Goal: Task Accomplishment & Management: Manage account settings

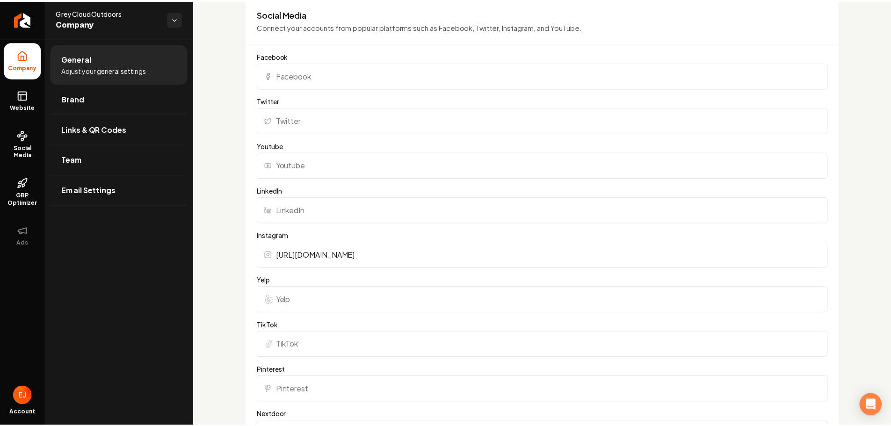
scroll to position [702, 0]
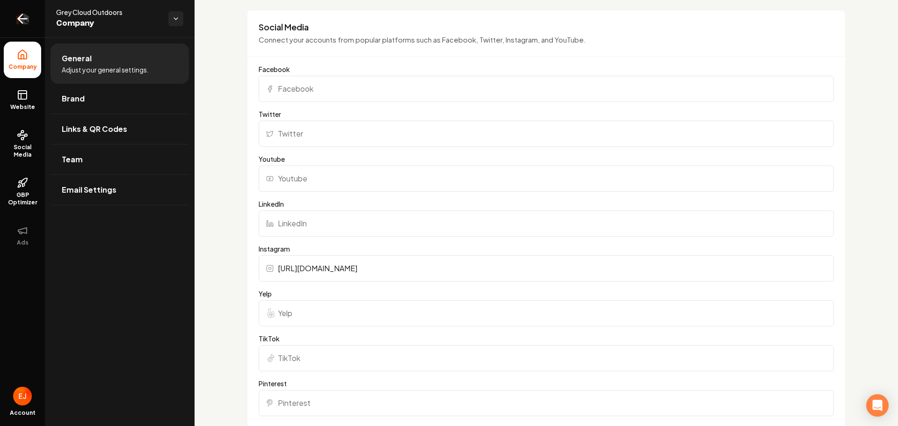
click at [20, 24] on icon "Return to dashboard" at bounding box center [22, 18] width 15 height 15
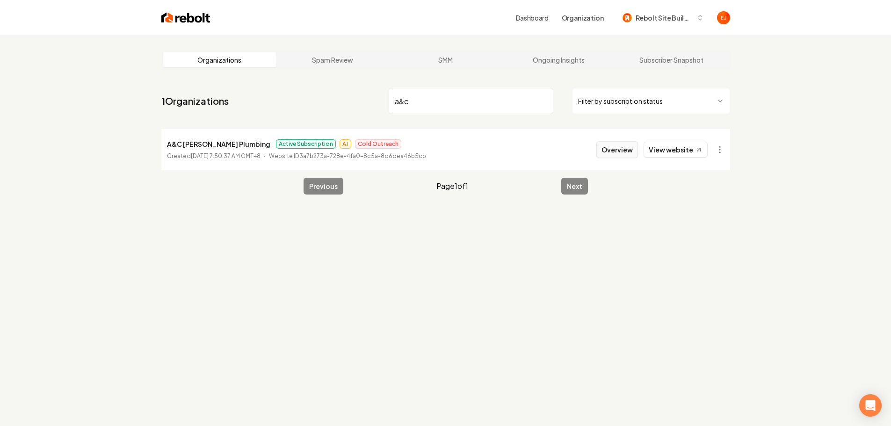
type input "a&c"
click at [620, 153] on button "Overview" at bounding box center [618, 149] width 42 height 17
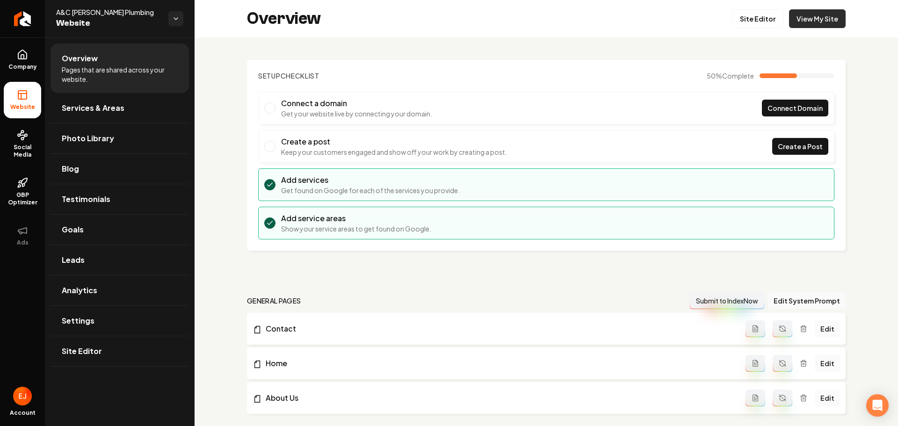
drag, startPoint x: 812, startPoint y: 18, endPoint x: 784, endPoint y: 19, distance: 28.1
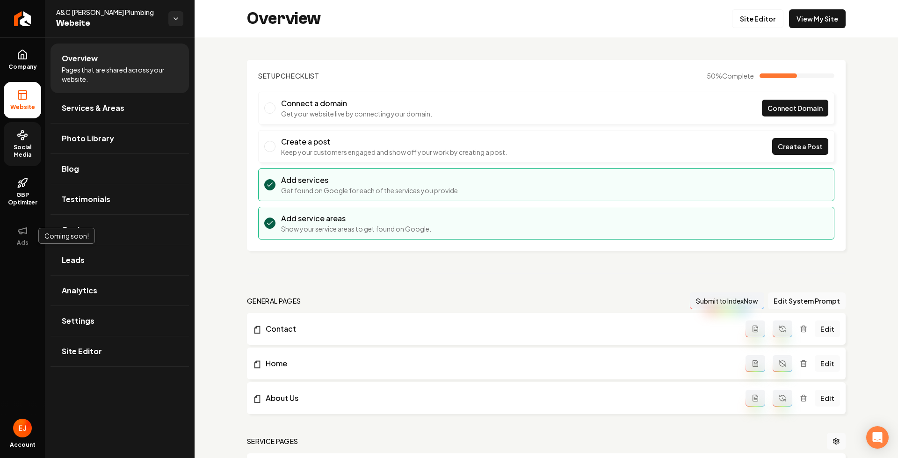
click at [23, 143] on link "Social Media" at bounding box center [22, 144] width 37 height 44
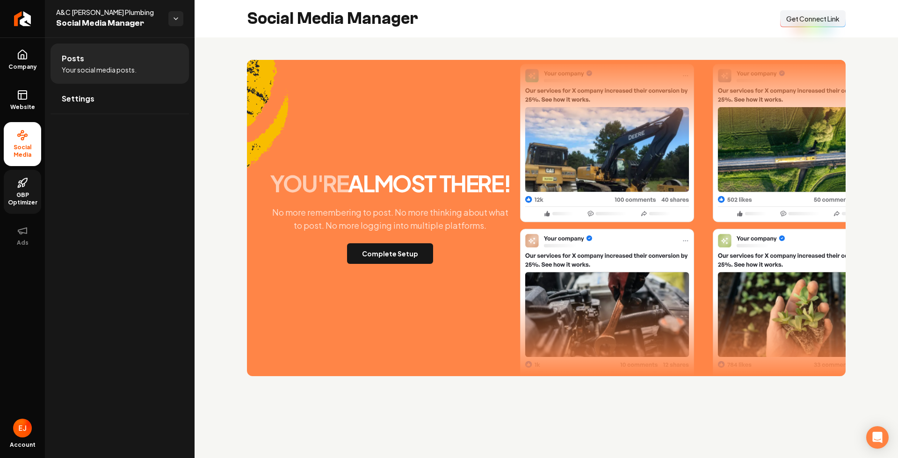
click at [30, 199] on span "GBP Optimizer" at bounding box center [22, 198] width 37 height 15
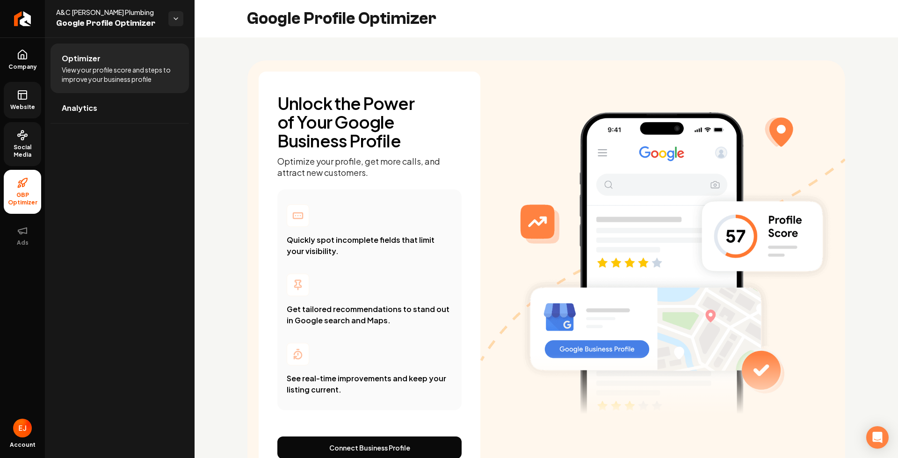
click at [22, 102] on link "Website" at bounding box center [22, 100] width 37 height 36
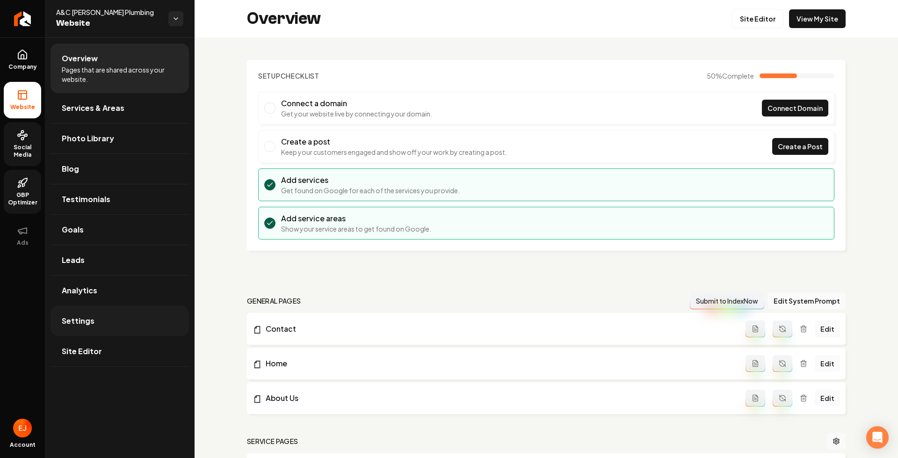
click at [131, 326] on link "Settings" at bounding box center [120, 321] width 139 height 30
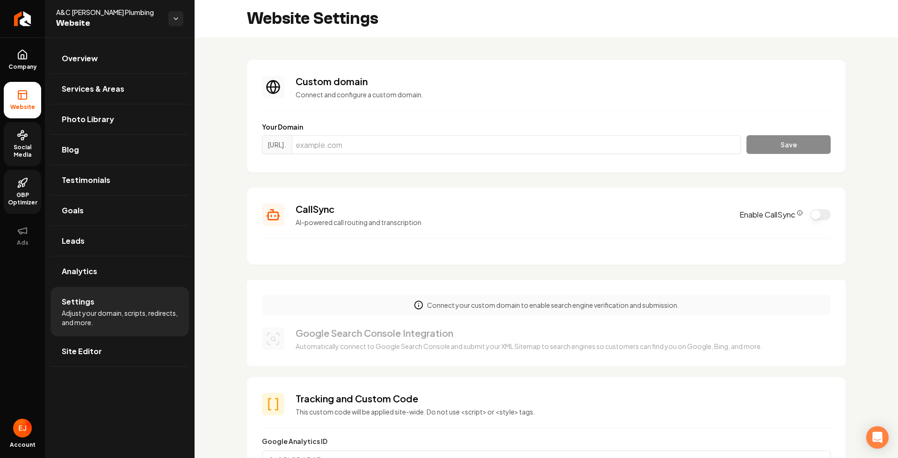
click at [798, 214] on circle "CallSync Info" at bounding box center [800, 213] width 5 height 5
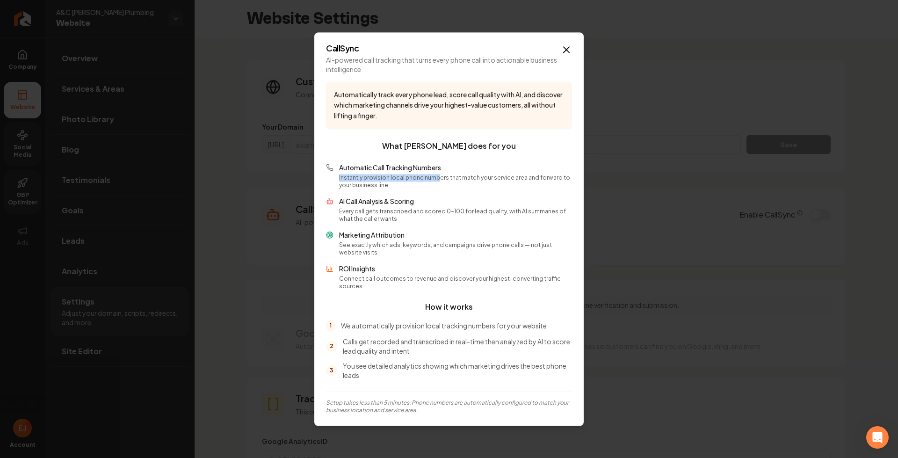
drag, startPoint x: 336, startPoint y: 177, endPoint x: 437, endPoint y: 185, distance: 100.4
click at [437, 185] on div "Automatic Call Tracking Numbers Instantly provision local phone numbers that ma…" at bounding box center [449, 176] width 246 height 26
click at [444, 172] on p "Automatic Call Tracking Numbers" at bounding box center [455, 167] width 233 height 9
drag, startPoint x: 419, startPoint y: 168, endPoint x: 337, endPoint y: 169, distance: 81.4
click at [338, 169] on div "Automatic Call Tracking Numbers Instantly provision local phone numbers that ma…" at bounding box center [449, 176] width 246 height 26
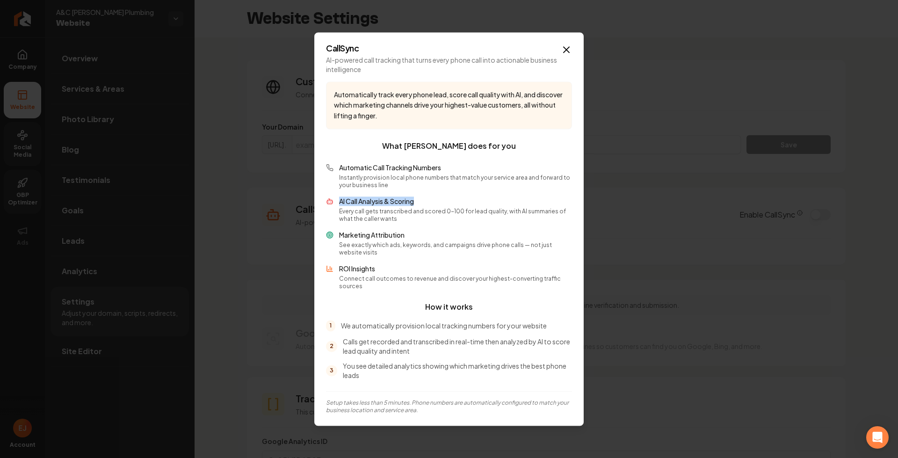
drag, startPoint x: 427, startPoint y: 208, endPoint x: 363, endPoint y: 220, distance: 65.2
click at [339, 203] on p "AI Call Analysis & Scoring" at bounding box center [455, 201] width 233 height 9
drag, startPoint x: 411, startPoint y: 245, endPoint x: 347, endPoint y: 247, distance: 64.1
click at [339, 239] on div "Marketing Attribution See exactly which ads, keywords, and campaigns drive phon…" at bounding box center [449, 243] width 246 height 26
click at [374, 271] on p "ROI Insights" at bounding box center [455, 268] width 233 height 9
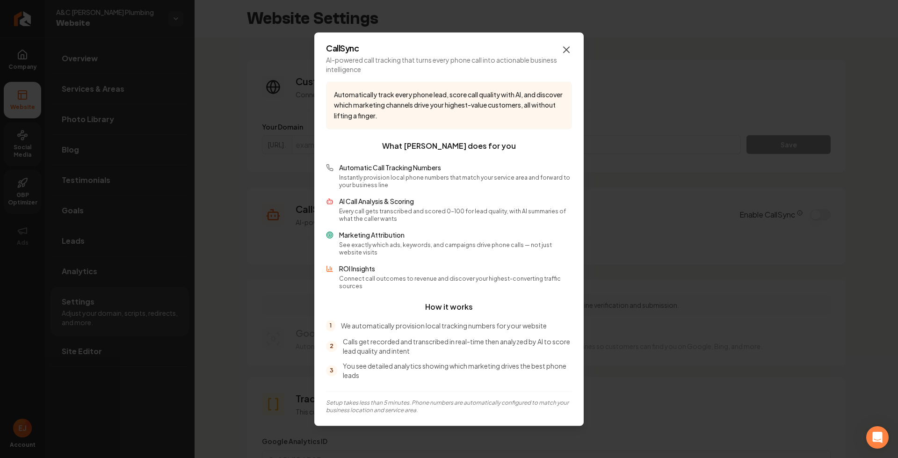
click at [566, 55] on icon "button" at bounding box center [566, 49] width 11 height 11
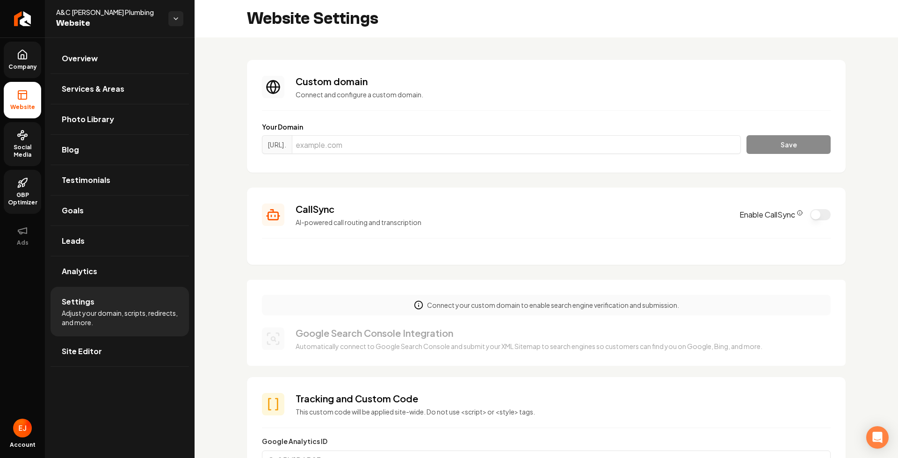
click at [27, 67] on span "Company" at bounding box center [23, 66] width 36 height 7
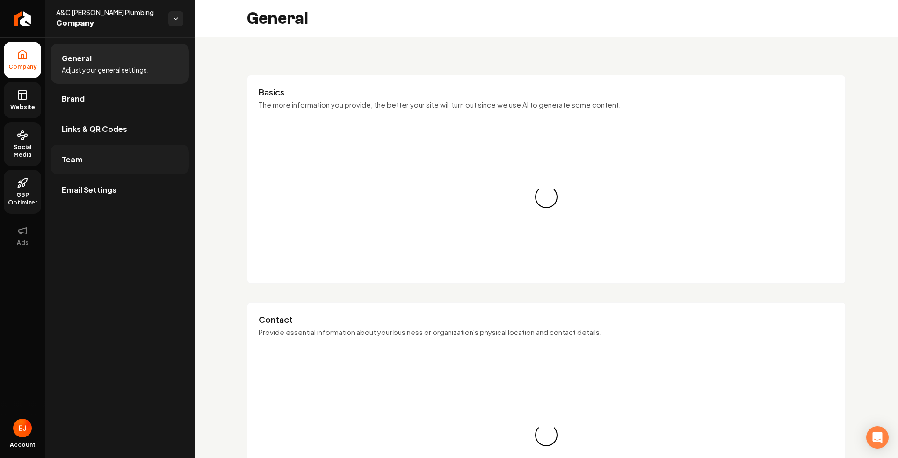
click at [88, 165] on link "Team" at bounding box center [120, 160] width 139 height 30
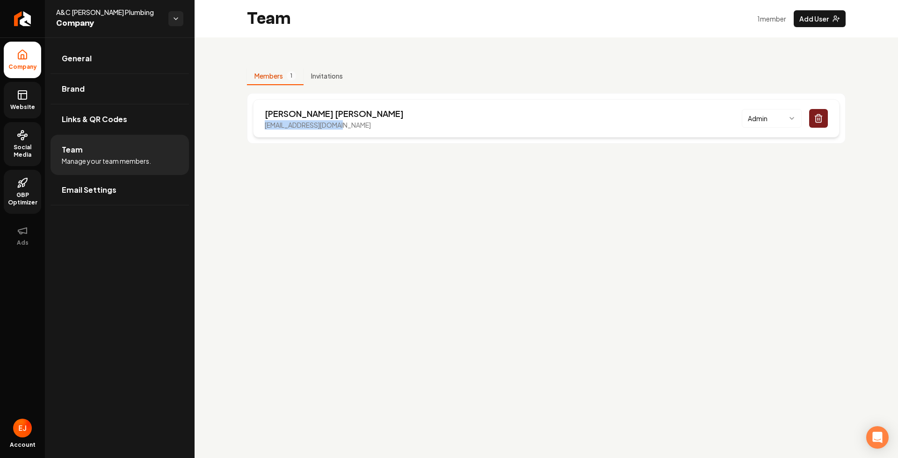
drag, startPoint x: 280, startPoint y: 126, endPoint x: 345, endPoint y: 131, distance: 64.7
click at [346, 131] on div "Cristian Garcia plumbingacg@gmail.com Admin" at bounding box center [546, 118] width 587 height 38
click at [88, 95] on link "Brand" at bounding box center [120, 89] width 139 height 30
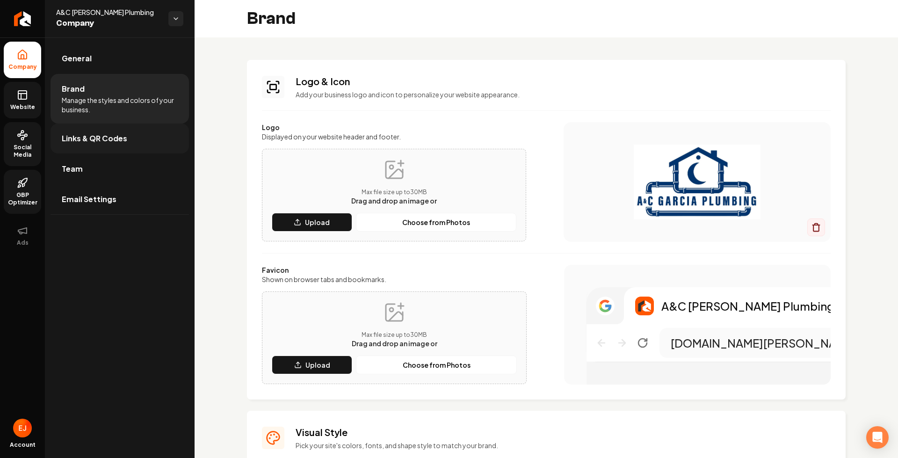
click at [104, 150] on link "Links & QR Codes" at bounding box center [120, 139] width 139 height 30
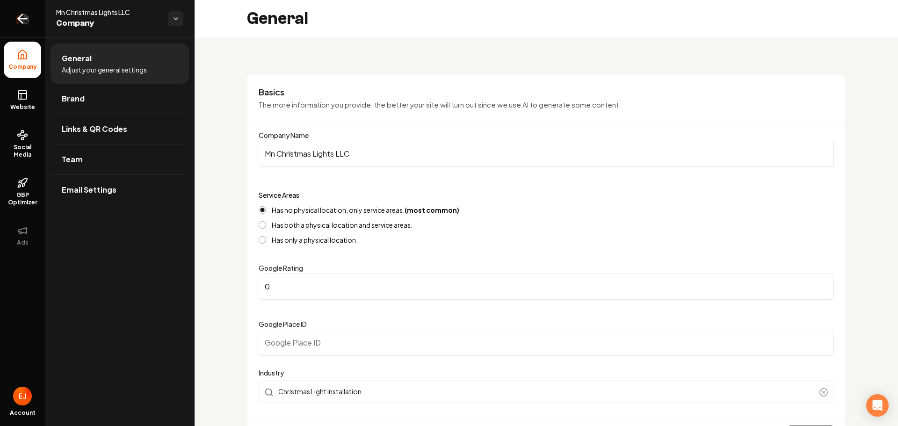
click at [18, 22] on icon "Return to dashboard" at bounding box center [22, 18] width 15 height 15
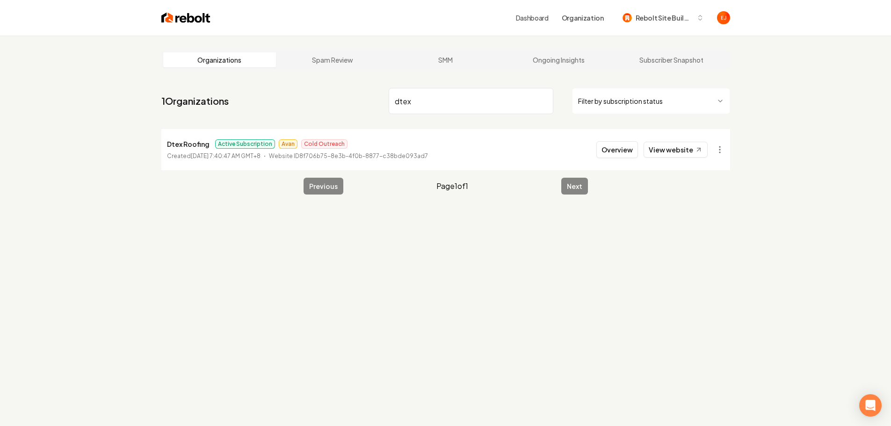
type input "dtex"
drag, startPoint x: 621, startPoint y: 141, endPoint x: 619, endPoint y: 146, distance: 5.9
click at [621, 141] on li "Dtex Roofing Active Subscription Avan Cold Outreach Created July 9, 2025, 7:40:…" at bounding box center [445, 149] width 569 height 41
click at [620, 146] on button "Overview" at bounding box center [618, 149] width 42 height 17
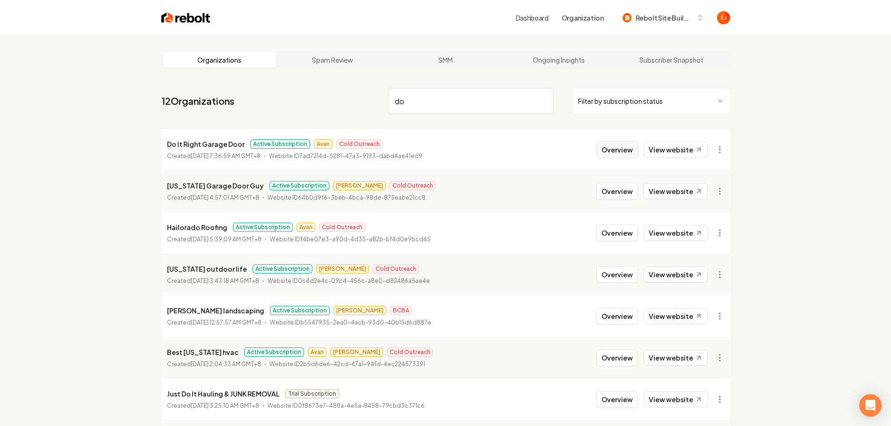
type input "do"
click at [612, 148] on button "Overview" at bounding box center [618, 149] width 42 height 17
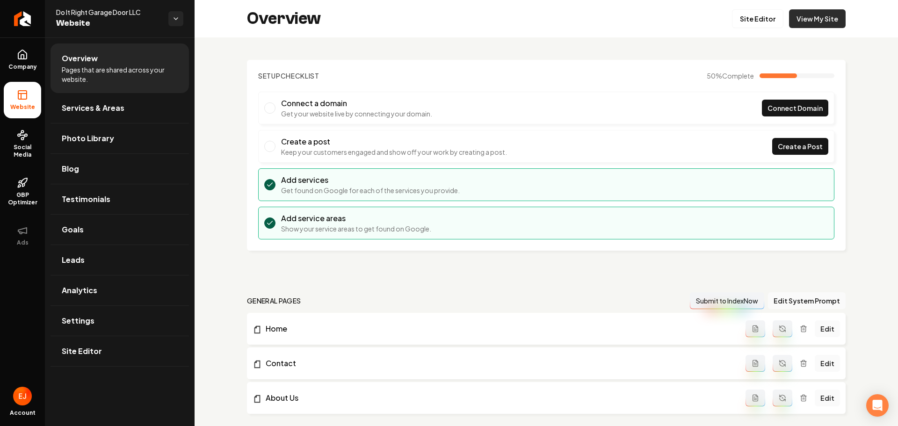
click at [808, 22] on link "View My Site" at bounding box center [817, 18] width 57 height 19
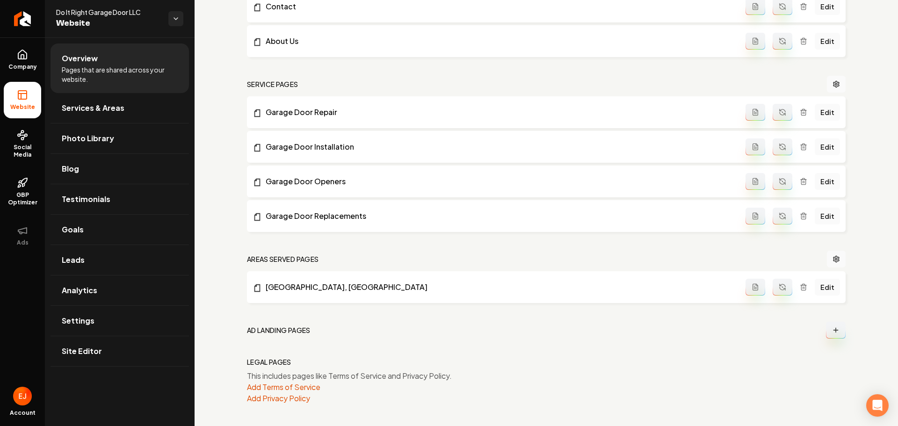
scroll to position [357, 0]
click at [29, 52] on link "Company" at bounding box center [22, 60] width 37 height 36
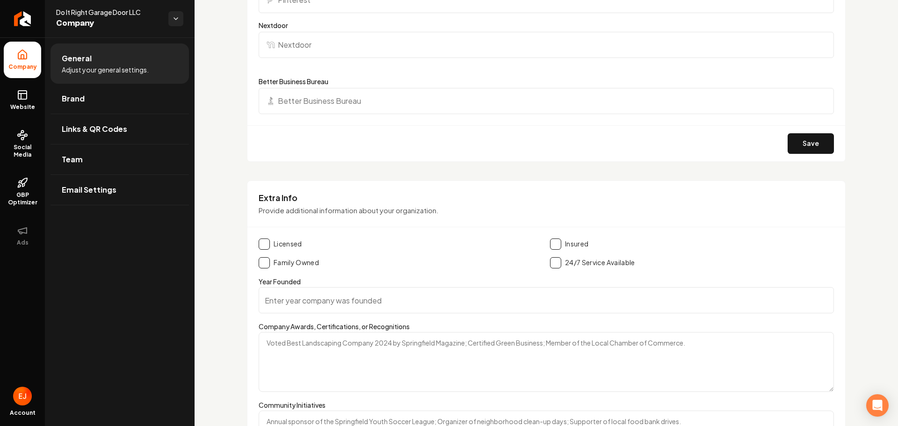
scroll to position [1340, 0]
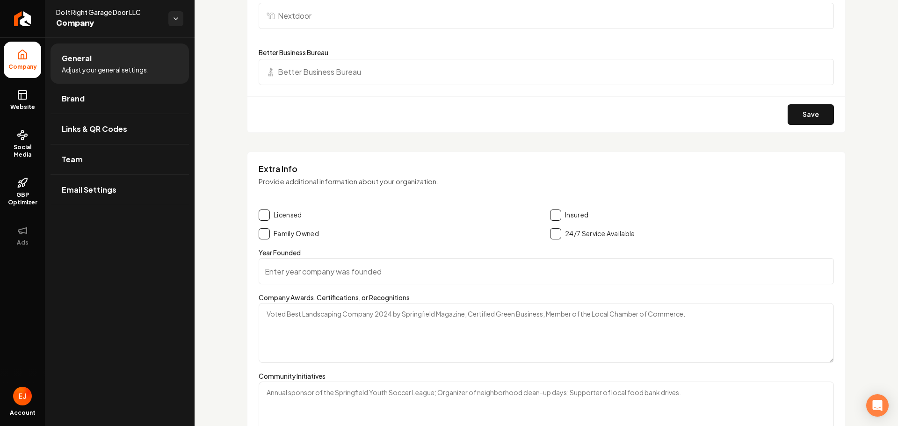
click at [265, 230] on button "Main content area" at bounding box center [264, 233] width 11 height 11
click at [554, 237] on button "Main content area" at bounding box center [555, 233] width 11 height 11
drag, startPoint x: 555, startPoint y: 212, endPoint x: 592, endPoint y: 223, distance: 38.1
click at [555, 214] on button "Main content area" at bounding box center [555, 215] width 11 height 11
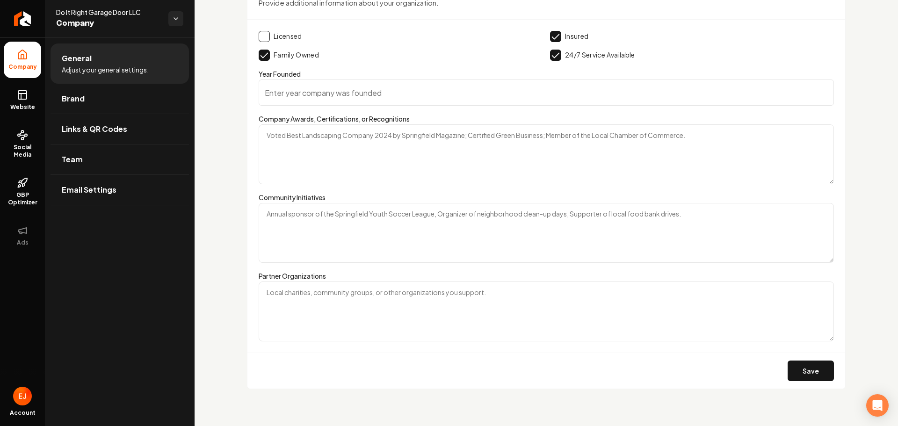
scroll to position [1519, 0]
click at [804, 376] on button "Save" at bounding box center [811, 370] width 46 height 21
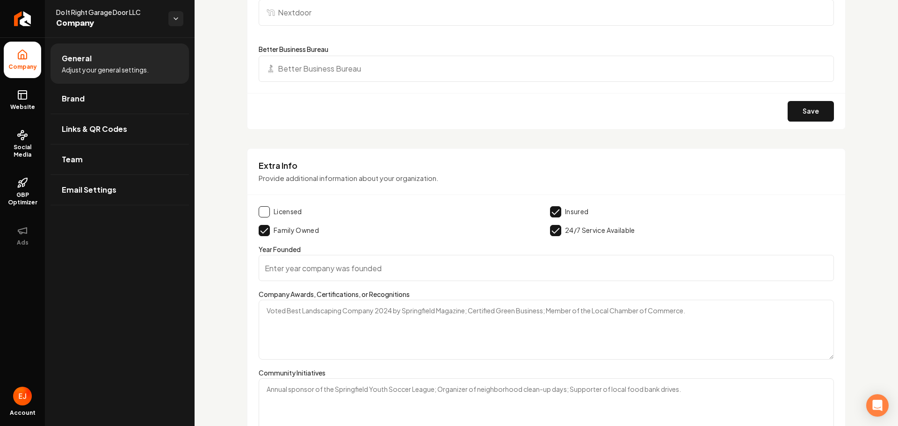
scroll to position [1426, 0]
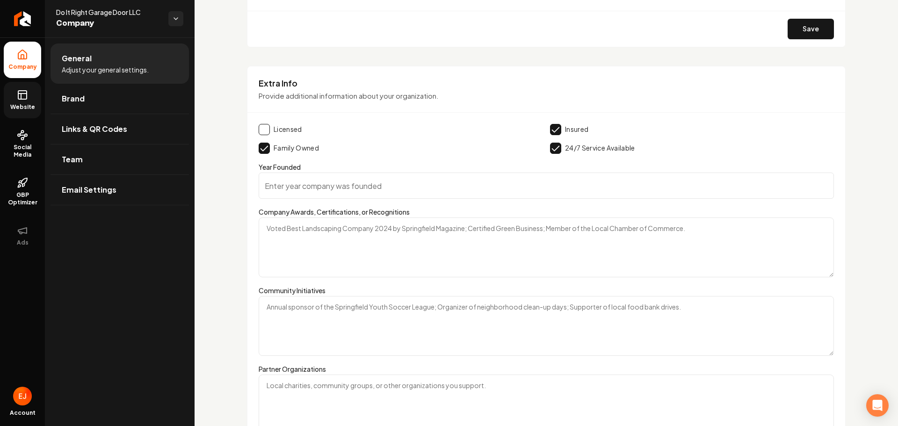
click at [33, 100] on link "Website" at bounding box center [22, 100] width 37 height 36
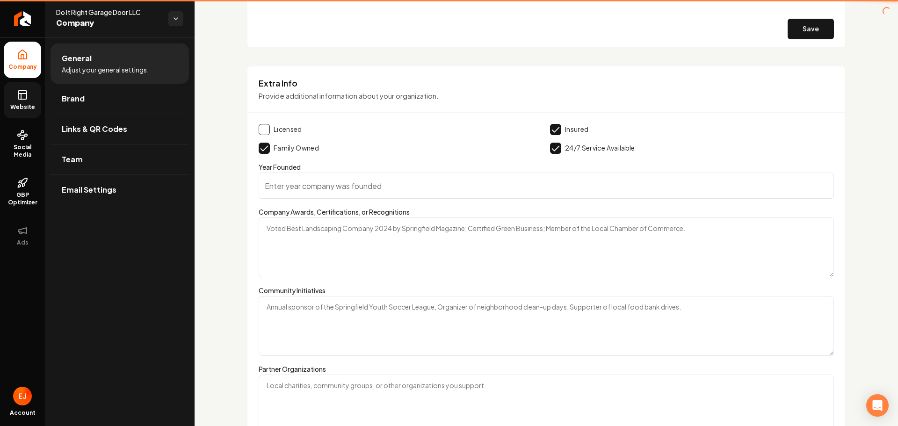
scroll to position [357, 0]
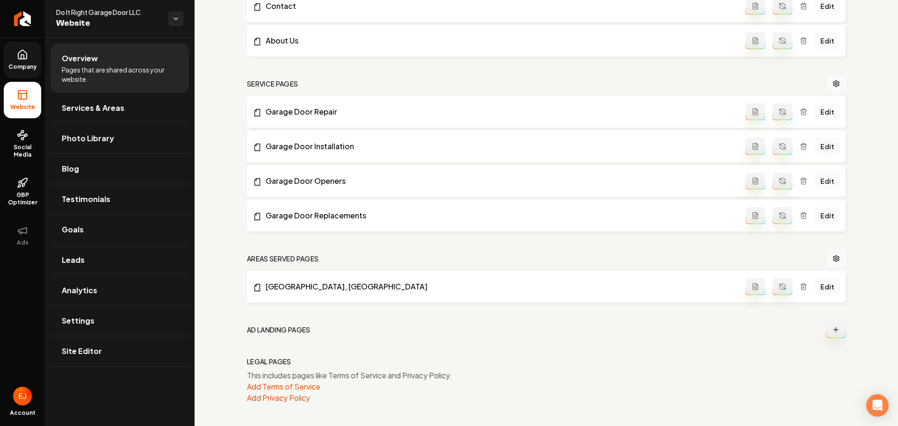
click at [18, 39] on ul "Company Website Social Media GBP Optimizer Ads" at bounding box center [22, 147] width 45 height 220
click at [15, 56] on link "Company" at bounding box center [22, 60] width 37 height 36
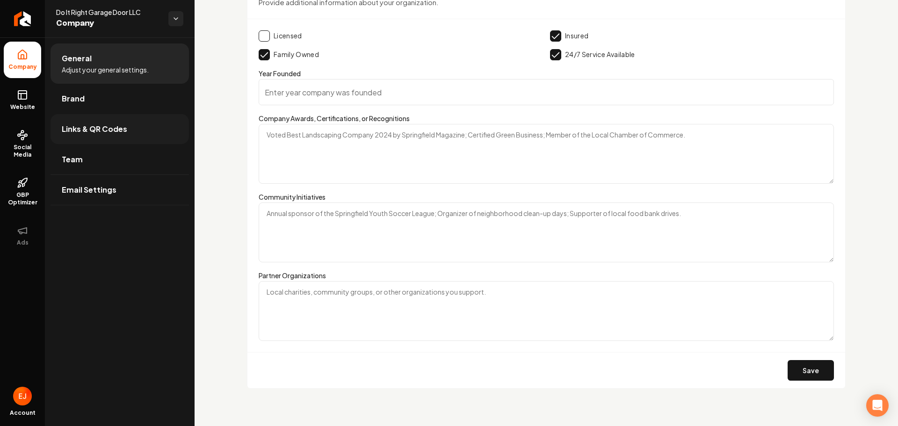
scroll to position [1426, 0]
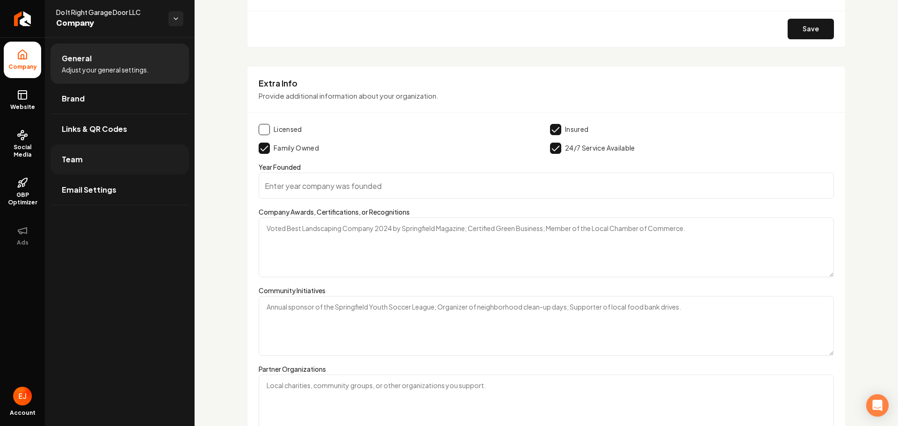
click at [106, 152] on link "Team" at bounding box center [120, 160] width 139 height 30
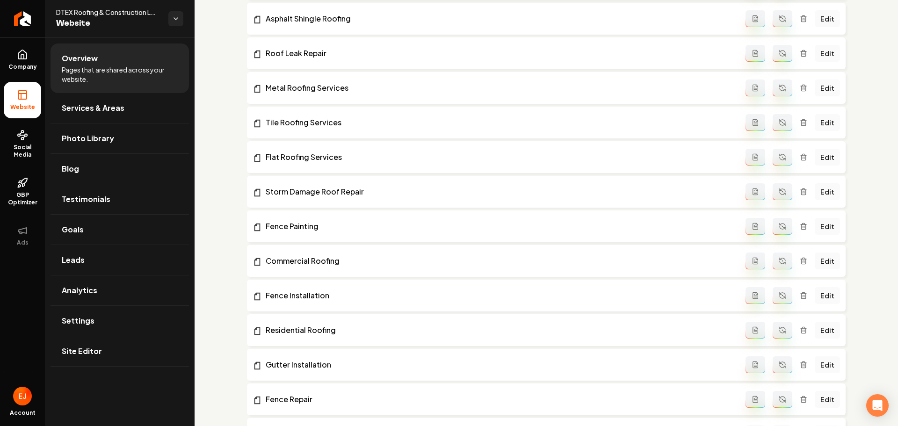
scroll to position [421, 0]
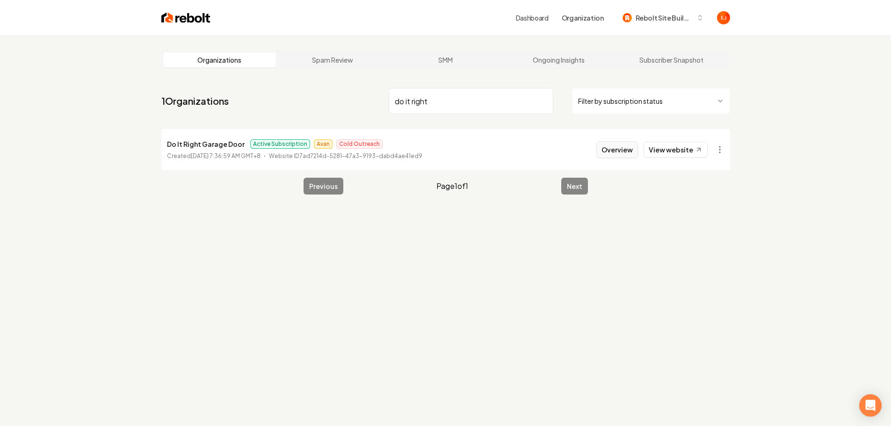
type input "do it right"
click at [625, 153] on button "Overview" at bounding box center [618, 149] width 42 height 17
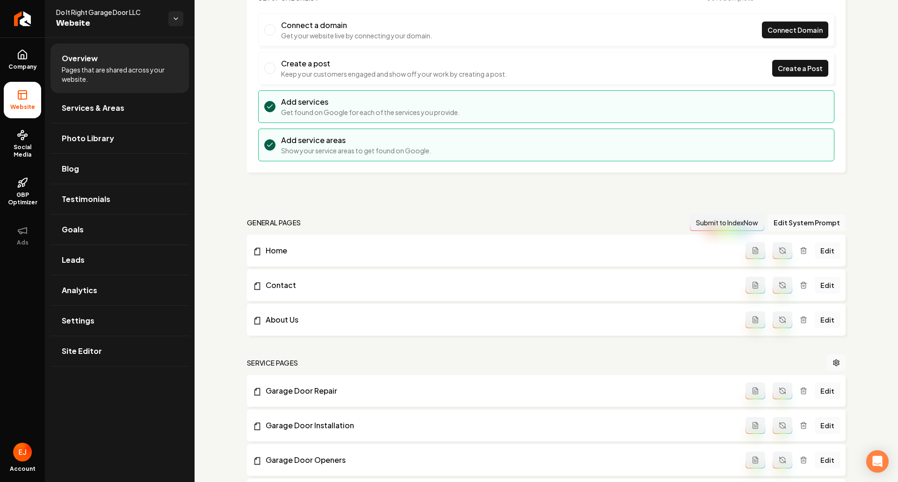
scroll to position [94, 0]
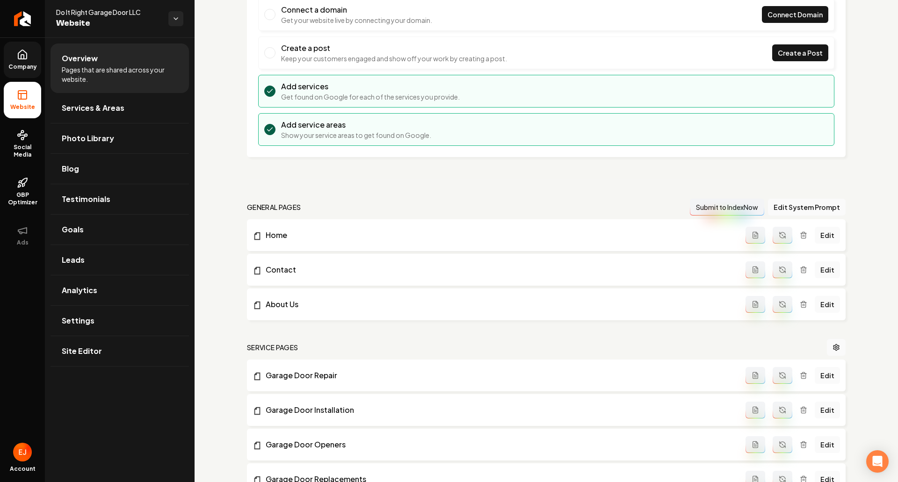
click at [27, 65] on span "Company" at bounding box center [23, 66] width 36 height 7
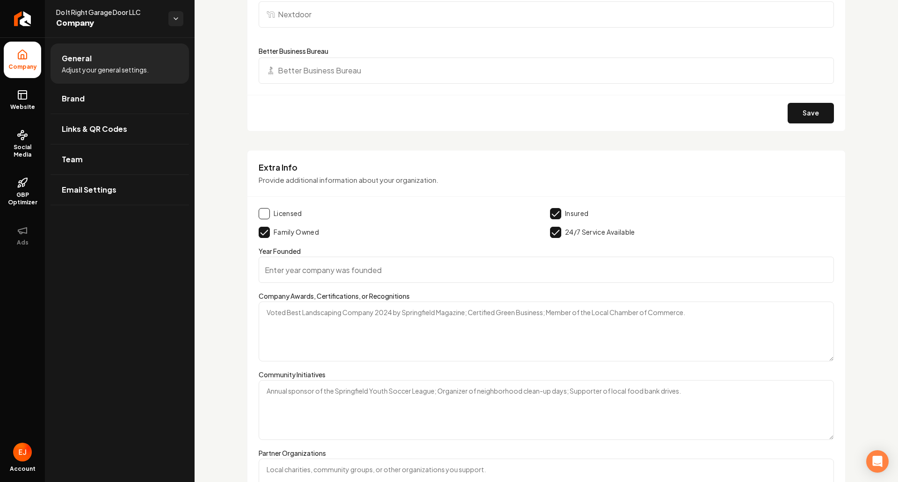
scroll to position [1357, 0]
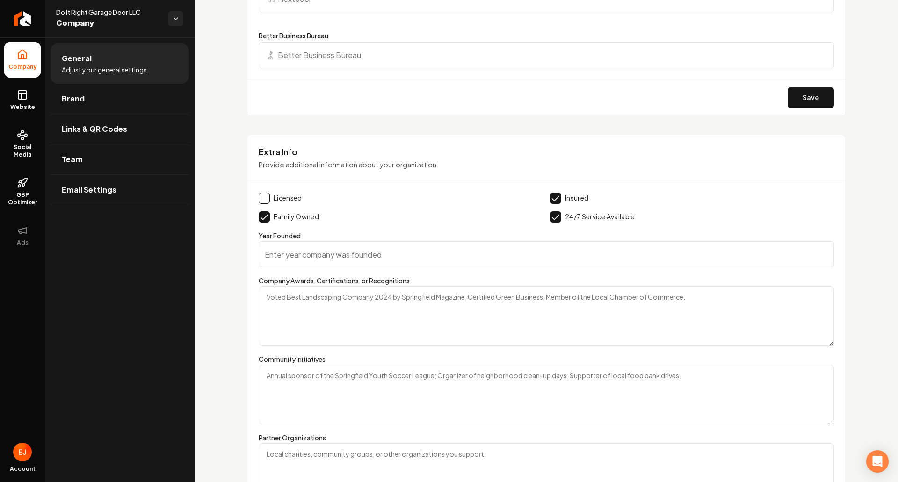
click at [348, 301] on textarea "Company Awards, Certifications, or Recognitions" at bounding box center [547, 316] width 576 height 60
click at [397, 321] on textarea "Company Awards, Certifications, or Recognitions" at bounding box center [547, 316] width 576 height 60
click at [682, 305] on textarea "Company Awards, Certifications, or Recognitions" at bounding box center [547, 316] width 576 height 60
click at [700, 298] on textarea "Company Awards, Certifications, or Recognitions" at bounding box center [547, 316] width 576 height 60
click at [320, 256] on input "Year Founded" at bounding box center [547, 254] width 576 height 26
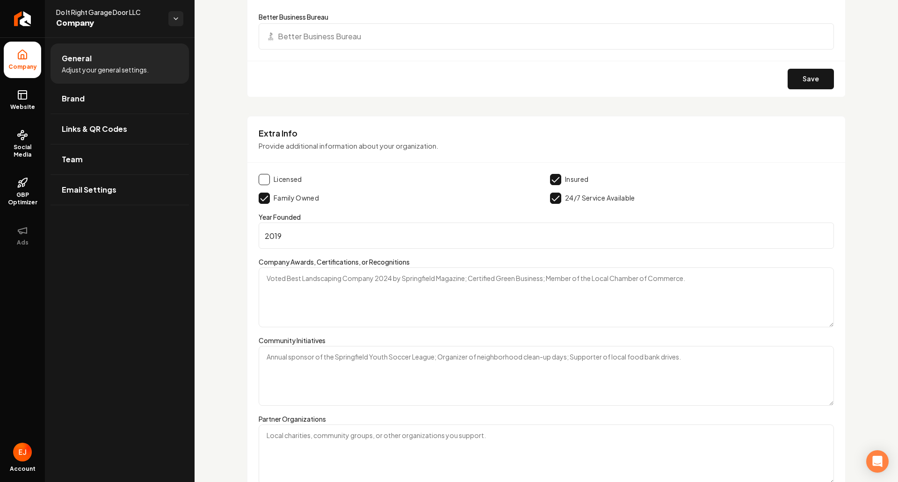
scroll to position [1463, 0]
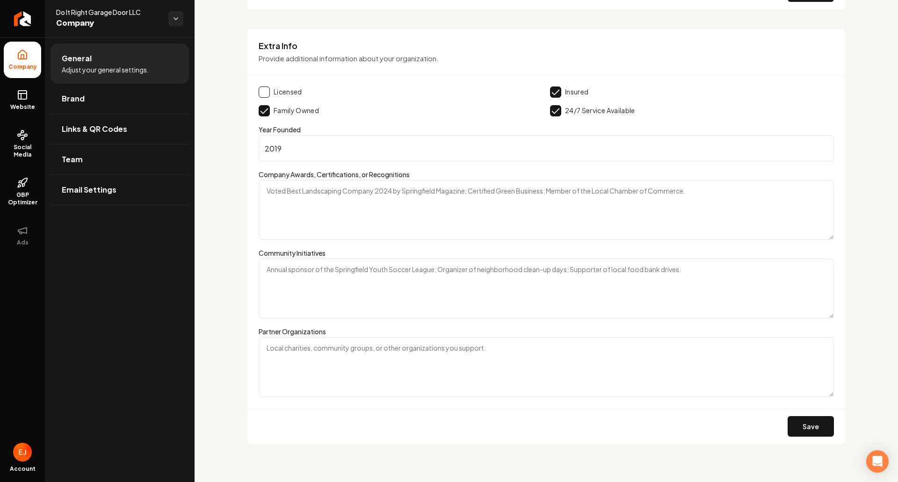
type input "2019"
click at [814, 426] on button "Save" at bounding box center [811, 426] width 46 height 21
click at [35, 96] on link "Website" at bounding box center [22, 100] width 37 height 36
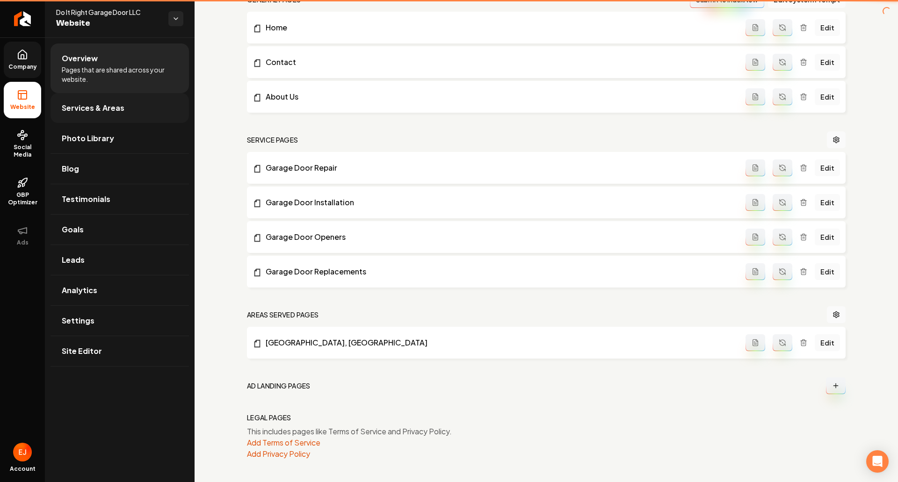
scroll to position [301, 0]
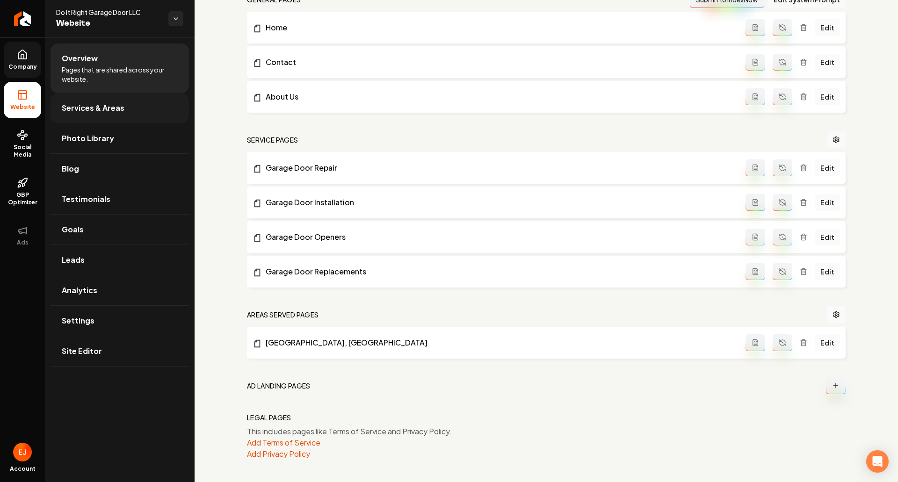
click at [99, 114] on link "Services & Areas" at bounding box center [120, 108] width 139 height 30
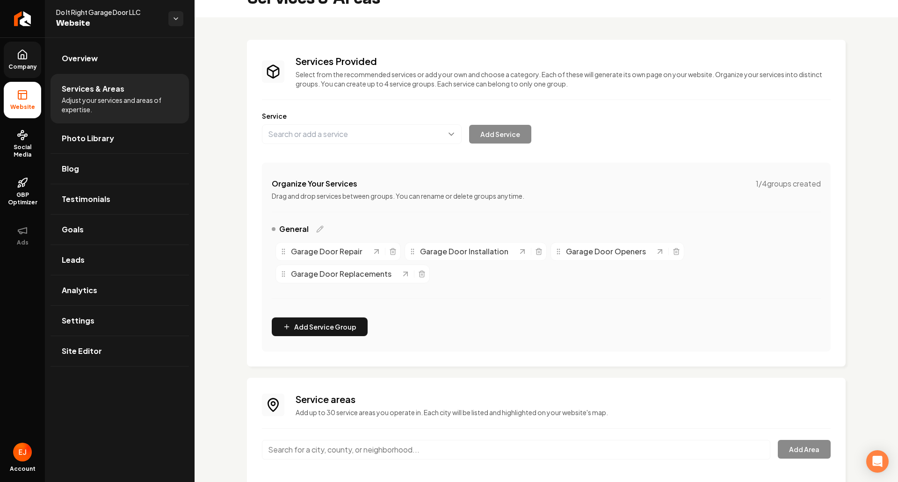
scroll to position [47, 0]
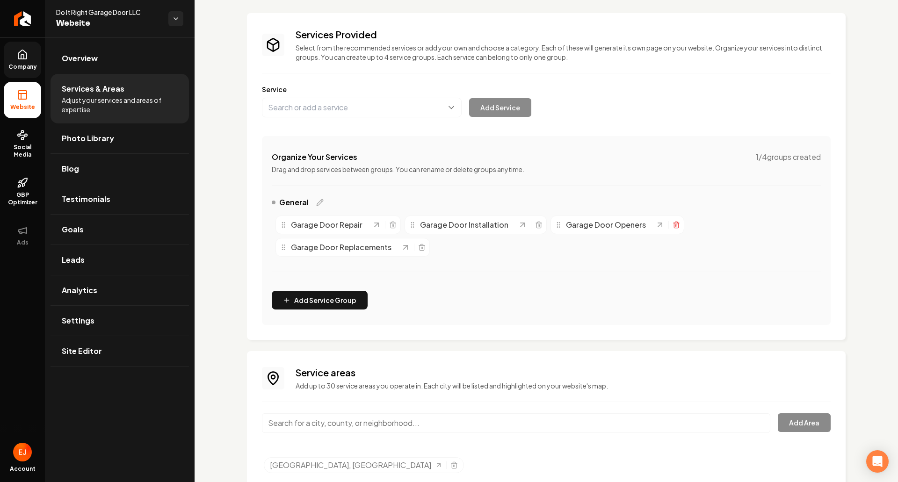
click at [673, 227] on icon "Main content area" at bounding box center [676, 224] width 7 height 7
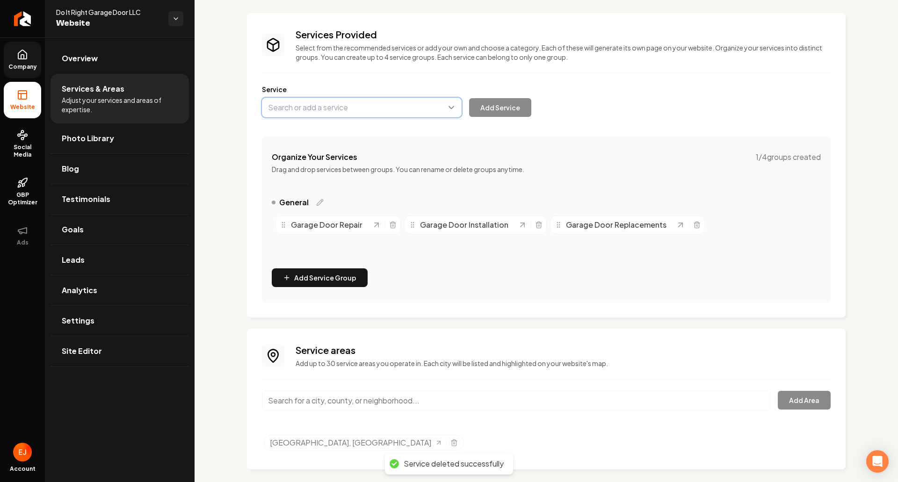
click at [377, 113] on button "Main content area" at bounding box center [362, 108] width 200 height 20
type input "G"
type input "Broken Spring Replacement"
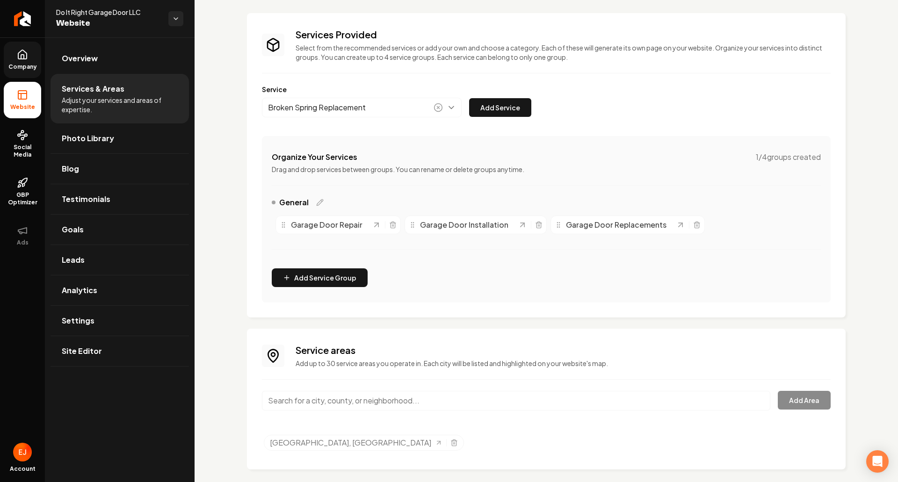
click at [469, 98] on button "Add Service" at bounding box center [500, 107] width 62 height 19
click at [376, 112] on button "Main content area" at bounding box center [362, 108] width 200 height 20
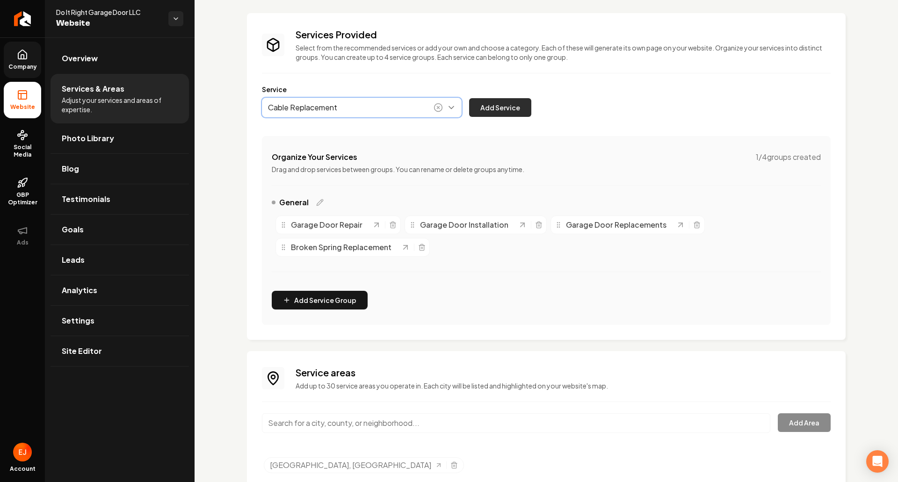
type input "Cable Replacement"
click at [489, 112] on button "Add Service" at bounding box center [500, 107] width 62 height 19
click at [319, 108] on button "Main content area" at bounding box center [362, 108] width 200 height 20
type input "Track Repair"
click at [471, 117] on div "Track Repair Add Service" at bounding box center [397, 108] width 270 height 20
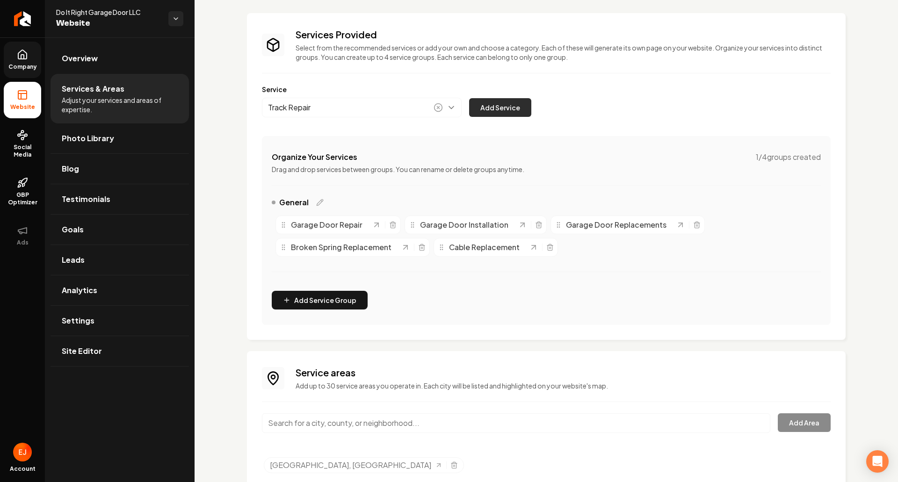
click at [486, 111] on button "Add Service" at bounding box center [500, 107] width 62 height 19
click at [365, 116] on button "Main content area" at bounding box center [362, 108] width 200 height 20
type input "Roller Replacement"
click at [501, 105] on button "Add Service" at bounding box center [500, 107] width 62 height 19
click at [368, 109] on button "Main content area" at bounding box center [362, 108] width 200 height 20
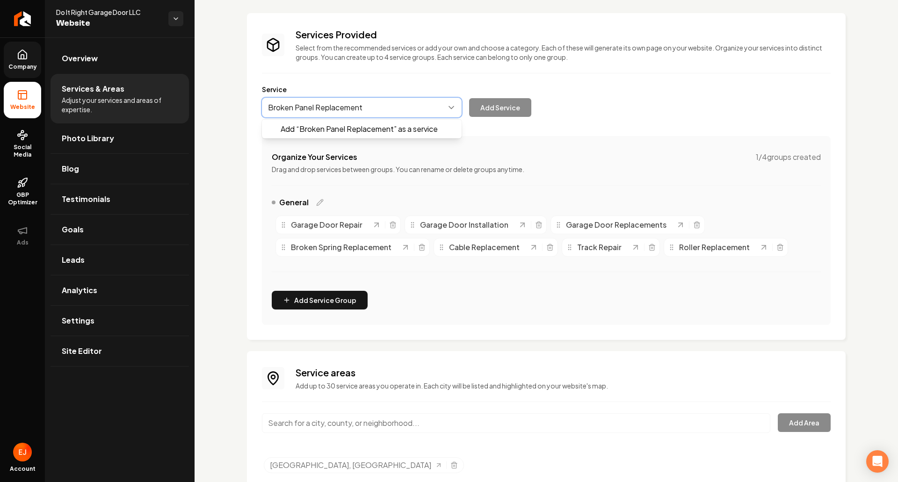
type input "Broken Panel Replacement"
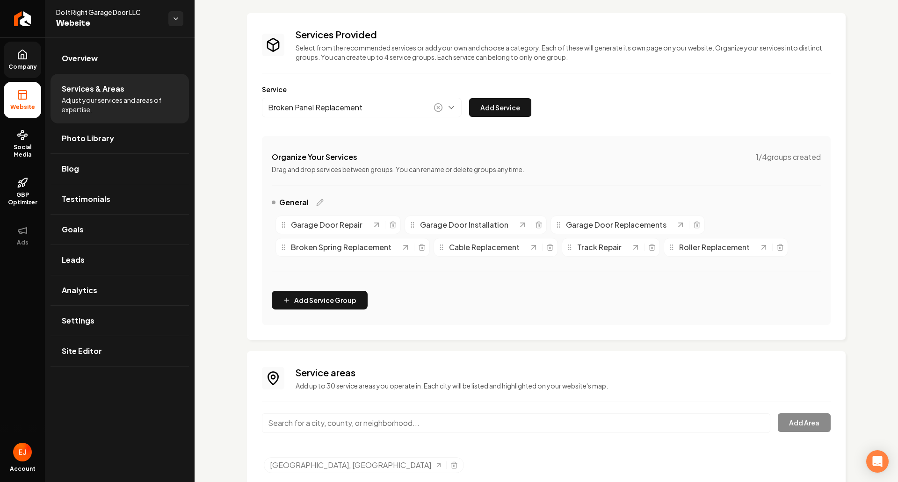
click at [503, 97] on div "Service Broken Panel Replacement Add Service" at bounding box center [546, 101] width 569 height 33
click at [490, 112] on button "Add Service" at bounding box center [500, 107] width 62 height 19
click at [393, 111] on button "Main content area" at bounding box center [362, 108] width 200 height 20
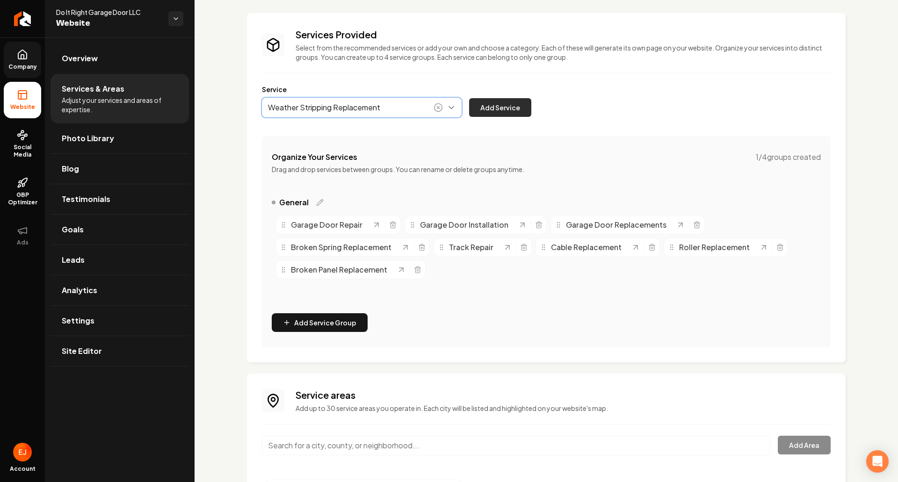
type input "Weather Stripping Replacement"
click at [498, 114] on button "Add Service" at bounding box center [500, 107] width 62 height 19
click at [388, 113] on button "Main content area" at bounding box center [362, 108] width 200 height 20
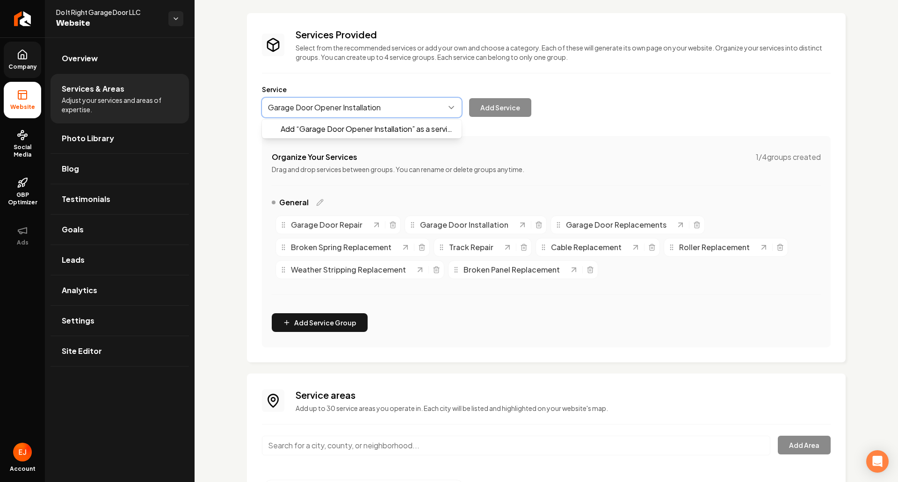
type input "Garage Door Opener Installation"
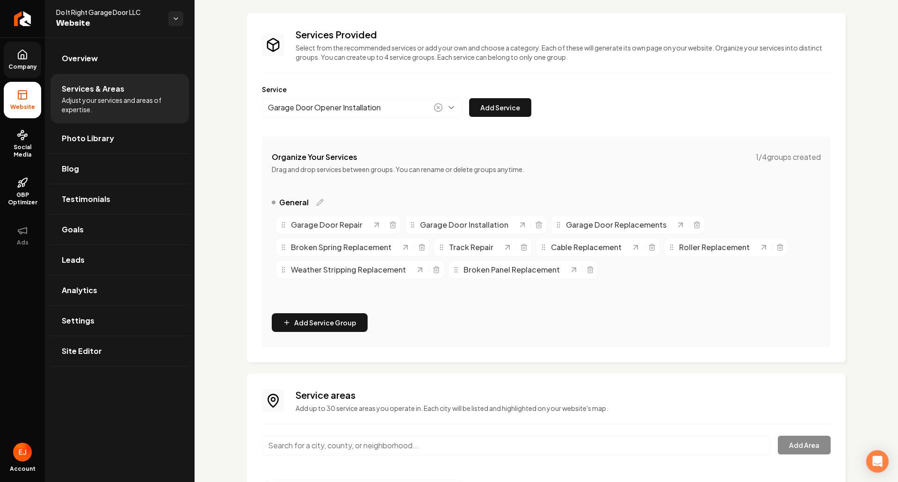
click at [469, 98] on button "Add Service" at bounding box center [500, 107] width 62 height 19
click at [386, 116] on button "Main content area" at bounding box center [362, 108] width 200 height 20
type input "F"
type input "Garage Door Opener Repair"
click at [477, 110] on button "Add Service" at bounding box center [500, 107] width 62 height 19
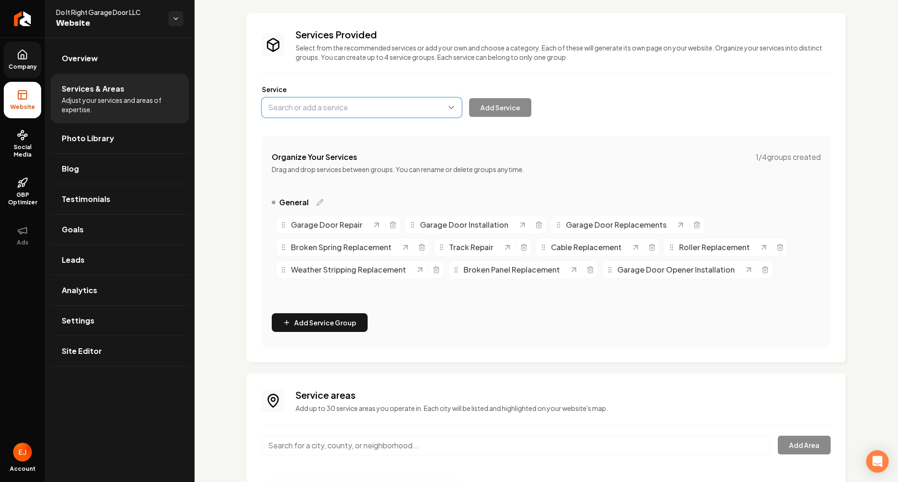
click at [394, 112] on button "Main content area" at bounding box center [362, 108] width 200 height 20
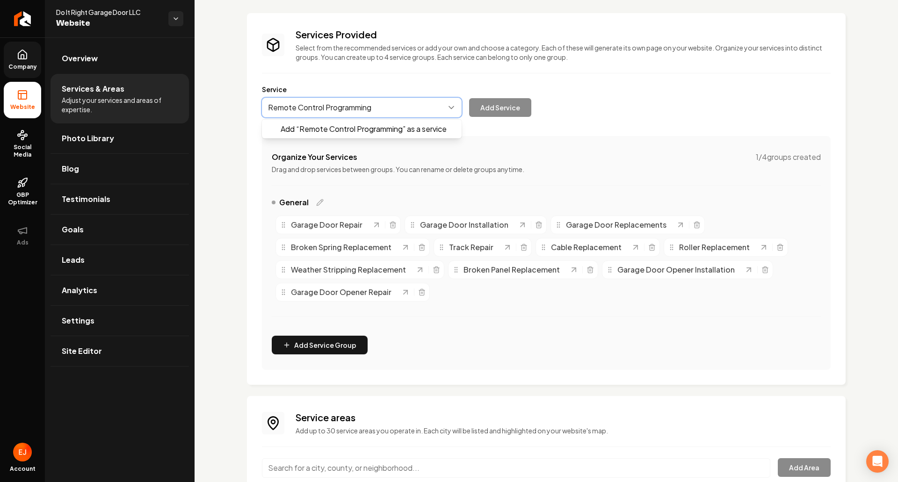
type input "Remote Control Programming"
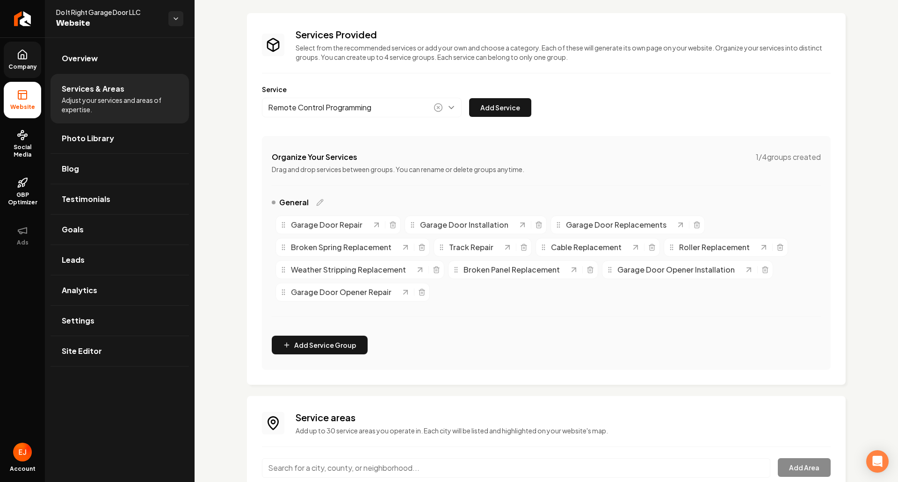
click at [469, 98] on button "Add Service" at bounding box center [500, 107] width 62 height 19
click at [394, 112] on button "Main content area" at bounding box center [362, 108] width 200 height 20
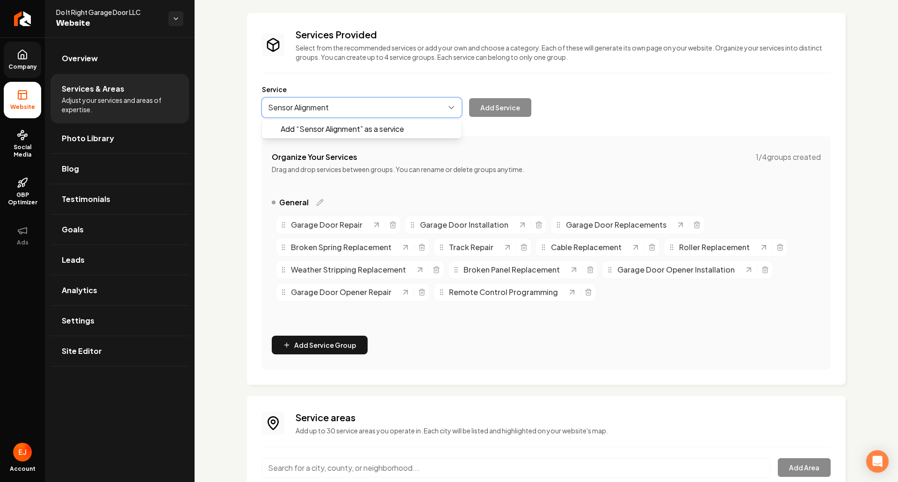
type input "Sensor Alignment"
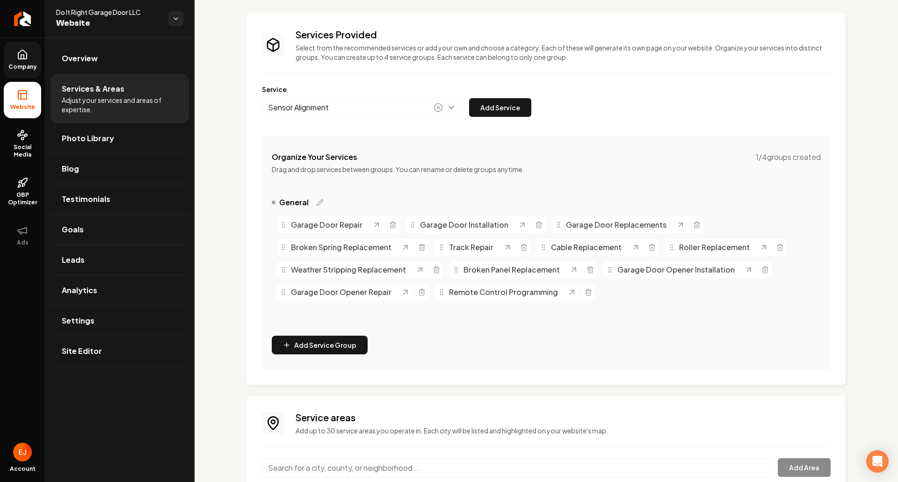
click at [469, 98] on button "Add Service" at bounding box center [500, 107] width 62 height 19
click at [394, 111] on button "Main content area" at bounding box center [362, 108] width 200 height 20
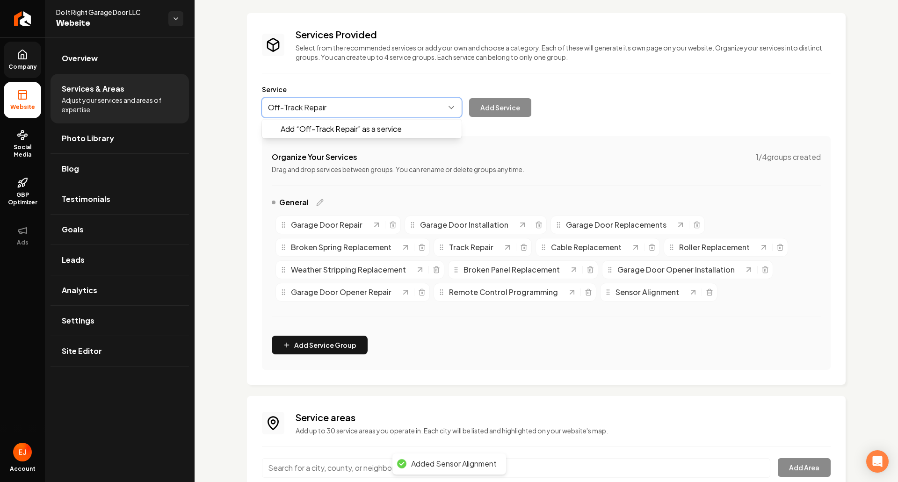
type input "Off-Track Repair"
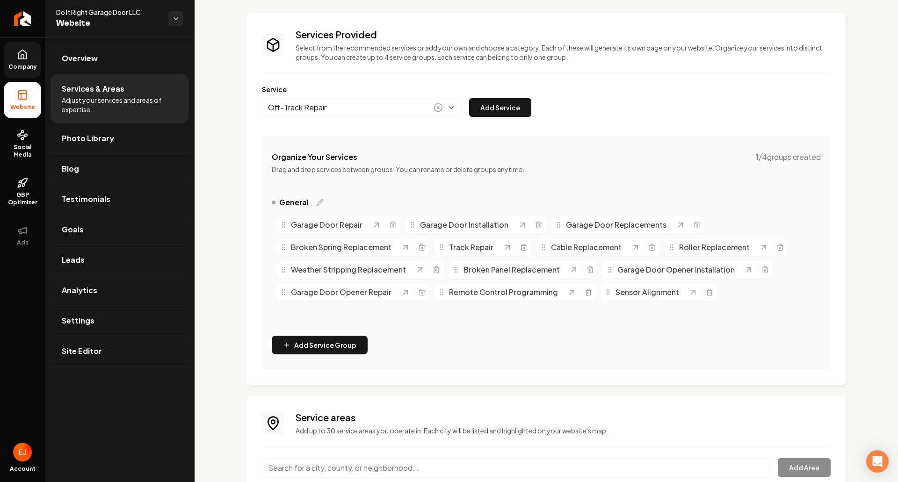
click at [469, 98] on button "Add Service" at bounding box center [500, 107] width 62 height 19
click at [353, 112] on button "Main content area" at bounding box center [362, 108] width 200 height 20
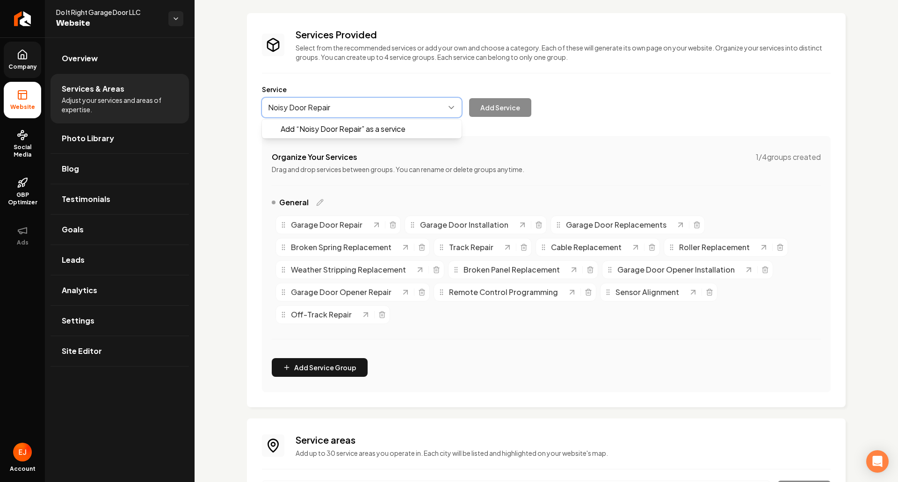
type input "Noisy Door Repair"
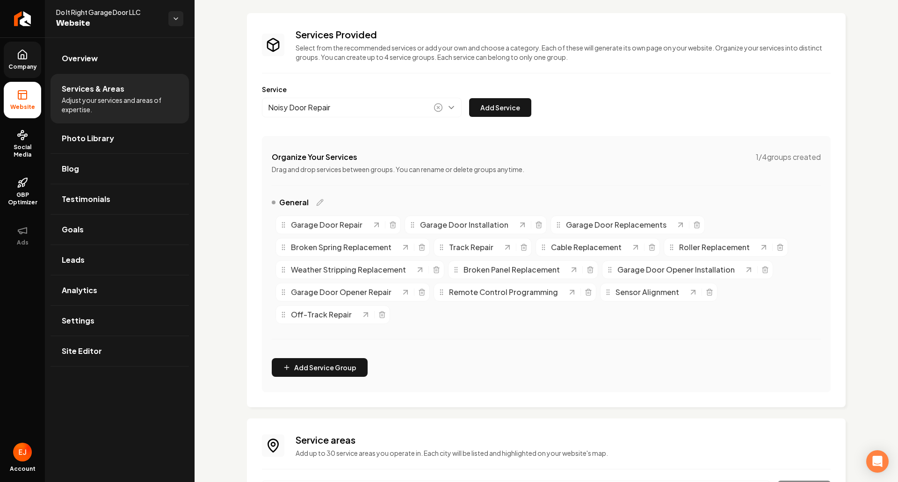
click at [469, 98] on button "Add Service" at bounding box center [500, 107] width 62 height 19
click at [355, 112] on button "Main content area" at bounding box center [362, 108] width 200 height 20
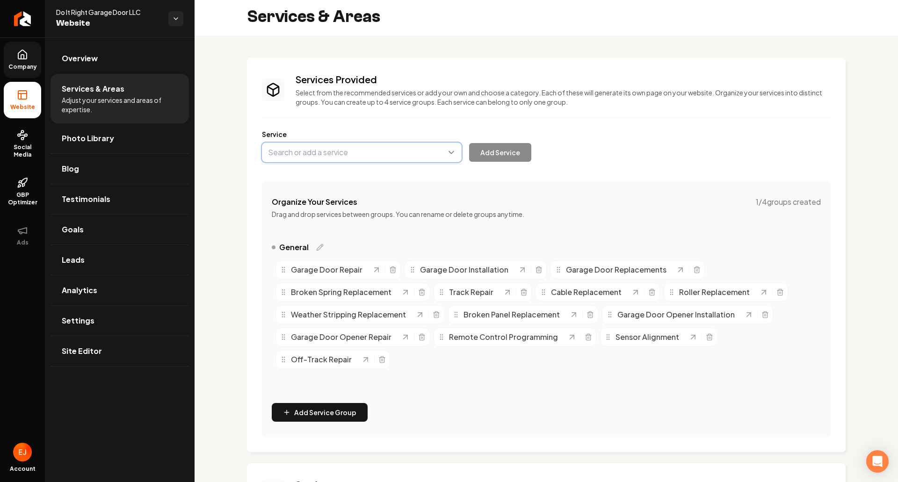
scroll to position [0, 0]
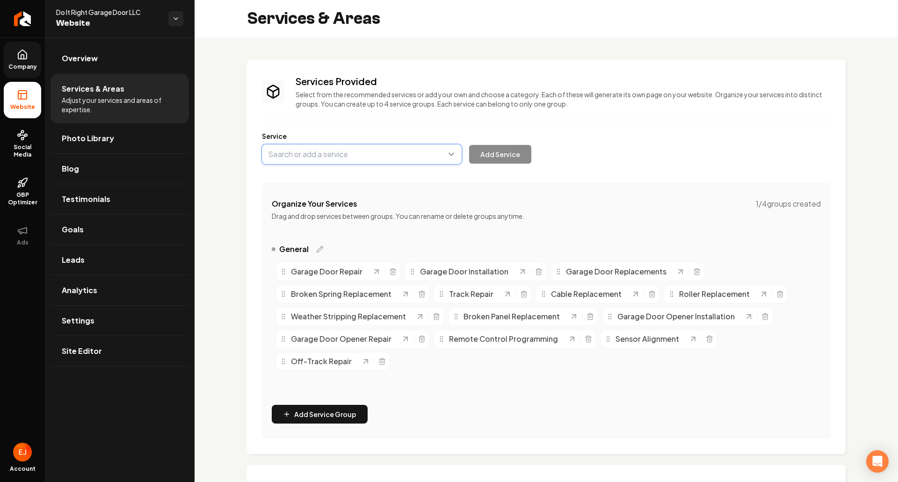
type input "S"
type input "Custom Garage Doors"
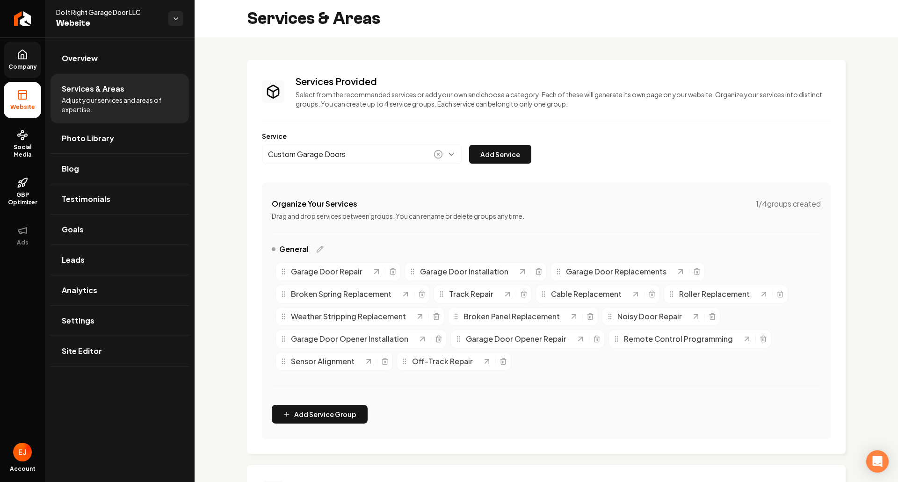
click at [469, 145] on button "Add Service" at bounding box center [500, 154] width 62 height 19
click at [389, 148] on button "Main content area" at bounding box center [362, 155] width 200 height 20
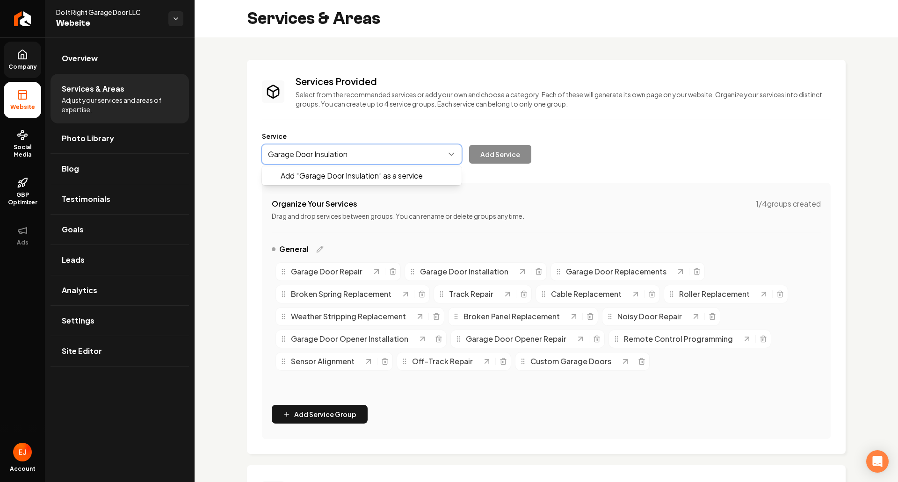
type input "Garage Door Insulation"
click at [469, 145] on button "Add Service" at bounding box center [500, 154] width 62 height 19
click at [388, 148] on button "Main content area" at bounding box center [362, 155] width 200 height 20
type input "Preventive Maintenance"
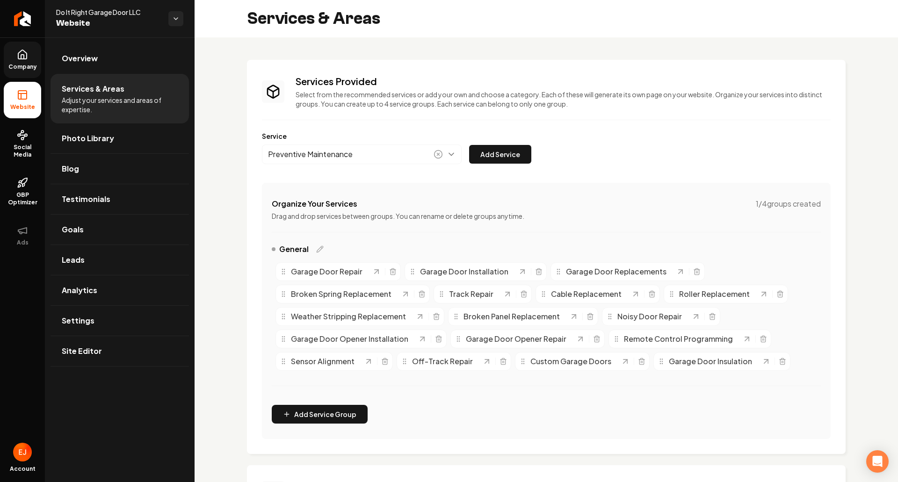
click at [469, 145] on button "Add Service" at bounding box center [500, 154] width 62 height 19
click at [388, 148] on button "Main content area" at bounding box center [362, 155] width 200 height 20
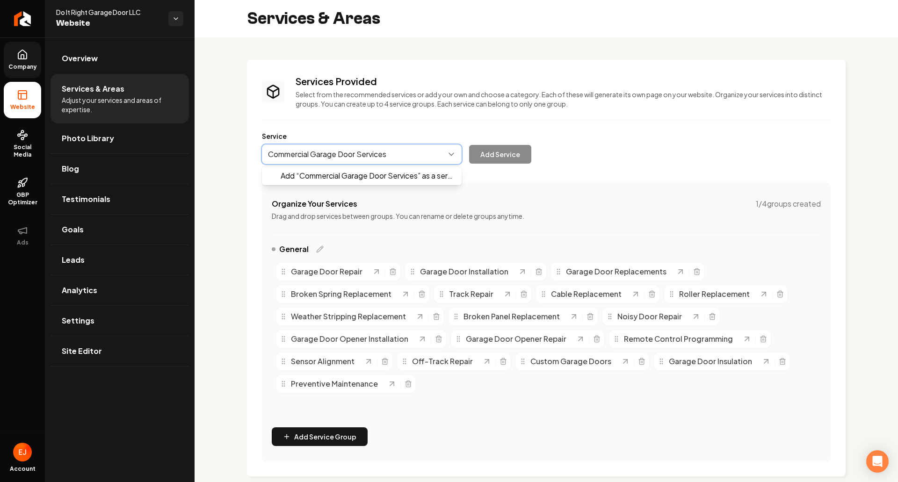
type input "Commercial Garage Door Services"
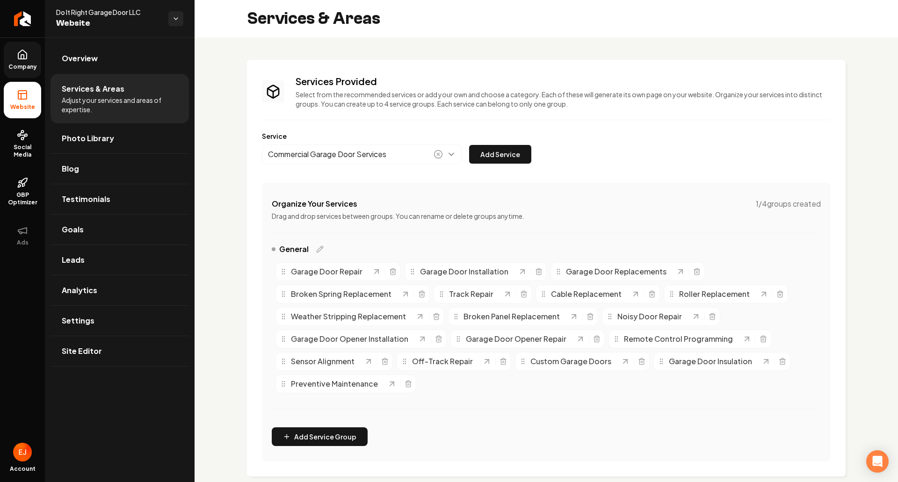
click at [469, 145] on button "Add Service" at bounding box center [500, 154] width 62 height 19
click at [388, 148] on button "Main content area" at bounding box center [362, 155] width 200 height 20
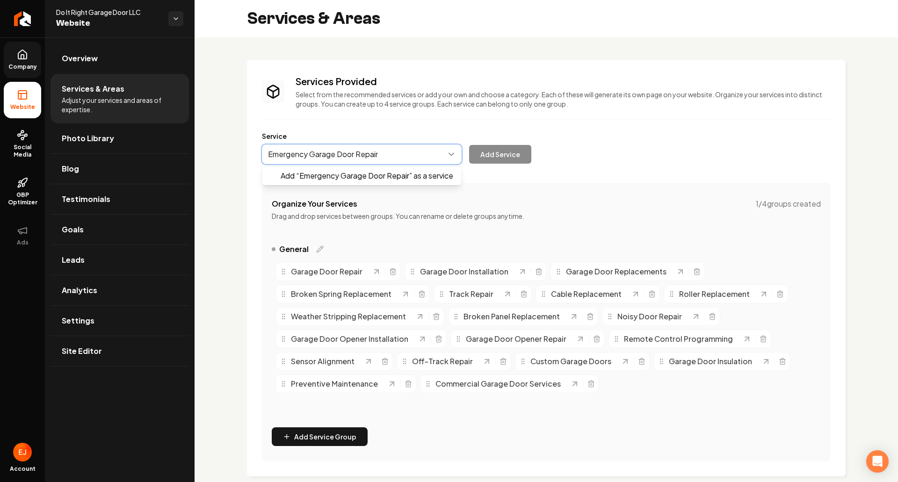
type input "Emergency Garage Door Repair"
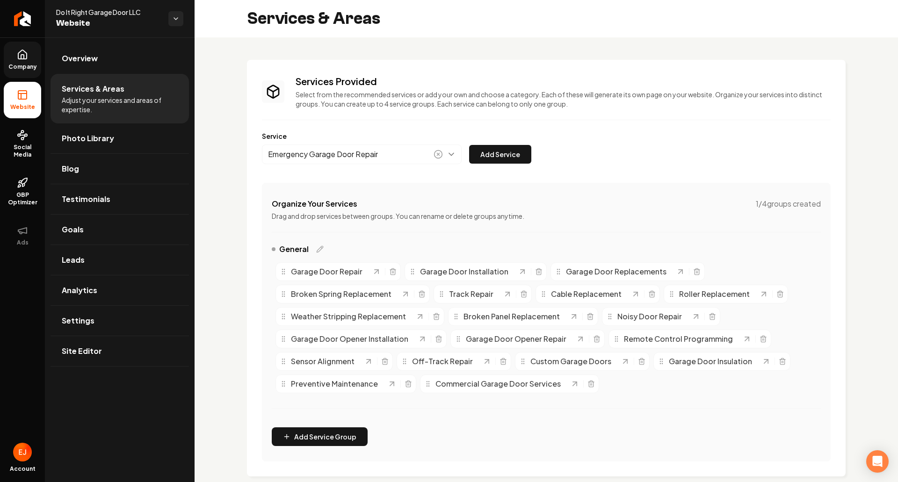
click at [469, 145] on button "Add Service" at bounding box center [500, 154] width 62 height 19
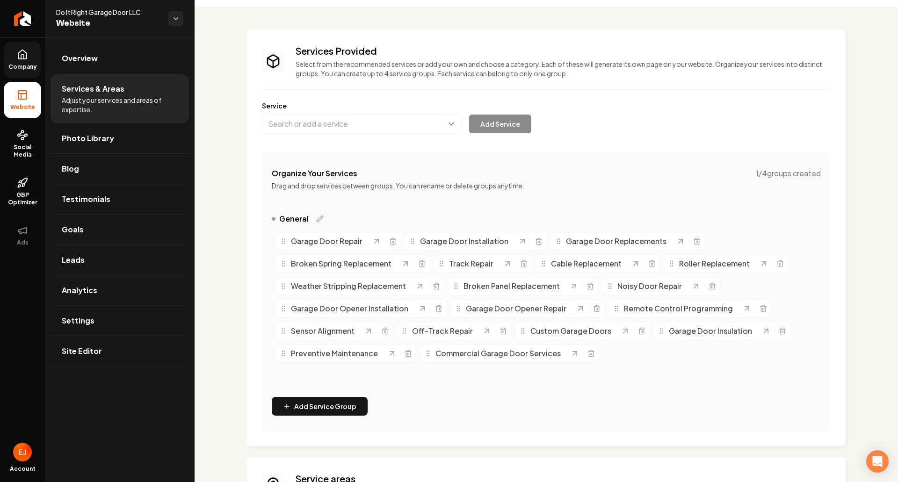
scroll to position [169, 0]
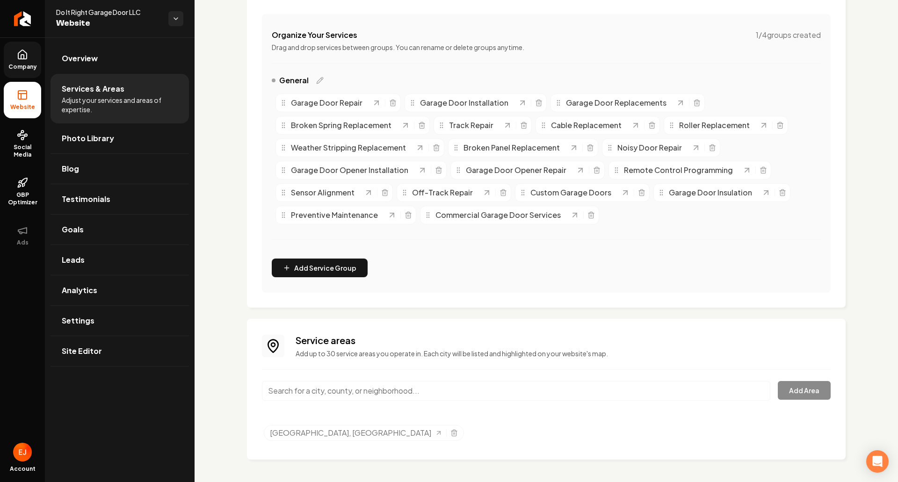
click at [440, 397] on input "Main content area" at bounding box center [516, 391] width 509 height 20
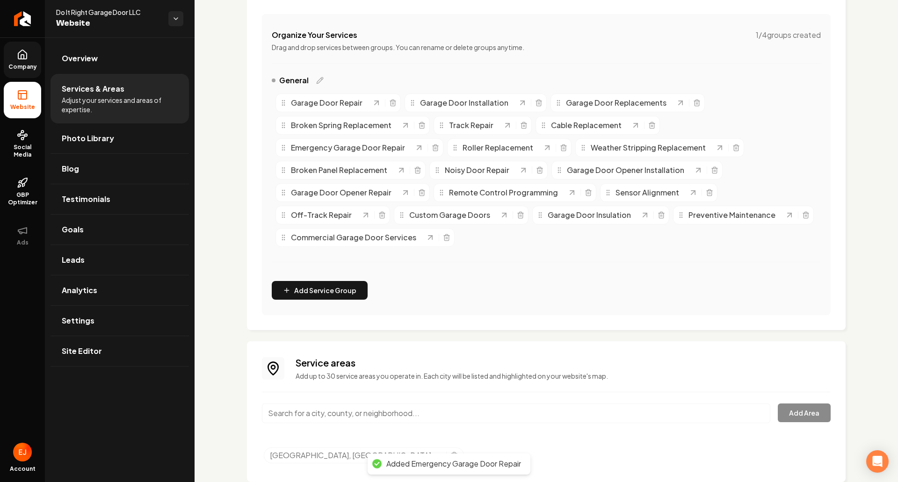
click at [391, 416] on input "Main content area" at bounding box center [516, 414] width 509 height 20
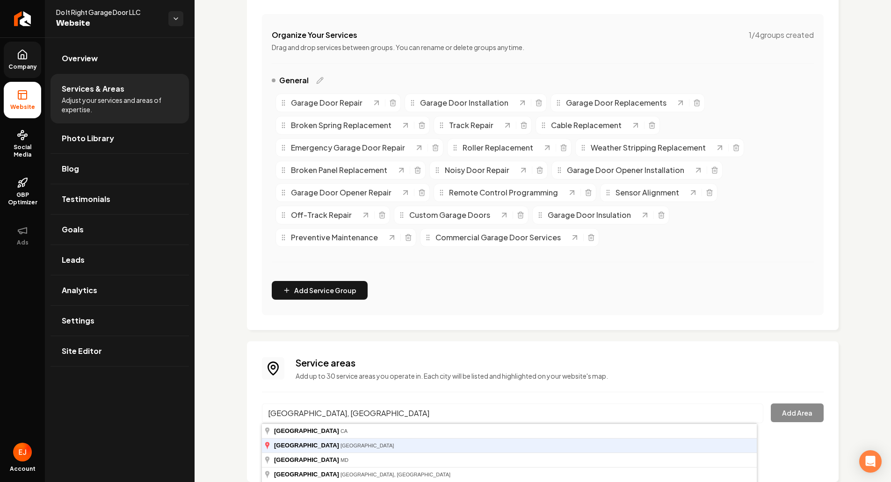
type input "Pasadena, TX"
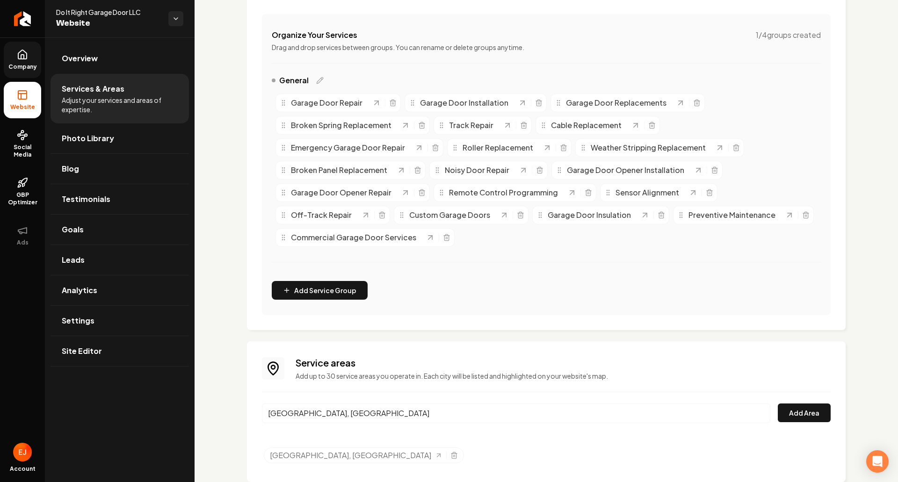
click at [778, 404] on button "Add Area" at bounding box center [804, 413] width 53 height 19
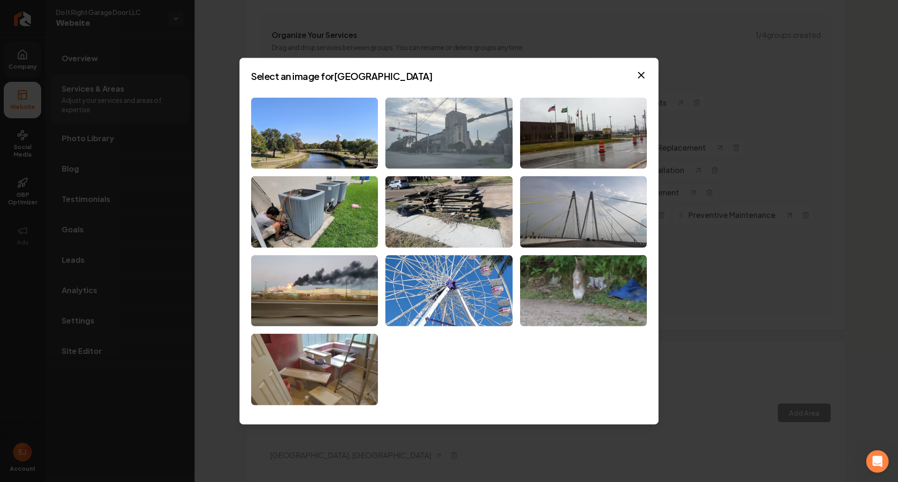
click at [471, 164] on img at bounding box center [449, 133] width 127 height 72
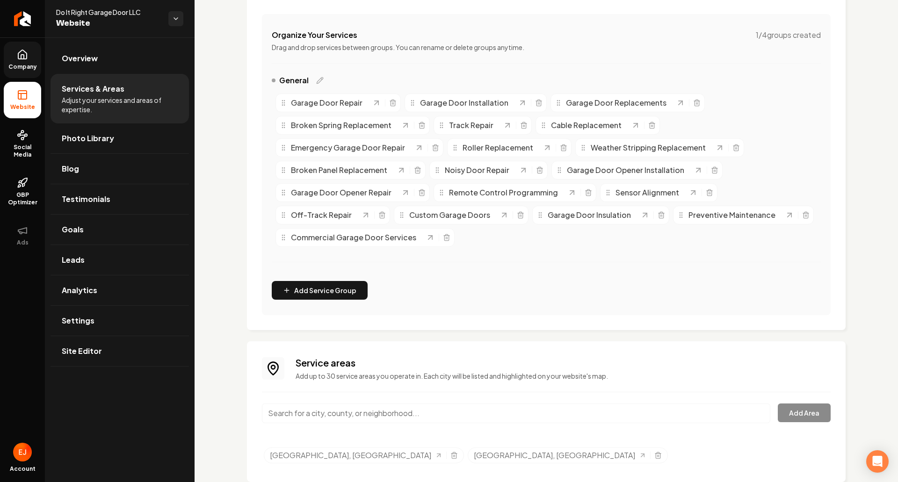
click at [365, 416] on input "Main content area" at bounding box center [516, 414] width 509 height 20
type input "Pearland, TX"
click at [778, 404] on button "Add Area" at bounding box center [804, 413] width 53 height 19
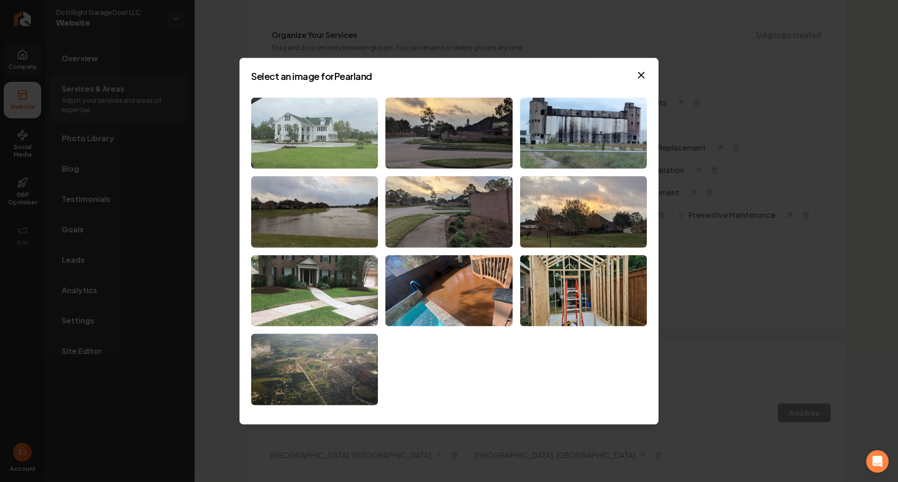
click at [350, 162] on img at bounding box center [314, 133] width 127 height 72
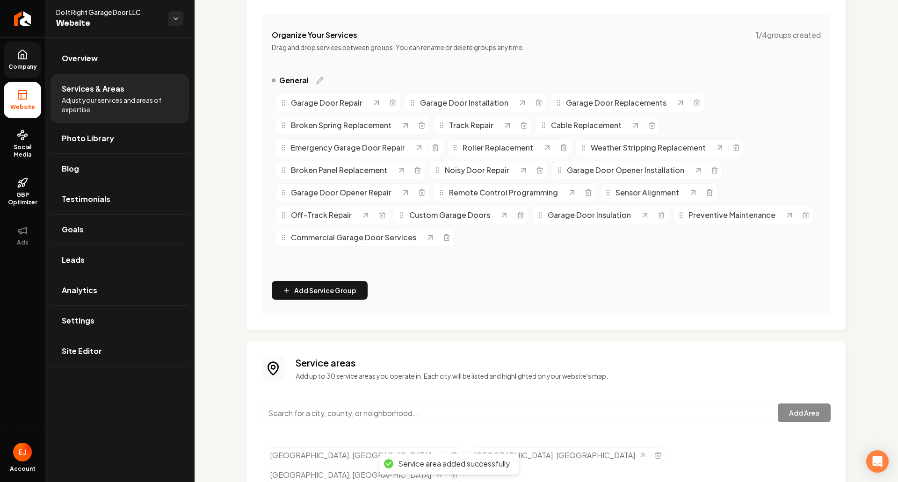
click at [327, 416] on input "Main content area" at bounding box center [516, 414] width 509 height 20
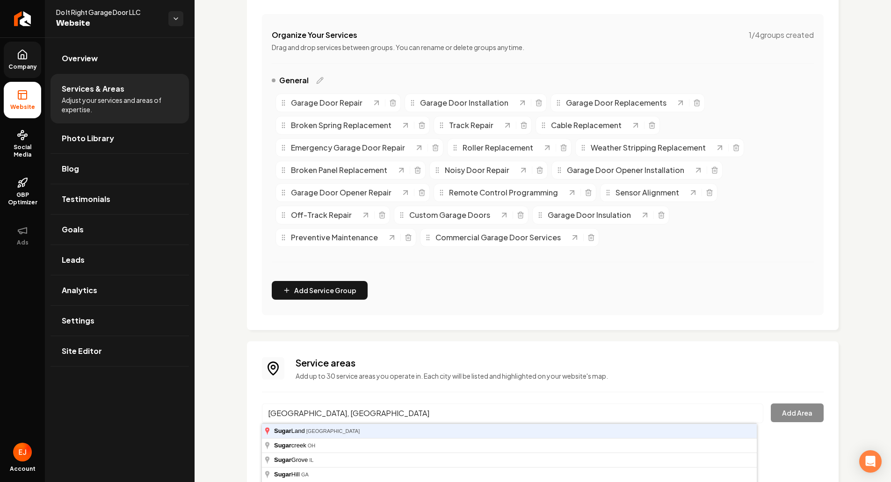
type input "Sugar Land, TX"
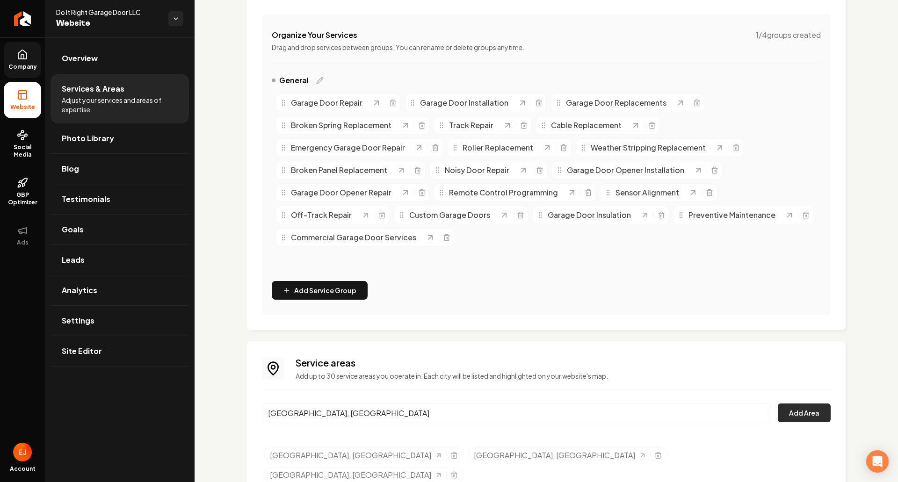
click at [788, 416] on button "Add Area" at bounding box center [804, 413] width 53 height 19
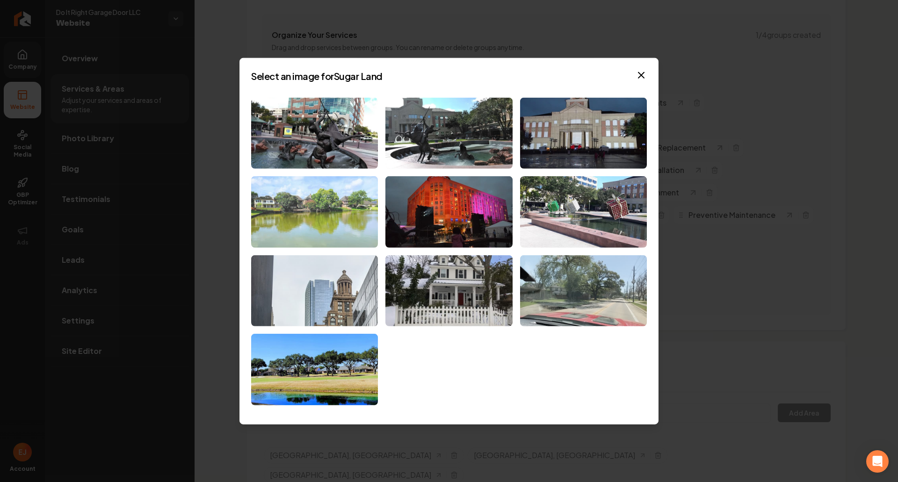
click at [307, 219] on img at bounding box center [314, 212] width 127 height 72
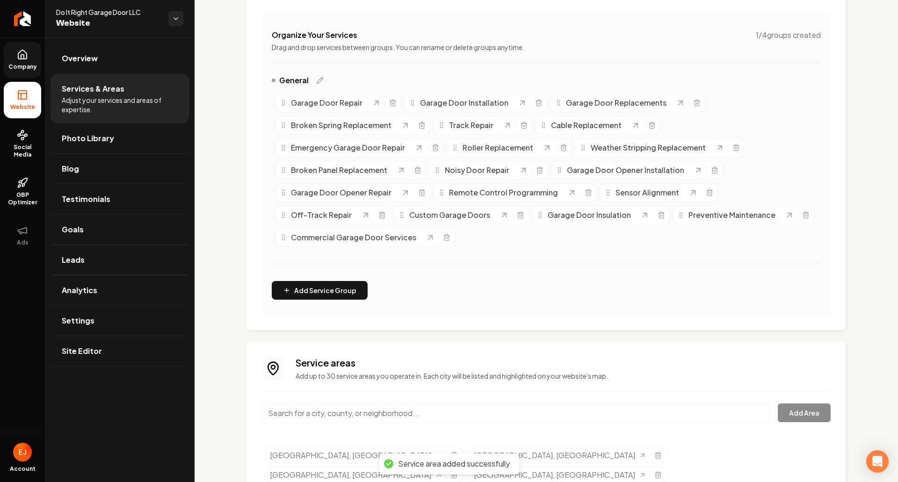
click at [346, 415] on input "Main content area" at bounding box center [516, 414] width 509 height 20
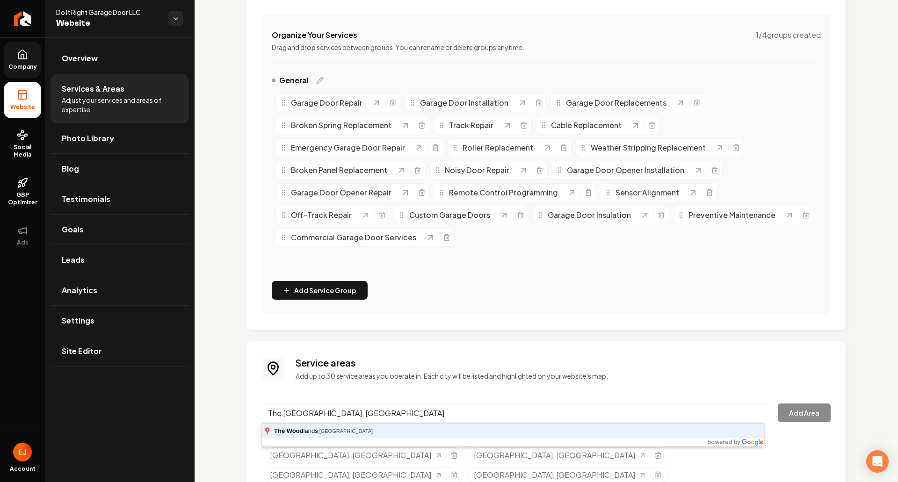
type input "The Woodlands, TX"
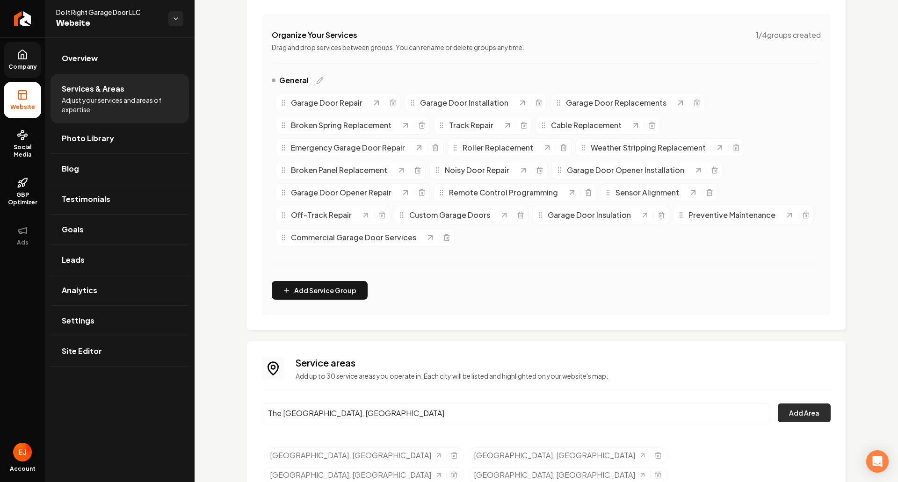
click at [808, 419] on button "Add Area" at bounding box center [804, 413] width 53 height 19
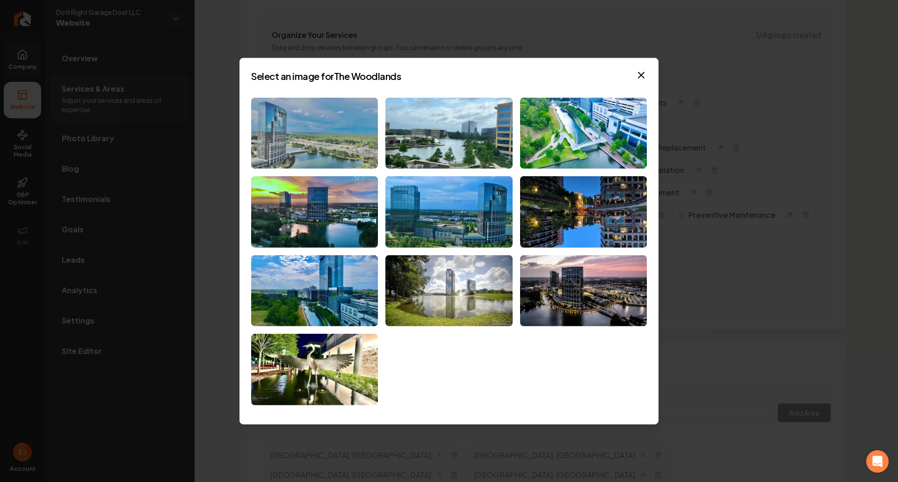
click at [352, 153] on img at bounding box center [314, 133] width 127 height 72
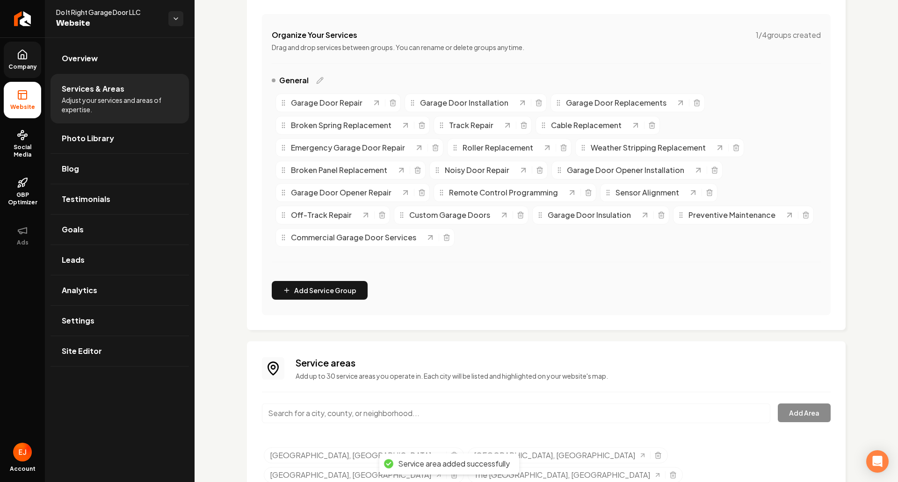
click at [349, 416] on input "Main content area" at bounding box center [516, 414] width 509 height 20
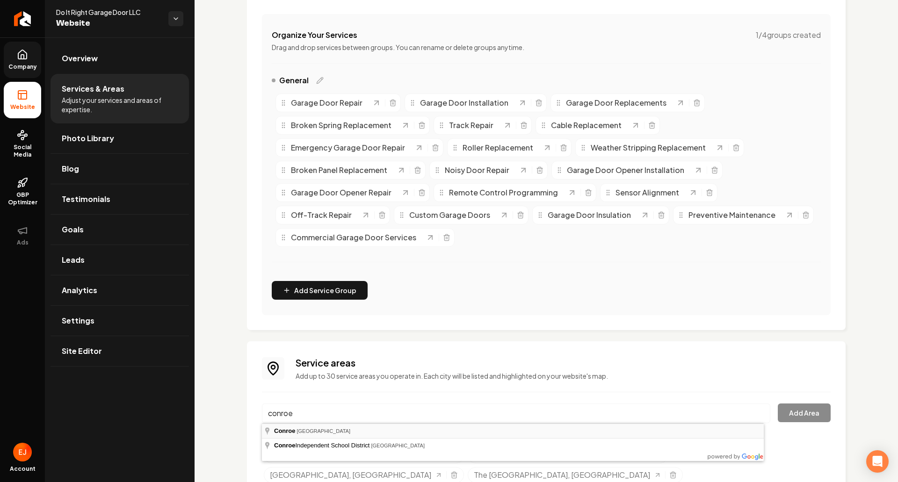
type input "Conroe, TX"
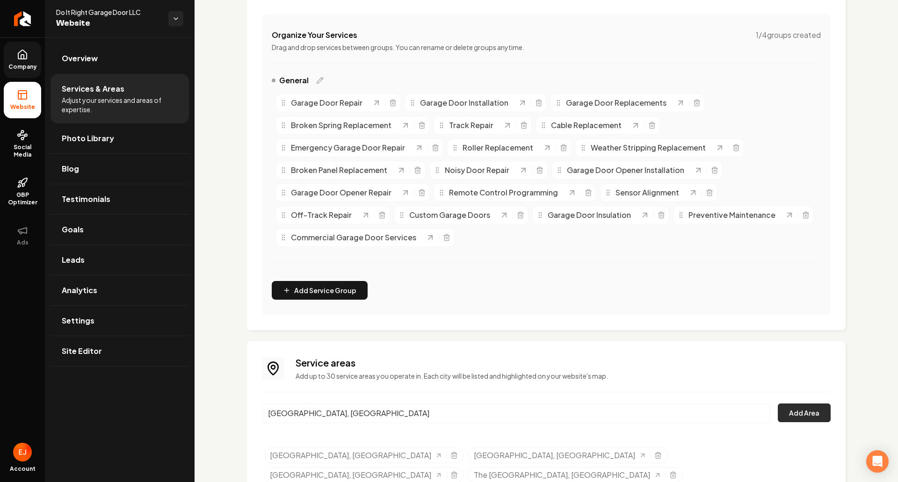
click at [791, 412] on button "Add Area" at bounding box center [804, 413] width 53 height 19
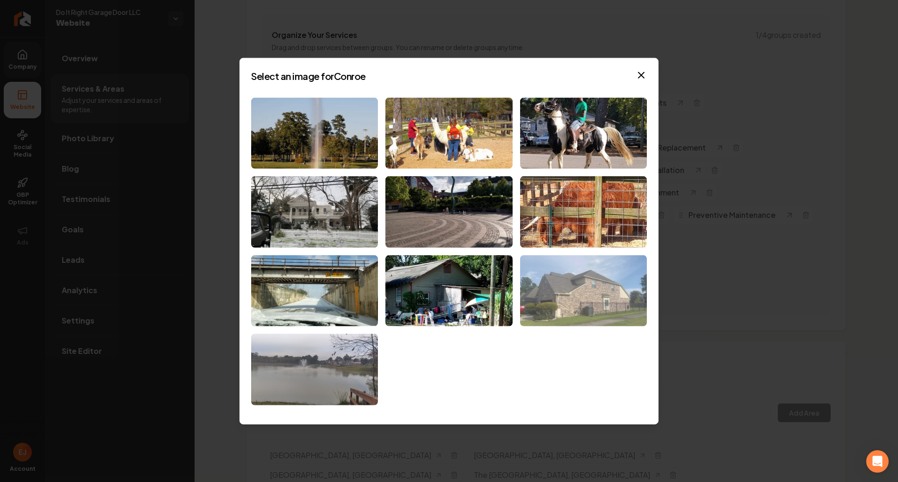
click at [549, 305] on img at bounding box center [583, 291] width 127 height 72
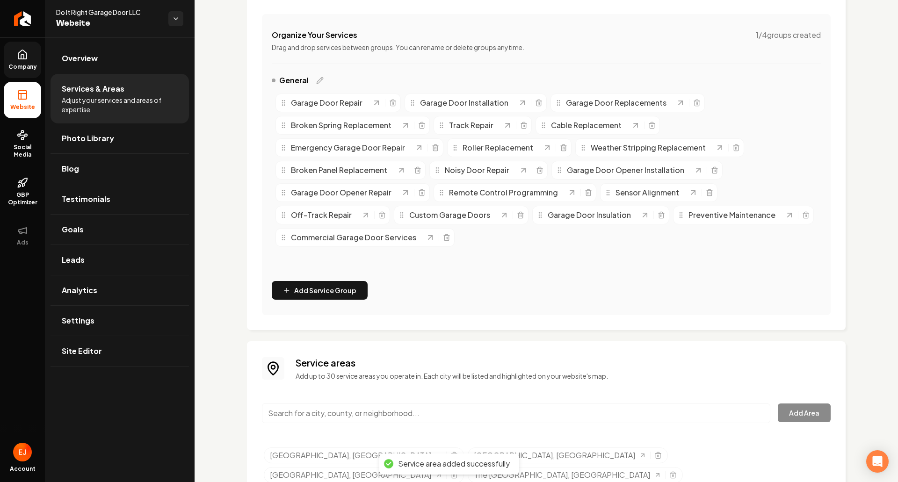
click at [321, 411] on input "Main content area" at bounding box center [516, 414] width 509 height 20
type input "a"
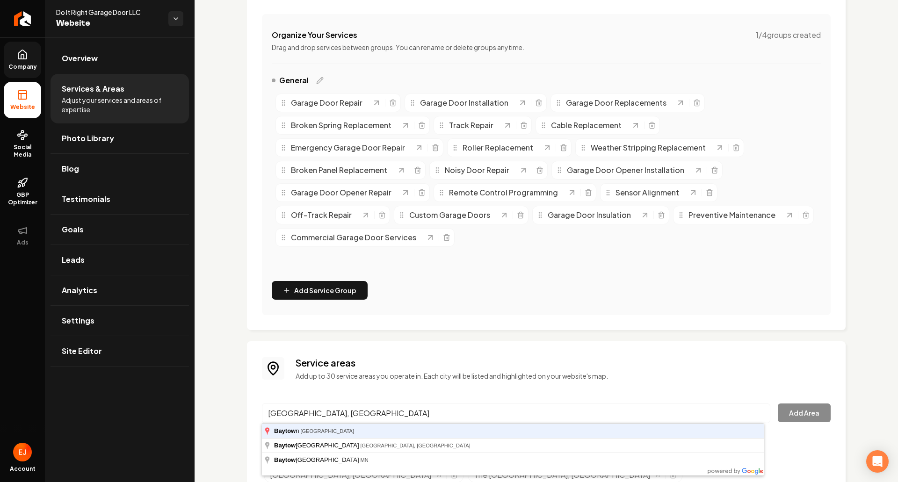
type input "Baytown, TX"
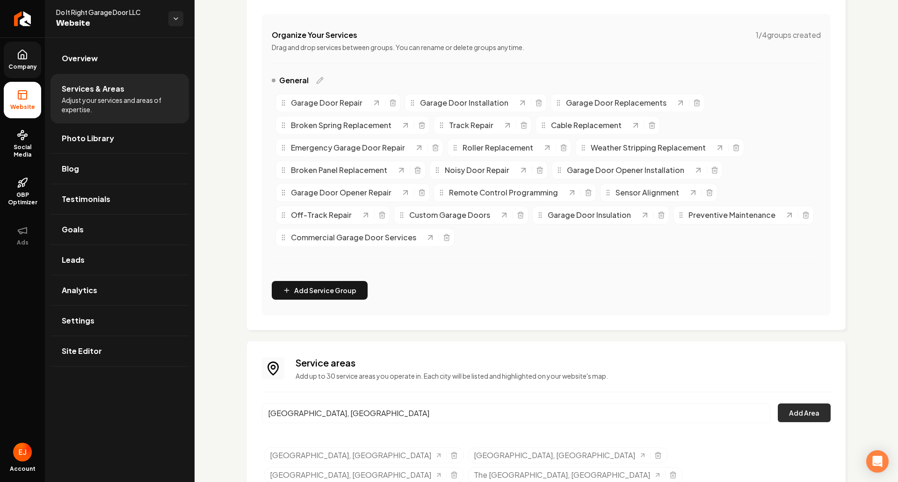
click at [806, 407] on button "Add Area" at bounding box center [804, 413] width 53 height 19
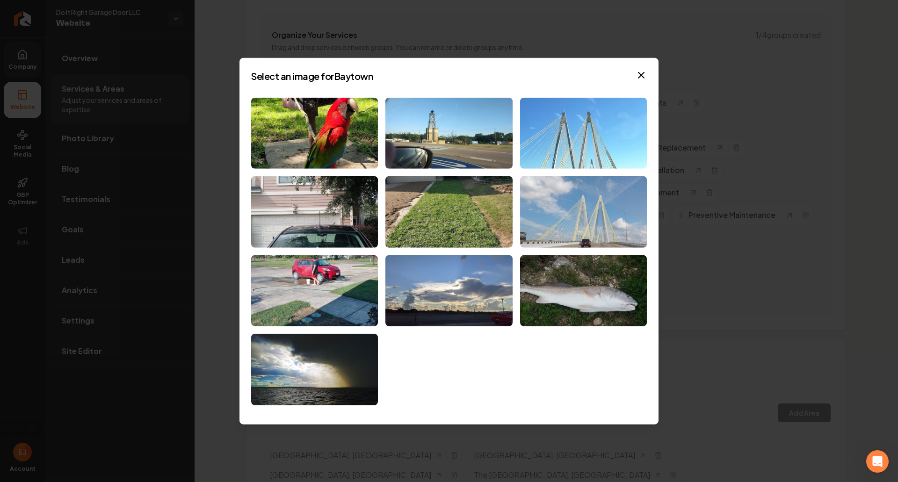
click at [599, 152] on img at bounding box center [583, 133] width 127 height 72
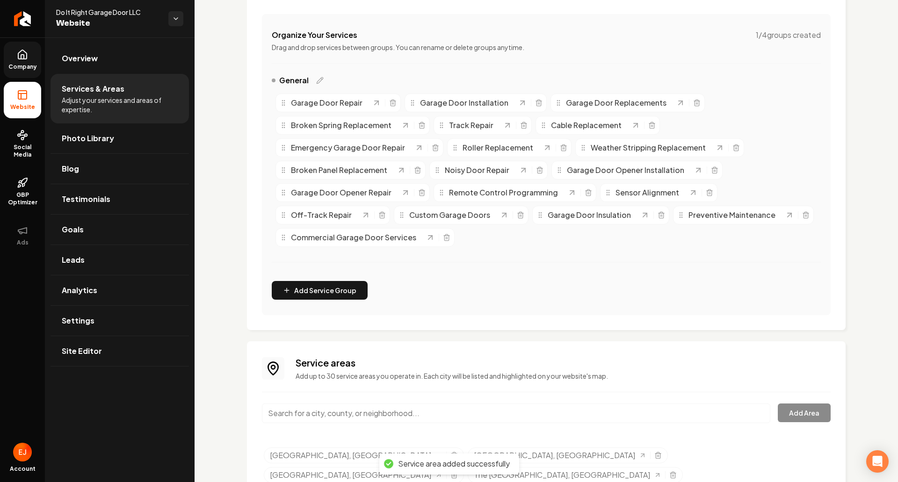
click at [324, 402] on div "Service areas Add up to 30 service areas you operate in. Each city will be list…" at bounding box center [546, 442] width 569 height 170
drag, startPoint x: 330, startPoint y: 413, endPoint x: 329, endPoint y: 405, distance: 7.5
click at [331, 413] on input "Main content area" at bounding box center [516, 414] width 509 height 20
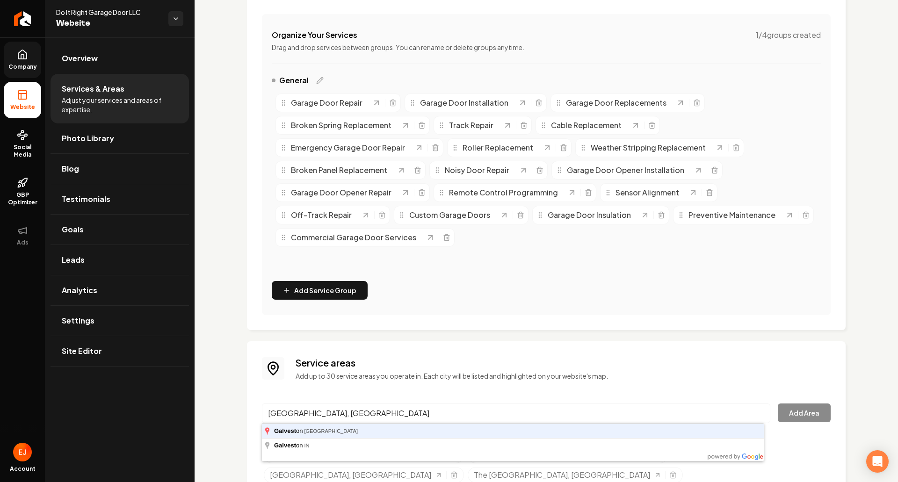
type input "Galveston, TX"
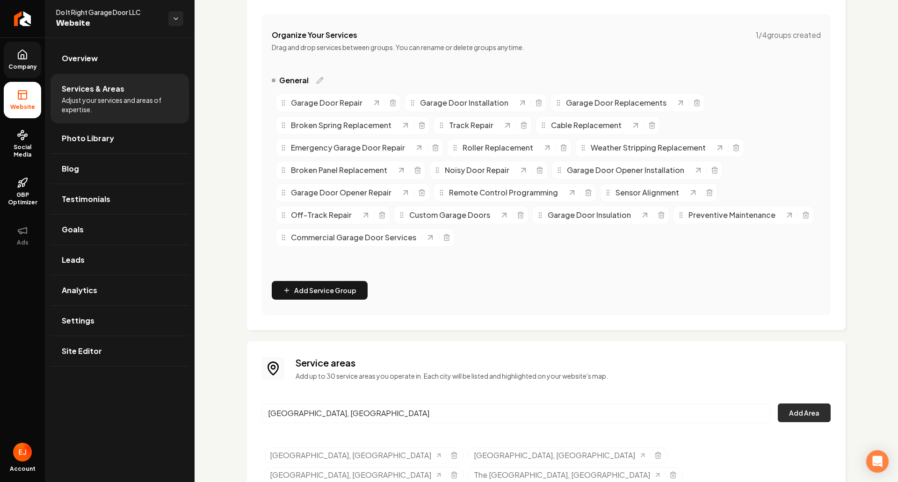
click at [786, 413] on button "Add Area" at bounding box center [804, 413] width 53 height 19
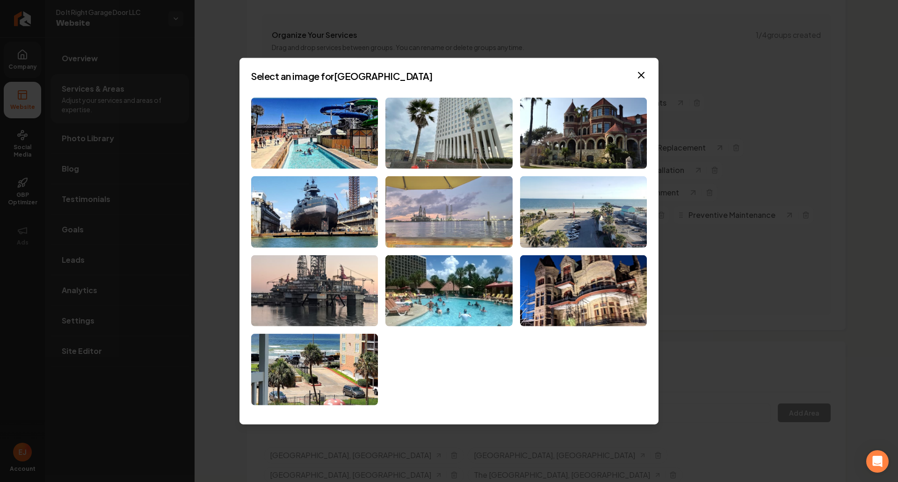
click at [475, 221] on img at bounding box center [449, 212] width 127 height 72
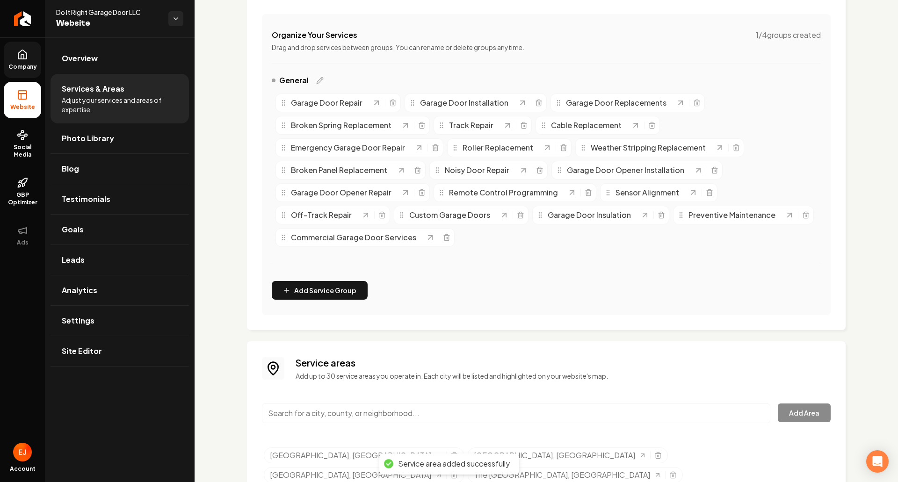
drag, startPoint x: 333, startPoint y: 417, endPoint x: 326, endPoint y: 424, distance: 9.6
click at [330, 422] on input "Main content area" at bounding box center [516, 414] width 509 height 20
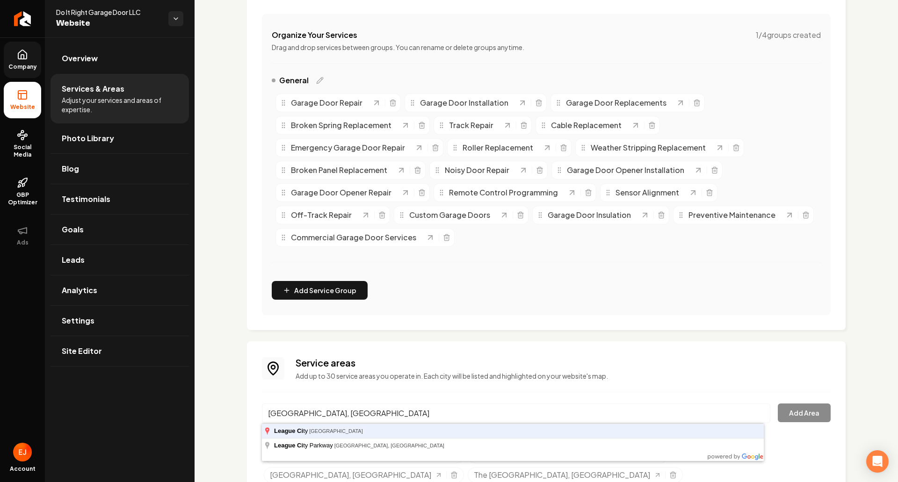
type input "League City, TX"
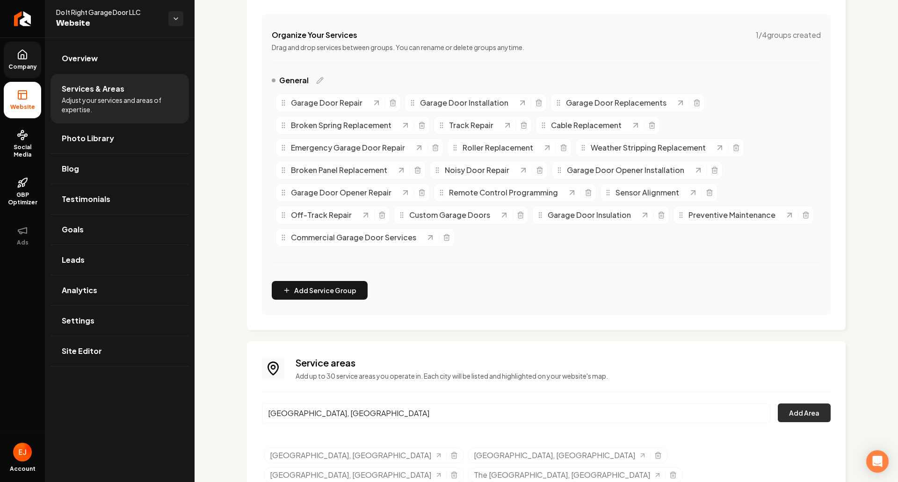
click at [792, 414] on button "Add Area" at bounding box center [804, 413] width 53 height 19
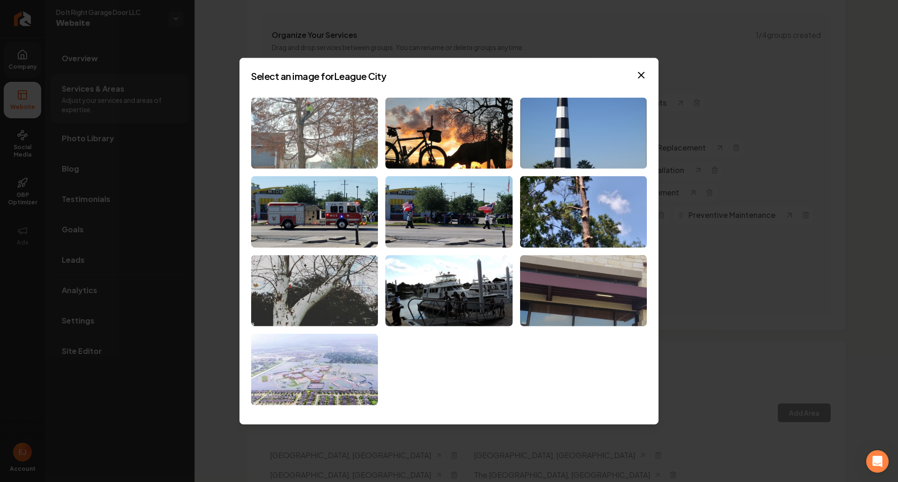
click at [336, 156] on img at bounding box center [314, 133] width 127 height 72
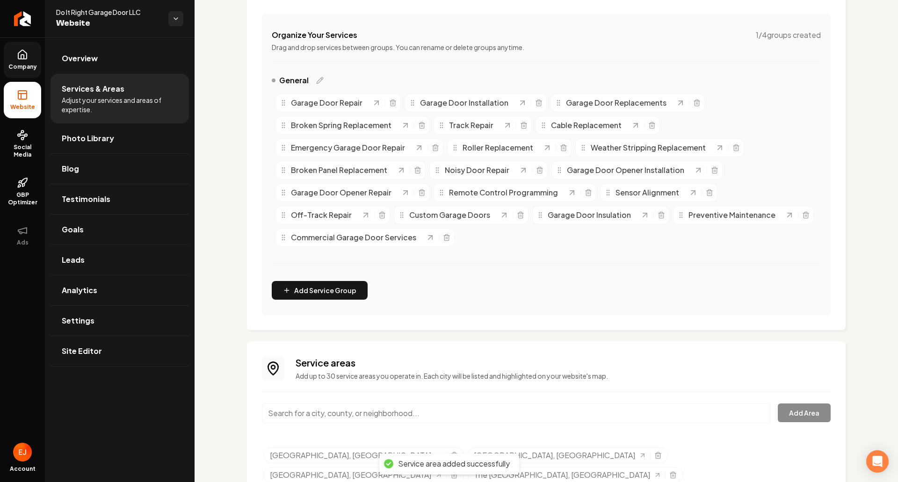
click at [360, 418] on input "Main content area" at bounding box center [516, 414] width 509 height 20
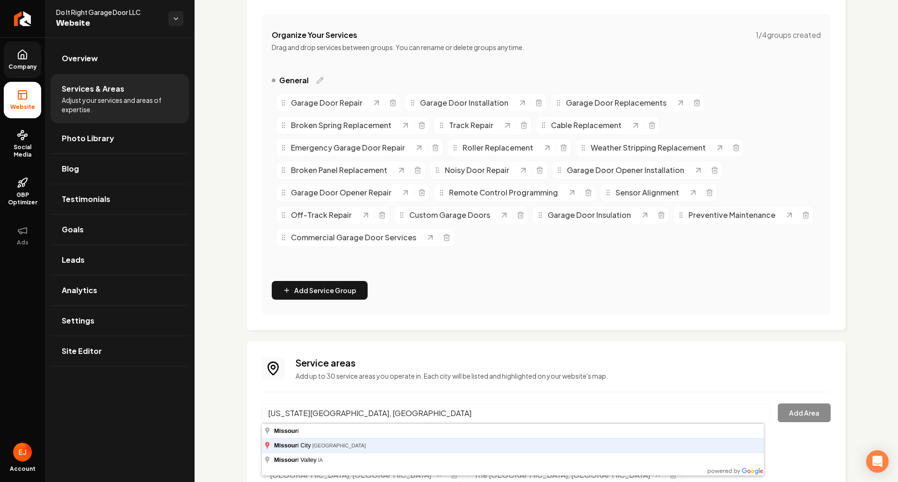
type input "Missouri City, TX"
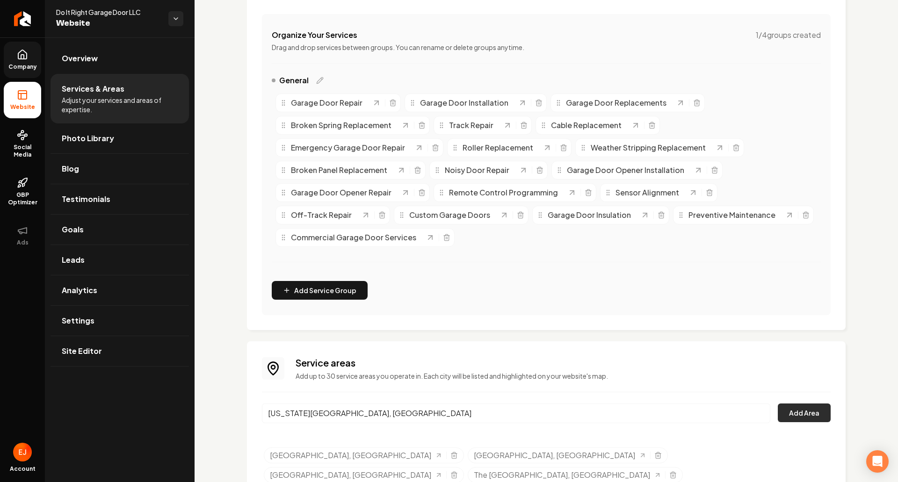
click at [811, 418] on button "Add Area" at bounding box center [804, 413] width 53 height 19
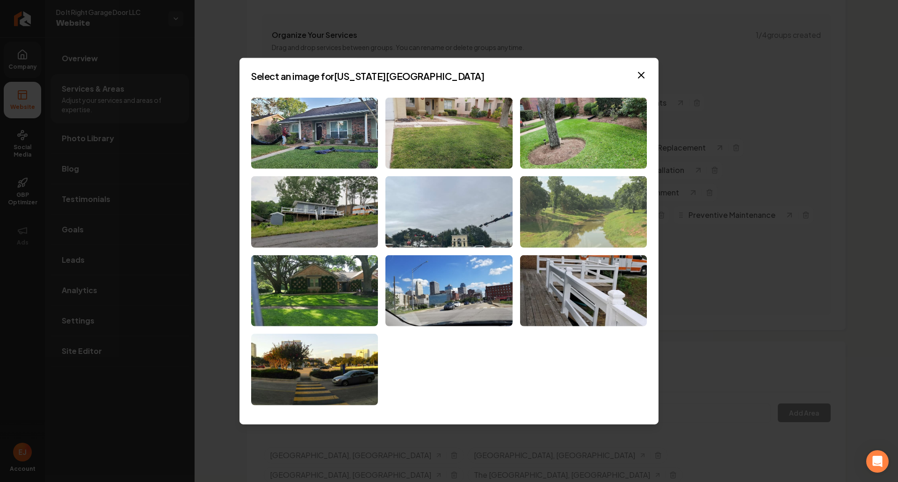
click at [602, 244] on img at bounding box center [583, 212] width 127 height 72
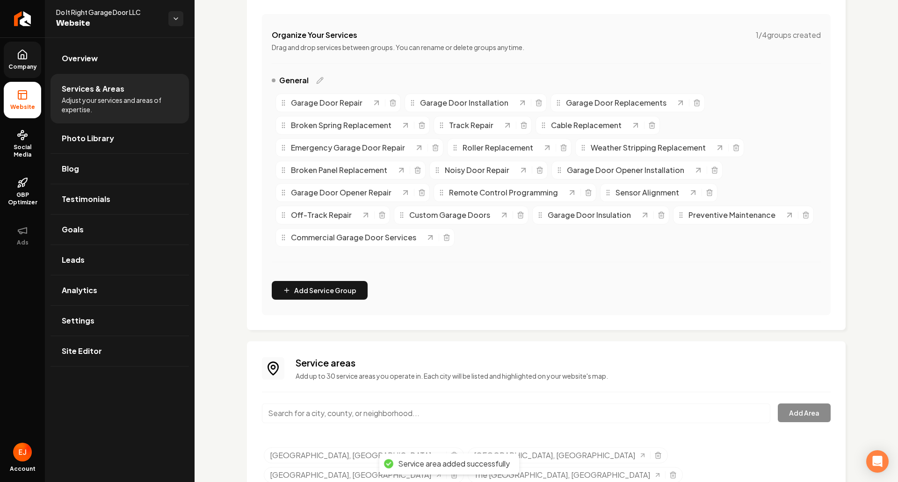
click at [348, 412] on input "Main content area" at bounding box center [516, 414] width 509 height 20
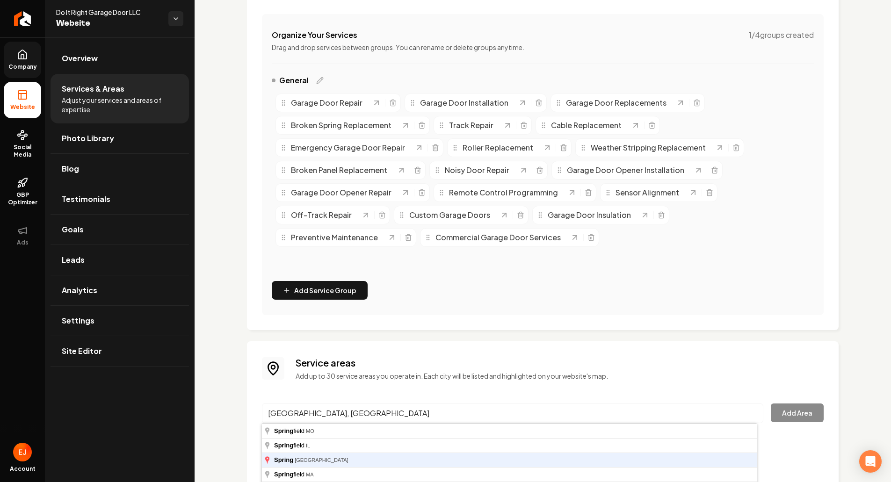
type input "Spring, TX"
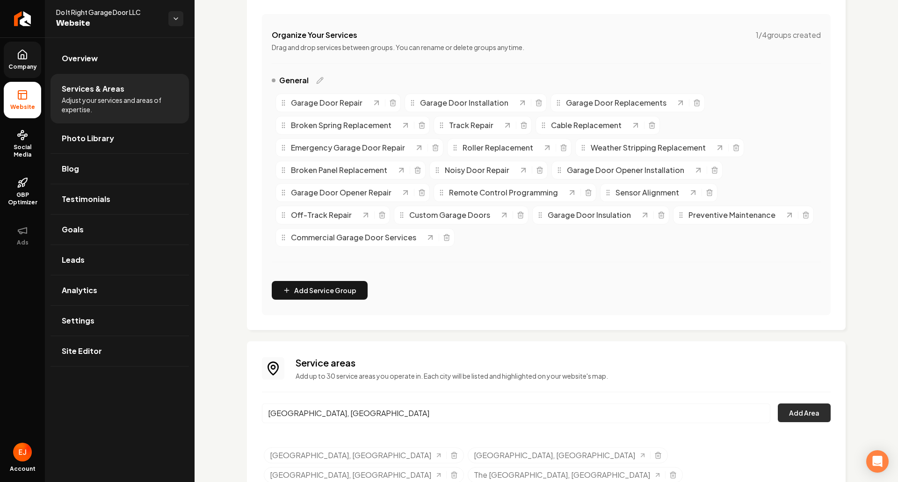
click at [796, 413] on button "Add Area" at bounding box center [804, 413] width 53 height 19
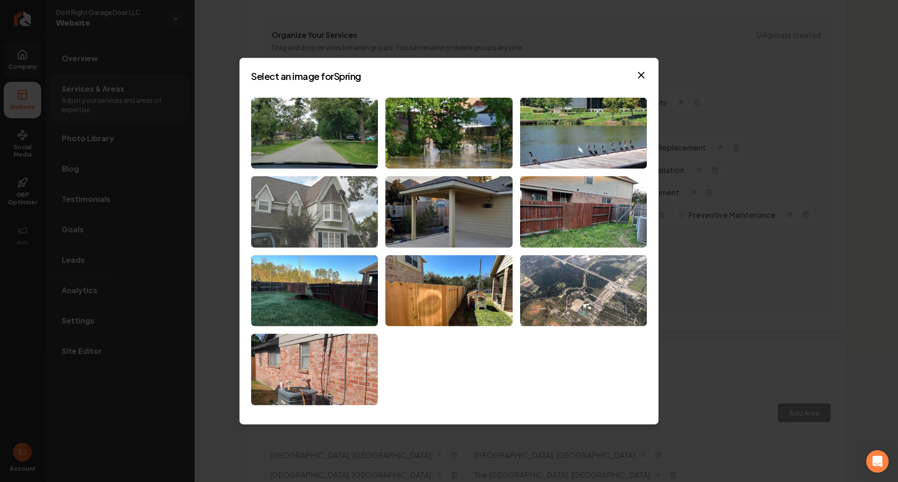
click at [349, 227] on img at bounding box center [314, 212] width 127 height 72
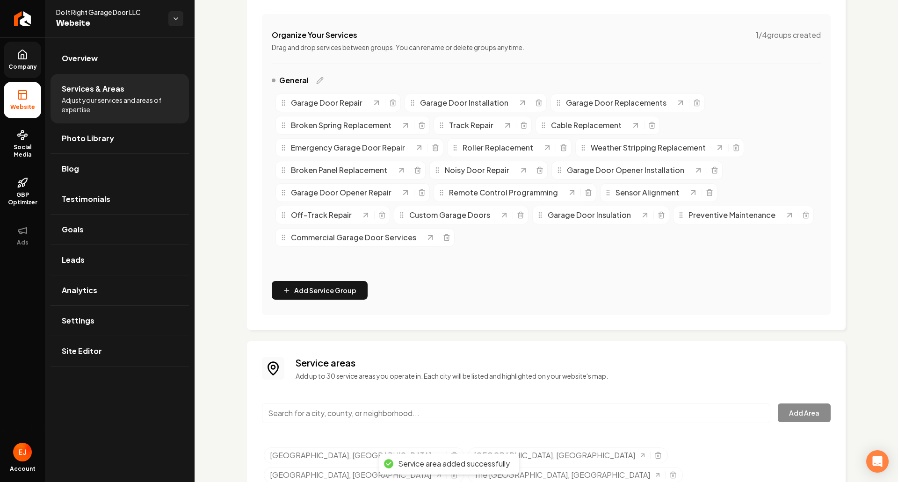
click at [316, 415] on input "Main content area" at bounding box center [516, 414] width 509 height 20
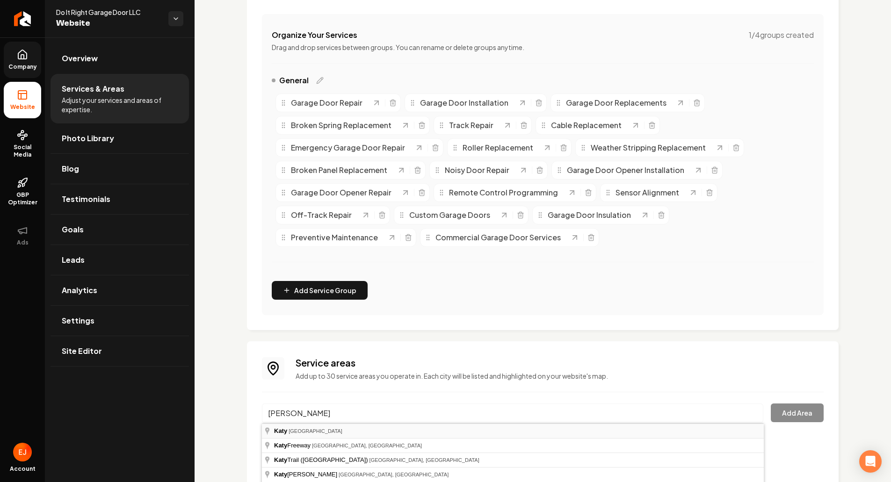
type input "Katy, TX"
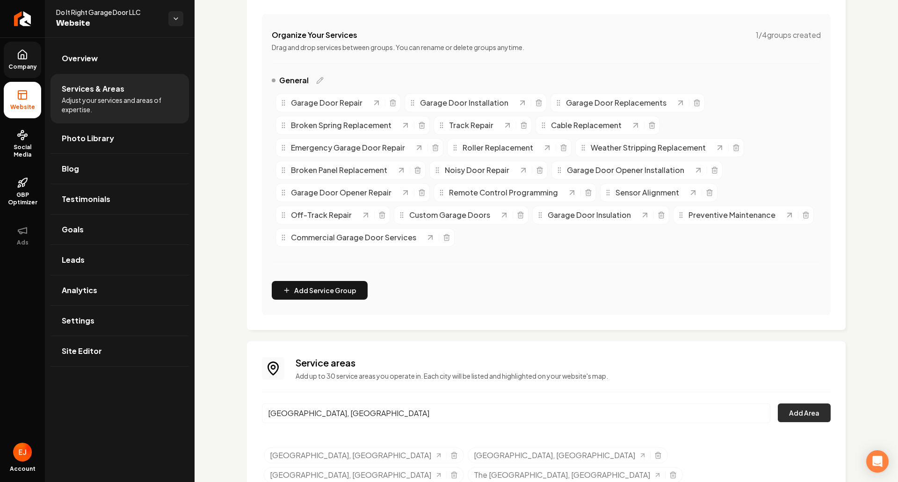
click at [790, 420] on button "Add Area" at bounding box center [804, 413] width 53 height 19
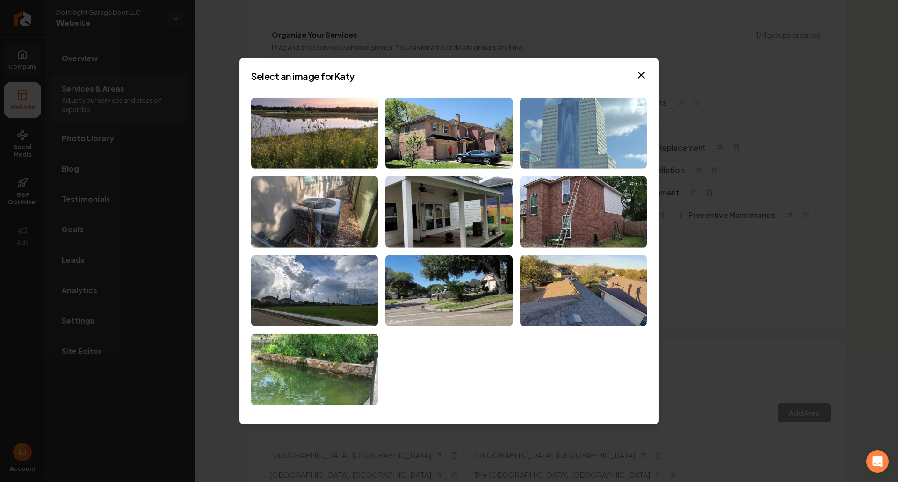
click at [553, 125] on img at bounding box center [583, 133] width 127 height 72
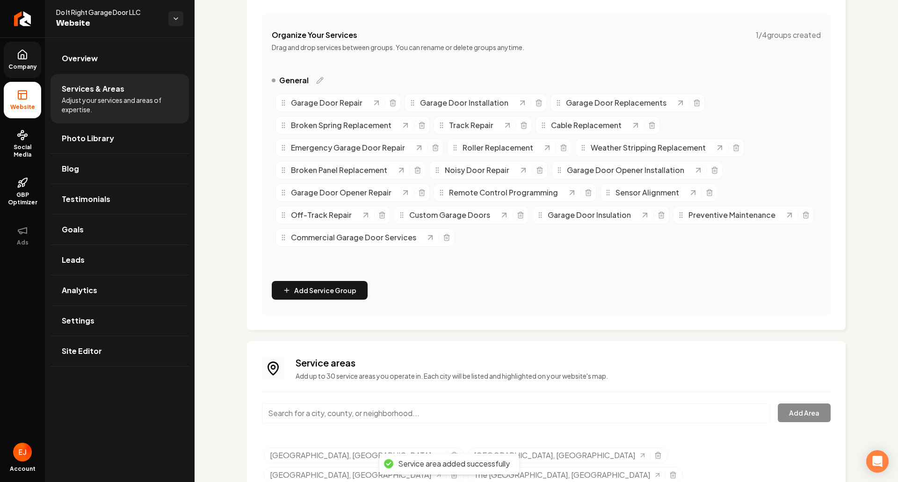
click at [334, 411] on input "Main content area" at bounding box center [516, 414] width 509 height 20
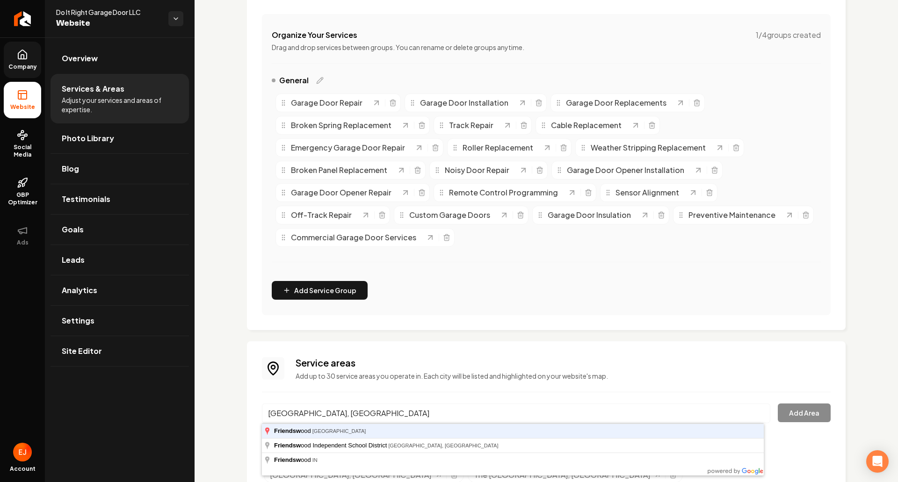
type input "Friendswood, TX"
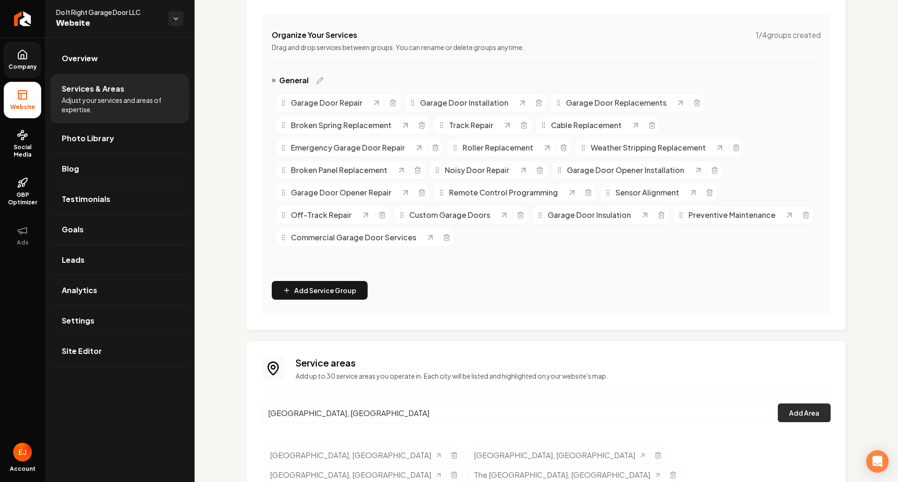
click at [788, 418] on button "Add Area" at bounding box center [804, 413] width 53 height 19
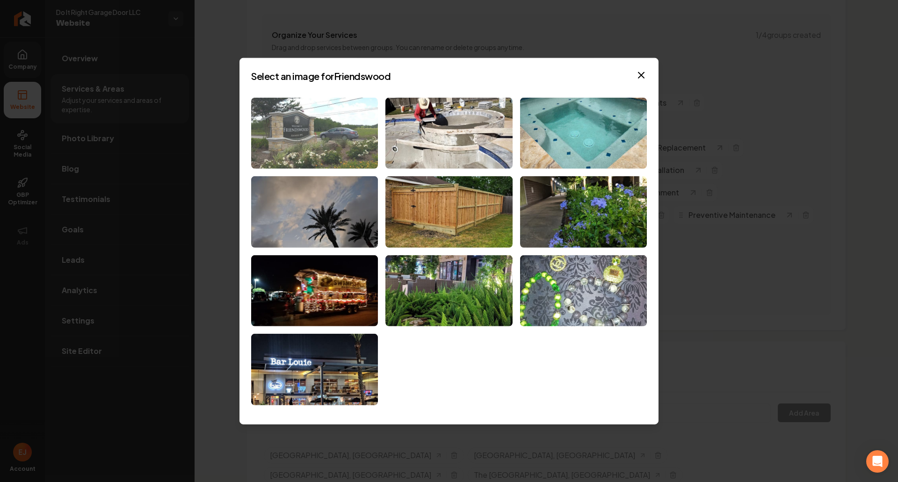
click at [329, 155] on img at bounding box center [314, 133] width 127 height 72
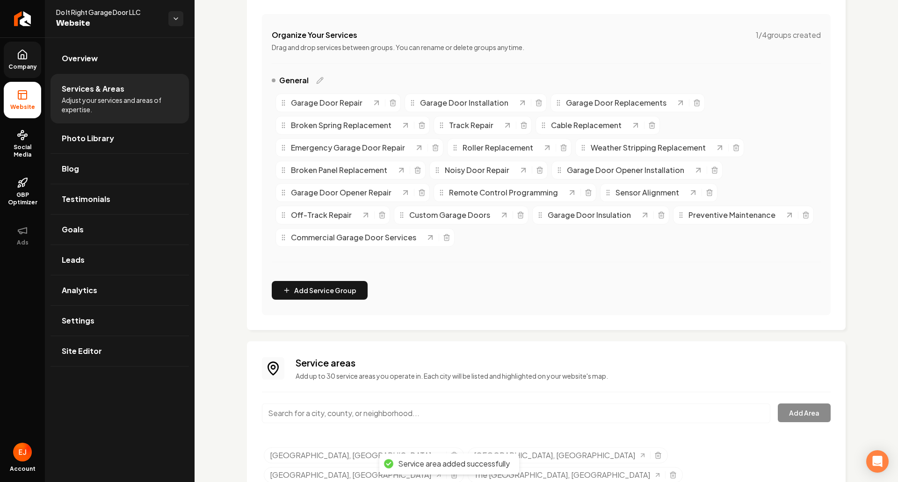
click at [367, 418] on input "Main content area" at bounding box center [516, 414] width 509 height 20
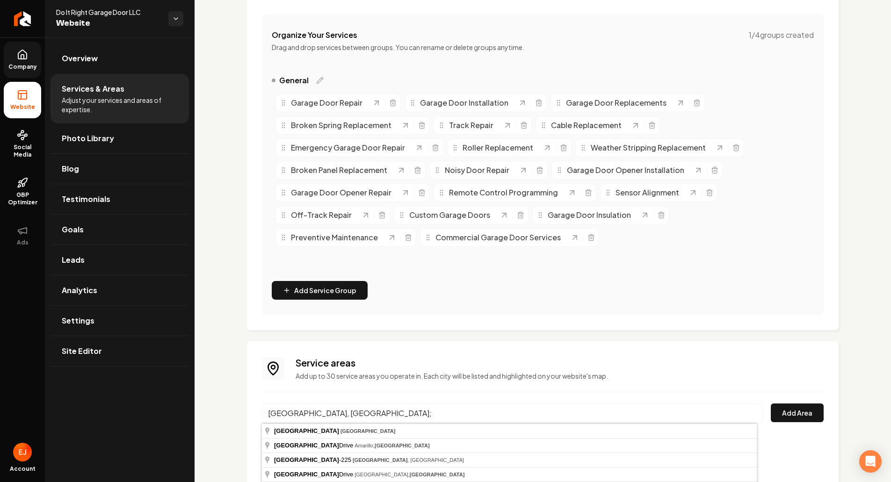
type input "Deer Park, TX"
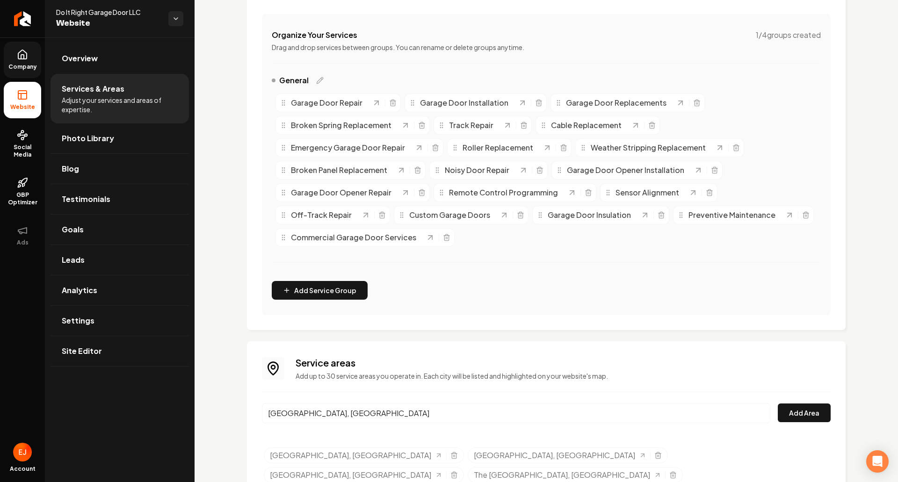
click at [778, 404] on button "Add Area" at bounding box center [804, 413] width 53 height 19
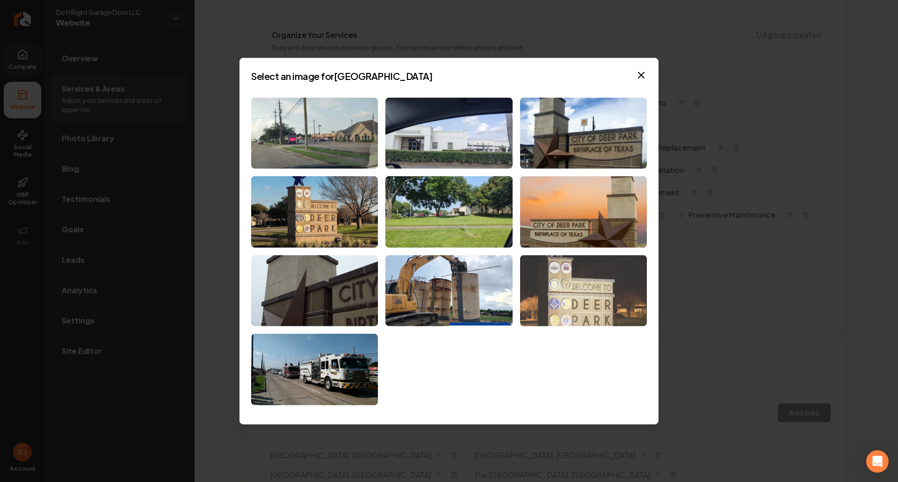
click at [625, 295] on img at bounding box center [583, 291] width 127 height 72
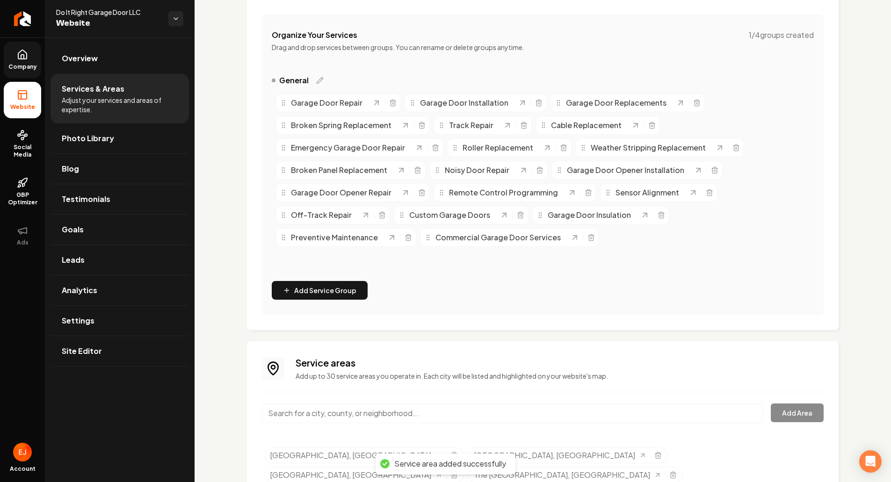
click at [373, 415] on input "Main content area" at bounding box center [513, 414] width 502 height 20
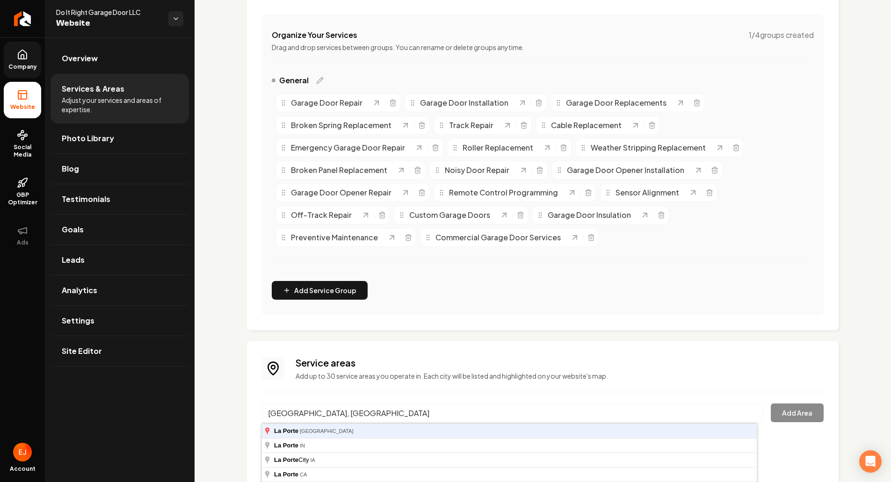
type input "La Porte, TX"
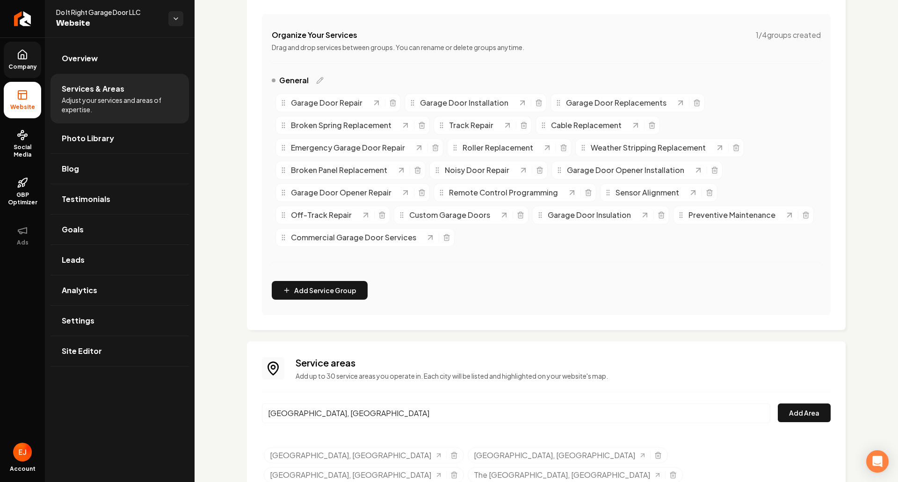
click at [778, 404] on button "Add Area" at bounding box center [804, 413] width 53 height 19
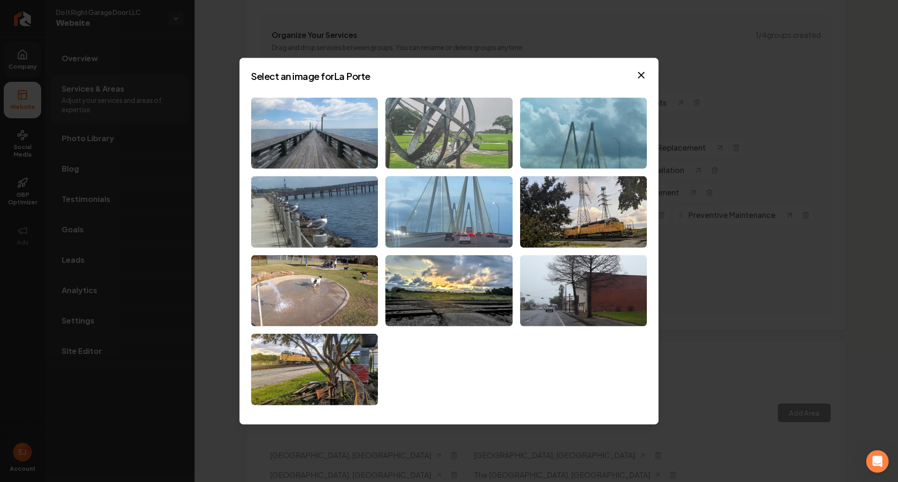
click at [414, 140] on img at bounding box center [449, 133] width 127 height 72
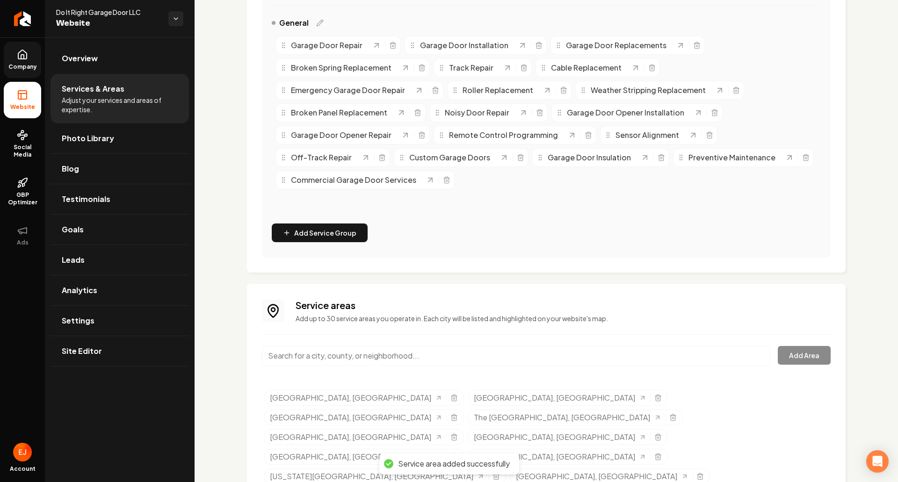
scroll to position [231, 0]
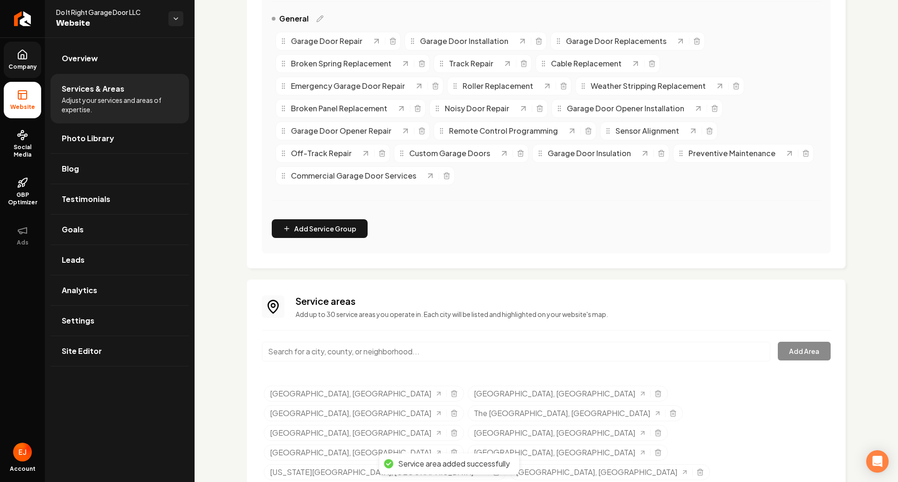
click at [385, 352] on input "Main content area" at bounding box center [516, 352] width 509 height 20
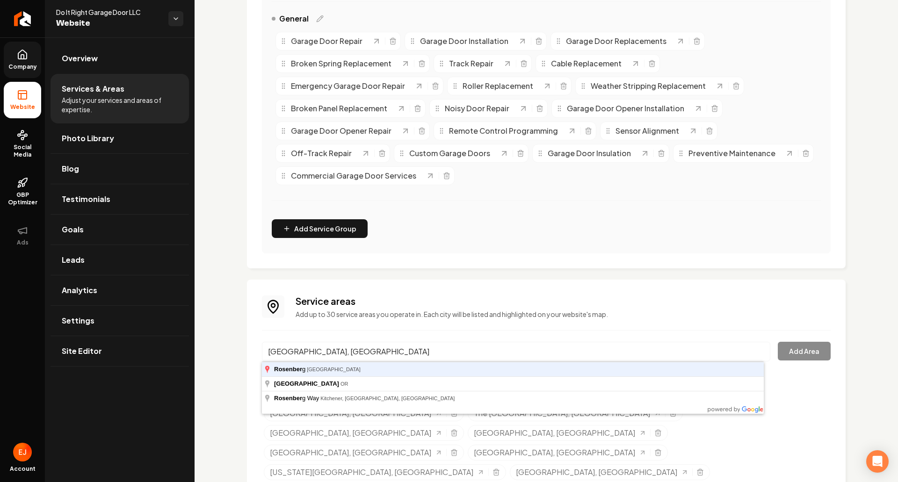
type input "Rosenberg, TX"
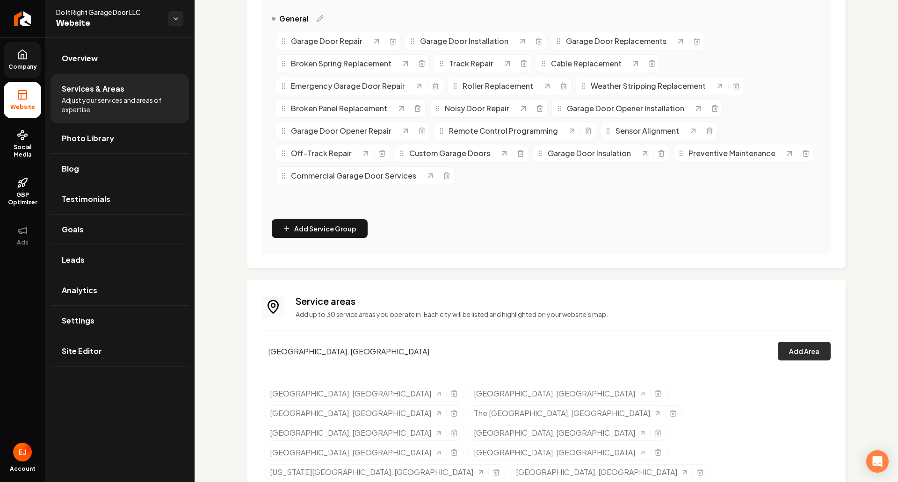
click at [800, 358] on button "Add Area" at bounding box center [804, 351] width 53 height 19
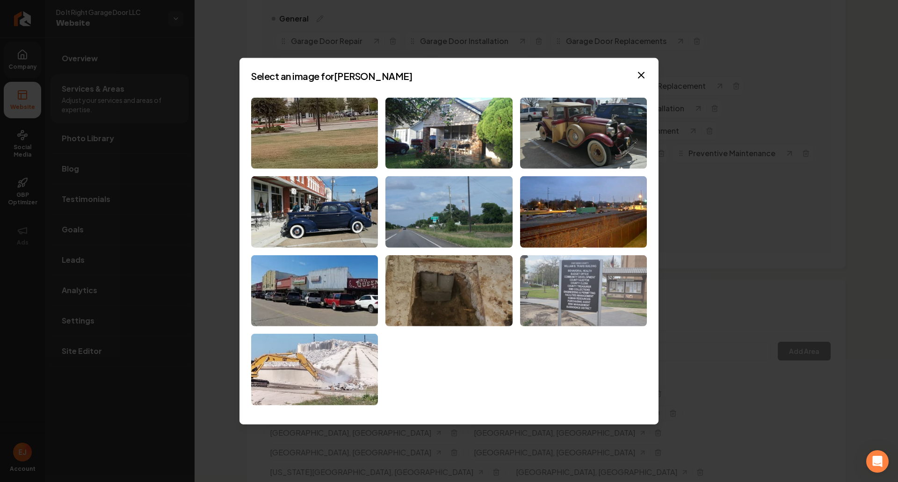
click at [597, 308] on img at bounding box center [583, 291] width 127 height 72
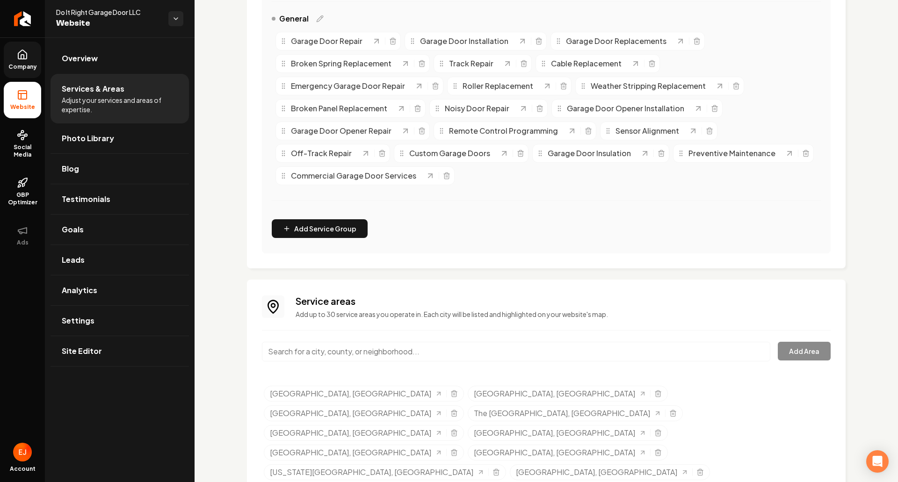
click at [429, 359] on input "Main content area" at bounding box center [516, 352] width 509 height 20
type input "k"
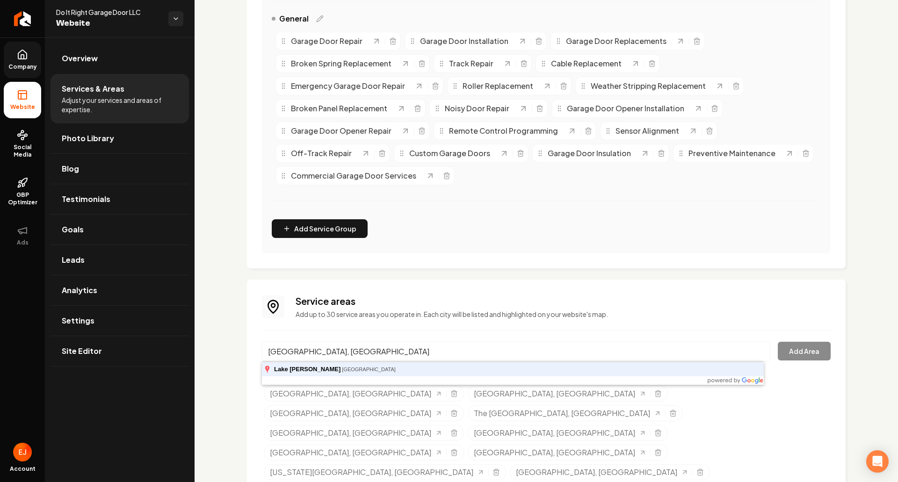
type input "Lake Jackson, TX"
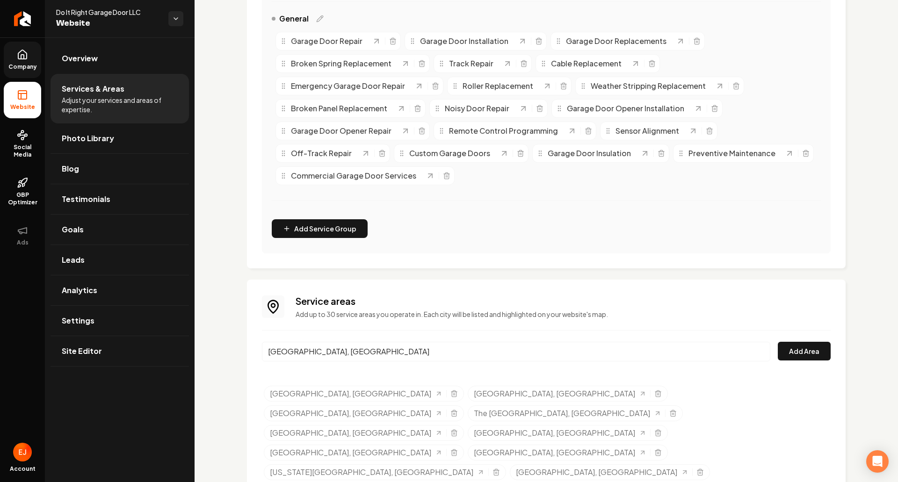
click at [778, 342] on button "Add Area" at bounding box center [804, 351] width 53 height 19
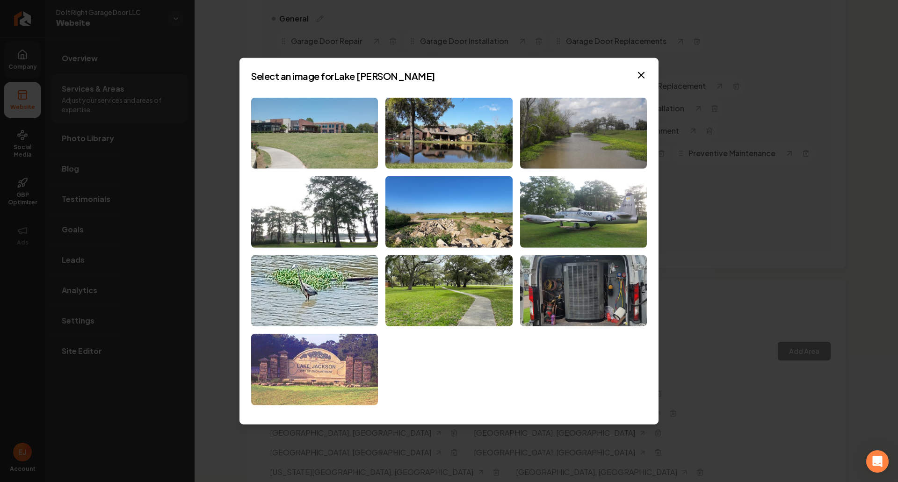
click at [286, 369] on img at bounding box center [314, 370] width 127 height 72
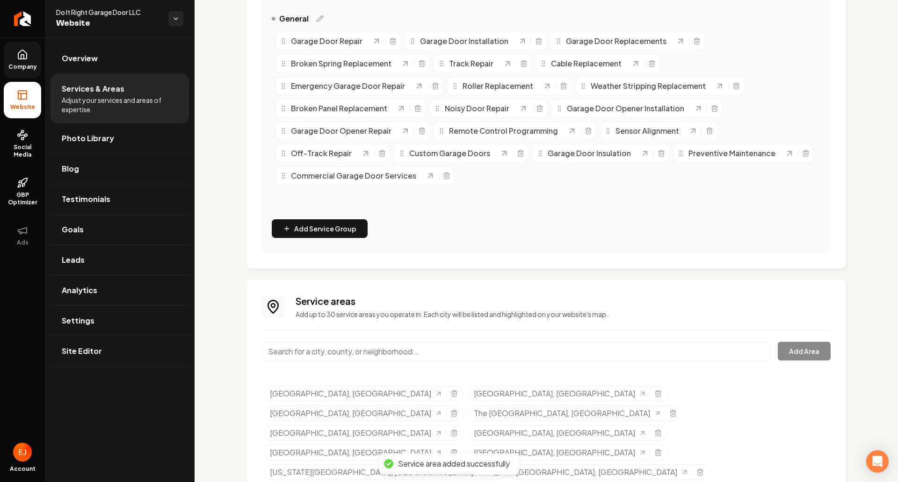
click at [364, 347] on input "Main content area" at bounding box center [516, 352] width 509 height 20
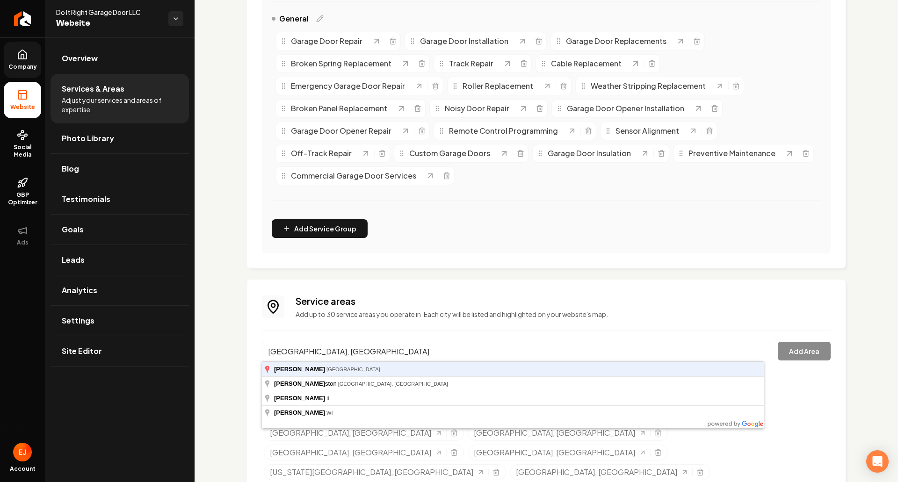
type input "Alvin, TX"
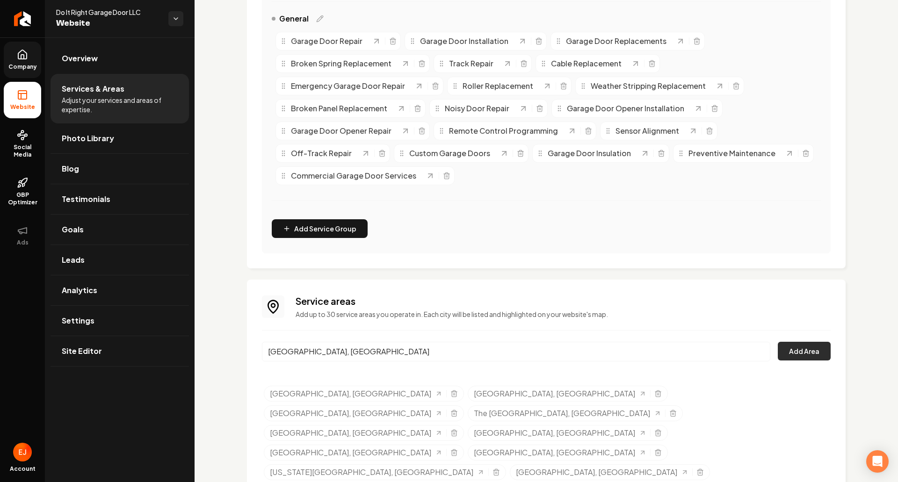
drag, startPoint x: 812, startPoint y: 355, endPoint x: 809, endPoint y: 359, distance: 5.0
click at [809, 359] on button "Add Area" at bounding box center [804, 351] width 53 height 19
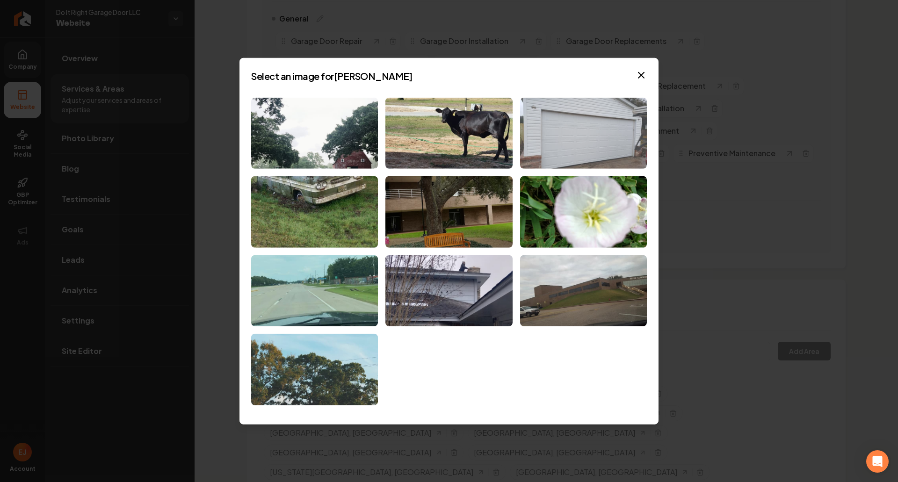
click at [565, 163] on img at bounding box center [583, 133] width 127 height 72
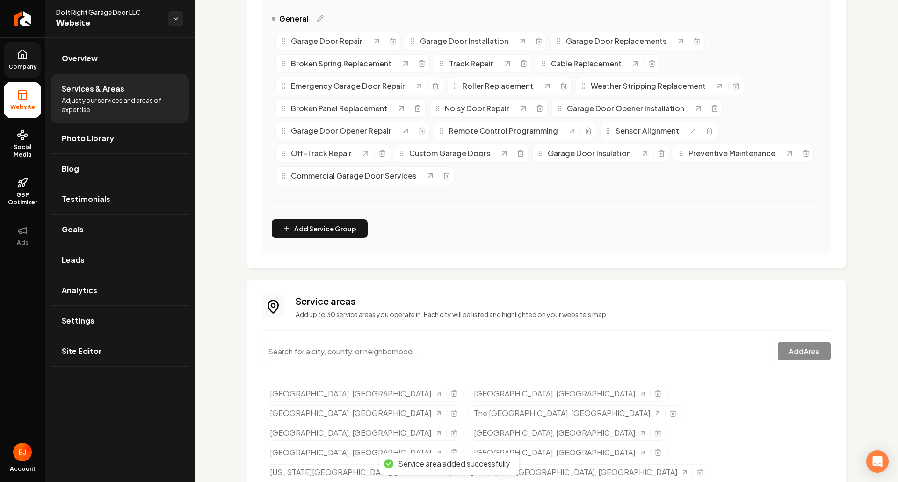
click at [350, 357] on input "Main content area" at bounding box center [516, 352] width 509 height 20
click at [778, 342] on button "Add Area" at bounding box center [804, 351] width 53 height 19
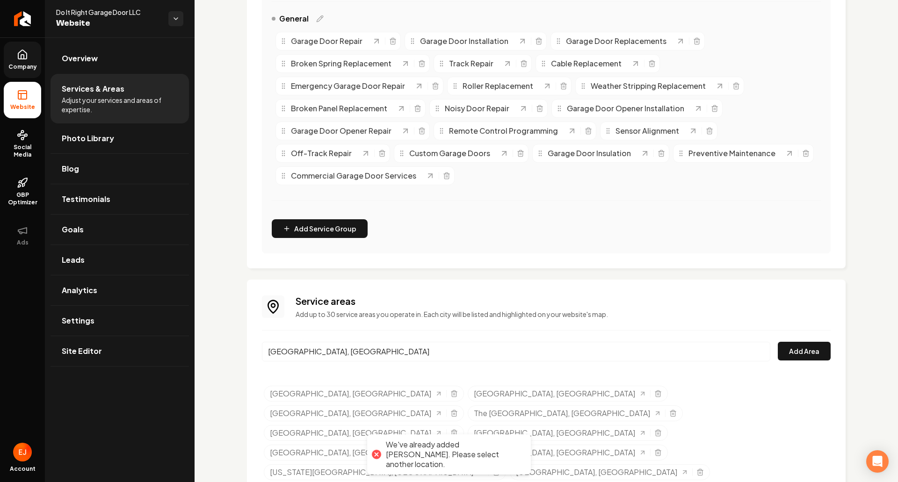
click at [350, 357] on input "Alvin, TX" at bounding box center [516, 352] width 509 height 20
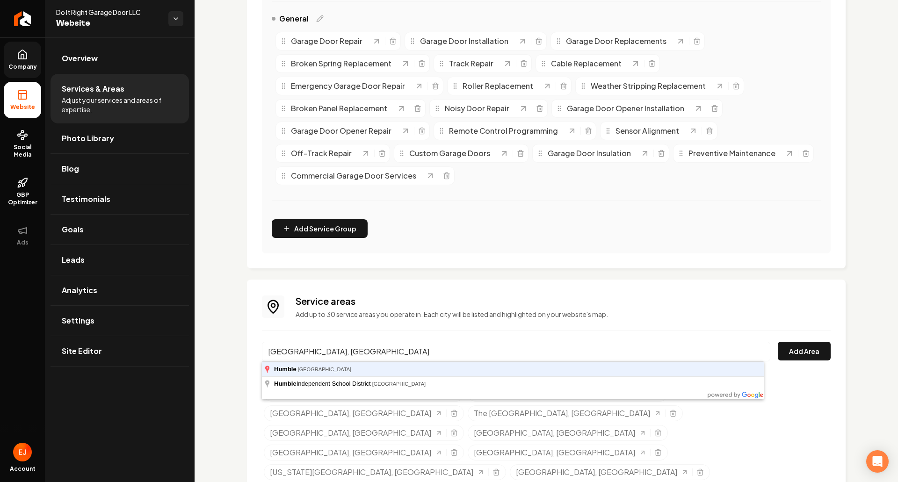
type input "Humble, TX"
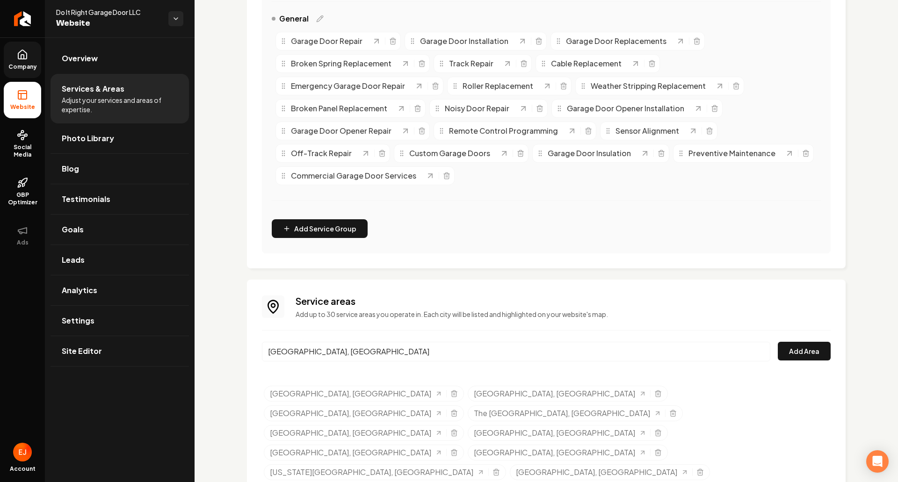
click at [778, 342] on button "Add Area" at bounding box center [804, 351] width 53 height 19
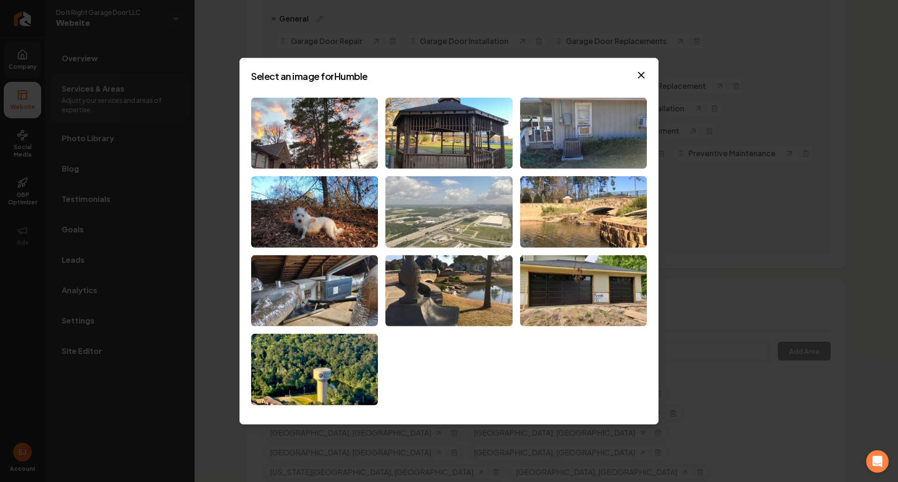
click at [454, 215] on img at bounding box center [449, 212] width 127 height 72
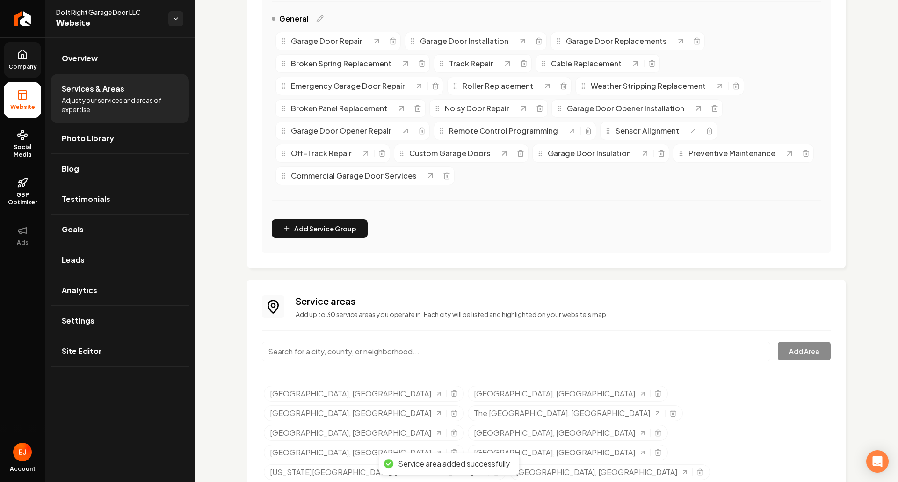
click at [306, 349] on input "Main content area" at bounding box center [516, 352] width 509 height 20
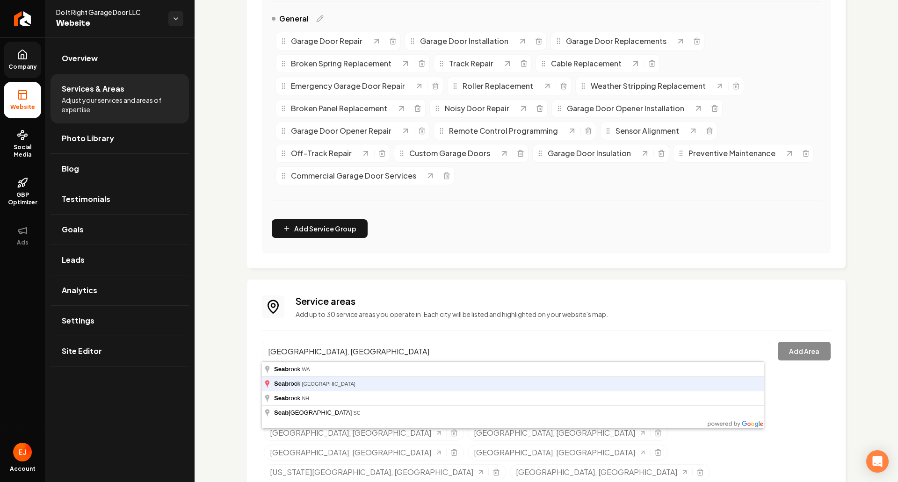
type input "Seabrook, TX"
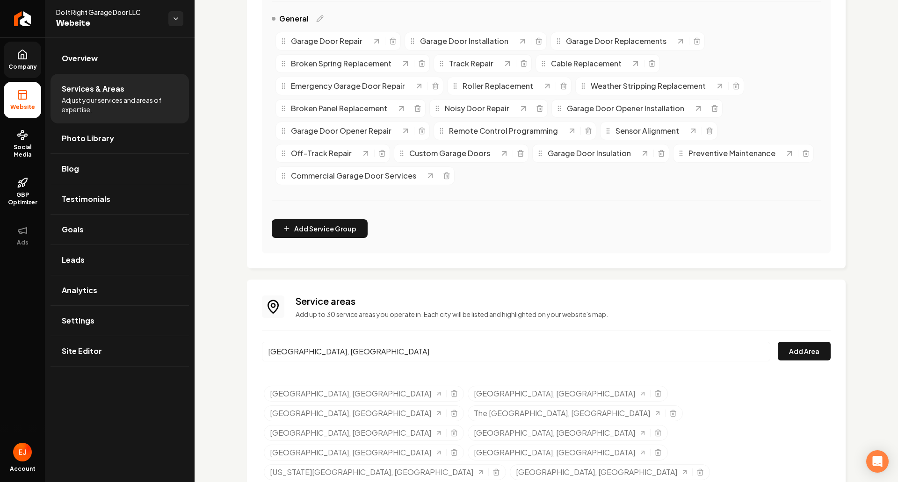
click at [778, 342] on button "Add Area" at bounding box center [804, 351] width 53 height 19
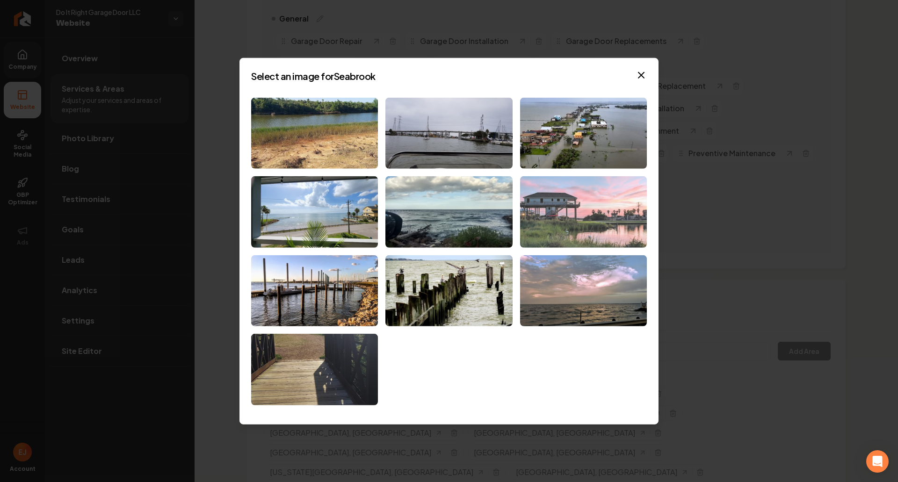
click at [594, 220] on img at bounding box center [583, 212] width 127 height 72
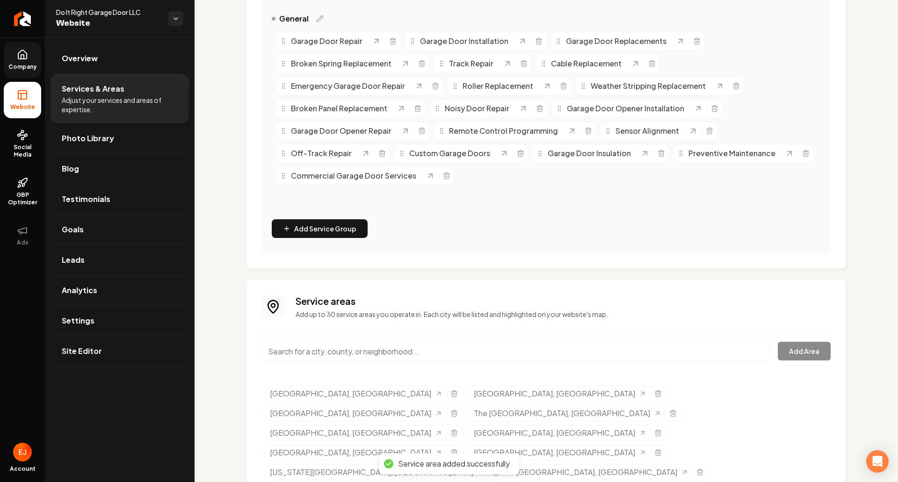
click at [338, 350] on input "Main content area" at bounding box center [516, 352] width 509 height 20
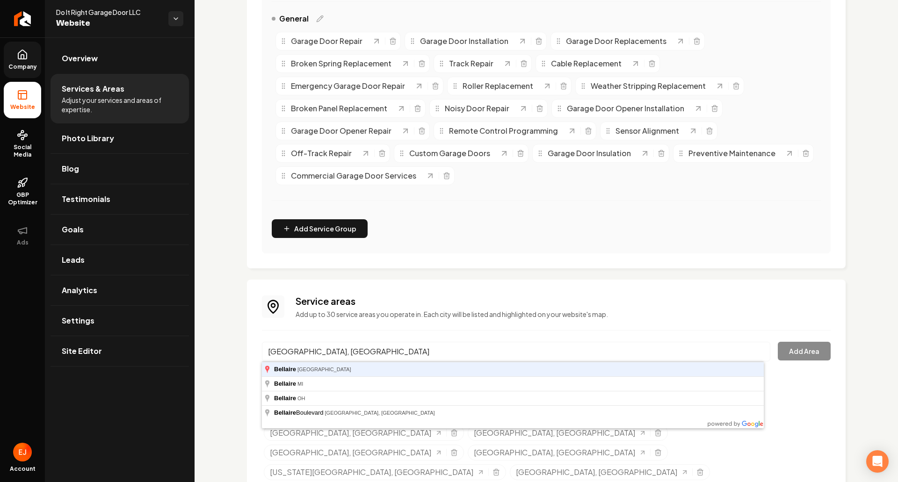
type input "Bellaire, TX"
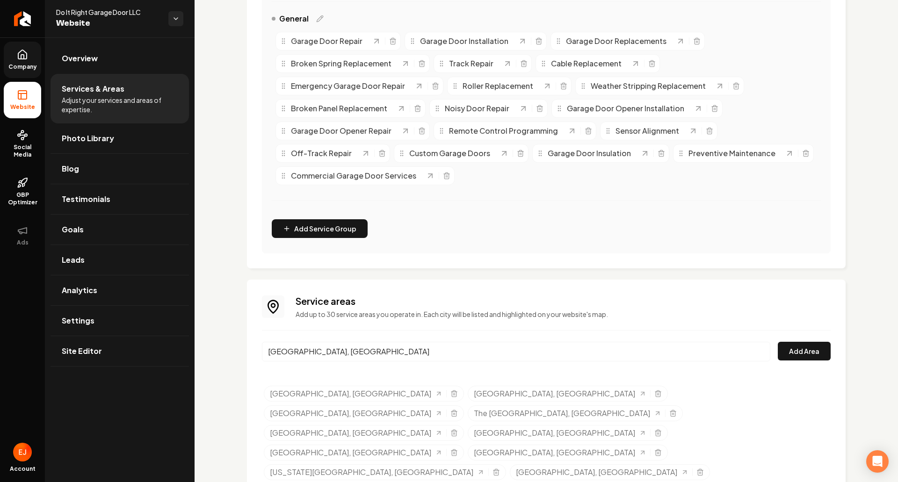
click at [778, 342] on button "Add Area" at bounding box center [804, 351] width 53 height 19
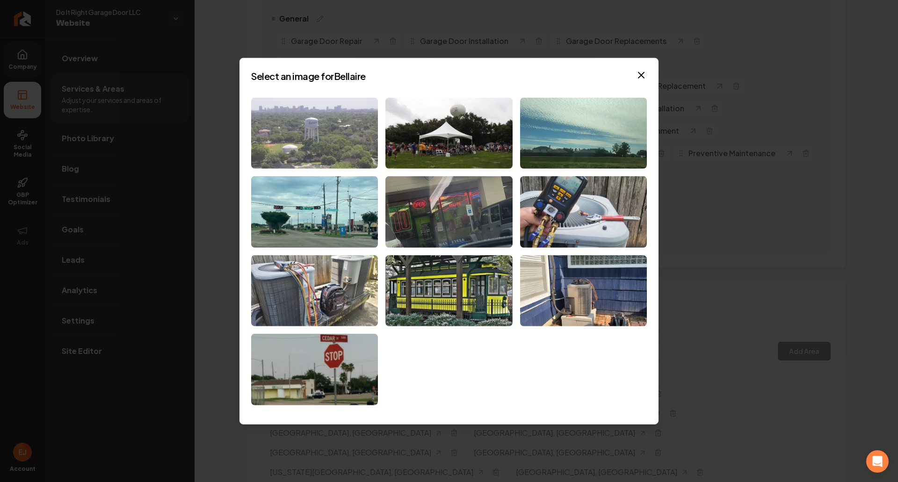
click at [362, 160] on img at bounding box center [314, 133] width 127 height 72
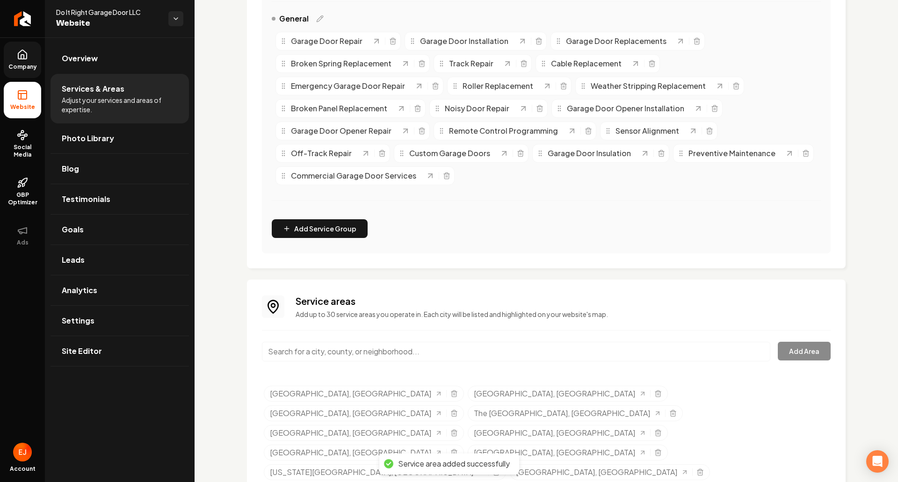
drag, startPoint x: 314, startPoint y: 354, endPoint x: 309, endPoint y: 358, distance: 6.3
click at [312, 356] on input "Main content area" at bounding box center [516, 352] width 509 height 20
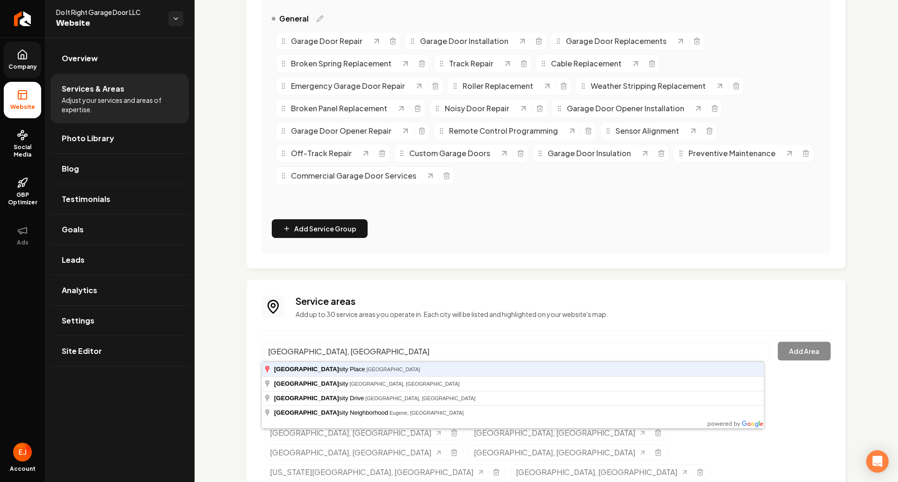
type input "West University Place, TX"
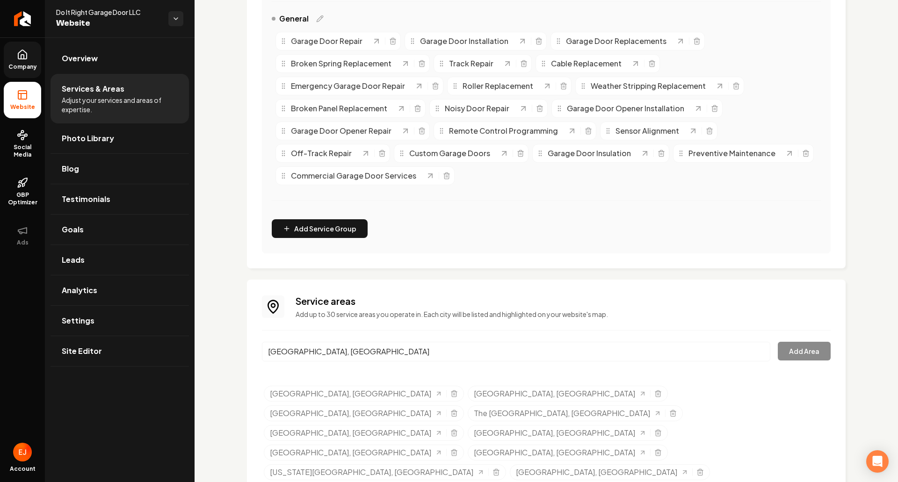
click at [270, 388] on link "Pasadena, TX" at bounding box center [356, 393] width 173 height 11
click at [788, 345] on button "Add Area" at bounding box center [804, 351] width 53 height 19
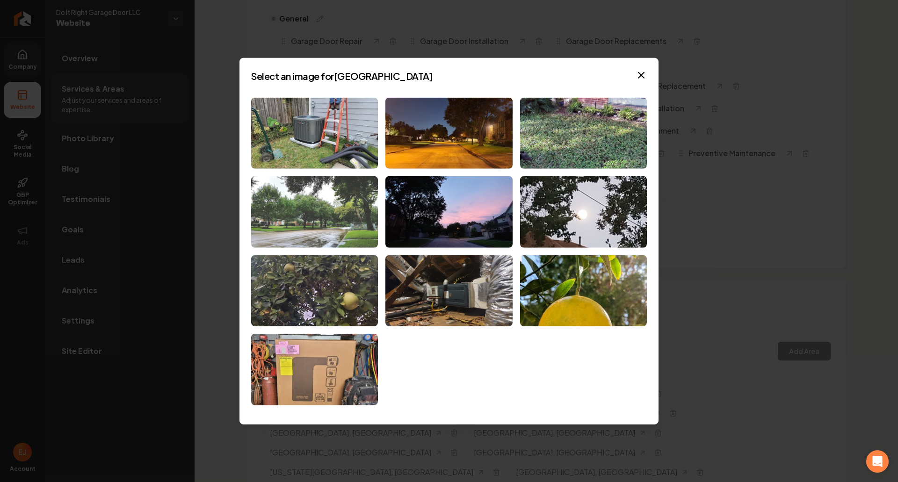
click at [308, 231] on img at bounding box center [314, 212] width 127 height 72
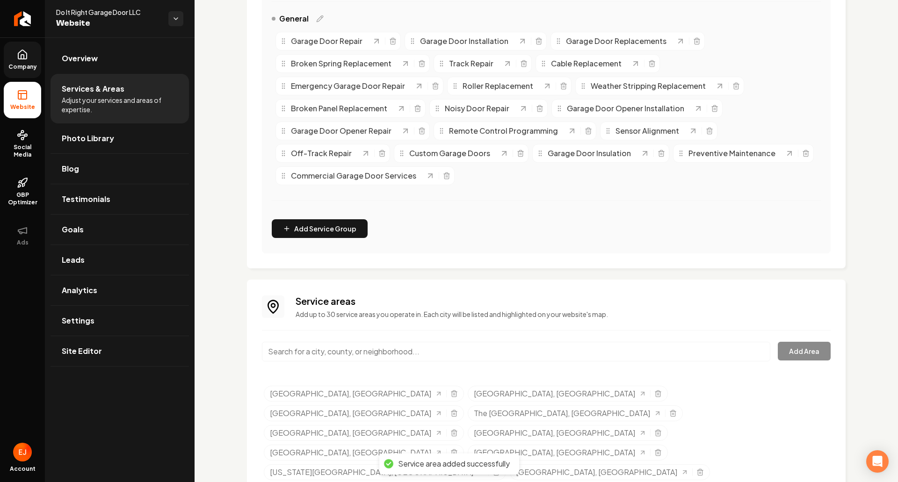
drag, startPoint x: 365, startPoint y: 354, endPoint x: 381, endPoint y: 360, distance: 17.6
click at [375, 357] on input "Main content area" at bounding box center [516, 352] width 509 height 20
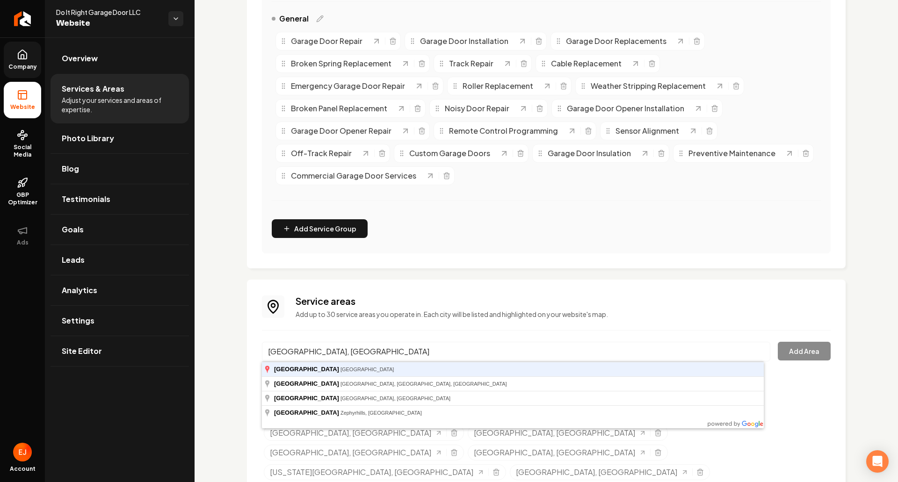
type input "Southside Place, TX"
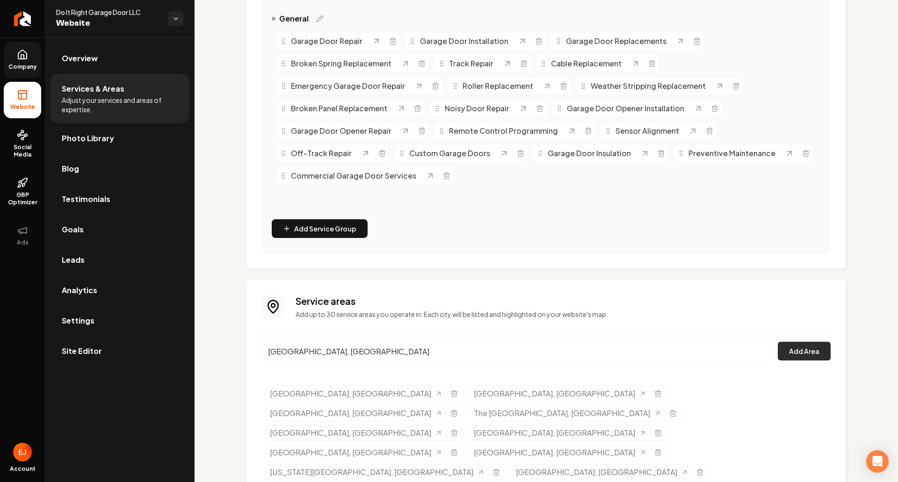
click at [792, 351] on button "Add Area" at bounding box center [804, 351] width 53 height 19
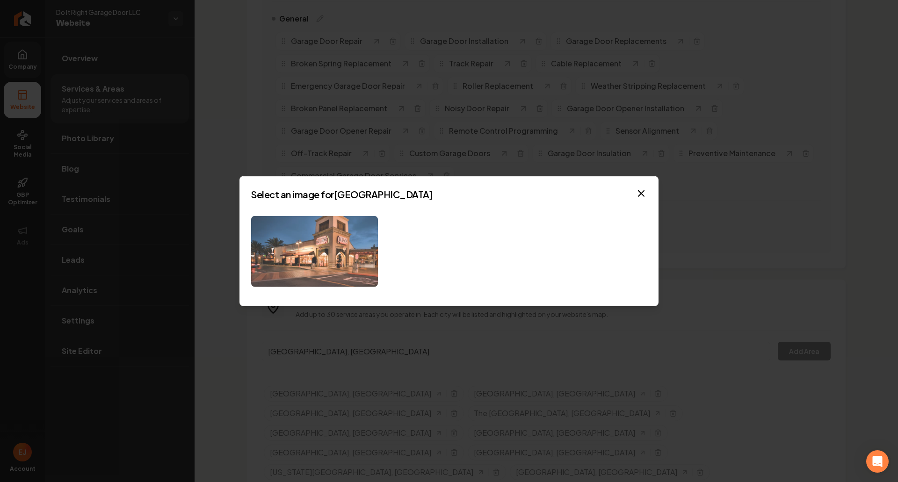
click at [329, 283] on img at bounding box center [314, 252] width 127 height 72
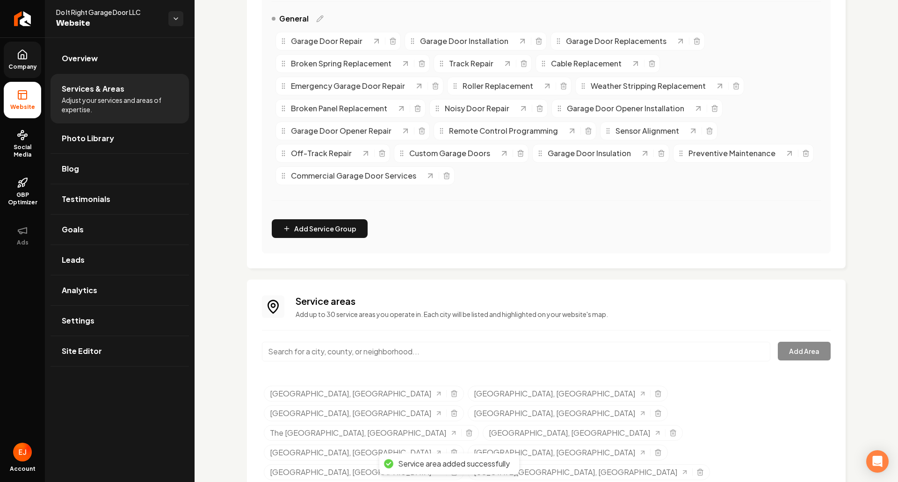
click at [295, 353] on input "Main content area" at bounding box center [516, 352] width 509 height 20
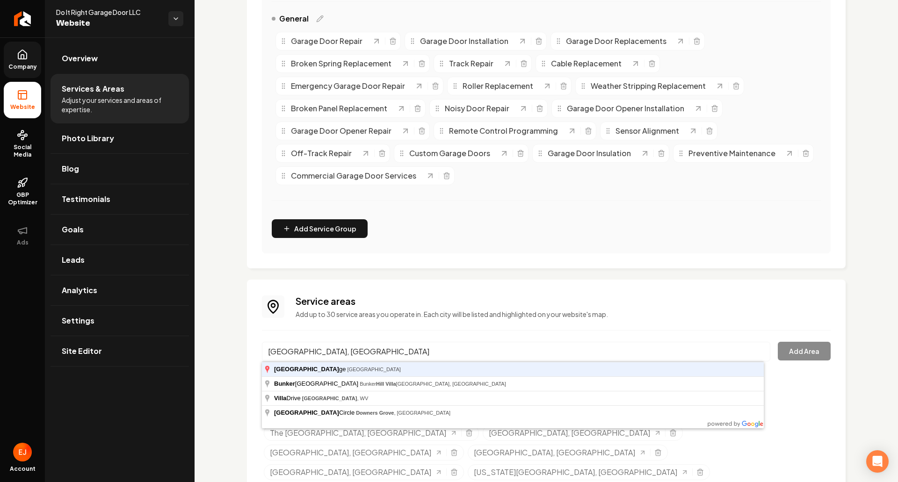
type input "Bunker Hill Village, TX"
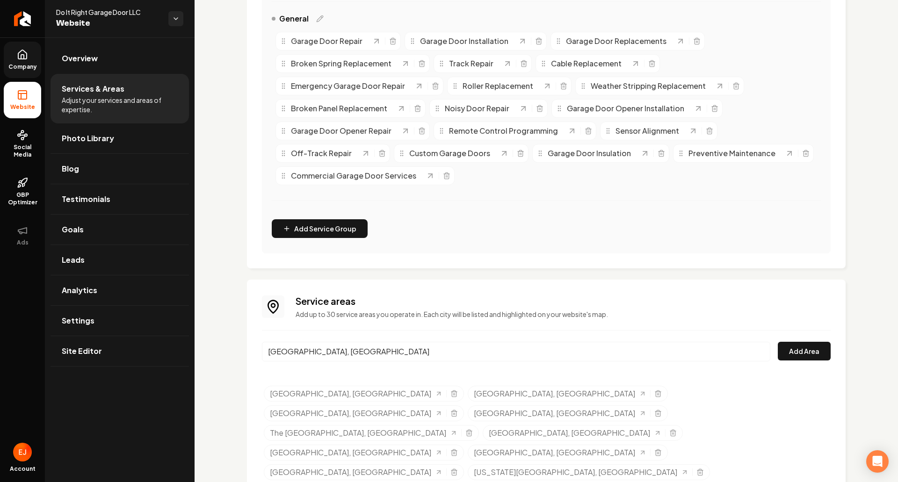
click at [778, 342] on button "Add Area" at bounding box center [804, 351] width 53 height 19
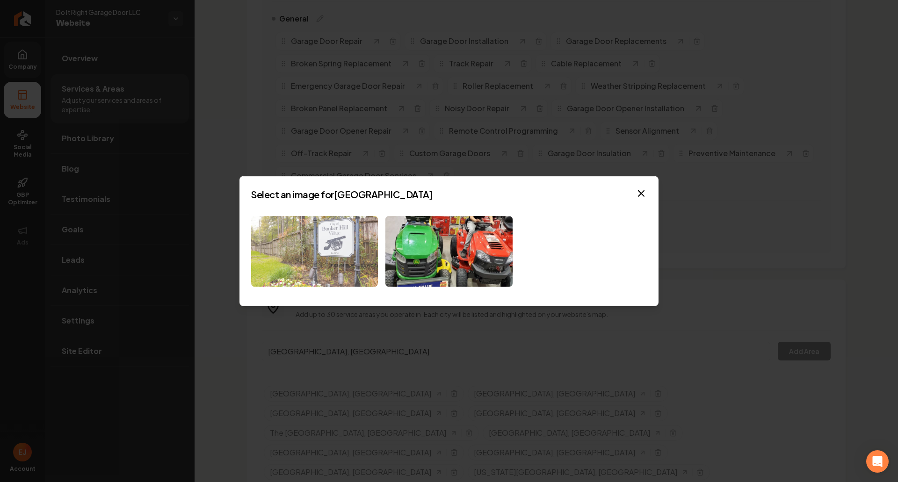
click at [355, 277] on img at bounding box center [314, 252] width 127 height 72
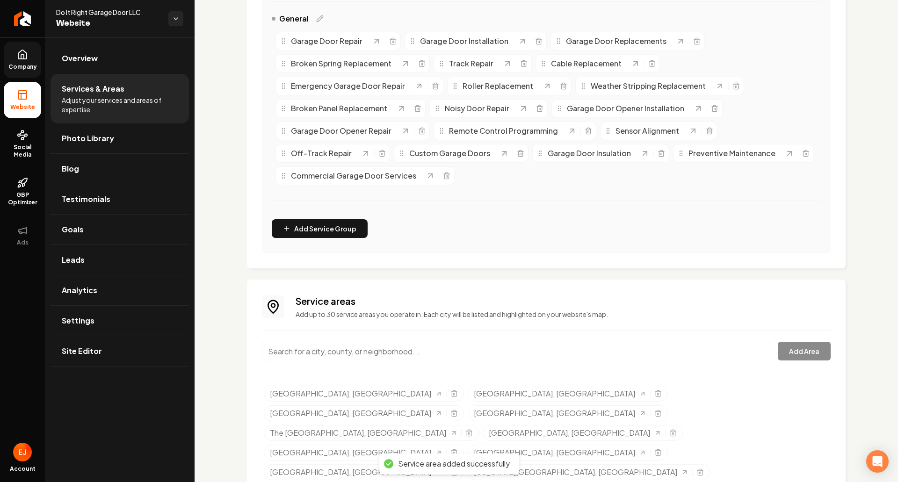
click at [369, 350] on input "Main content area" at bounding box center [516, 352] width 509 height 20
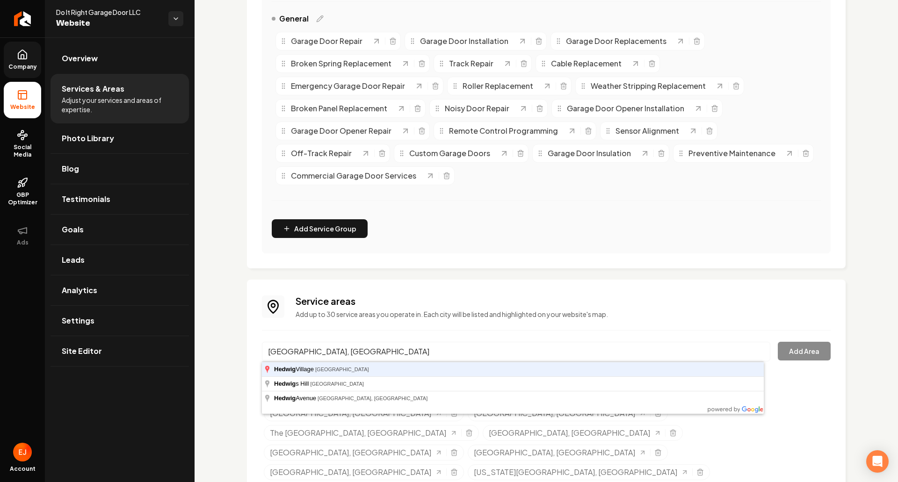
type input "Hedwig Village, TX"
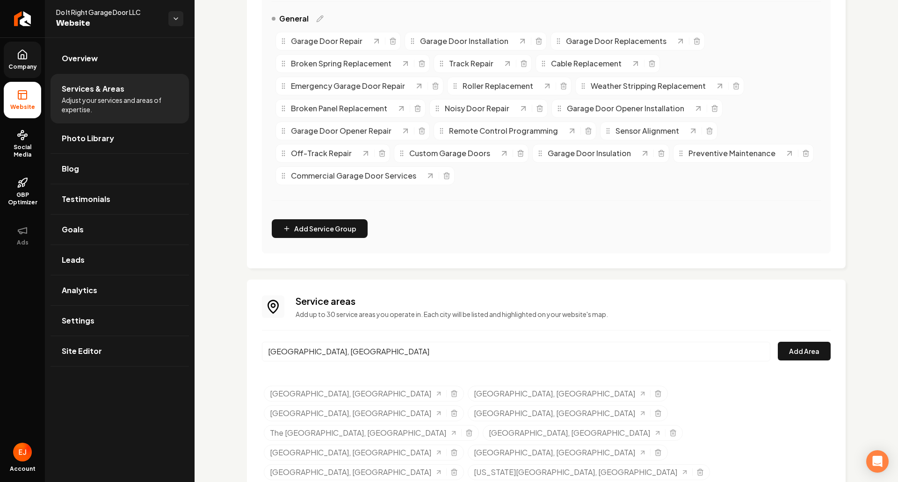
click at [778, 342] on button "Add Area" at bounding box center [804, 351] width 53 height 19
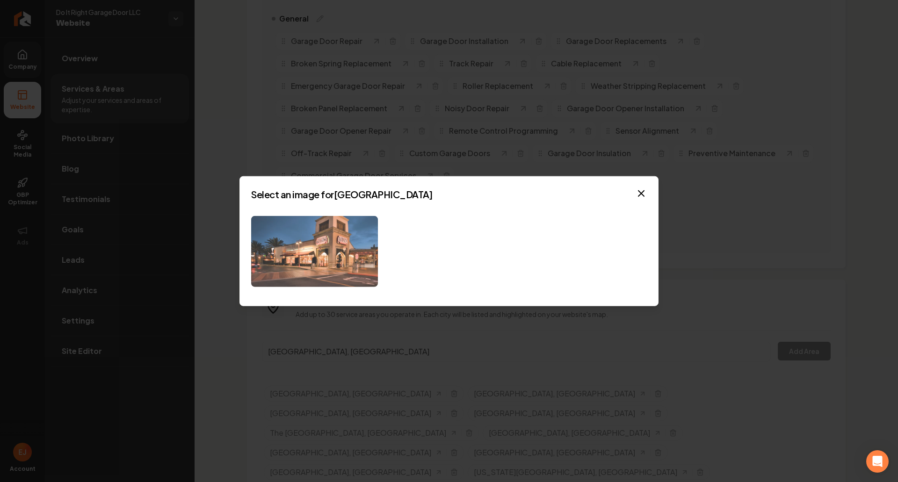
click at [328, 245] on img at bounding box center [314, 252] width 127 height 72
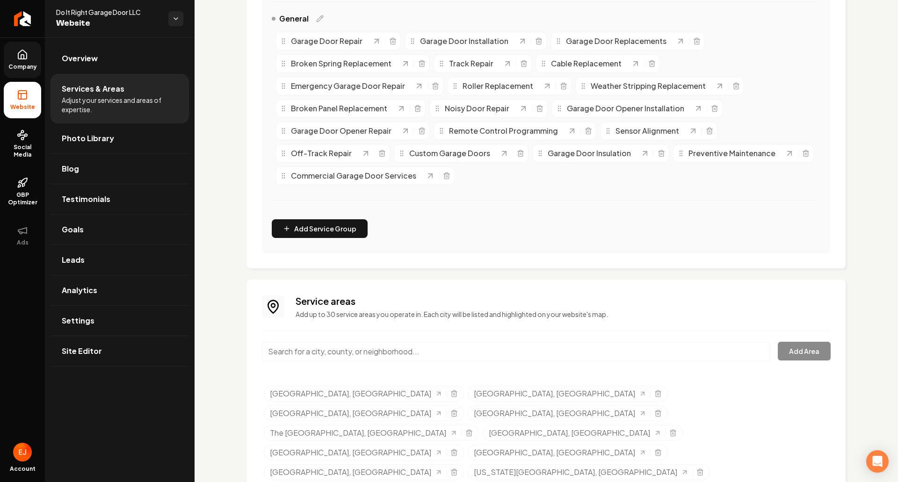
click at [337, 343] on input "Main content area" at bounding box center [516, 352] width 509 height 20
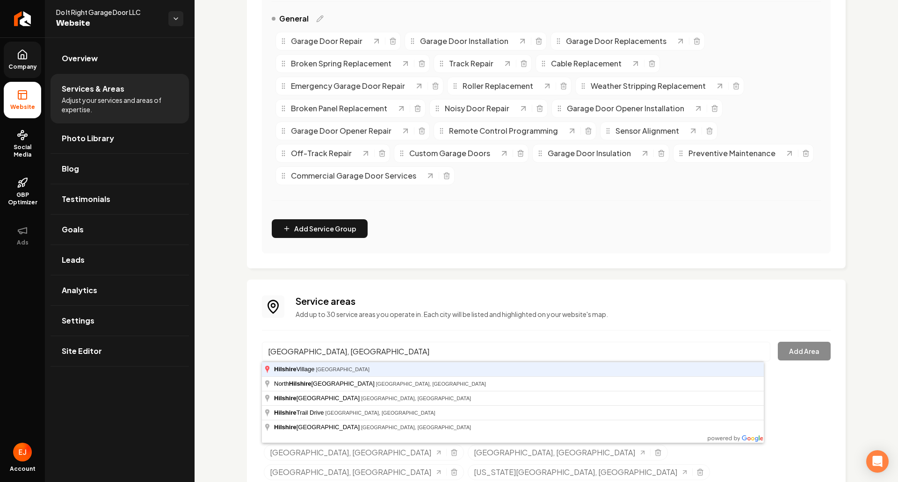
type input "Hilshire Village, TX"
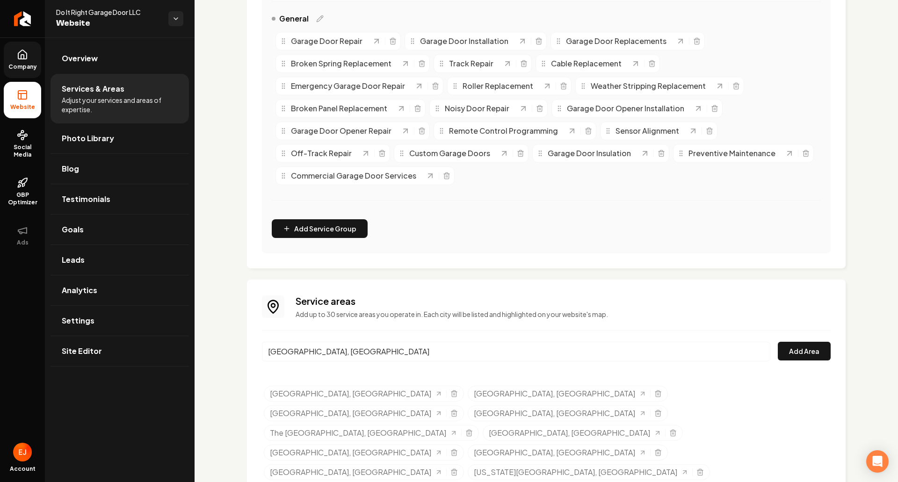
click at [270, 388] on link "Pasadena, TX" at bounding box center [356, 393] width 173 height 11
click at [799, 352] on button "Add Area" at bounding box center [804, 351] width 53 height 19
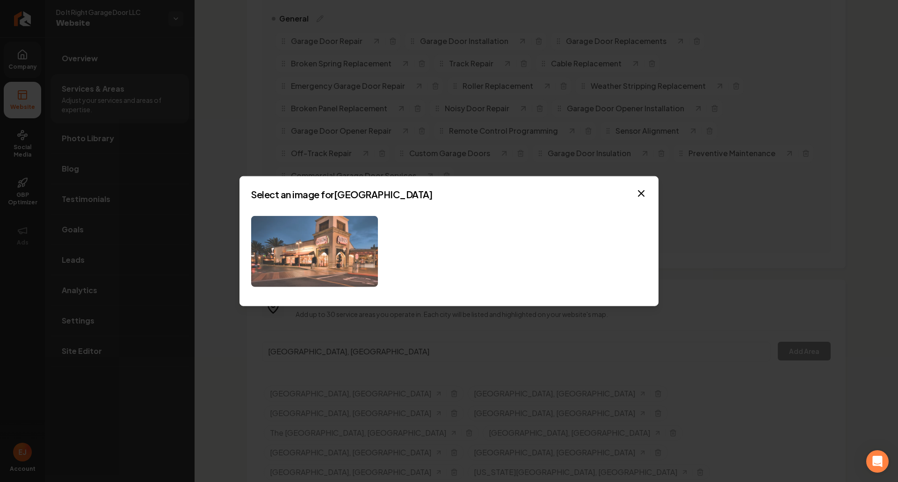
click at [340, 279] on img at bounding box center [314, 252] width 127 height 72
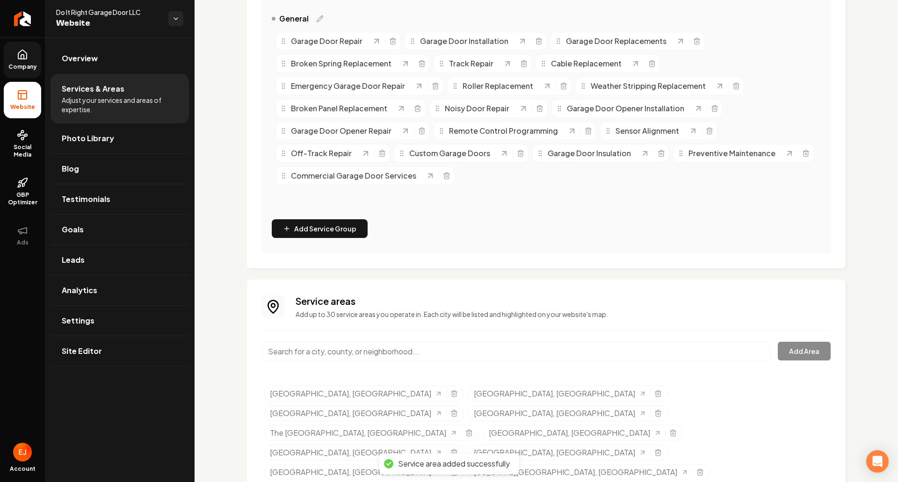
click at [456, 352] on input "Main content area" at bounding box center [516, 352] width 509 height 20
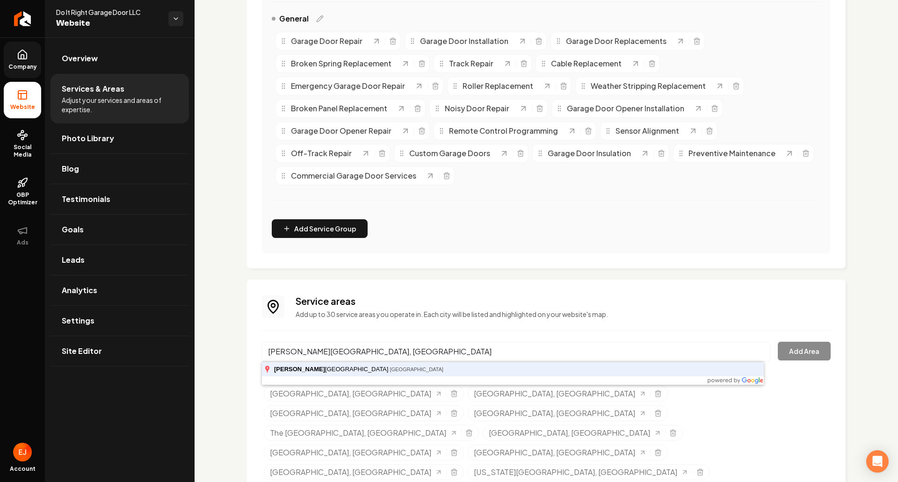
type input "Taylor Lake Village, TX"
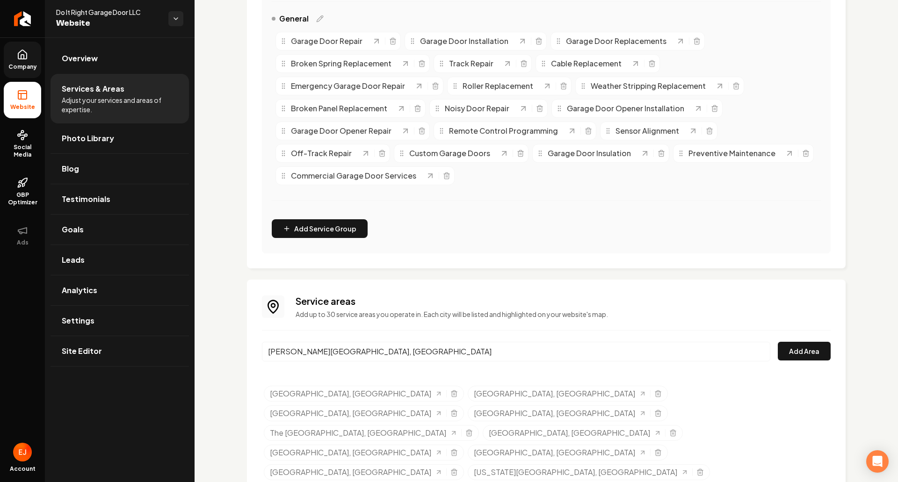
click at [778, 342] on button "Add Area" at bounding box center [804, 351] width 53 height 19
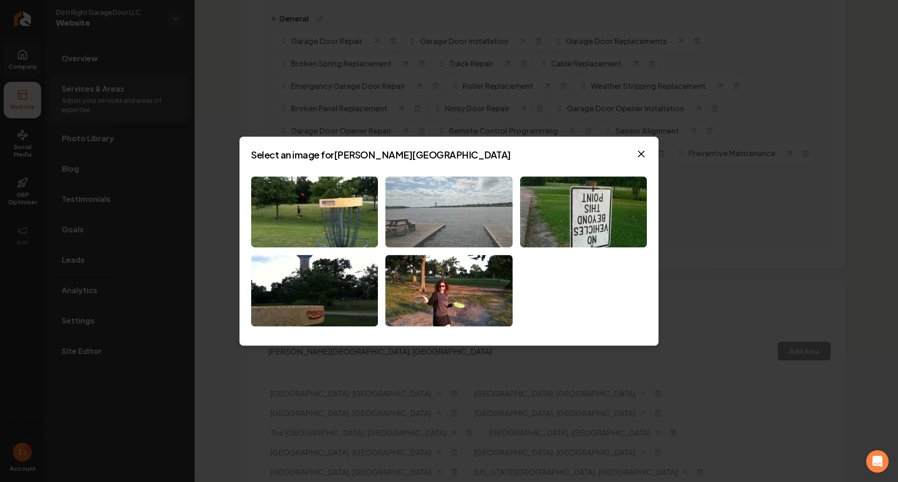
click at [423, 217] on img at bounding box center [449, 212] width 127 height 72
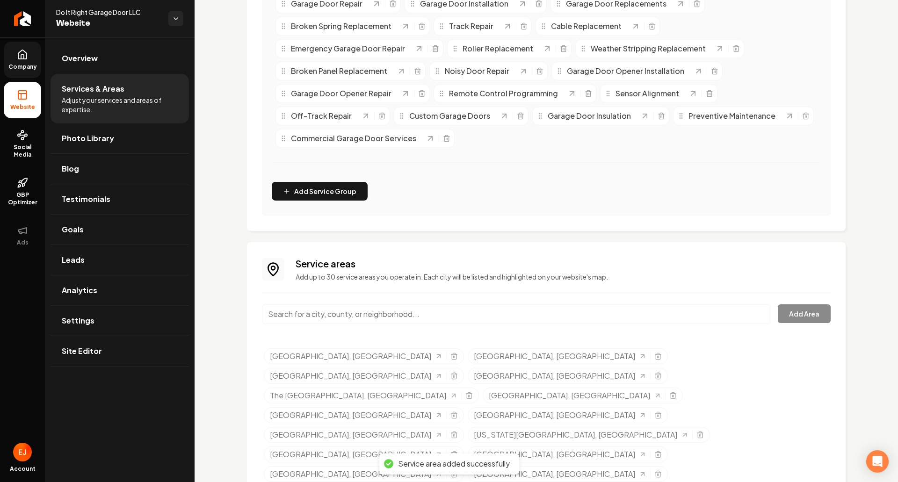
scroll to position [270, 0]
click at [367, 316] on input "Main content area" at bounding box center [516, 313] width 509 height 20
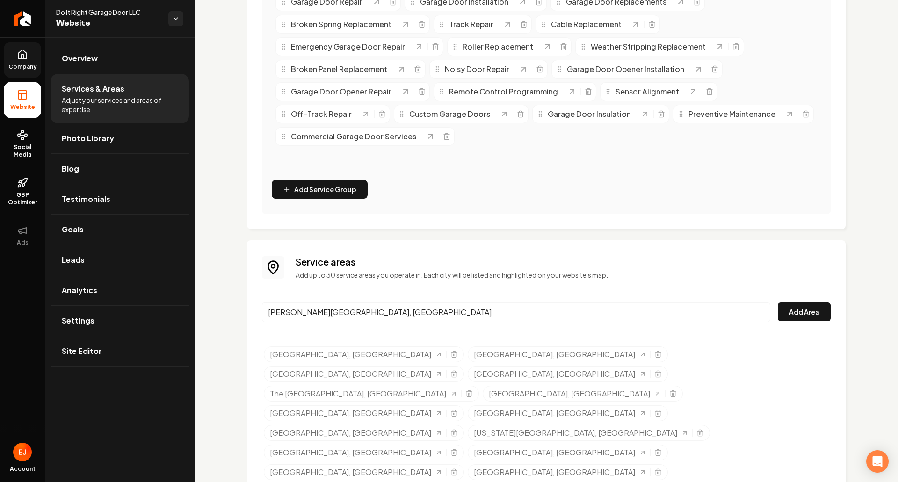
click at [778, 303] on button "Add Area" at bounding box center [804, 312] width 53 height 19
click at [332, 308] on input "Taylor Lake Village, TX" at bounding box center [516, 313] width 509 height 20
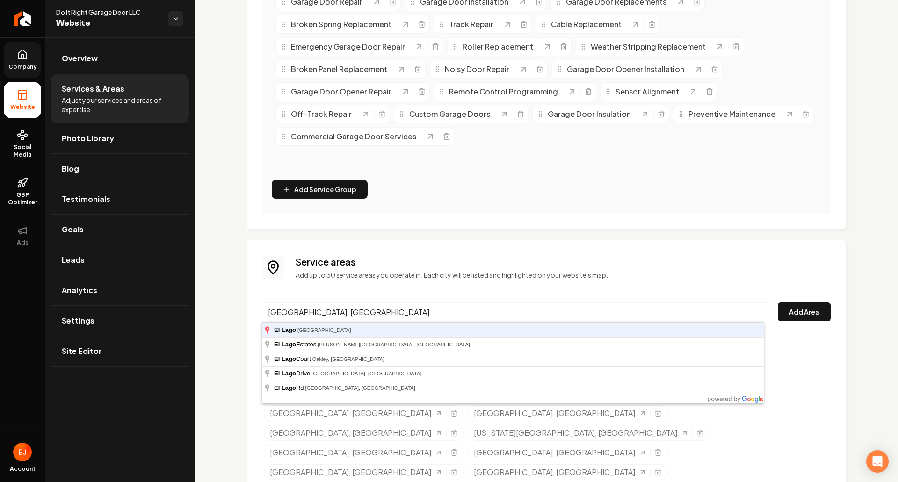
type input "El Lago, TX"
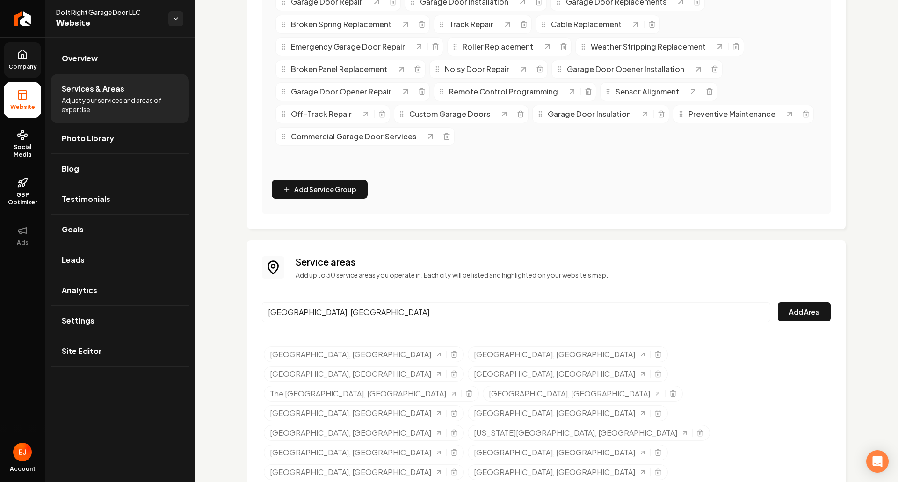
click at [778, 303] on button "Add Area" at bounding box center [804, 312] width 53 height 19
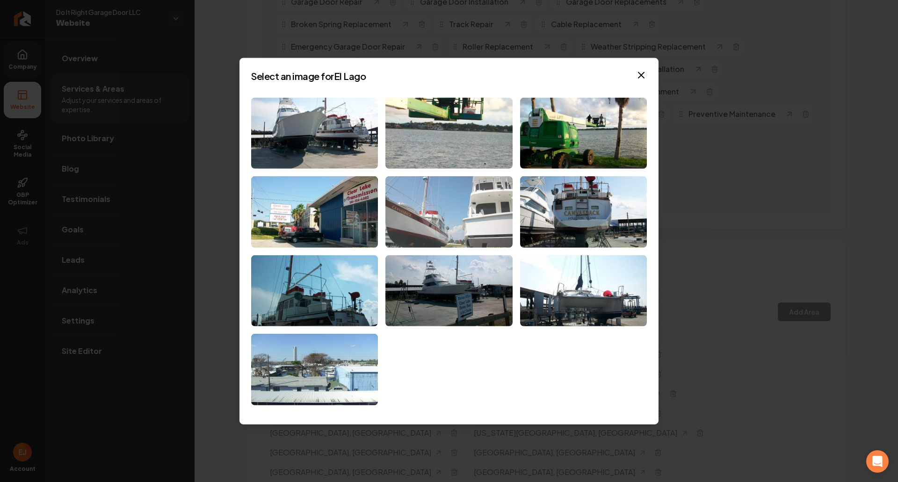
click at [449, 233] on img at bounding box center [449, 212] width 127 height 72
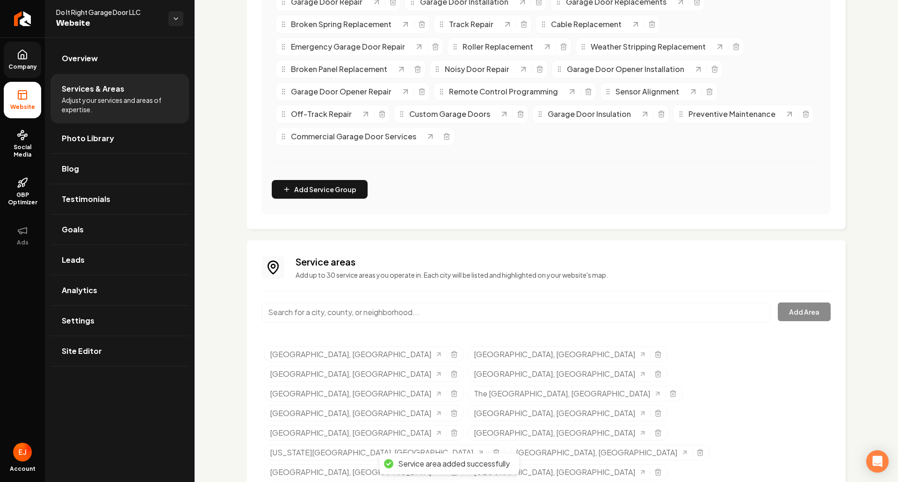
click at [363, 314] on input "Main content area" at bounding box center [516, 313] width 509 height 20
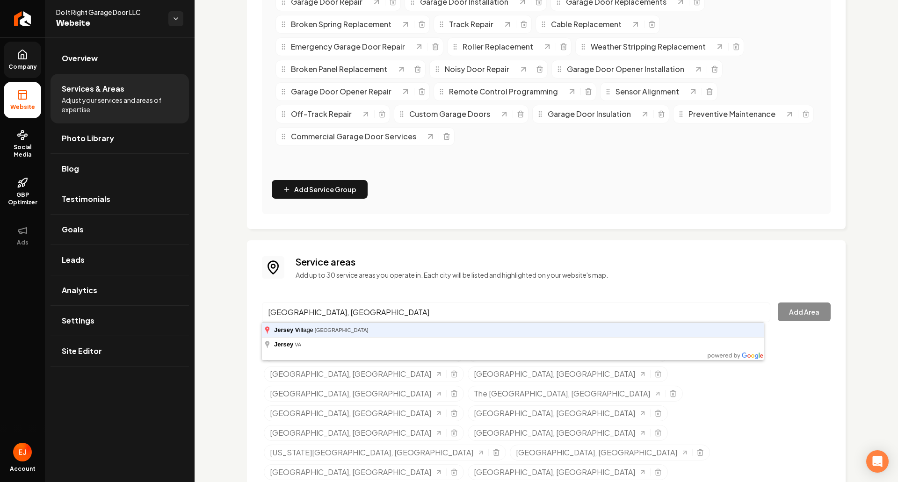
type input "Jersey Village, TX"
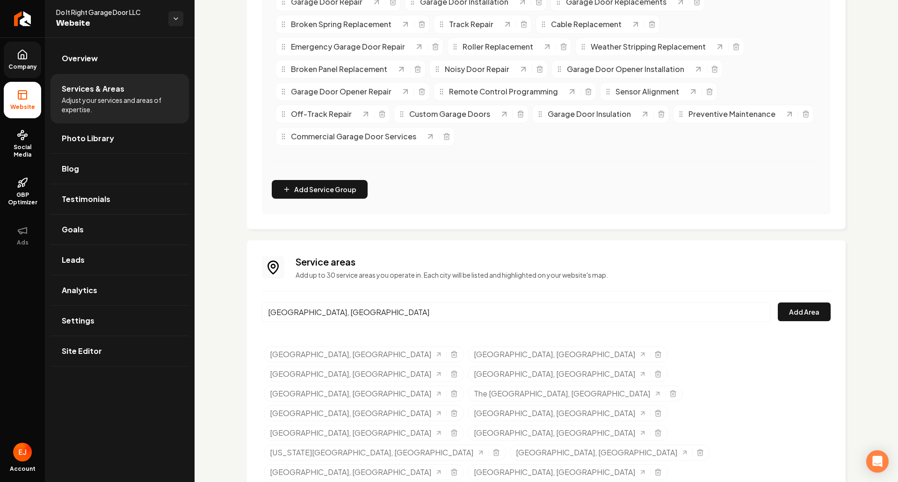
click at [778, 303] on button "Add Area" at bounding box center [804, 312] width 53 height 19
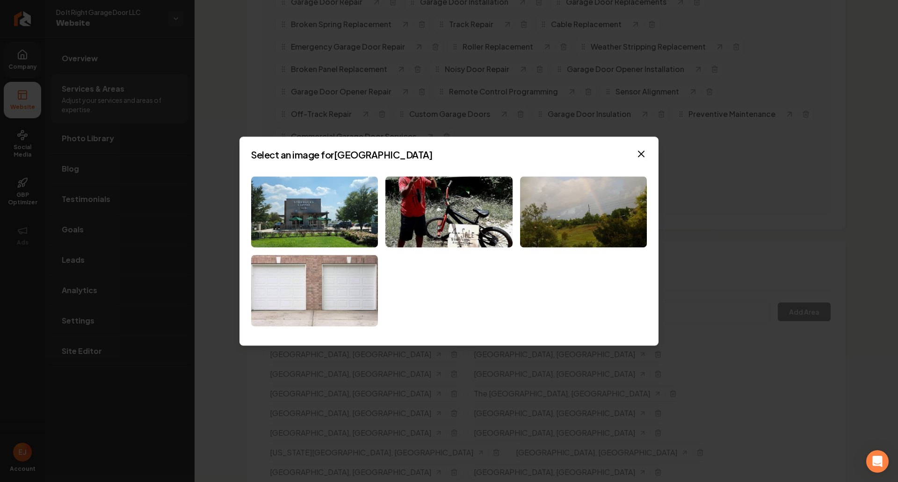
click at [344, 284] on img at bounding box center [314, 291] width 127 height 72
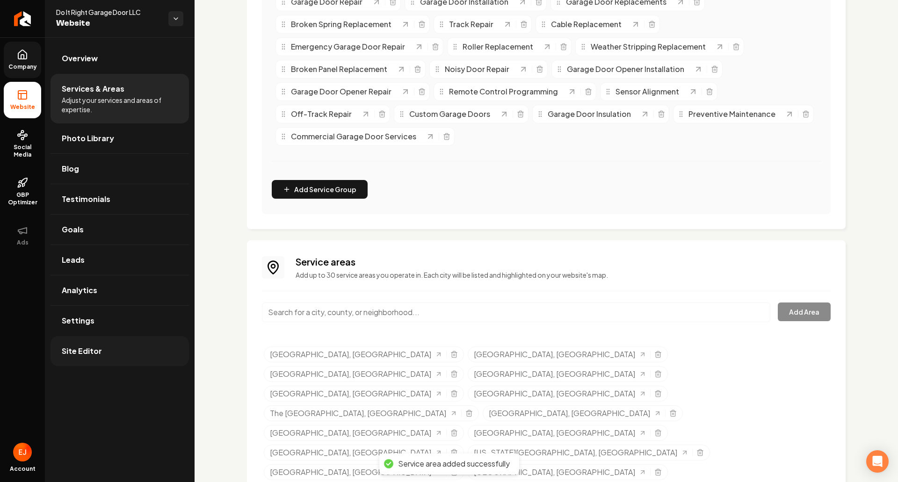
click at [110, 359] on link "Site Editor" at bounding box center [120, 351] width 139 height 30
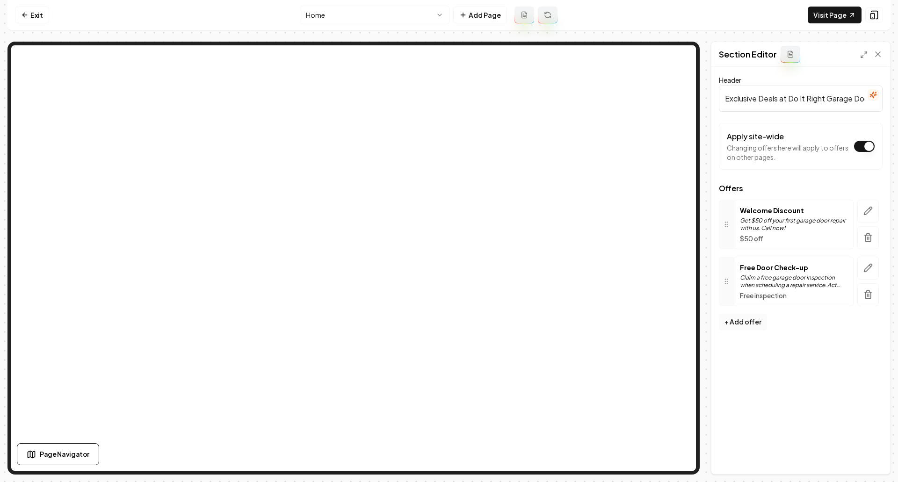
click at [752, 328] on button "+ Add offer" at bounding box center [743, 322] width 48 height 17
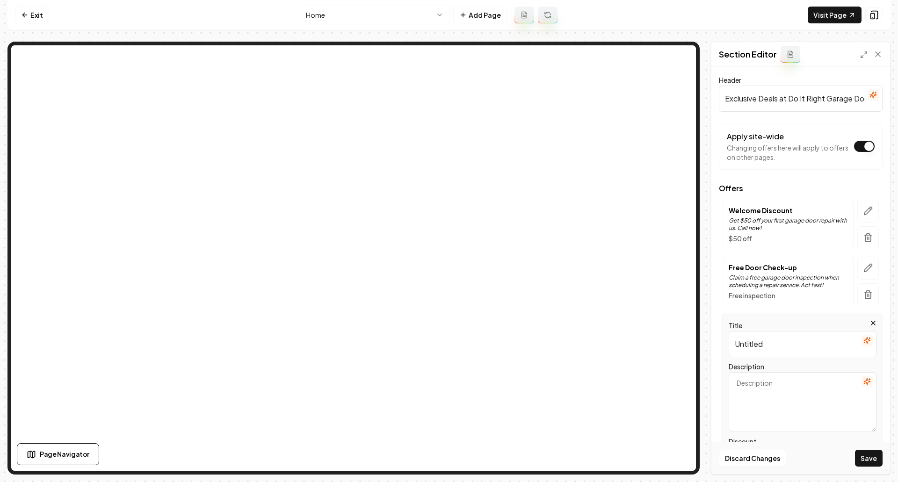
drag, startPoint x: 779, startPoint y: 344, endPoint x: 729, endPoint y: 347, distance: 49.7
click at [729, 346] on div "Title Untitled Description Discount Discount code emailed to user Auto-popup of…" at bounding box center [803, 434] width 160 height 241
type input "Free Garage Door Rollers"
drag, startPoint x: 777, startPoint y: 383, endPoint x: 783, endPoint y: 380, distance: 6.7
click at [782, 382] on textarea "Description" at bounding box center [803, 402] width 148 height 60
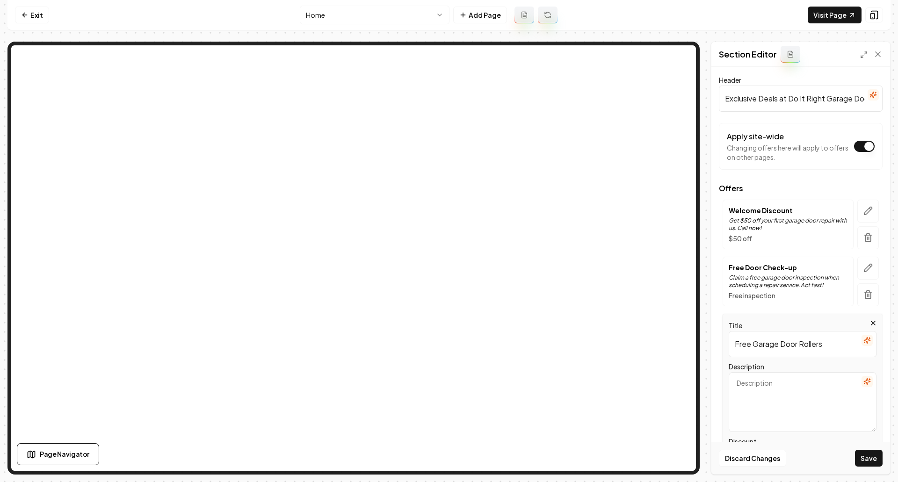
click at [778, 391] on textarea "Description" at bounding box center [803, 402] width 148 height 60
paste textarea "Free garage door rollers with any garage door opener purchase"
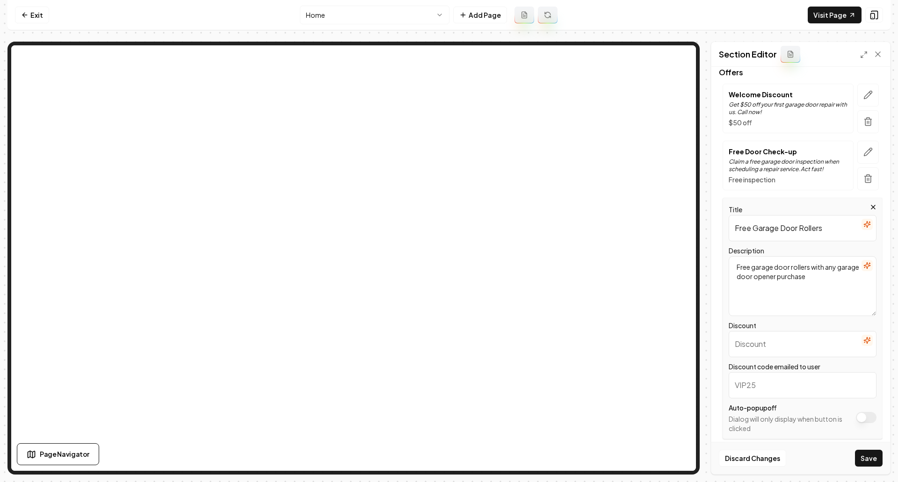
scroll to position [140, 0]
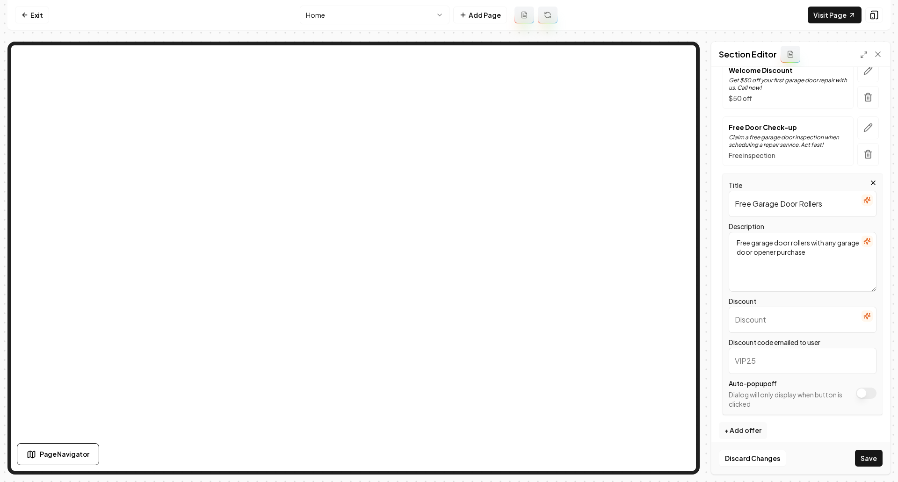
type textarea "Free garage door rollers with any garage door opener purchase"
click at [864, 317] on icon "button" at bounding box center [867, 316] width 7 height 7
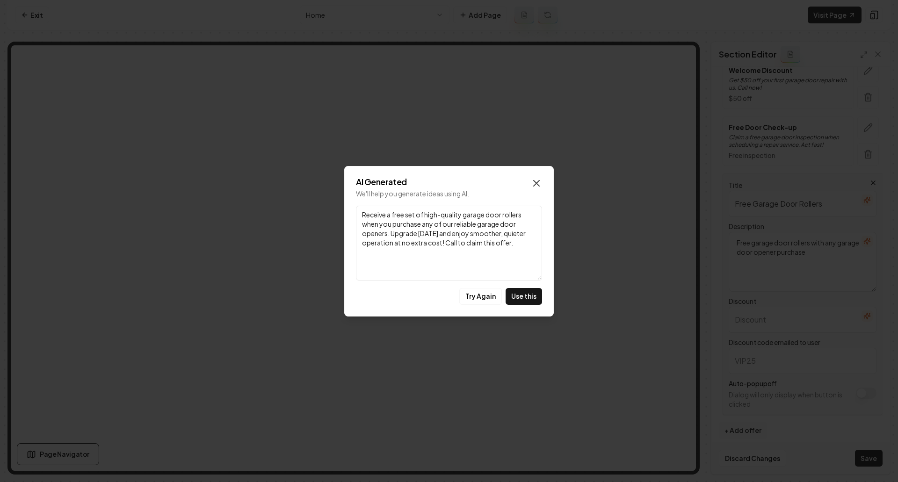
click at [533, 183] on icon "button" at bounding box center [536, 183] width 11 height 11
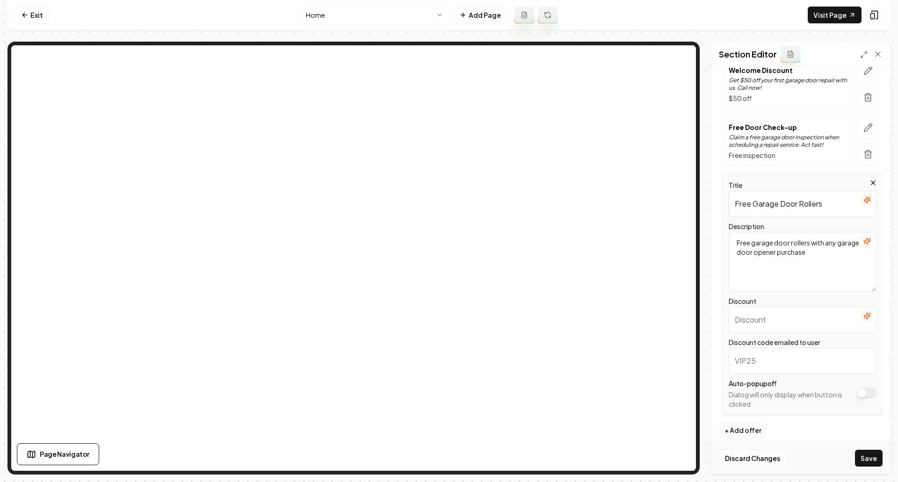
click at [776, 326] on input "Discount" at bounding box center [803, 320] width 148 height 26
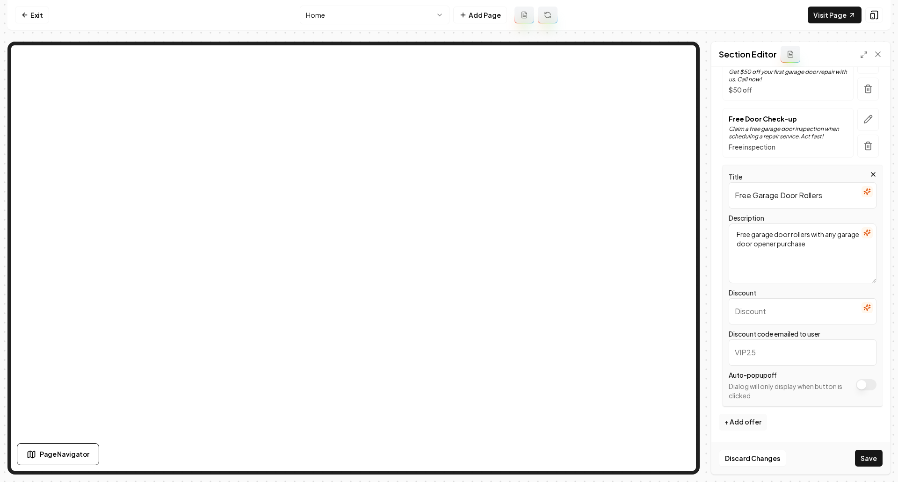
click at [765, 358] on input "Discount code emailed to user" at bounding box center [803, 353] width 148 height 26
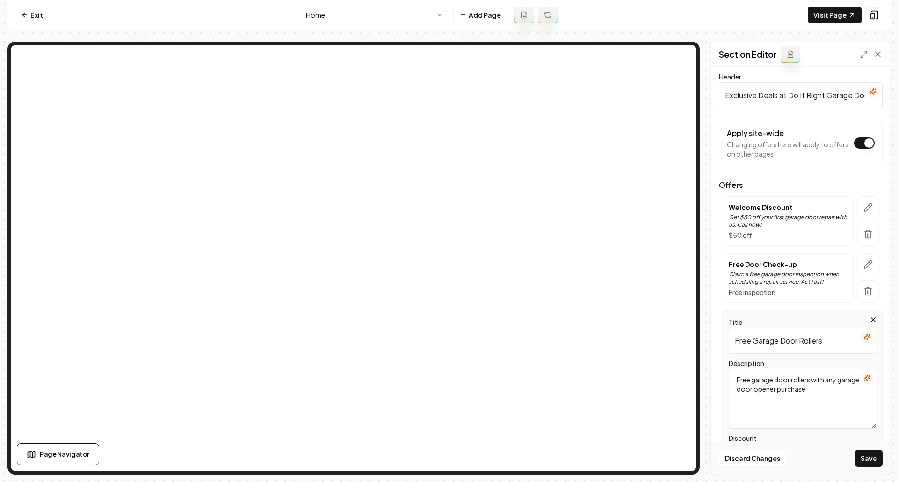
scroll to position [0, 0]
type input "OPENFREE"
click at [870, 263] on button "button" at bounding box center [869, 268] width 22 height 23
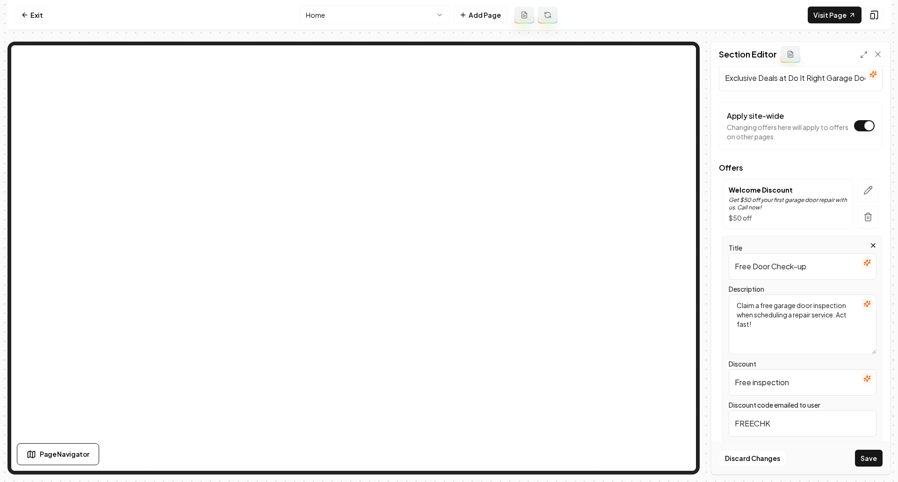
scroll to position [124, 0]
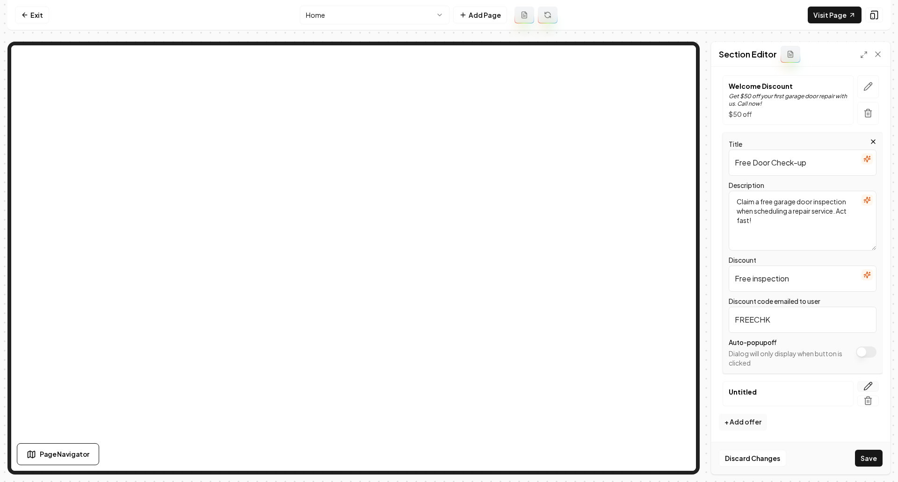
click at [864, 386] on icon "button" at bounding box center [868, 386] width 9 height 9
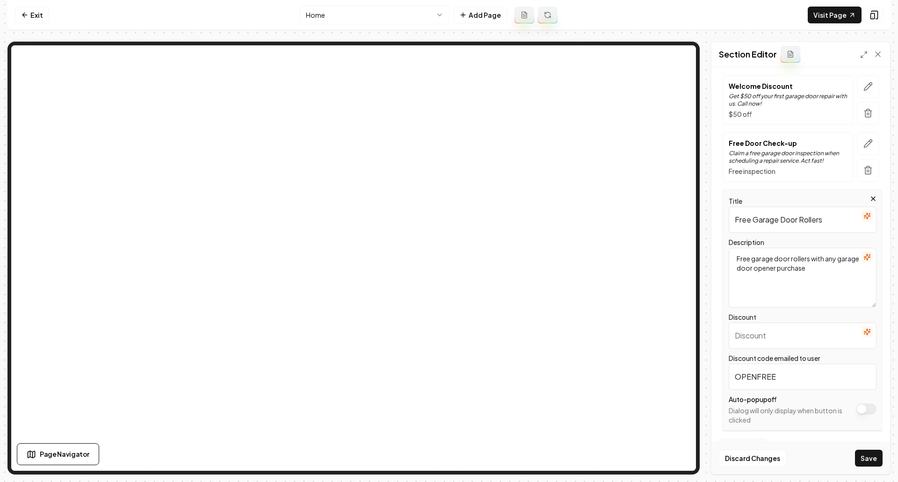
drag, startPoint x: 780, startPoint y: 372, endPoint x: 735, endPoint y: 369, distance: 45.0
click at [735, 369] on input "OPENFREE" at bounding box center [803, 377] width 148 height 26
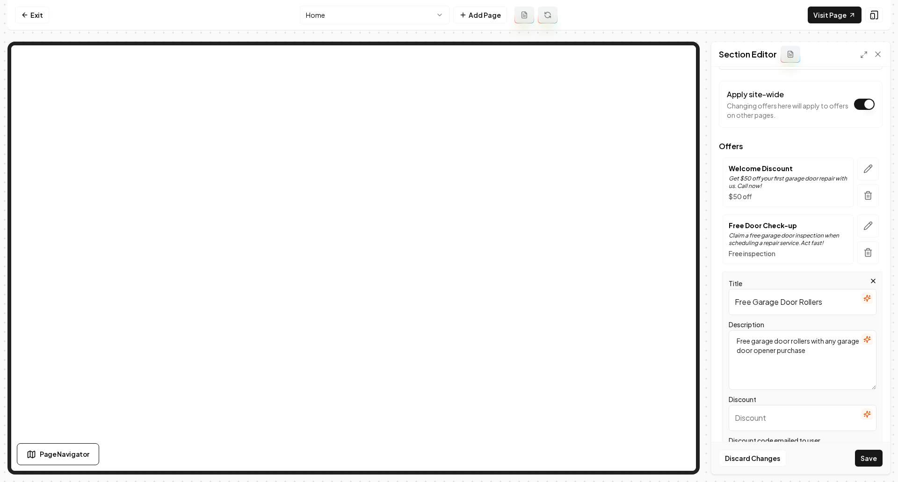
scroll to position [31, 0]
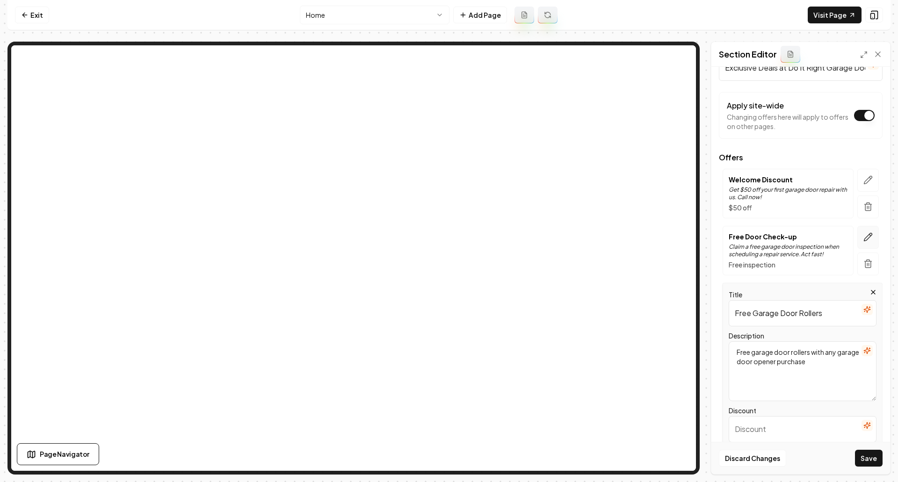
click at [864, 235] on icon "button" at bounding box center [868, 237] width 9 height 9
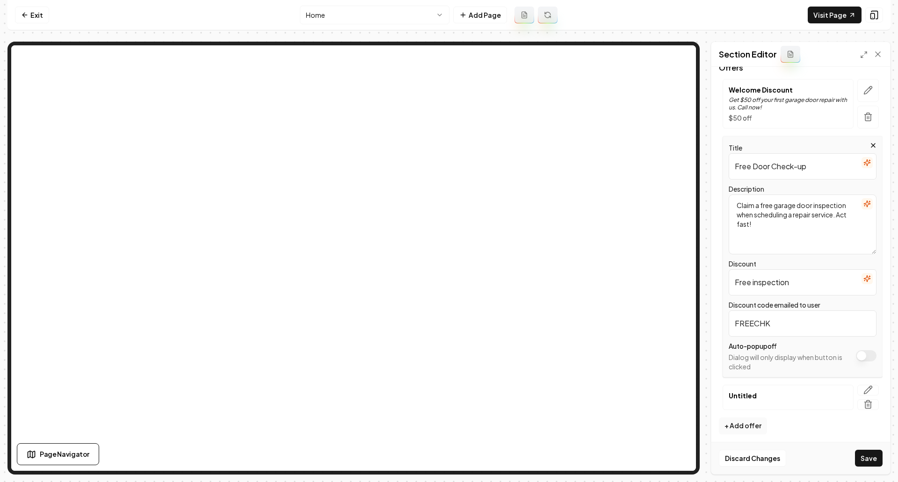
scroll to position [124, 0]
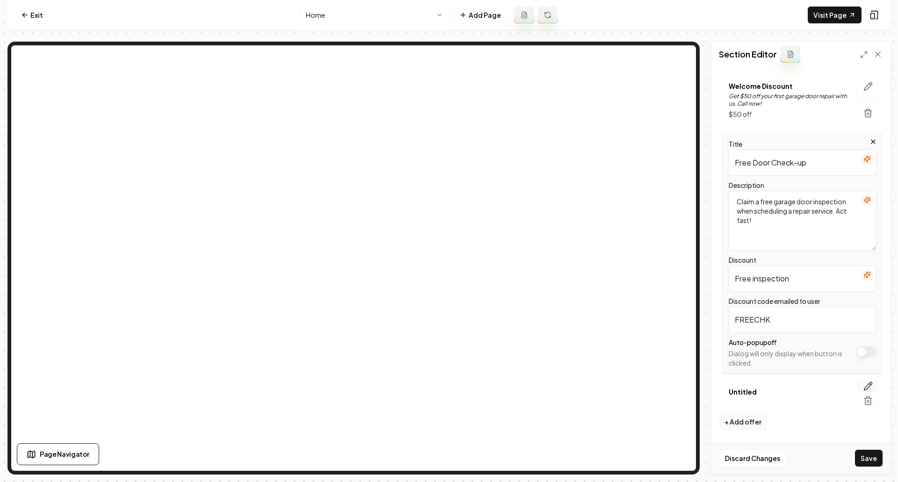
click at [868, 381] on button "button" at bounding box center [869, 386] width 22 height 11
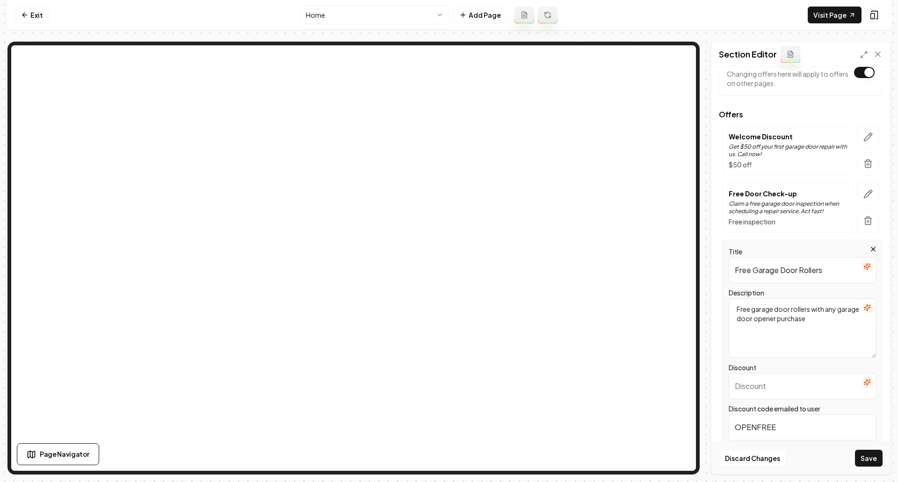
scroll to position [55, 0]
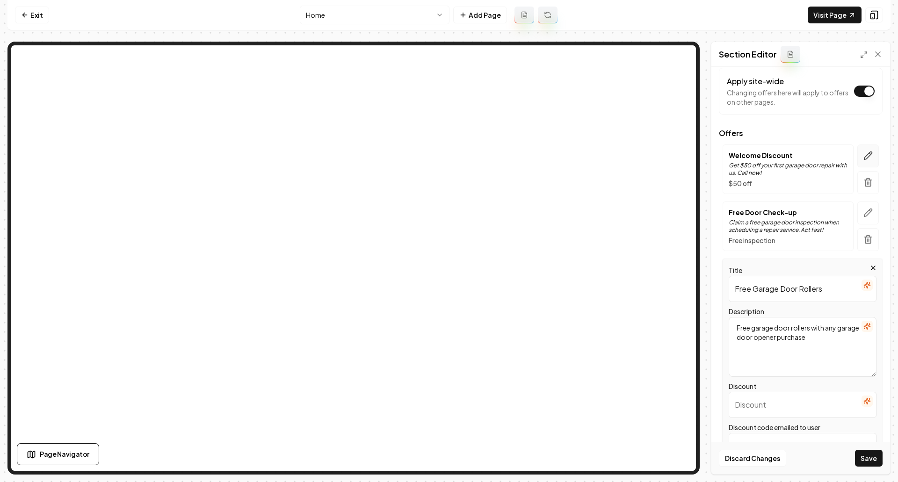
click at [866, 161] on button "button" at bounding box center [869, 156] width 22 height 23
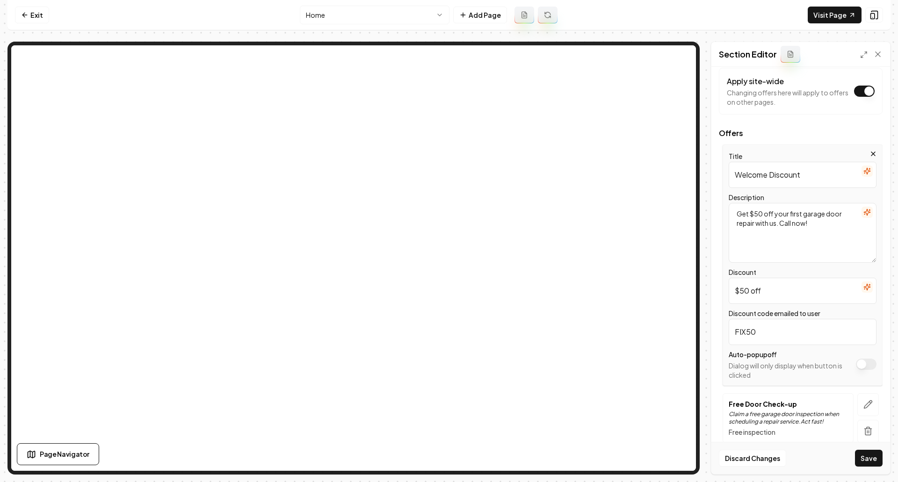
drag, startPoint x: 815, startPoint y: 177, endPoint x: 723, endPoint y: 170, distance: 91.9
click at [723, 170] on div "Title Welcome Discount Description Get $50 off your first garage door repair wi…" at bounding box center [803, 265] width 160 height 241
click at [775, 179] on input "First Responders, veteran, and seniors." at bounding box center [803, 175] width 148 height 26
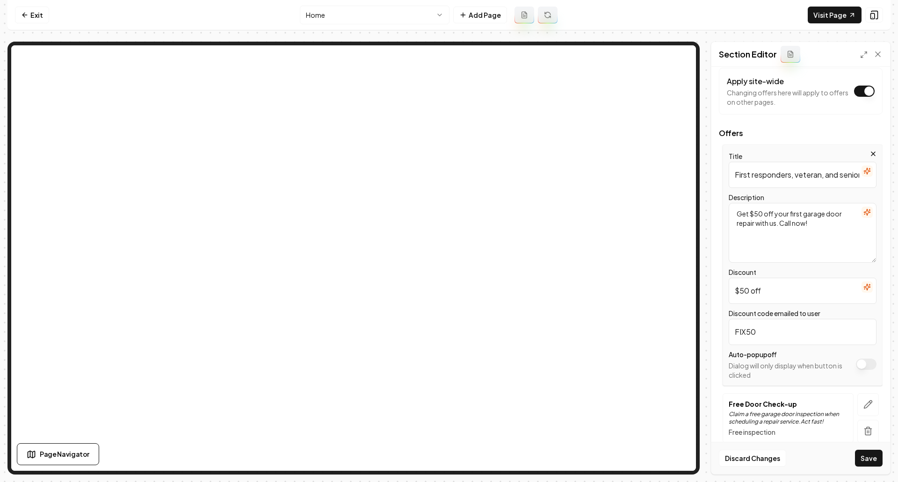
type input "First responders, veteran, and seniors."
click at [791, 227] on textarea "Get $50 off your first garage door repair with us. Call now!" at bounding box center [803, 233] width 148 height 60
drag, startPoint x: 826, startPoint y: 225, endPoint x: 739, endPoint y: 214, distance: 88.1
click at [739, 214] on textarea "Get $50 off your first garage door repair with us. Call now!" at bounding box center [803, 233] width 148 height 60
click at [827, 249] on textarea "Get $50 off your first garage door repair with us. Call now!" at bounding box center [803, 233] width 148 height 60
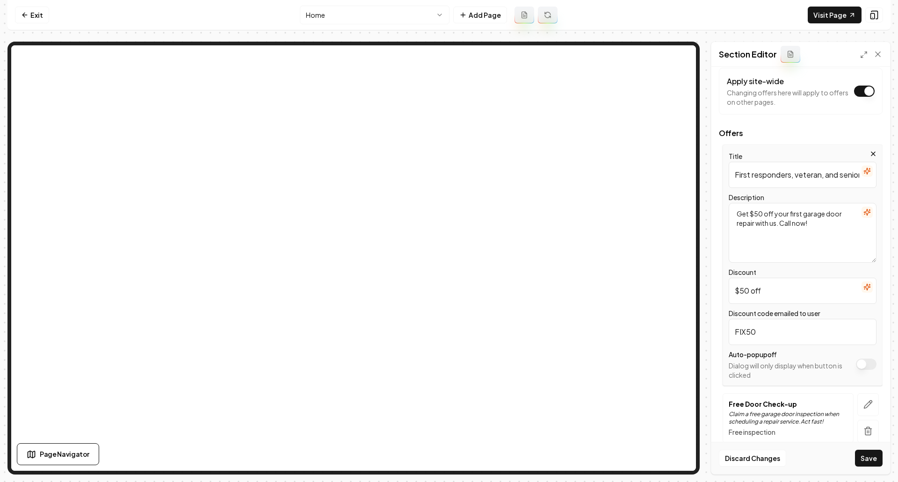
paste textarea "10% discount First responders, veteran and, seniors"
type textarea "10% discount First responders, veteran and, seniors"
drag, startPoint x: 767, startPoint y: 301, endPoint x: 716, endPoint y: 284, distance: 53.1
click at [729, 302] on input "$50 off" at bounding box center [803, 291] width 148 height 26
type input "10%"
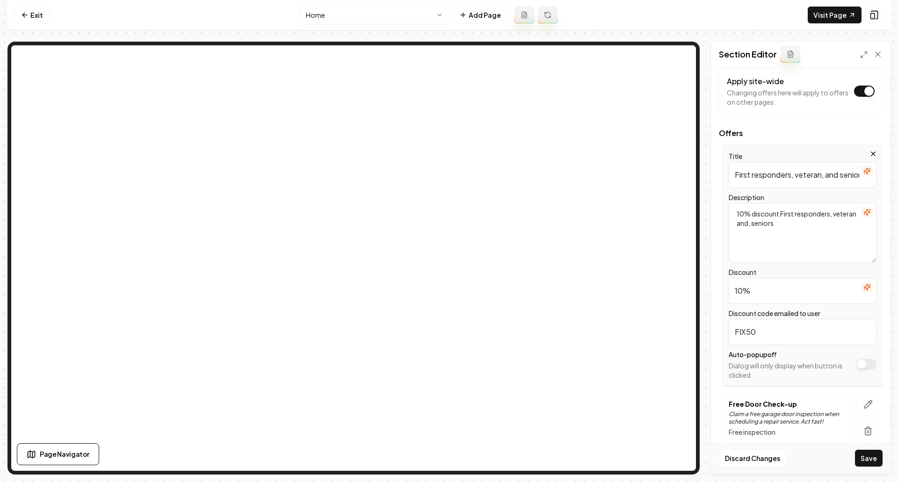
click at [788, 328] on input "FIX50" at bounding box center [803, 332] width 148 height 26
type input "F"
type input "SPECIAL10"
click at [863, 426] on button "Save" at bounding box center [869, 458] width 28 height 17
click at [876, 426] on button "Save" at bounding box center [869, 458] width 28 height 17
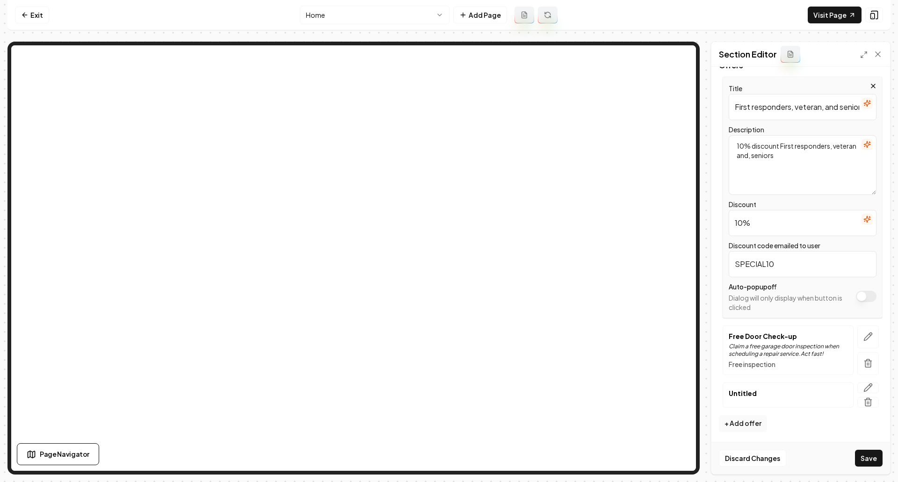
scroll to position [124, 0]
click at [865, 426] on button "Save" at bounding box center [869, 458] width 28 height 17
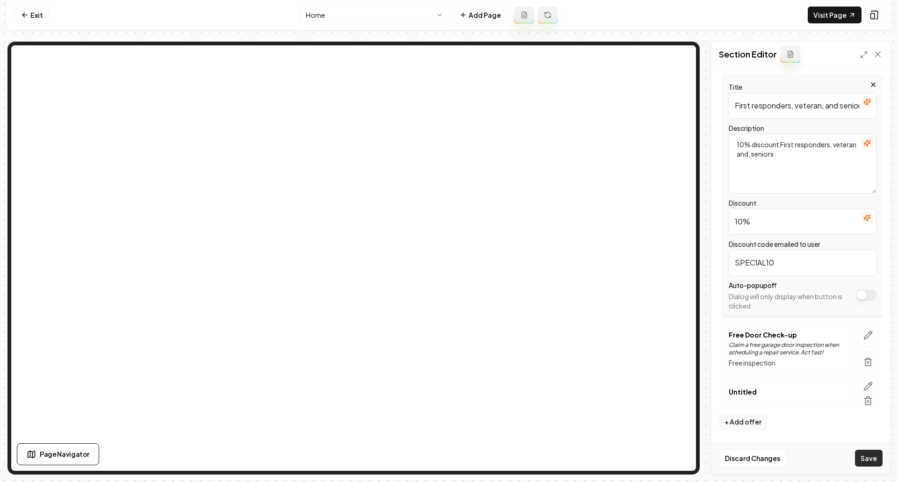
click at [865, 426] on button "Save" at bounding box center [869, 458] width 28 height 17
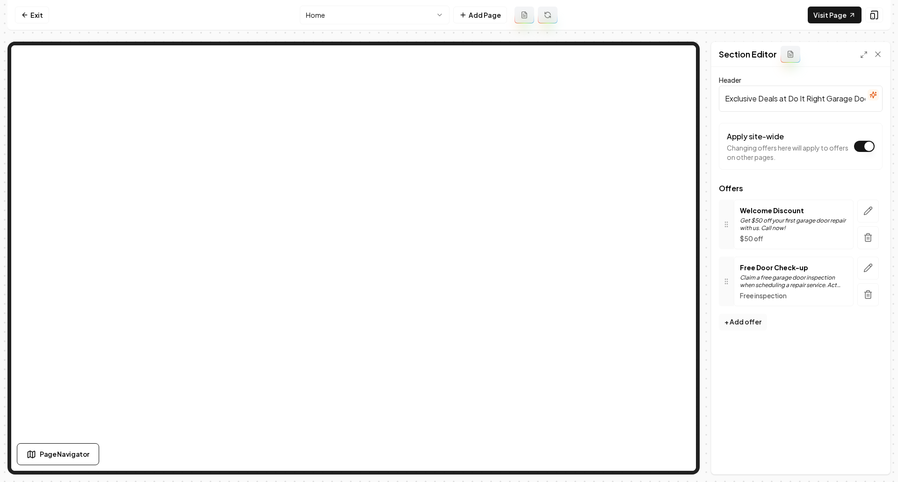
click at [744, 325] on button "+ Add offer" at bounding box center [743, 322] width 48 height 17
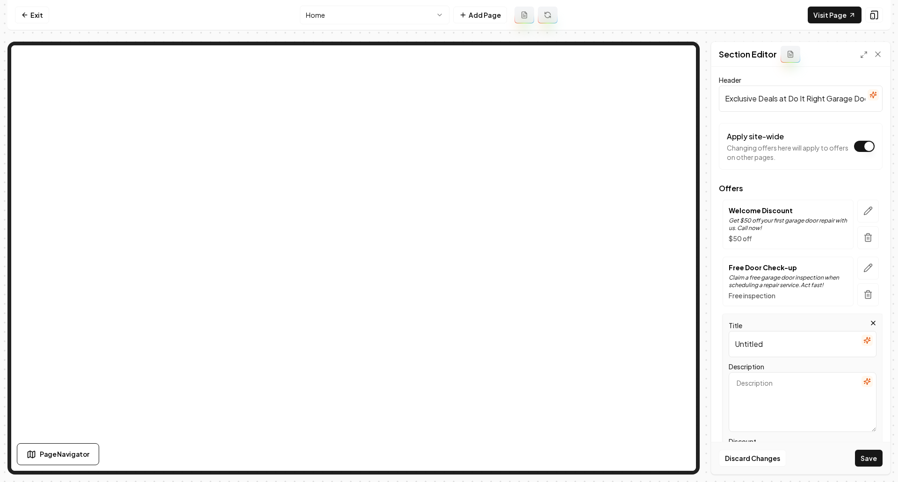
click at [726, 349] on div "Title Untitled Description Discount Discount code emailed to user Auto-popup of…" at bounding box center [803, 434] width 160 height 241
drag, startPoint x: 765, startPoint y: 347, endPoint x: 756, endPoint y: 346, distance: 8.9
click at [765, 347] on input "Title" at bounding box center [803, 344] width 148 height 26
type input "Free Garage Door Rollers"
click at [829, 395] on textarea "Description" at bounding box center [803, 402] width 148 height 60
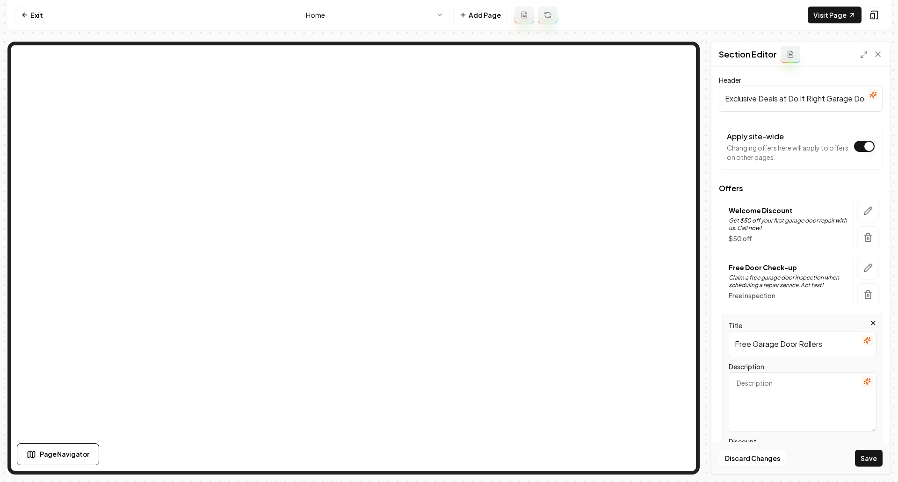
click at [816, 403] on textarea "Description" at bounding box center [803, 402] width 148 height 60
paste textarea "Free garage door rollers with any garage door opener purchase" "10% discount Fi…"
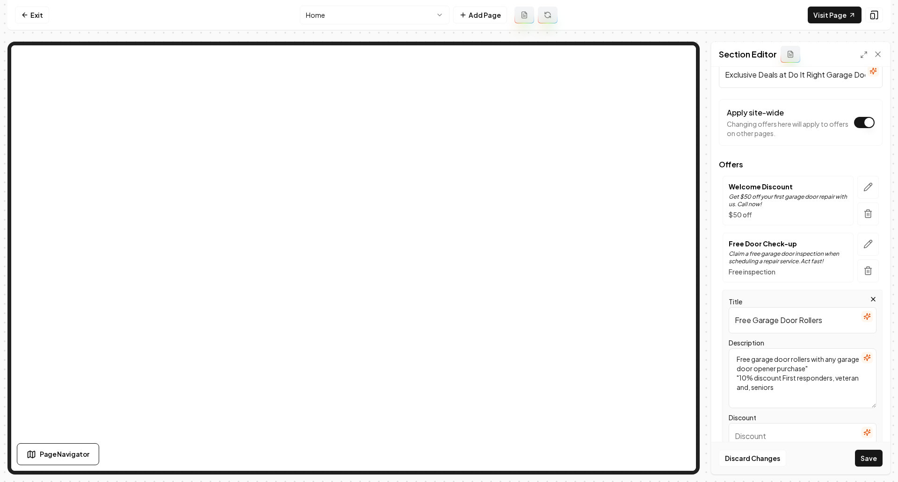
scroll to position [94, 0]
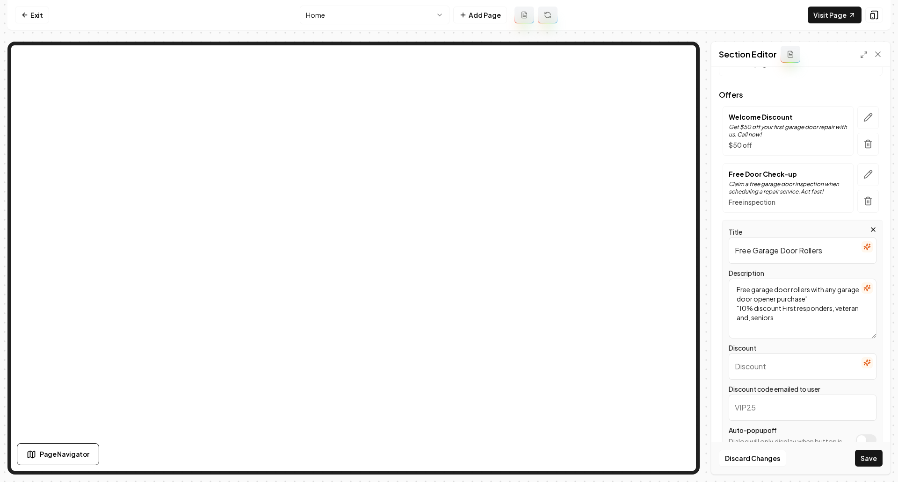
drag, startPoint x: 804, startPoint y: 317, endPoint x: 739, endPoint y: 308, distance: 65.6
click at [739, 308] on textarea "Free garage door rollers with any garage door opener purchase" "10% discount Fi…" at bounding box center [803, 309] width 148 height 60
type textarea "Free garage door rollers with any garage door opener purchase""
click at [864, 174] on icon "button" at bounding box center [868, 174] width 9 height 9
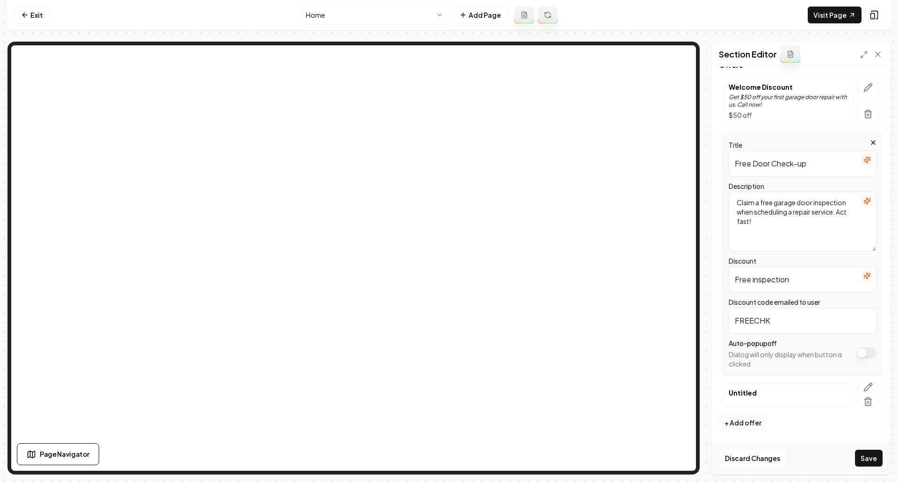
scroll to position [124, 0]
click at [864, 382] on icon "button" at bounding box center [868, 386] width 9 height 9
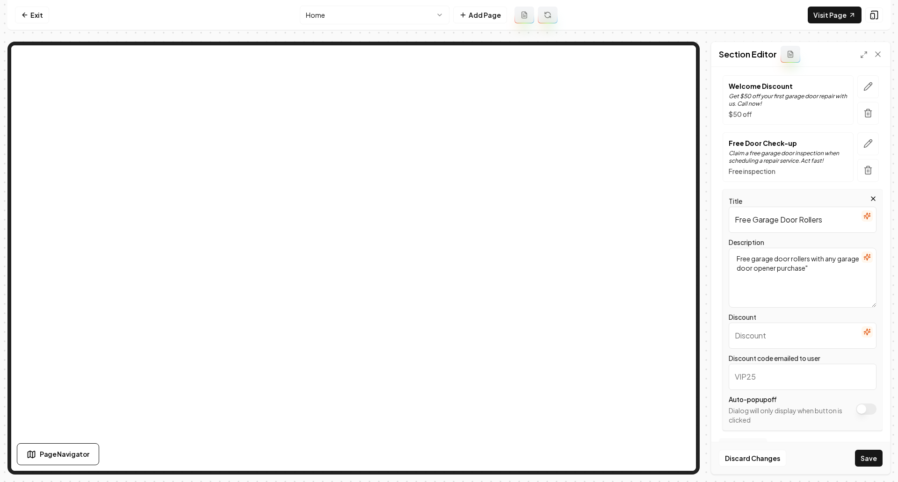
drag, startPoint x: 830, startPoint y: 221, endPoint x: 731, endPoint y: 223, distance: 99.2
click at [731, 223] on input "Free Garage Door Rollers" at bounding box center [803, 220] width 148 height 26
click at [782, 341] on input "Discount" at bounding box center [803, 336] width 148 height 26
paste input "Free Garage Door Rollers"
type input "Free Garage Door Rollers"
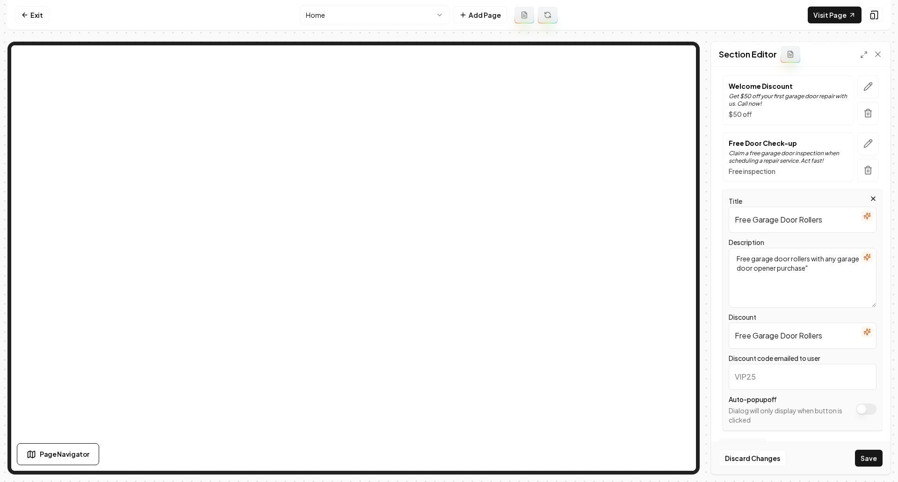
click at [787, 377] on input "Discount code emailed to user" at bounding box center [803, 377] width 148 height 26
type input "FREERLLRS"
click at [868, 454] on button "Save" at bounding box center [869, 458] width 28 height 17
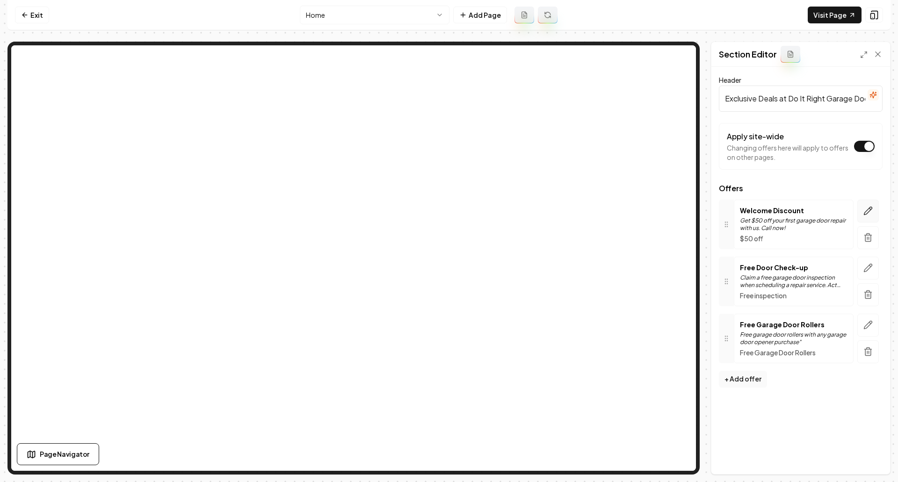
click at [866, 208] on icon "button" at bounding box center [868, 210] width 9 height 9
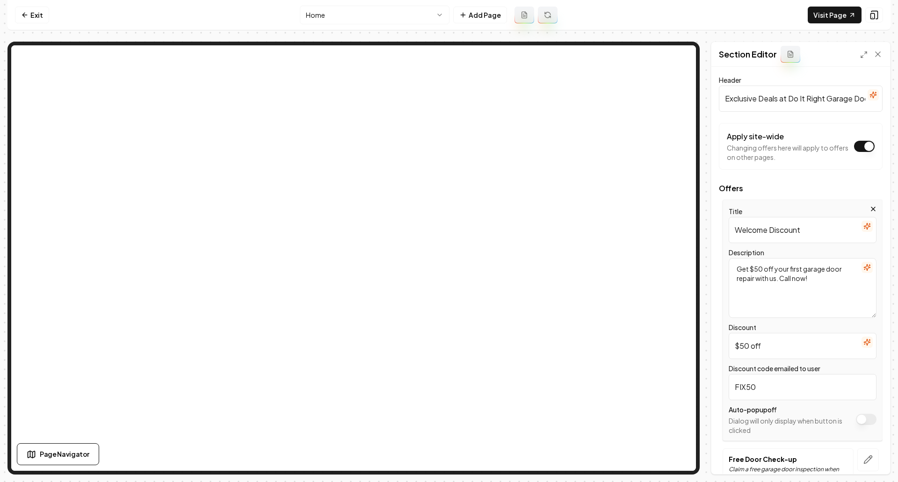
click at [772, 285] on textarea "Get $50 off your first garage door repair with us. Call now!" at bounding box center [803, 288] width 148 height 60
drag, startPoint x: 816, startPoint y: 278, endPoint x: 832, endPoint y: 301, distance: 27.5
click at [734, 267] on textarea "Get $50 off your first garage door repair with us. Call now!" at bounding box center [803, 288] width 148 height 60
paste textarea "10% discount First responders, veteran and, seniors"
type textarea "10% discount First responders, veteran and, seniors"
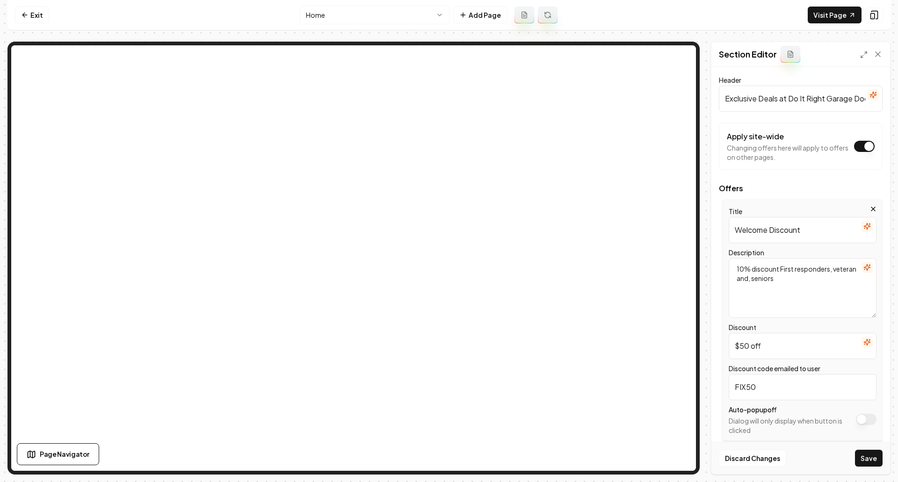
drag, startPoint x: 784, startPoint y: 346, endPoint x: 728, endPoint y: 343, distance: 56.7
click at [727, 341] on div "Title Welcome Discount Description 10% discount First responders, veteran and, …" at bounding box center [803, 320] width 160 height 241
type input "S"
type input "D"
type input "1"
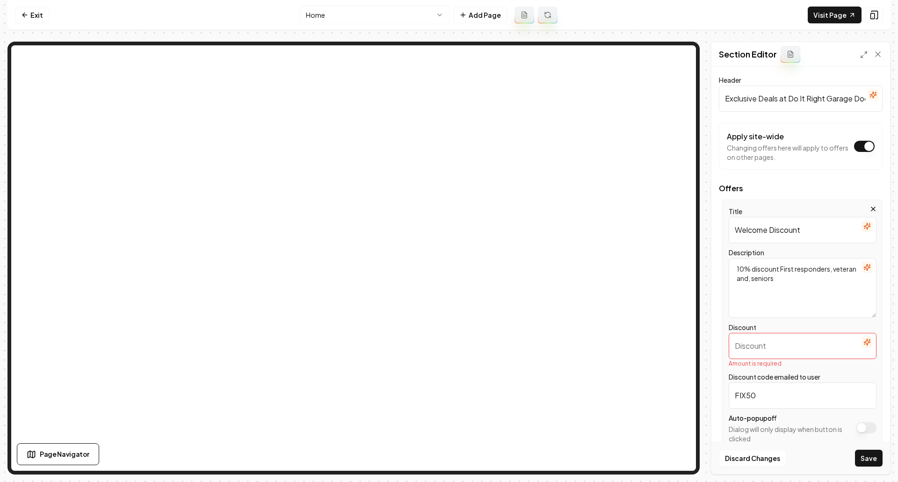
paste input "10% discount First responders, veteran and, seniors"
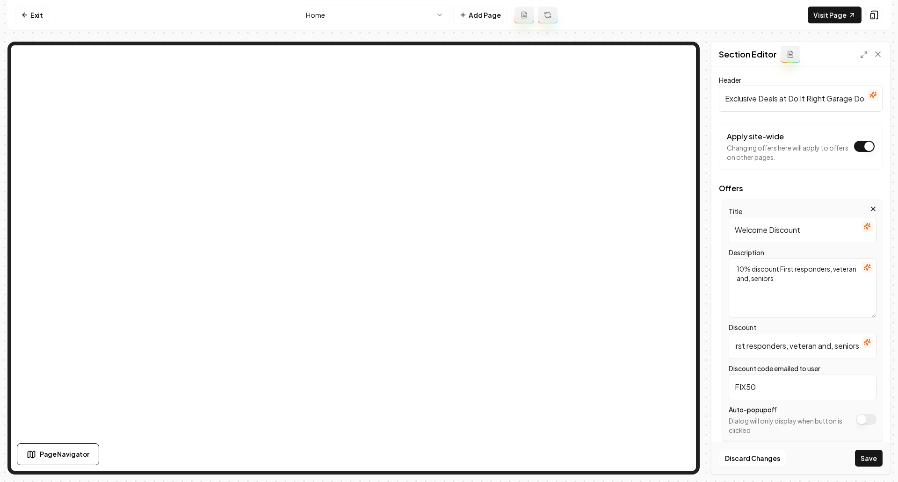
scroll to position [0, 64]
drag, startPoint x: 740, startPoint y: 349, endPoint x: 891, endPoint y: 327, distance: 152.7
click at [894, 338] on div "Computer Required This feature is only available on a computer. Please switch t…" at bounding box center [449, 241] width 898 height 482
type input "10% discount"
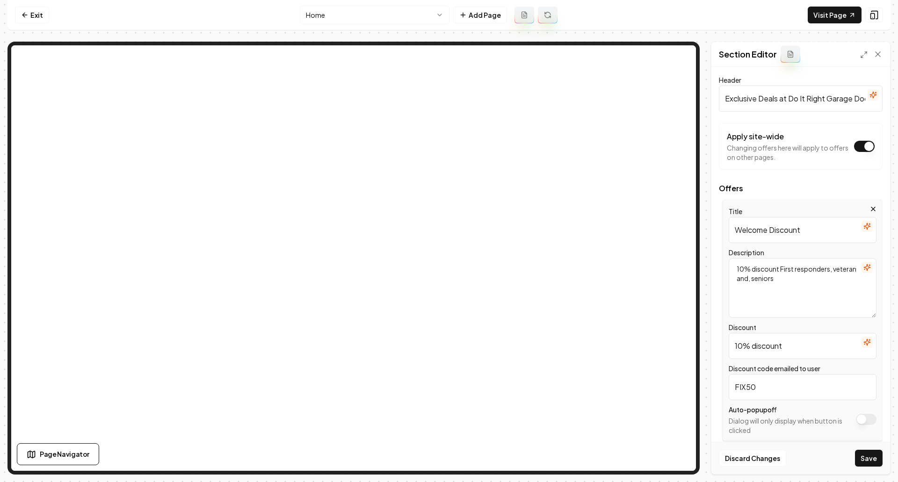
drag, startPoint x: 757, startPoint y: 386, endPoint x: 743, endPoint y: 409, distance: 26.6
click at [732, 387] on input "FIX50" at bounding box center [803, 387] width 148 height 26
type input "HERO10"
click at [868, 462] on button "Save" at bounding box center [869, 458] width 28 height 17
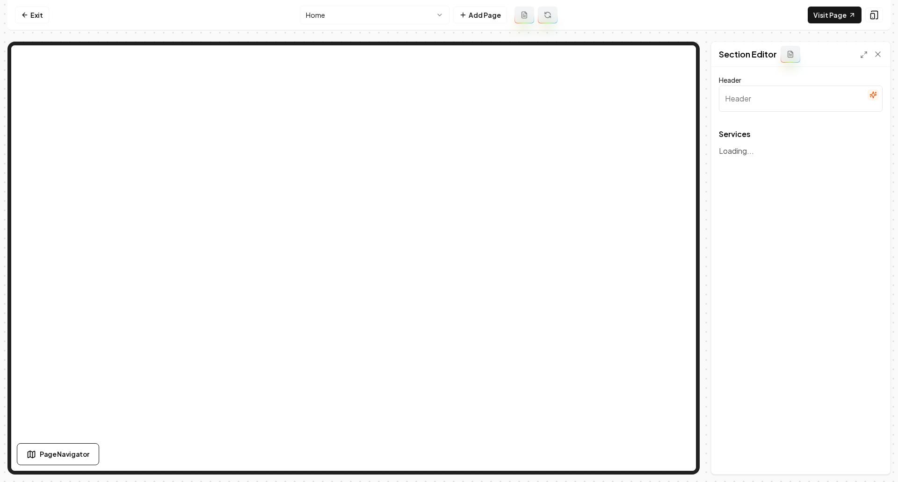
type input "Comprehensive Garage Door Solutions"
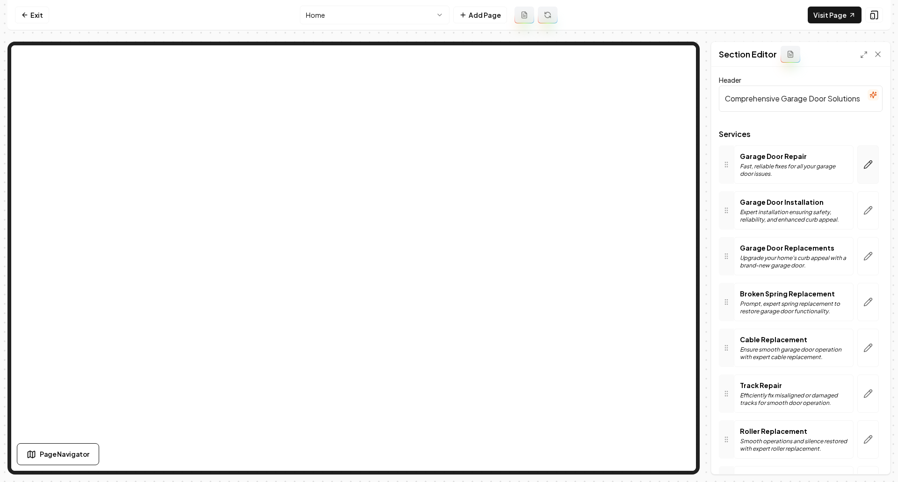
click at [869, 168] on button "button" at bounding box center [869, 165] width 22 height 38
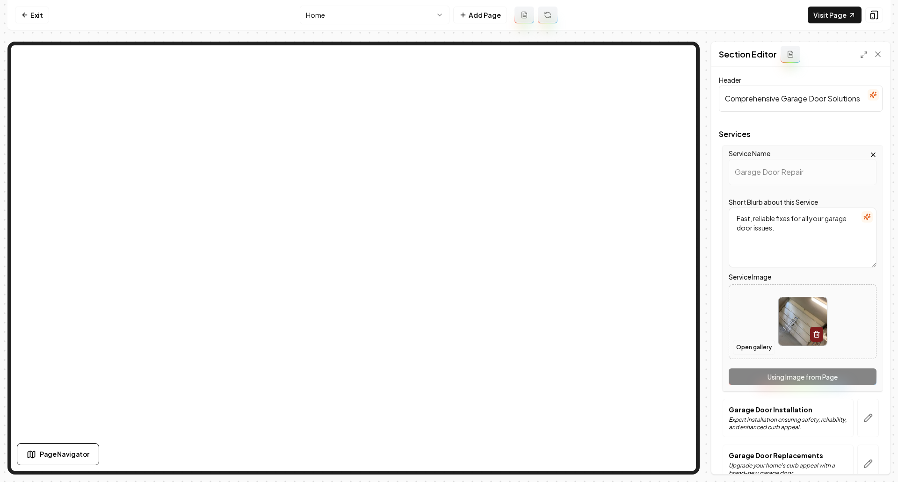
click at [753, 347] on button "Open gallery" at bounding box center [754, 347] width 42 height 15
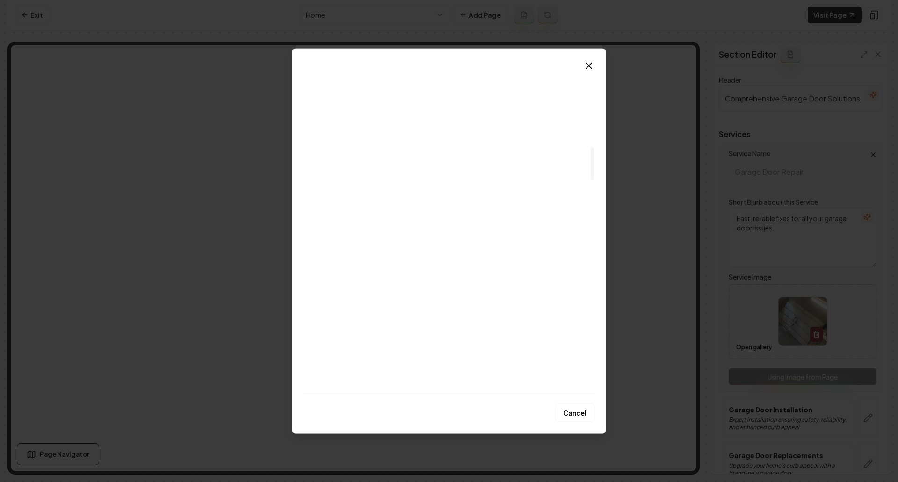
scroll to position [795, 0]
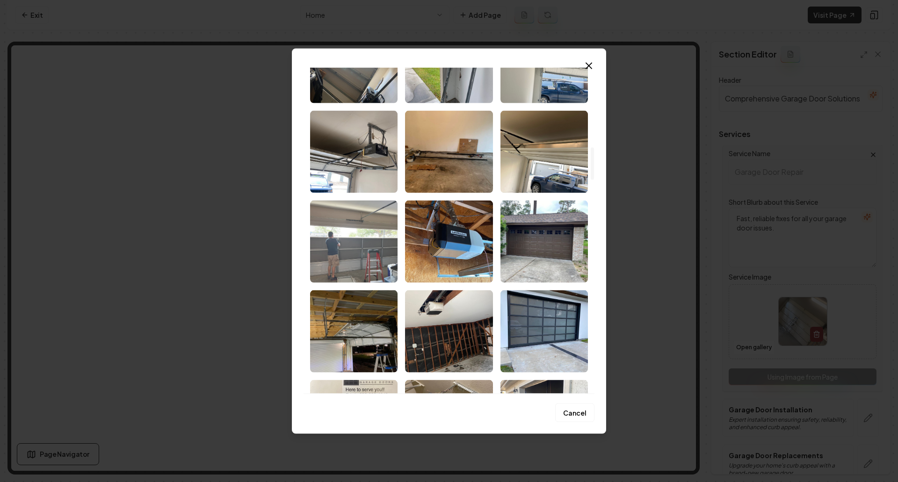
click at [380, 270] on img "Select image image_6841d3fbb13a102537dbfdbc.jpeg" at bounding box center [354, 241] width 88 height 82
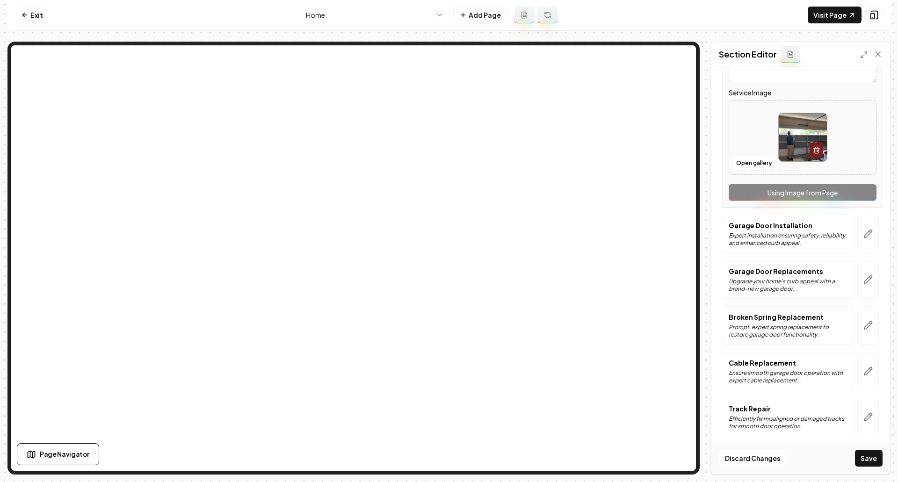
scroll to position [187, 0]
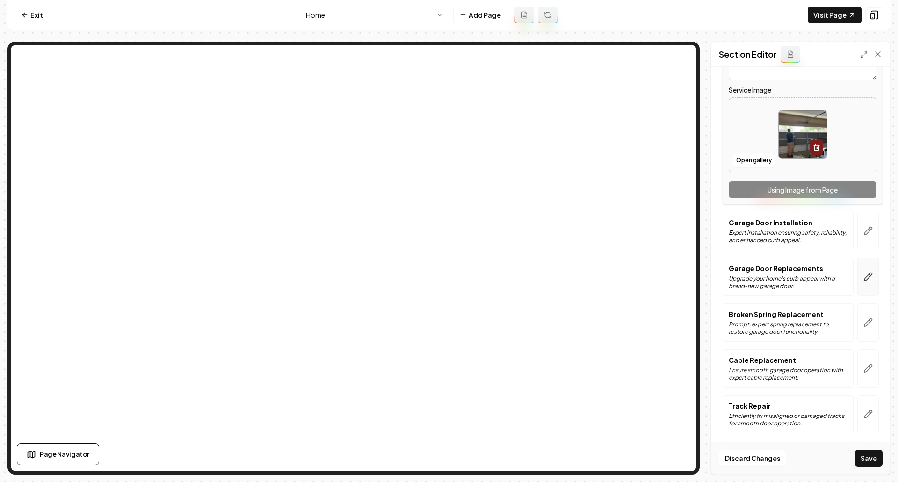
click at [864, 283] on button "button" at bounding box center [869, 277] width 22 height 38
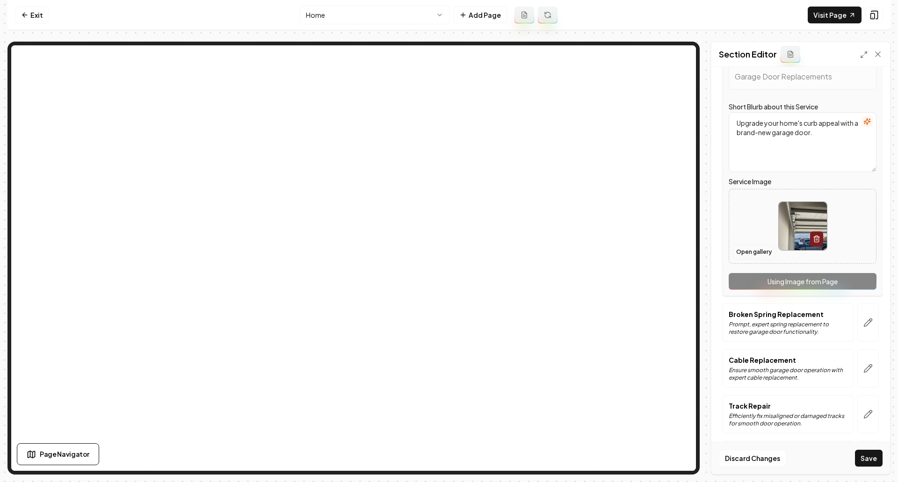
click at [750, 249] on button "Open gallery" at bounding box center [754, 252] width 42 height 15
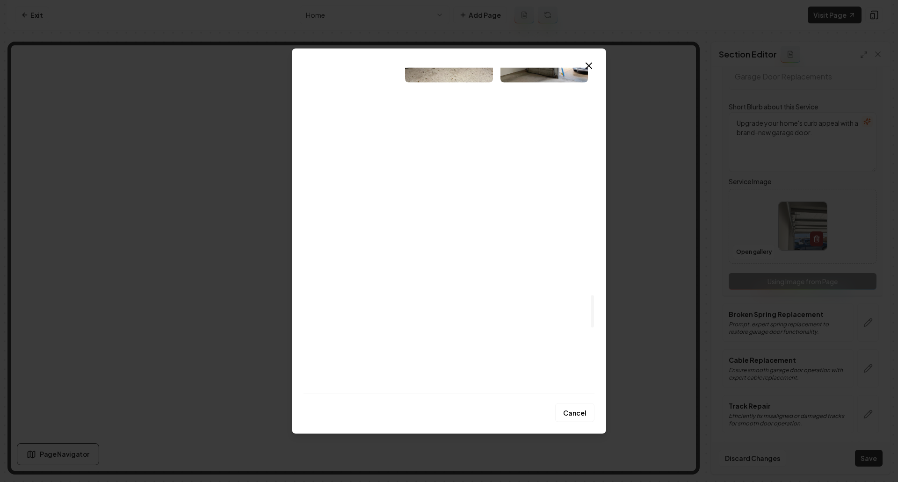
scroll to position [2293, 0]
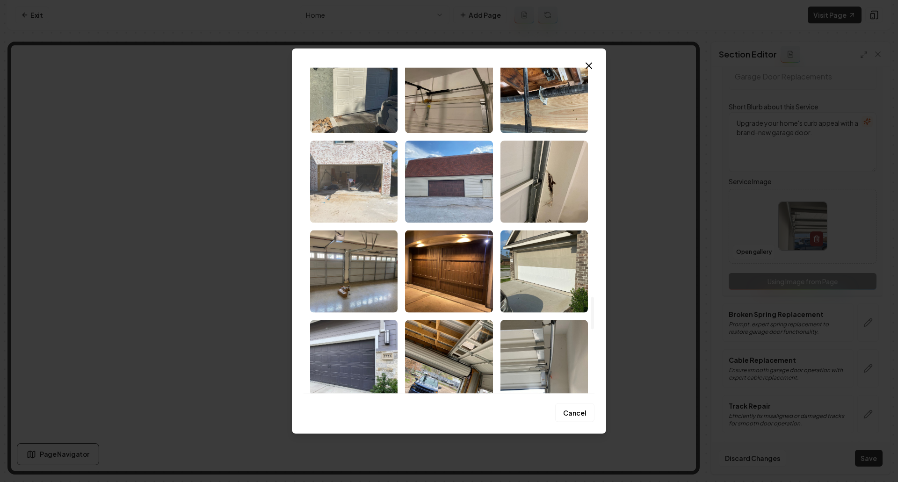
click at [333, 203] on img "Select image image_6841d3f9b13a102537dbf069.jpeg" at bounding box center [354, 181] width 88 height 82
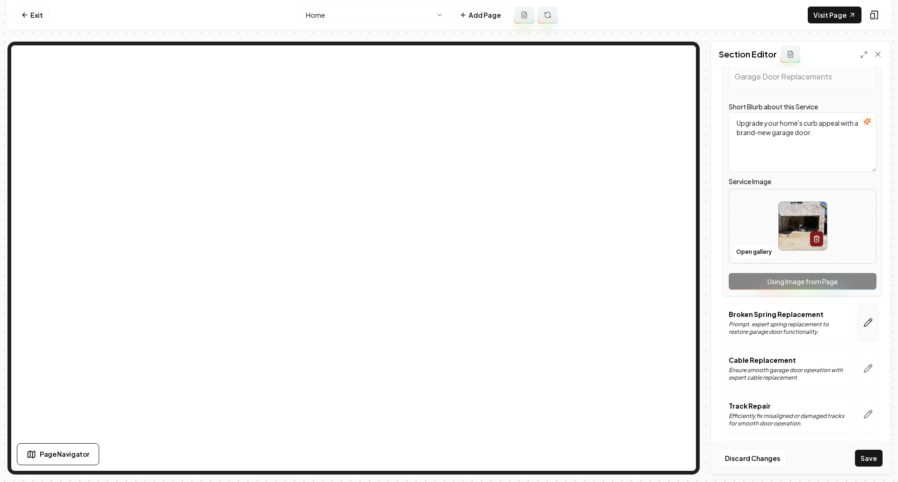
click at [865, 323] on icon "button" at bounding box center [869, 323] width 8 height 8
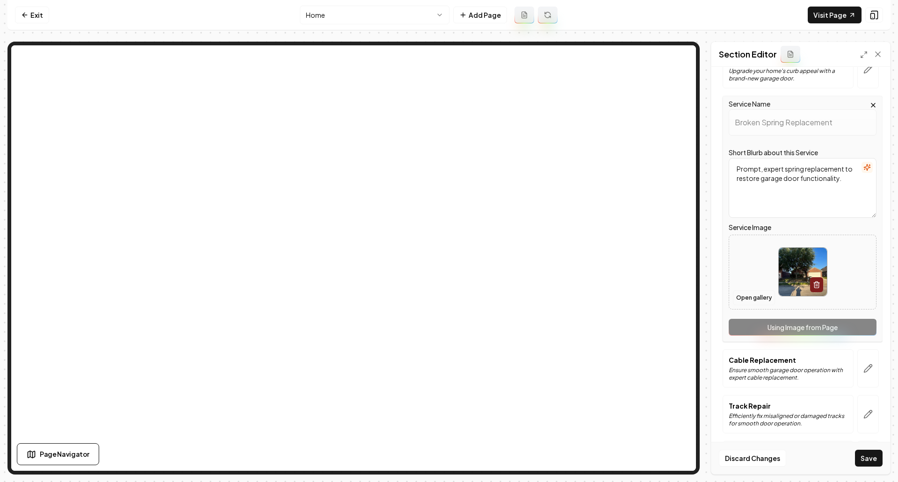
click at [744, 302] on button "Open gallery" at bounding box center [754, 298] width 42 height 15
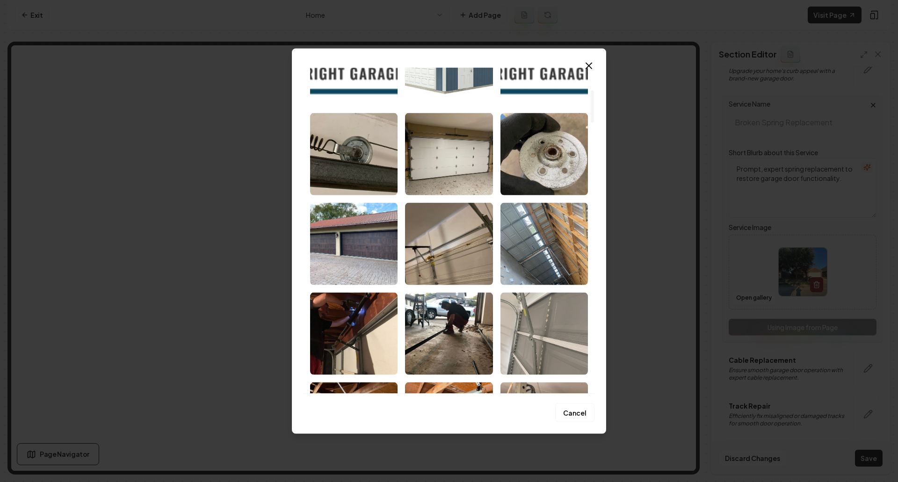
scroll to position [234, 0]
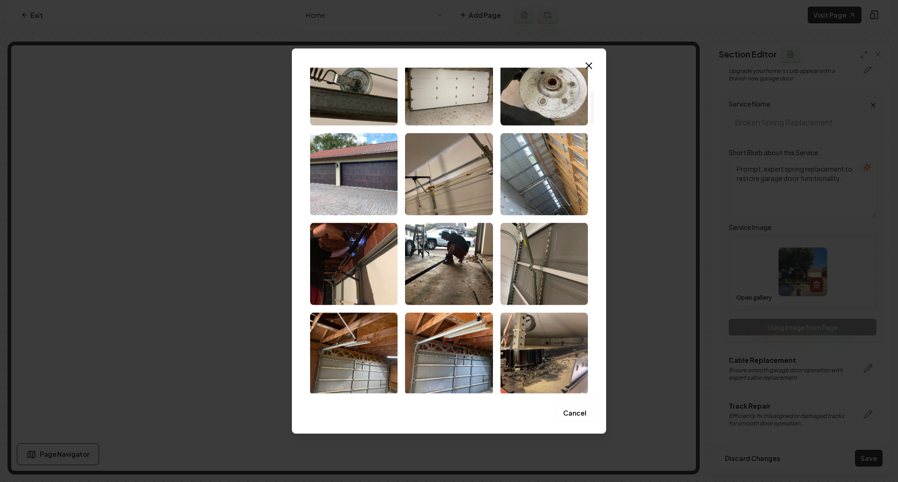
click at [373, 119] on img "Select image image_6841d3fcb13a102537dc0a43.jpeg" at bounding box center [354, 84] width 88 height 82
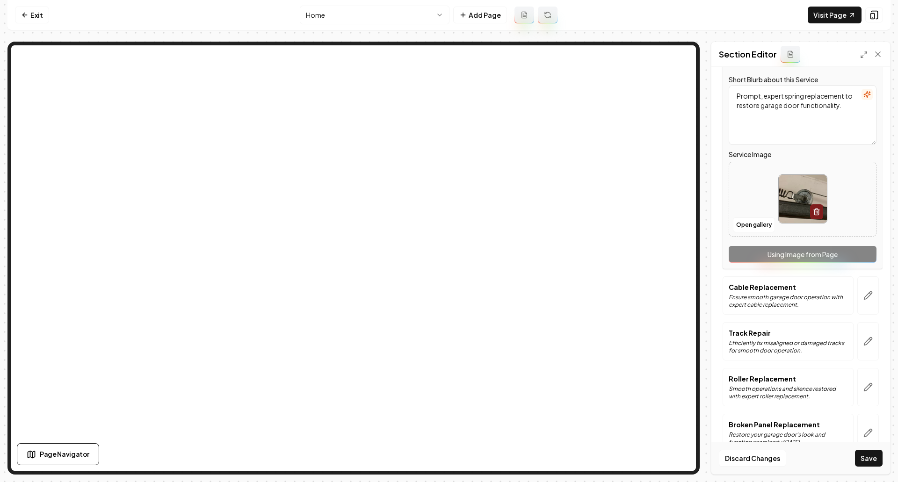
scroll to position [374, 0]
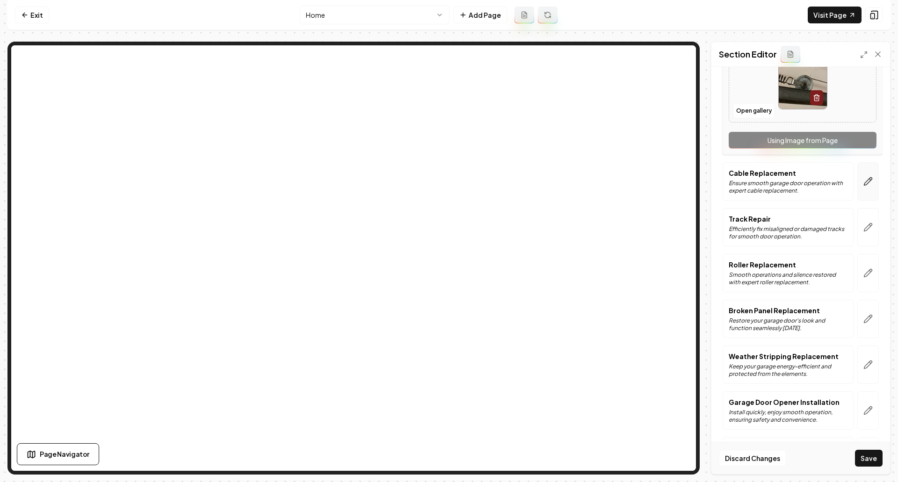
click at [864, 186] on icon "button" at bounding box center [868, 181] width 9 height 9
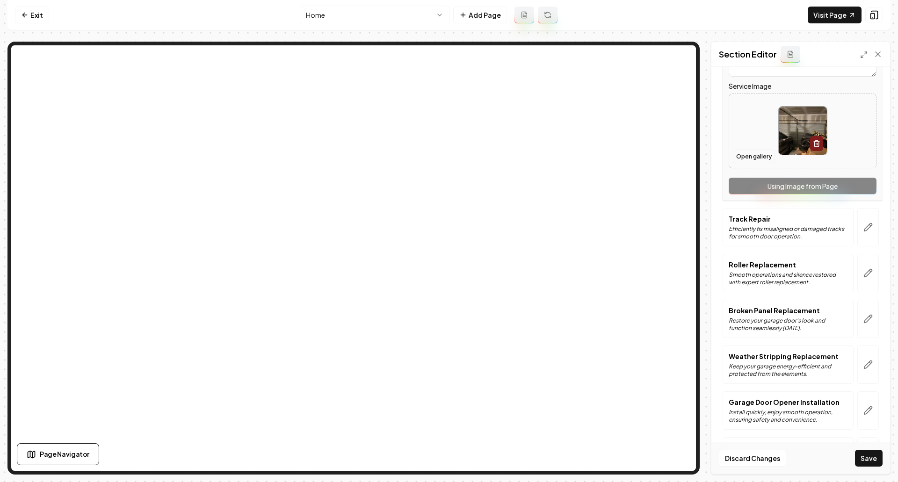
click at [758, 159] on button "Open gallery" at bounding box center [754, 156] width 42 height 15
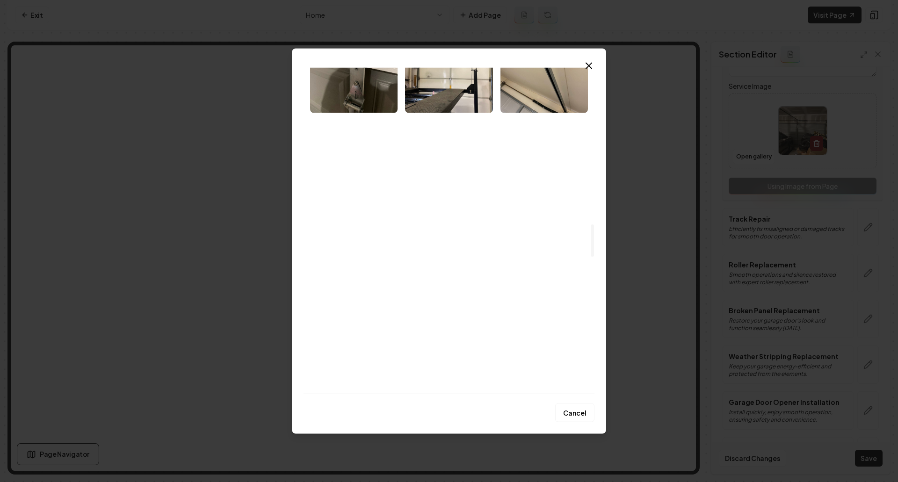
scroll to position [1591, 0]
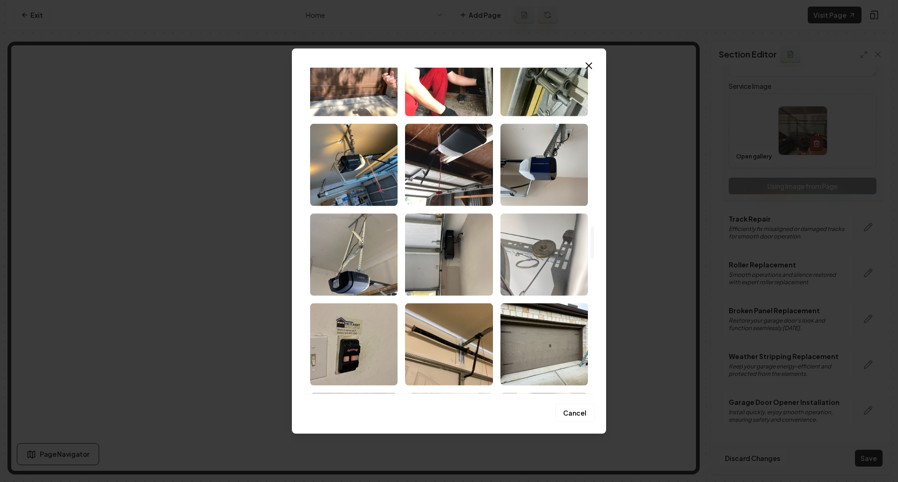
click at [532, 278] on img "Select image image_6841d3f9b13a102537dbf0ae.jpeg" at bounding box center [545, 254] width 88 height 82
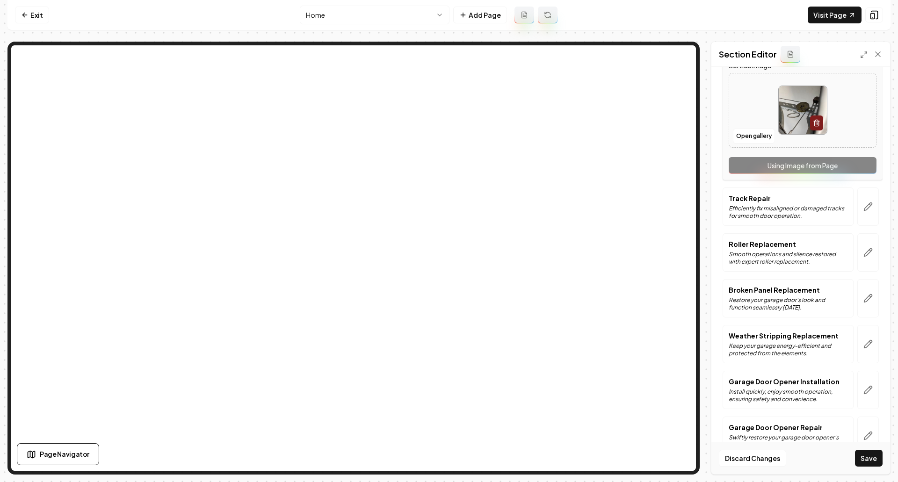
scroll to position [421, 0]
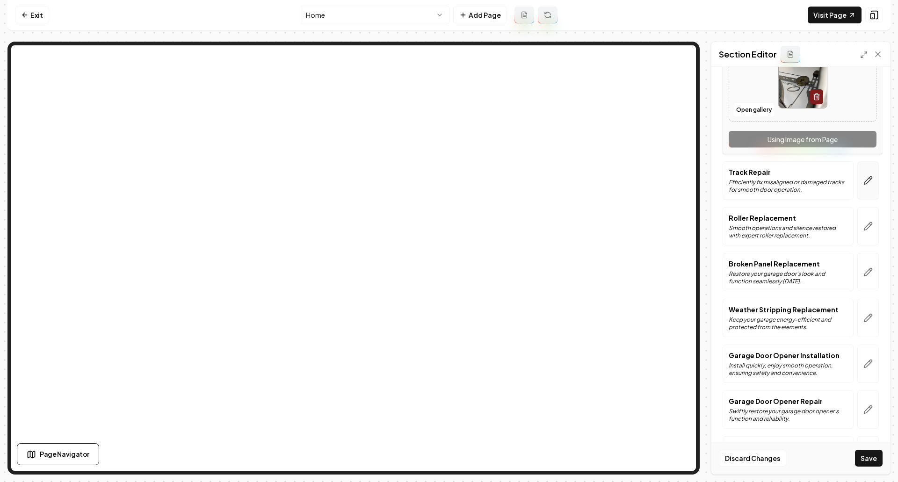
click at [865, 187] on button "button" at bounding box center [869, 180] width 22 height 38
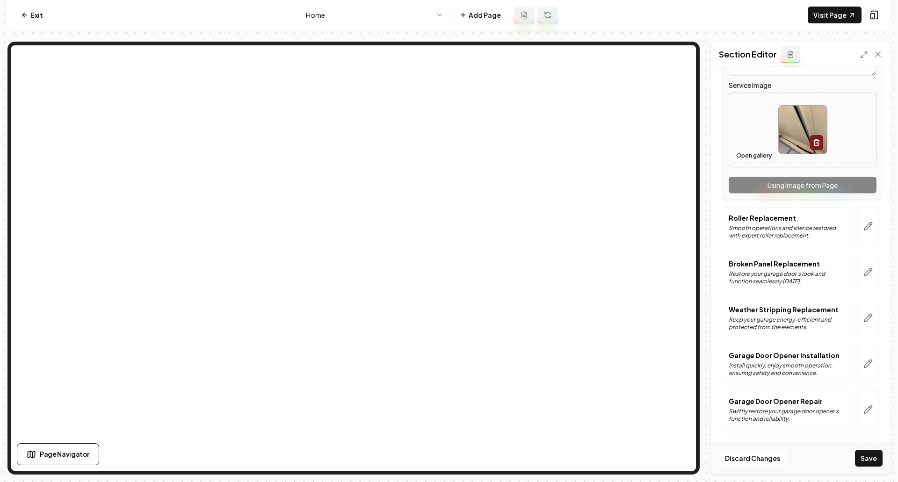
click at [750, 159] on button "Open gallery" at bounding box center [754, 155] width 42 height 15
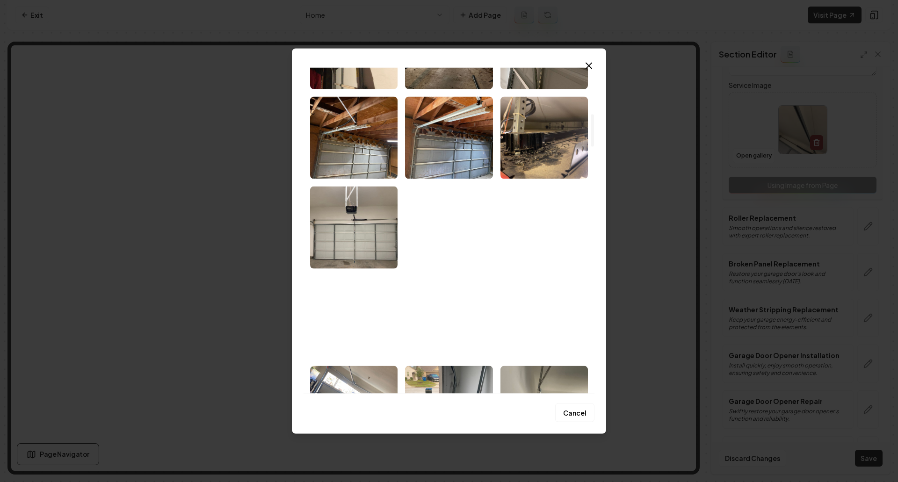
scroll to position [468, 0]
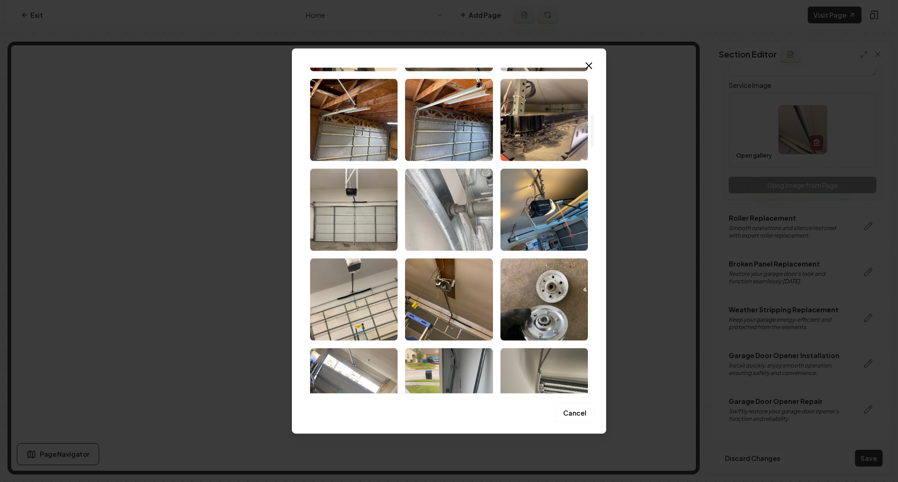
click at [479, 232] on img "Select image image_6841d3fbb13a102537dc05ea.jpeg" at bounding box center [449, 209] width 88 height 82
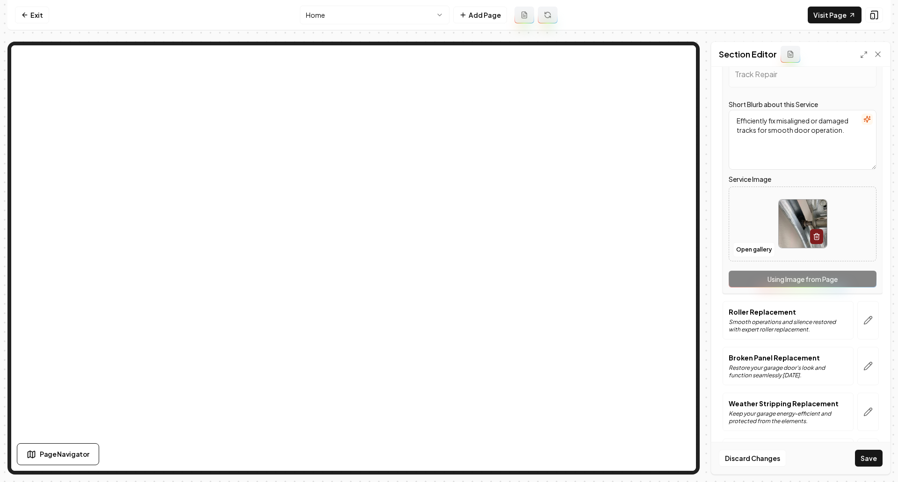
scroll to position [328, 0]
click at [864, 322] on icon "button" at bounding box center [868, 319] width 9 height 9
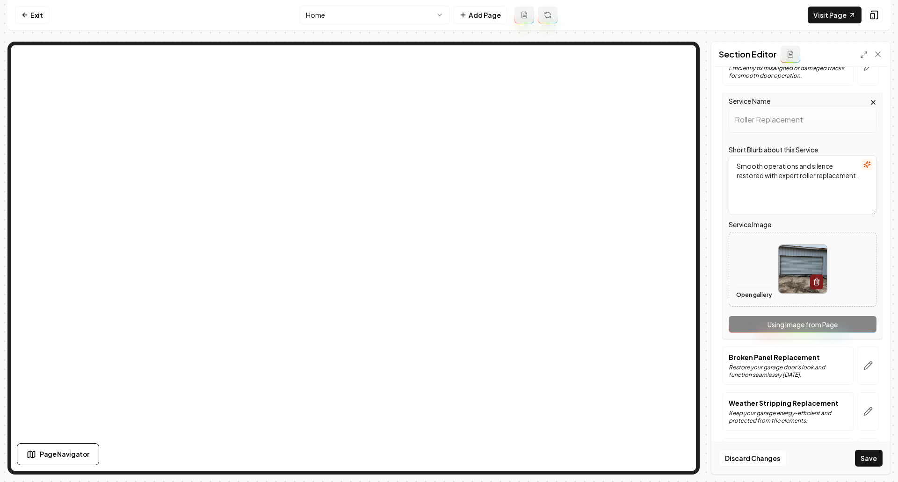
click at [751, 302] on button "Open gallery" at bounding box center [754, 295] width 42 height 15
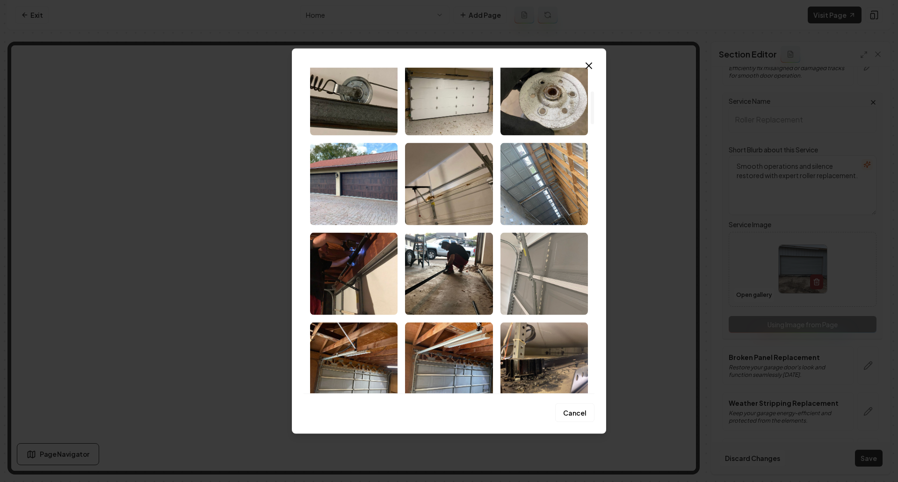
scroll to position [234, 0]
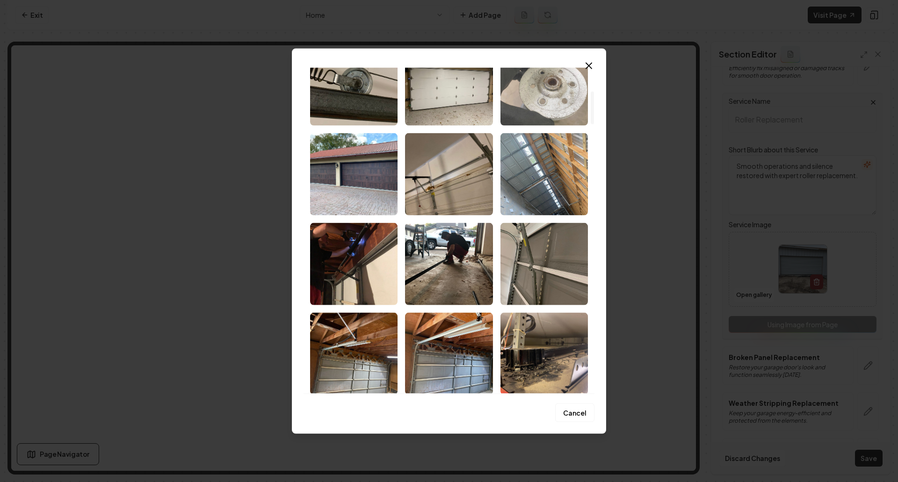
click at [547, 110] on img "Select image image_6841d3fcb13a102537dc095c.jpeg" at bounding box center [545, 84] width 88 height 82
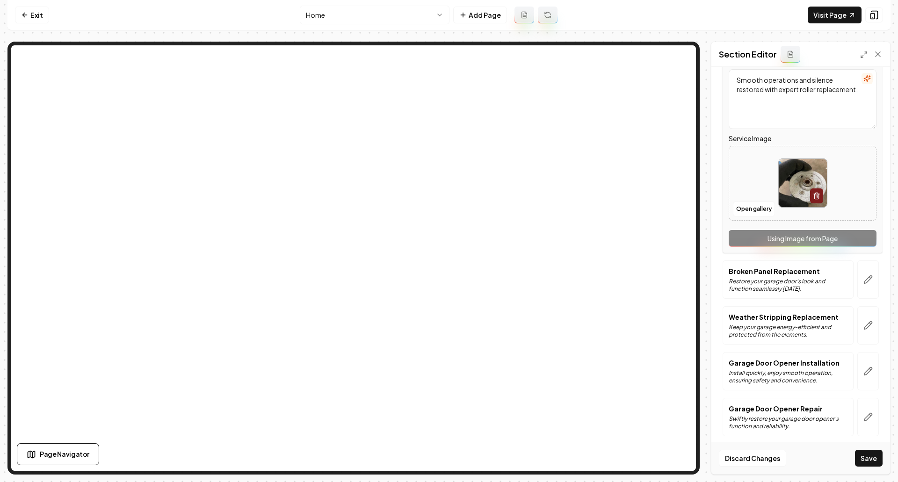
scroll to position [421, 0]
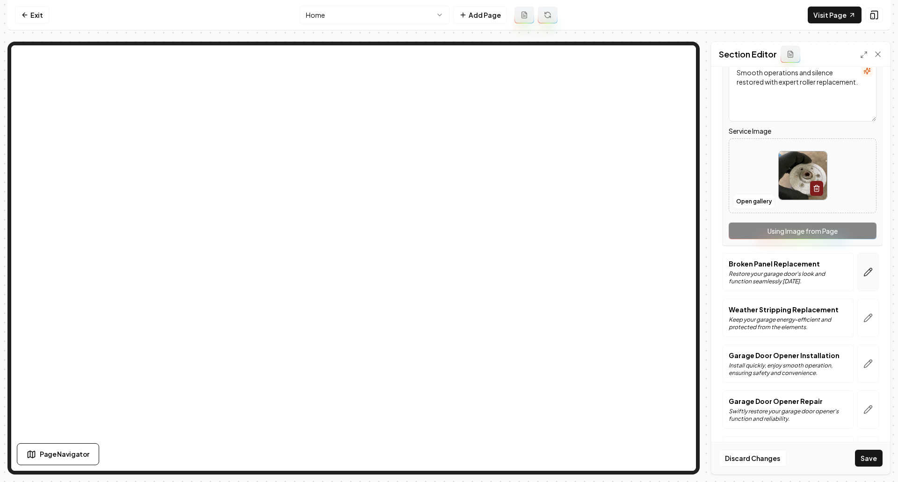
click at [863, 277] on button "button" at bounding box center [869, 272] width 22 height 38
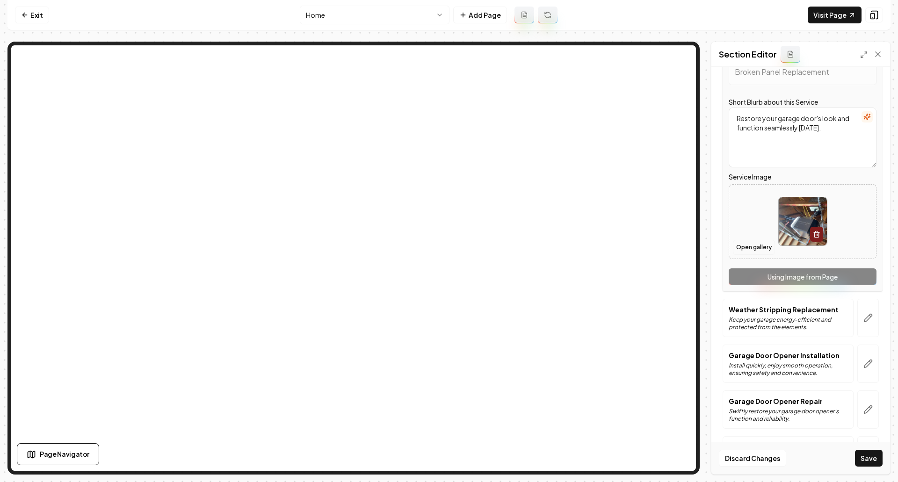
click at [754, 249] on button "Open gallery" at bounding box center [754, 247] width 42 height 15
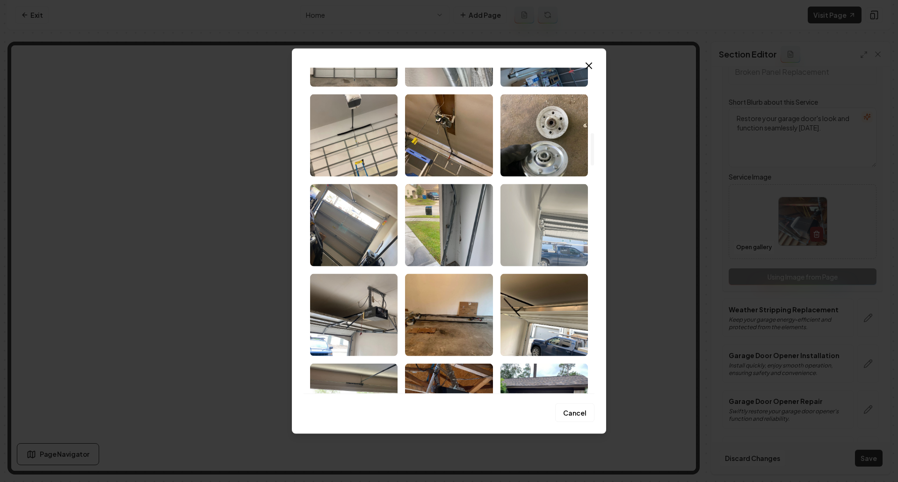
scroll to position [702, 0]
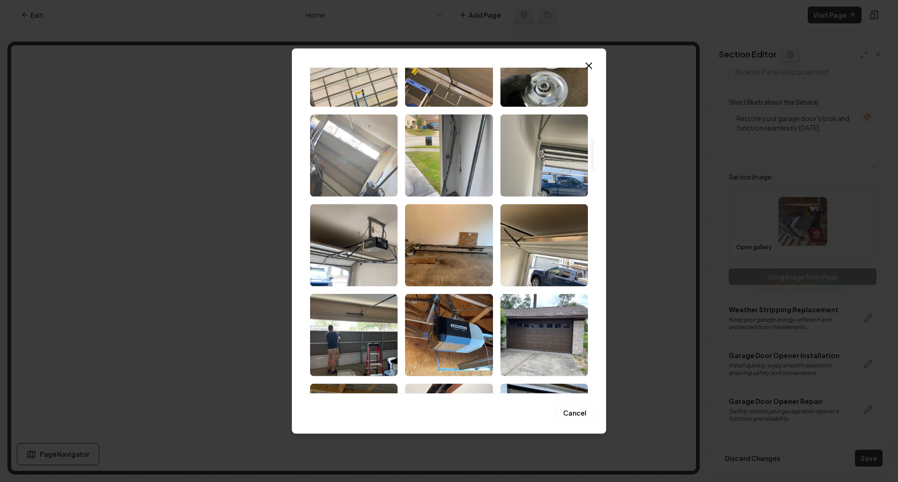
click at [363, 176] on img "Select image image_6841d3fbb13a102537dc058a.jpeg" at bounding box center [354, 155] width 88 height 82
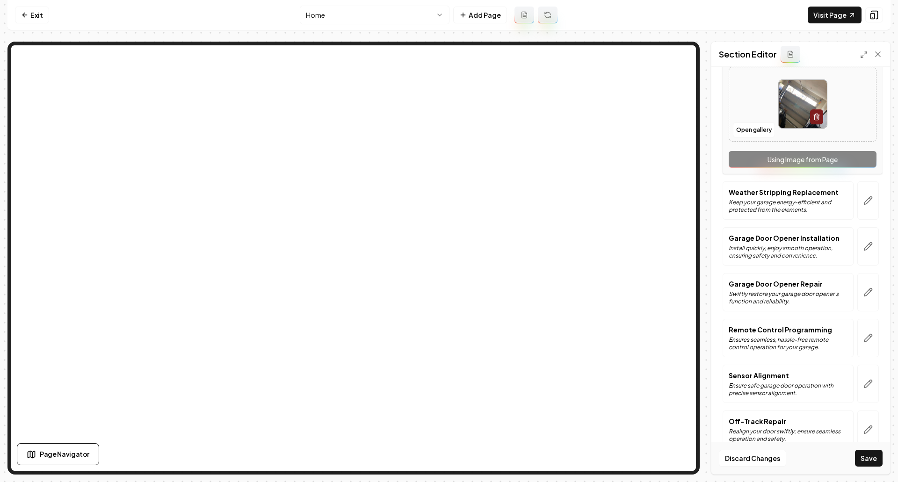
scroll to position [561, 0]
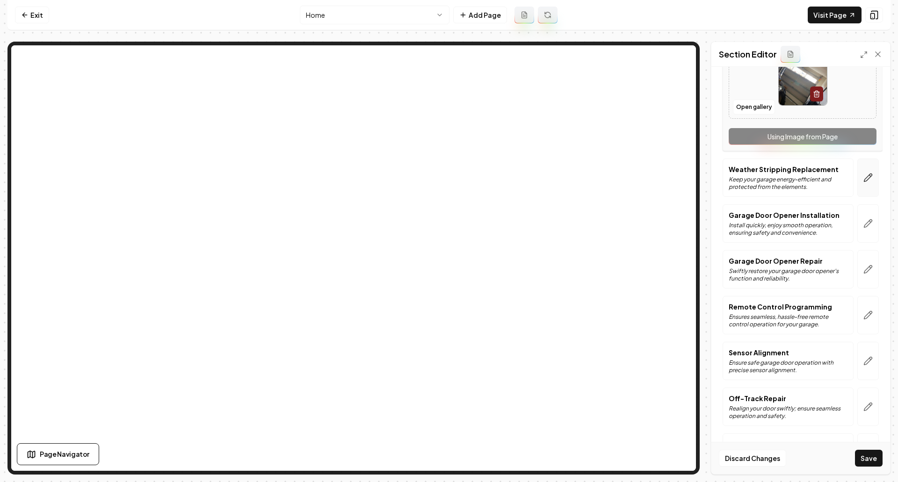
click at [866, 183] on button "button" at bounding box center [869, 178] width 22 height 38
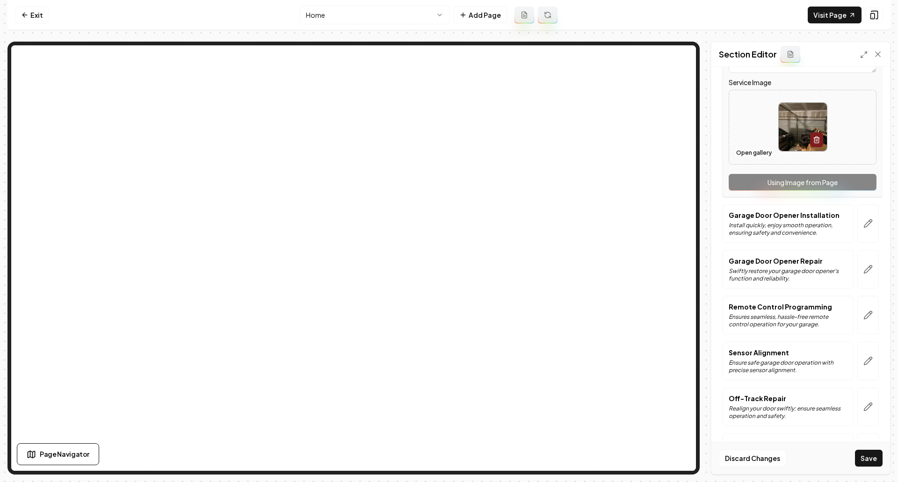
click at [761, 150] on button "Open gallery" at bounding box center [754, 153] width 42 height 15
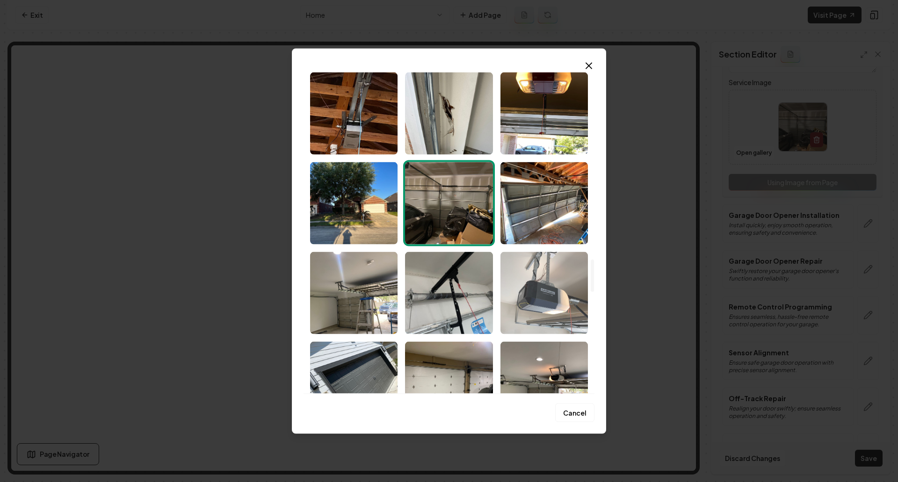
scroll to position [1918, 0]
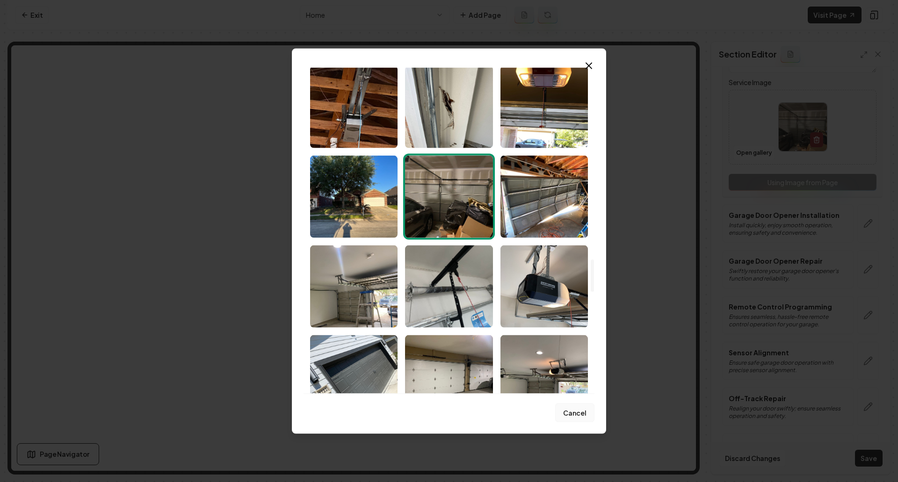
click at [582, 413] on button "Cancel" at bounding box center [574, 413] width 39 height 19
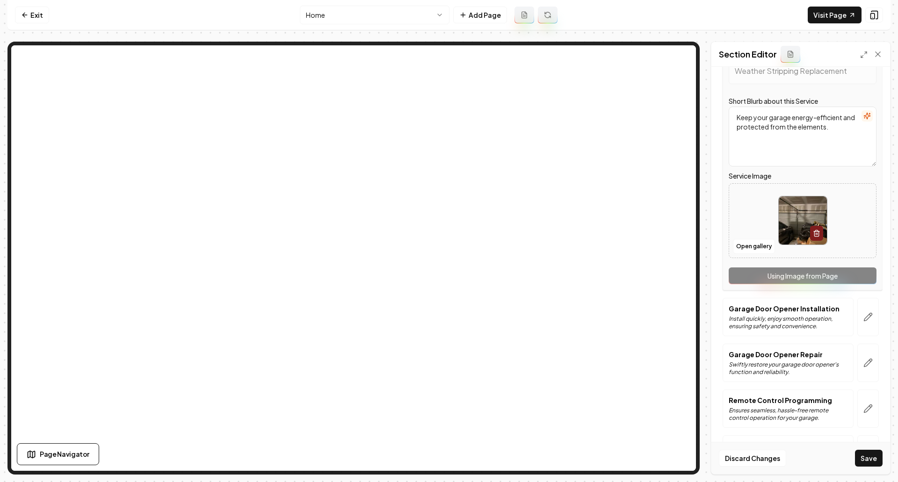
scroll to position [421, 0]
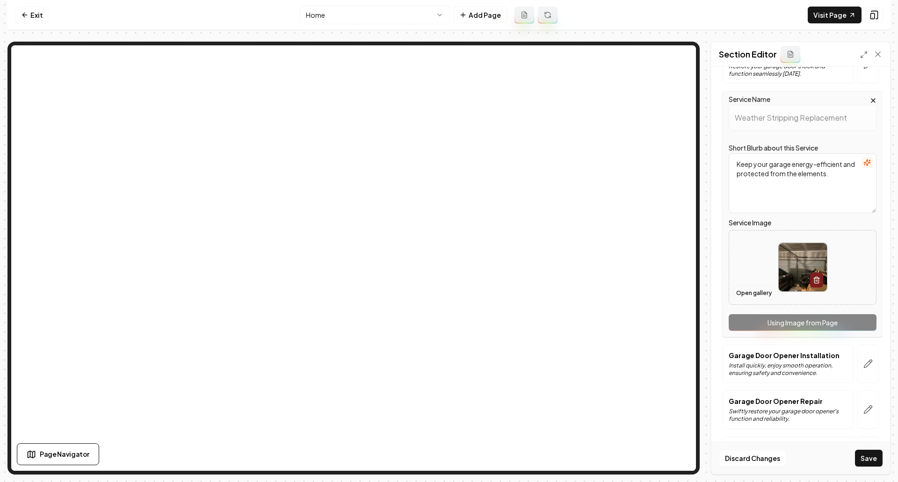
click at [749, 298] on button "Open gallery" at bounding box center [754, 293] width 42 height 15
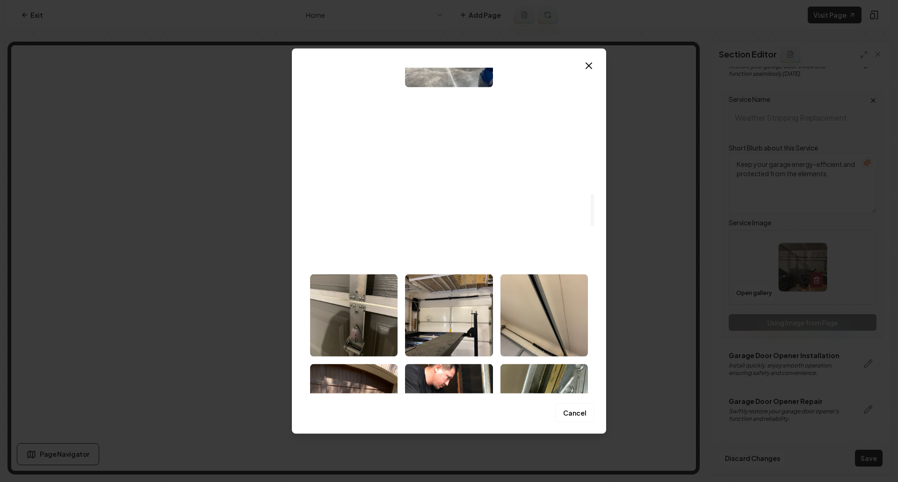
scroll to position [1404, 0]
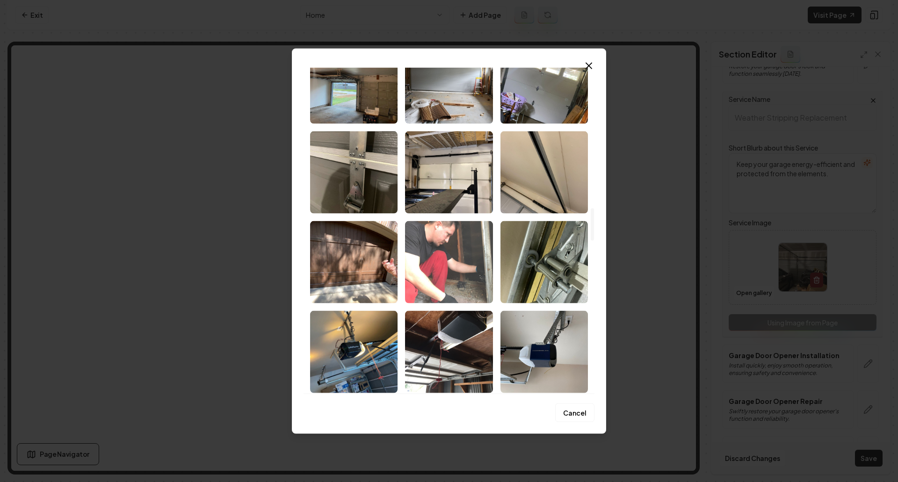
click at [465, 277] on img "Select image image_6841d3f9b13a102537dbf161.jpeg" at bounding box center [449, 262] width 88 height 82
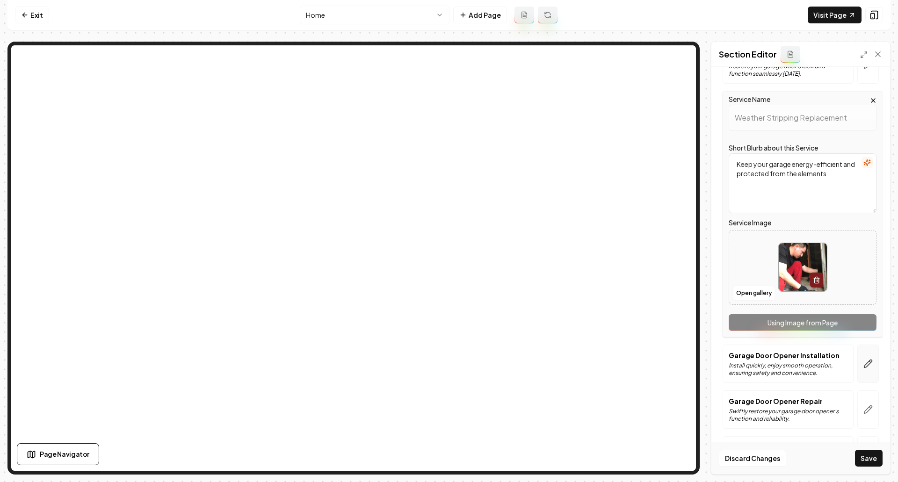
click at [867, 372] on button "button" at bounding box center [869, 364] width 22 height 38
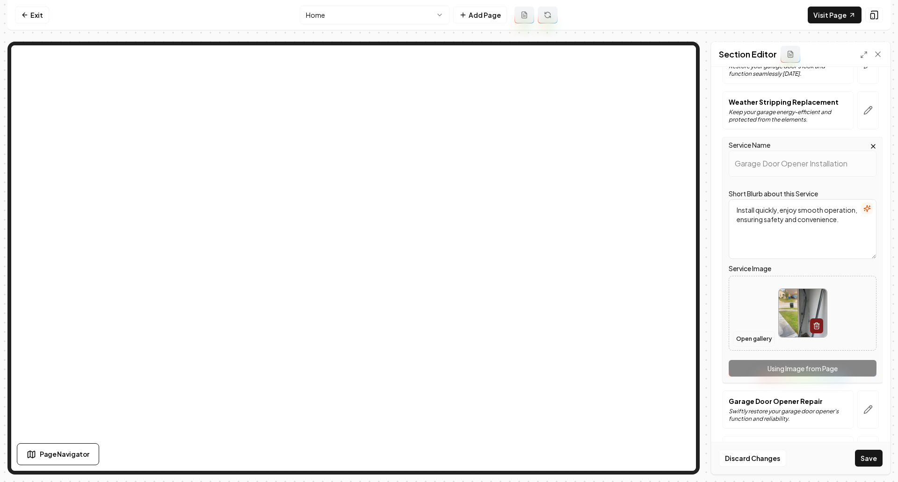
click at [757, 338] on button "Open gallery" at bounding box center [754, 339] width 42 height 15
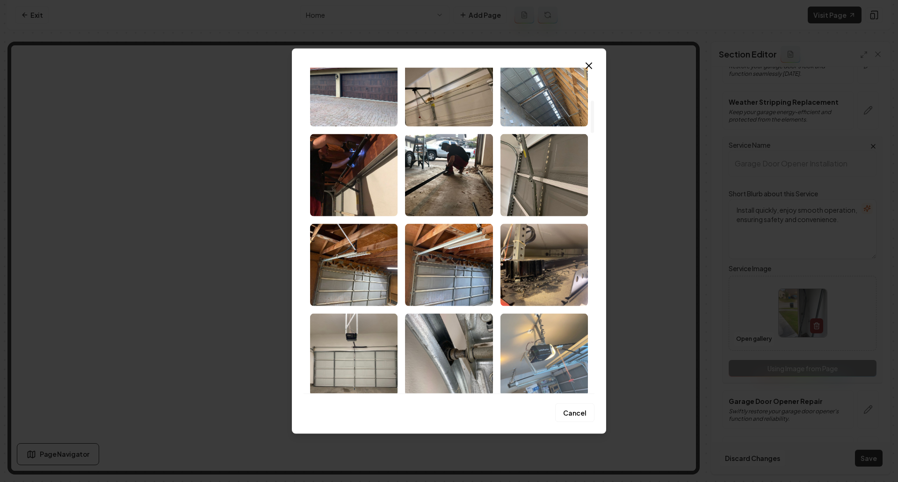
scroll to position [328, 0]
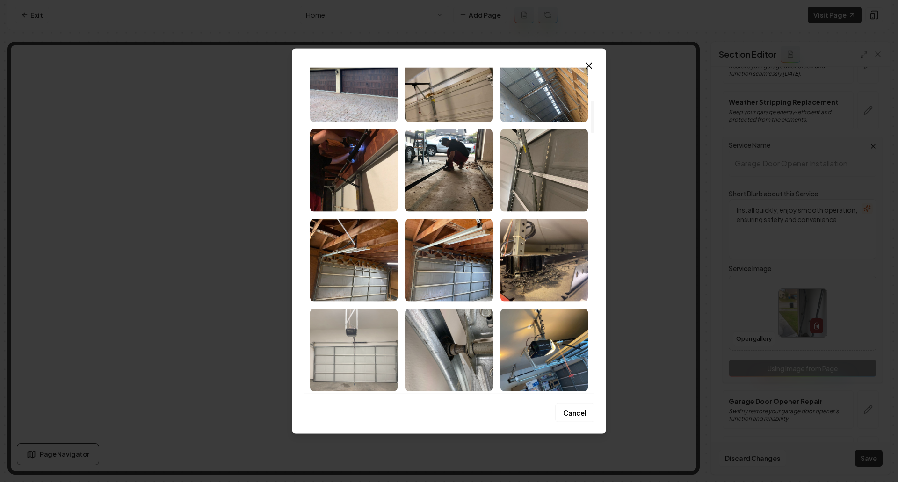
click at [389, 353] on img "Select image image_6841d3fbb13a102537dc059e.jpeg" at bounding box center [354, 350] width 88 height 82
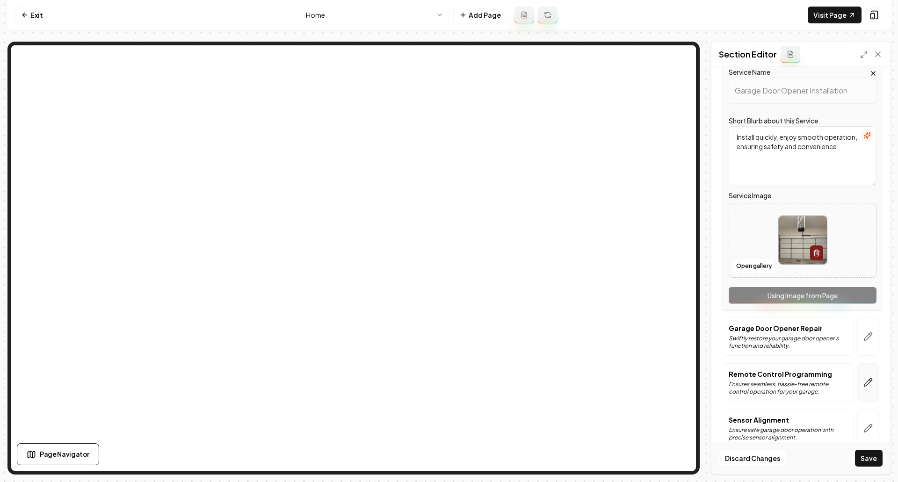
scroll to position [561, 0]
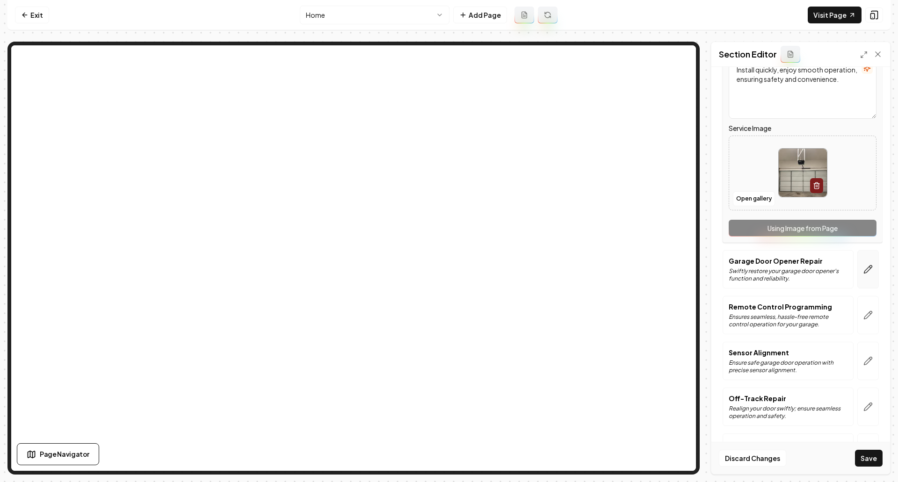
click at [864, 277] on button "button" at bounding box center [869, 269] width 22 height 38
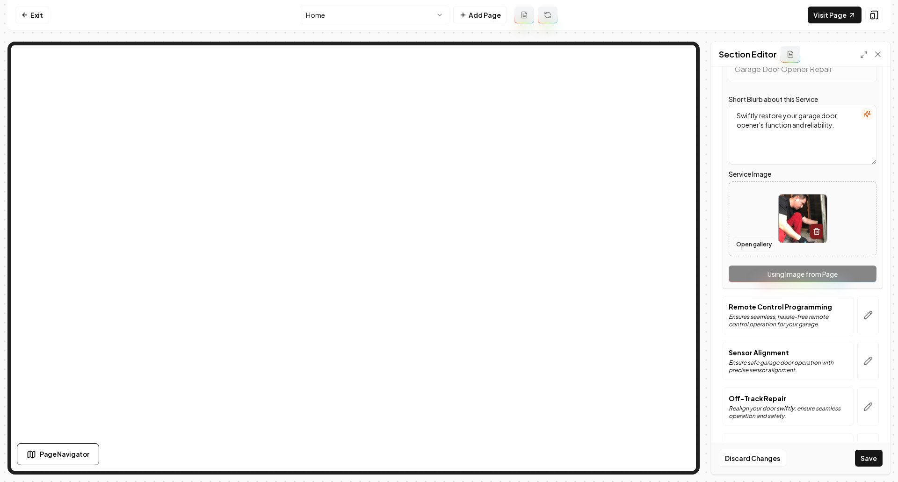
click at [753, 249] on button "Open gallery" at bounding box center [754, 244] width 42 height 15
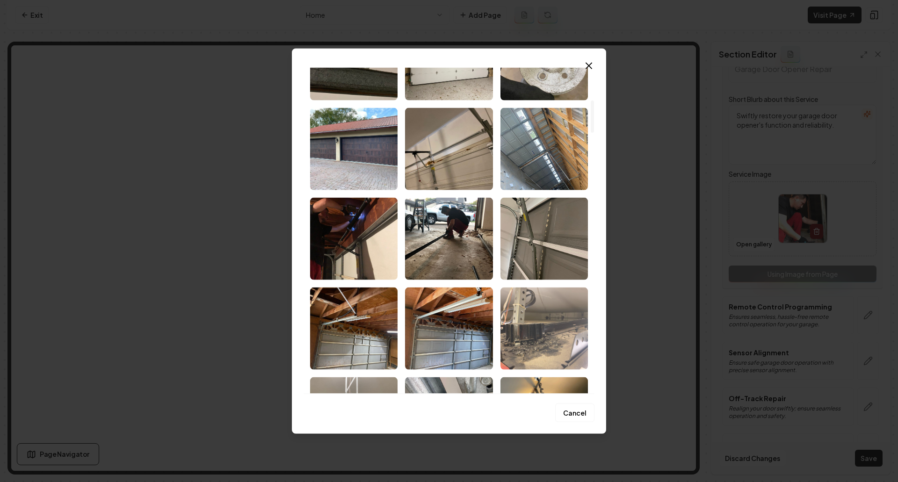
scroll to position [328, 0]
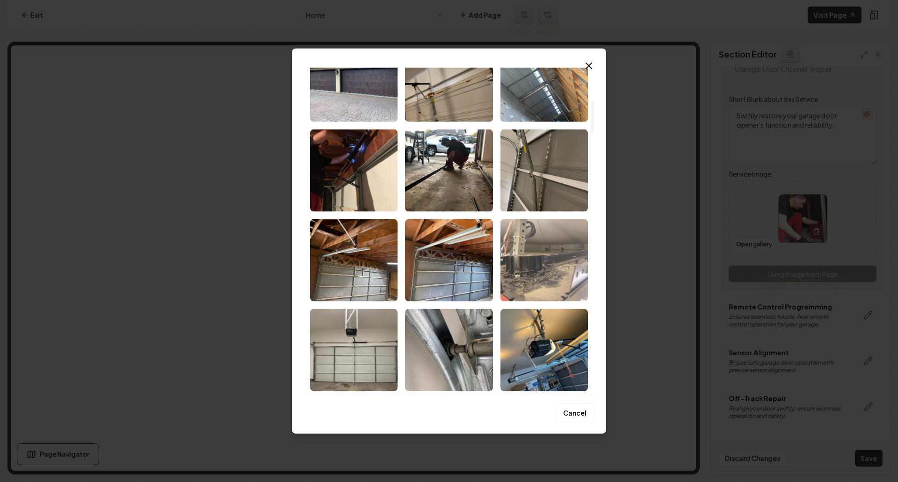
click at [540, 292] on img "Select image image_6841d3fbb13a102537dc05f1.jpeg" at bounding box center [545, 260] width 88 height 82
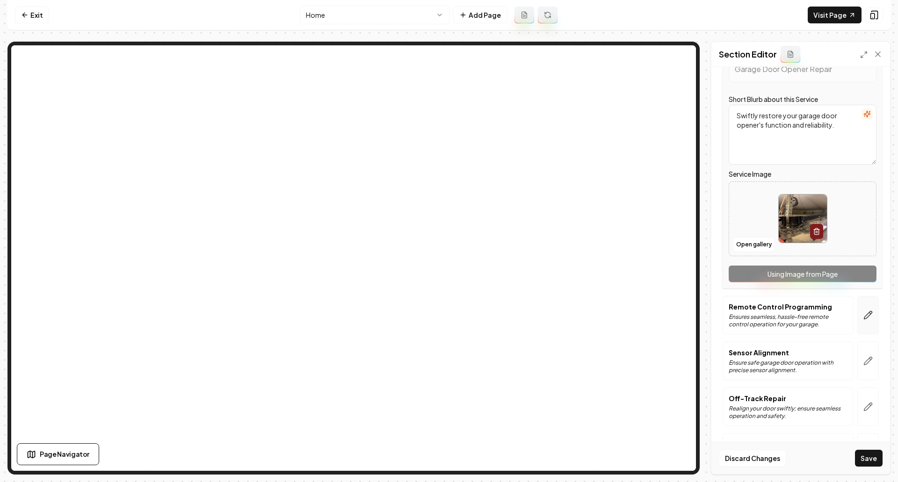
click at [864, 318] on icon "button" at bounding box center [868, 315] width 9 height 9
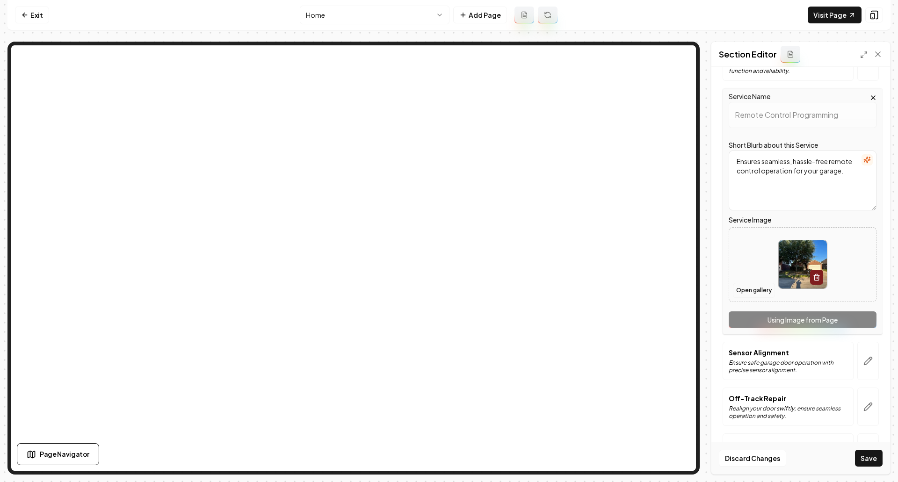
click at [751, 294] on button "Open gallery" at bounding box center [754, 290] width 42 height 15
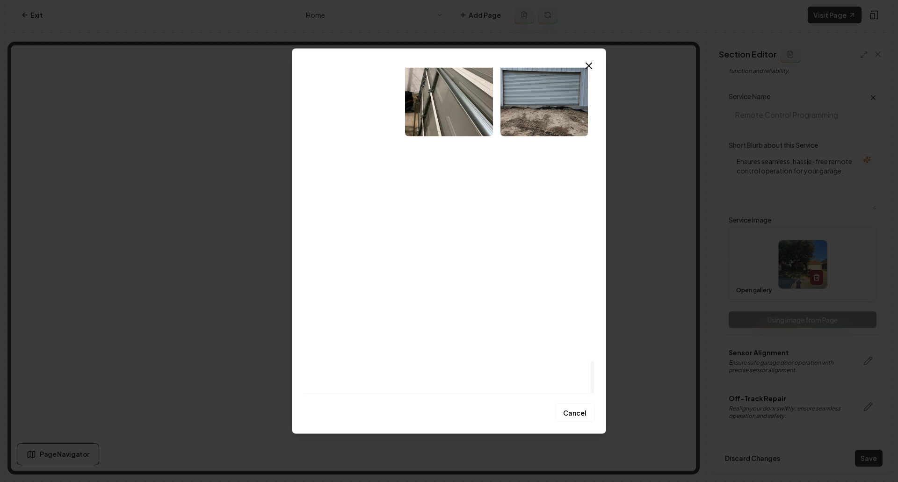
scroll to position [2934, 0]
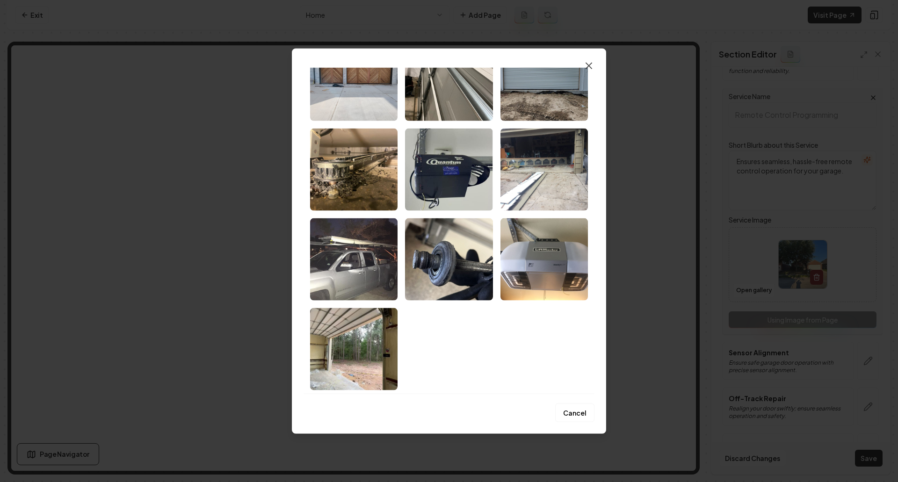
click at [592, 67] on icon "button" at bounding box center [588, 65] width 11 height 11
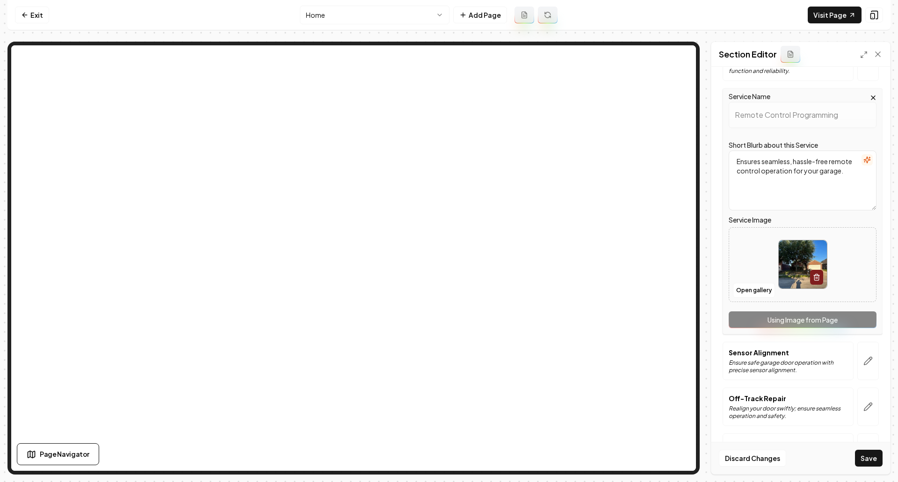
click at [785, 255] on img at bounding box center [803, 265] width 48 height 48
type input "**********"
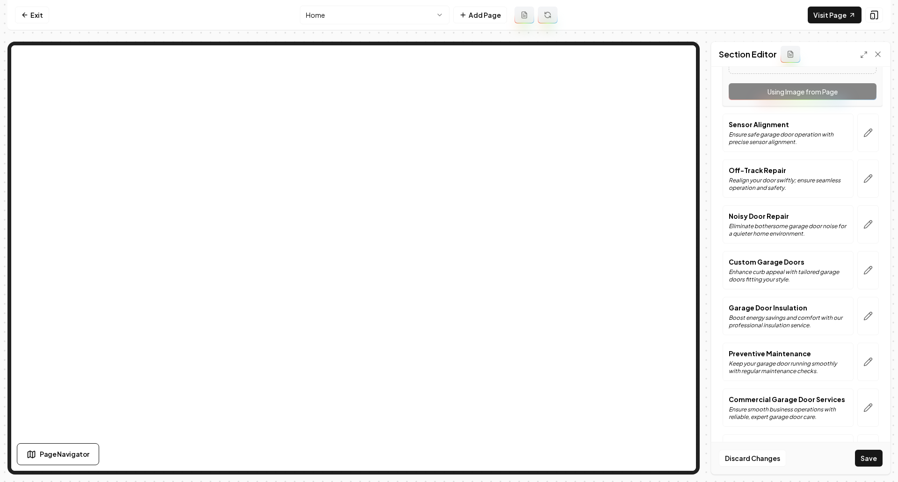
scroll to position [795, 0]
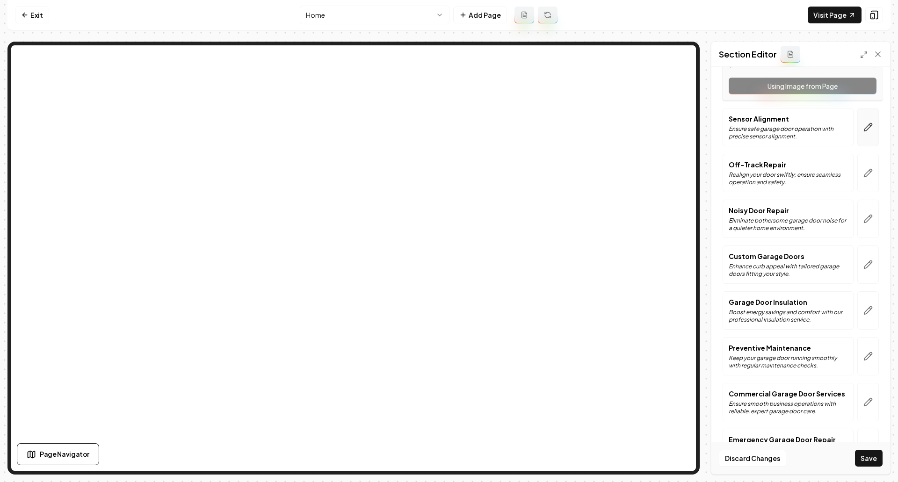
click at [861, 137] on button "button" at bounding box center [869, 127] width 22 height 38
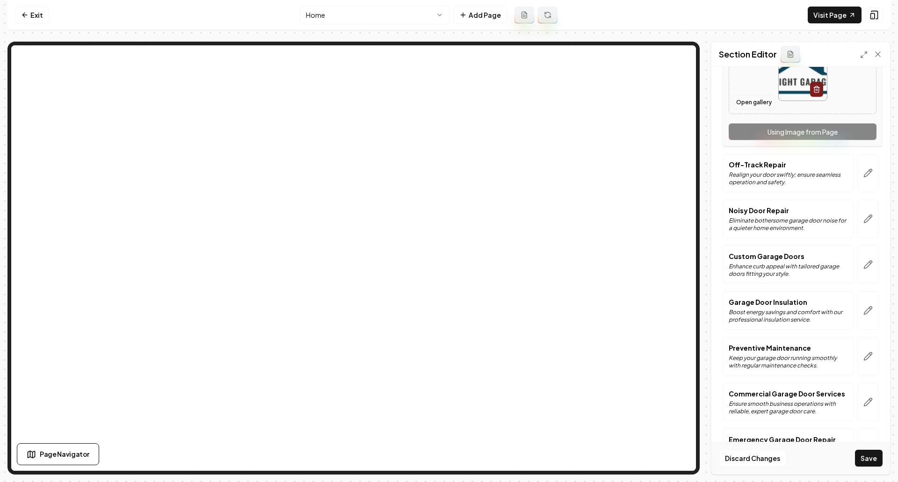
click at [752, 101] on button "Open gallery" at bounding box center [754, 102] width 42 height 15
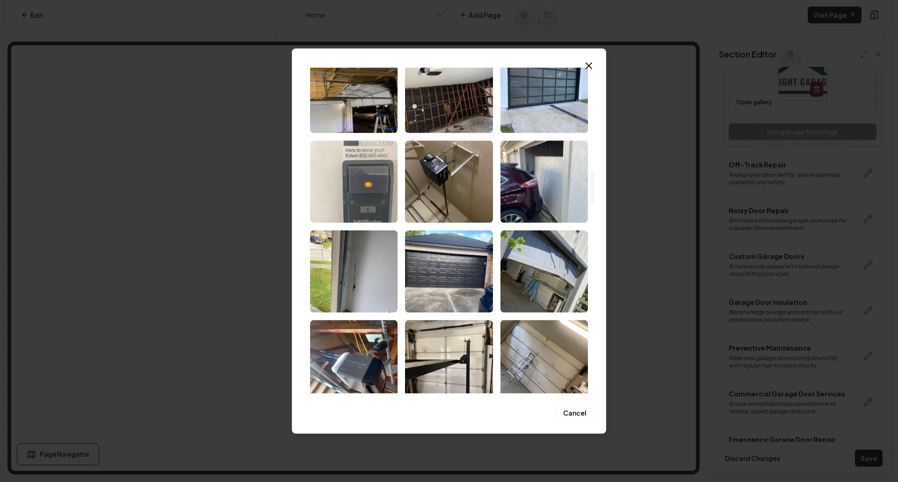
scroll to position [1029, 0]
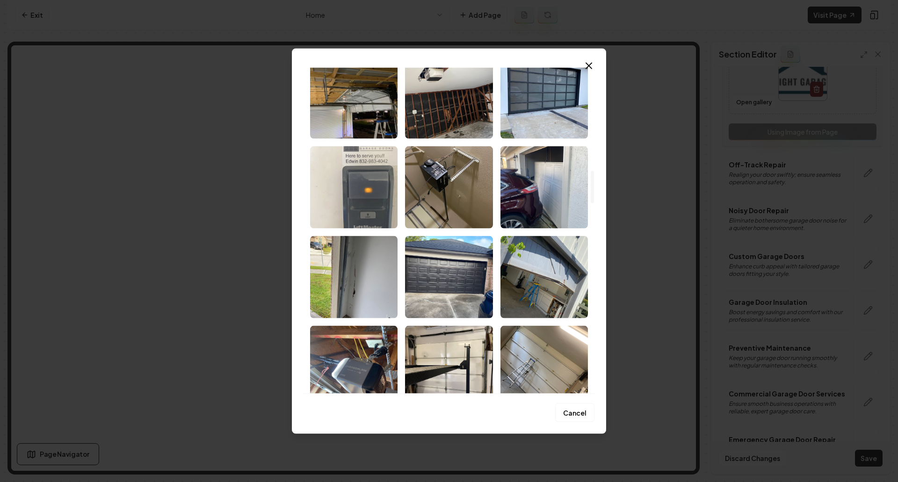
click at [371, 203] on img "Select image image_6841d3fab13a102537dbf5d5.jpeg" at bounding box center [354, 187] width 88 height 82
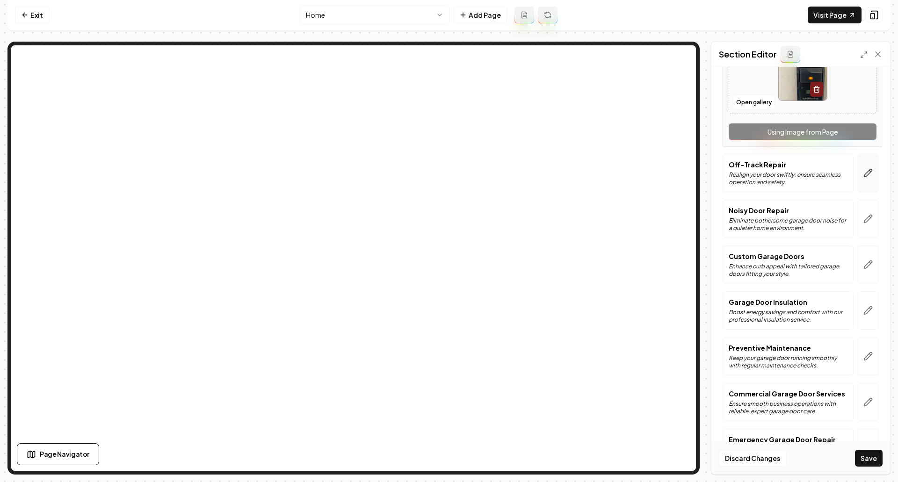
click at [865, 183] on button "button" at bounding box center [869, 173] width 22 height 38
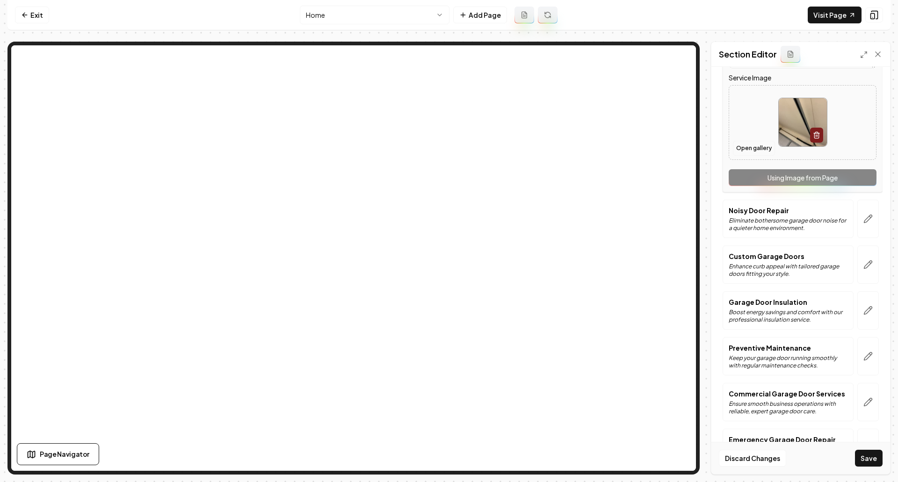
click at [743, 150] on button "Open gallery" at bounding box center [754, 148] width 42 height 15
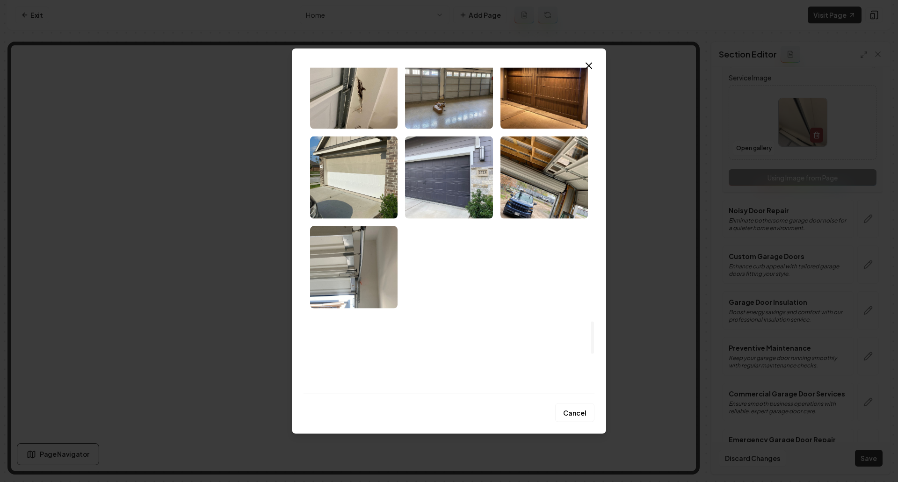
scroll to position [2466, 0]
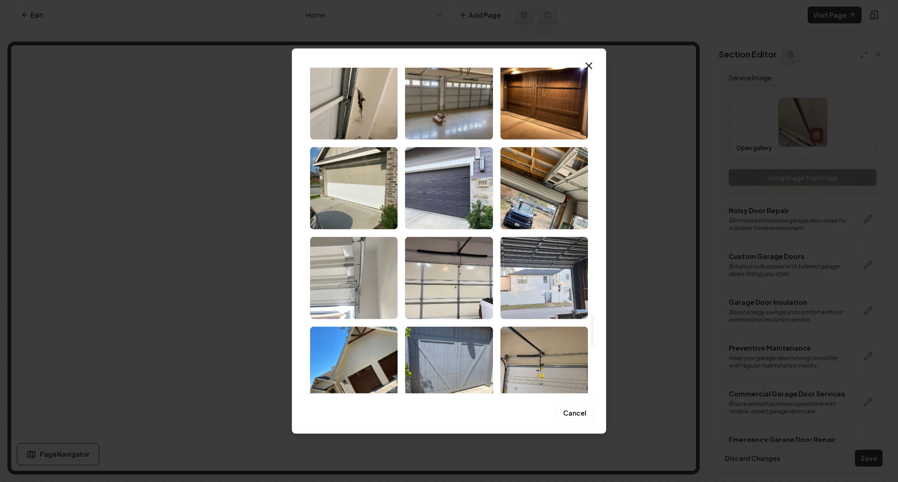
click at [375, 282] on img "Select image image_6841d3f8b13a102537dbece0.jpeg" at bounding box center [354, 278] width 88 height 82
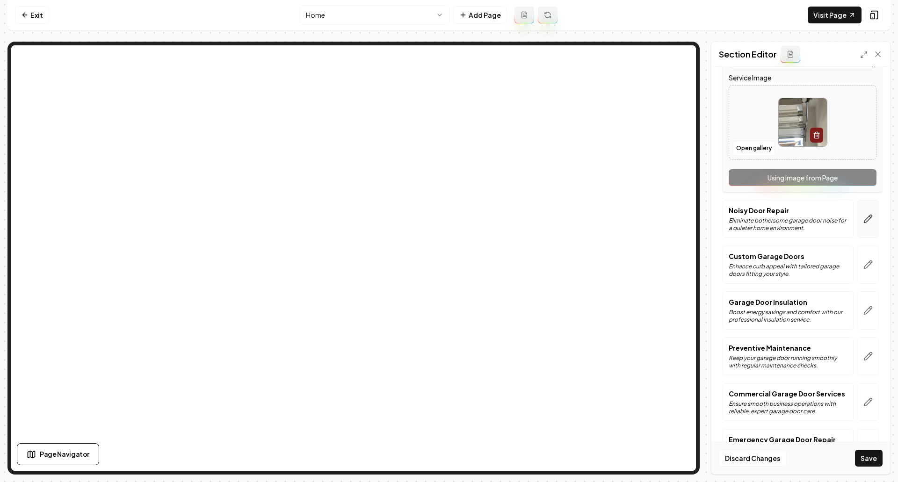
click at [864, 219] on icon "button" at bounding box center [868, 218] width 9 height 9
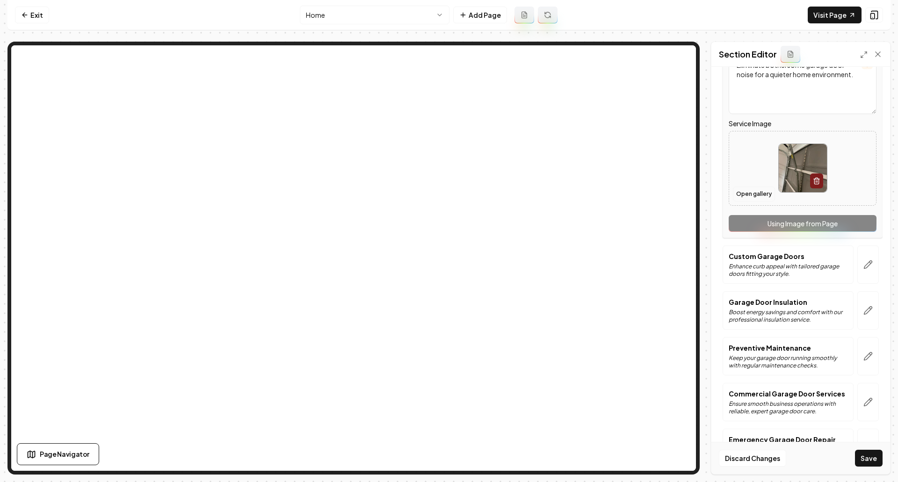
click at [760, 196] on button "Open gallery" at bounding box center [754, 194] width 42 height 15
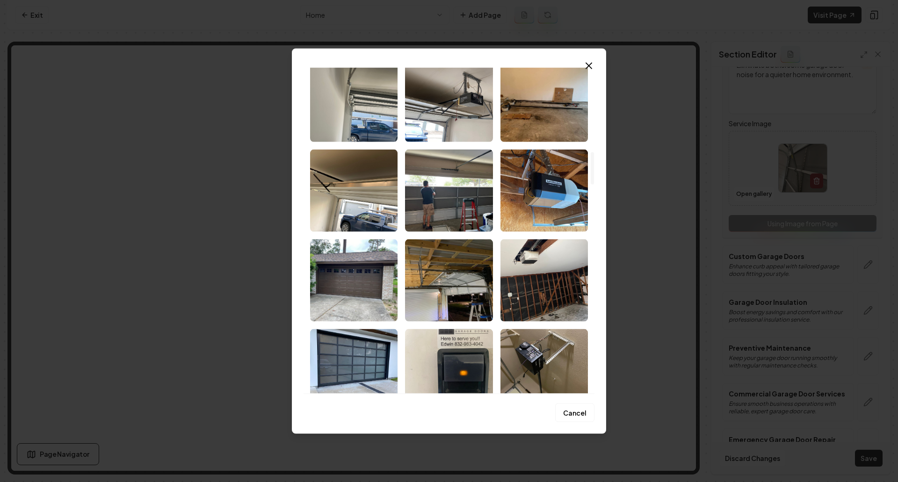
scroll to position [842, 0]
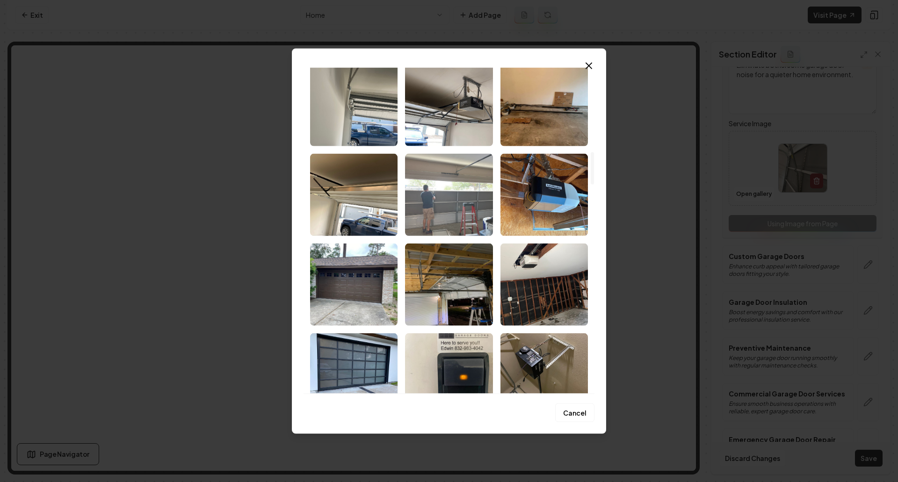
click at [459, 210] on img "Select image image_6841d3fbb13a102537dbfdbc.jpeg" at bounding box center [449, 194] width 88 height 82
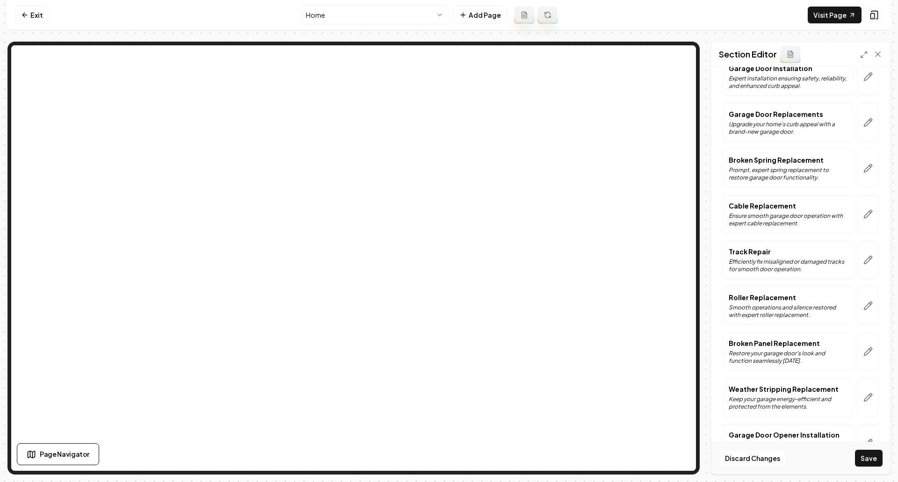
scroll to position [0, 0]
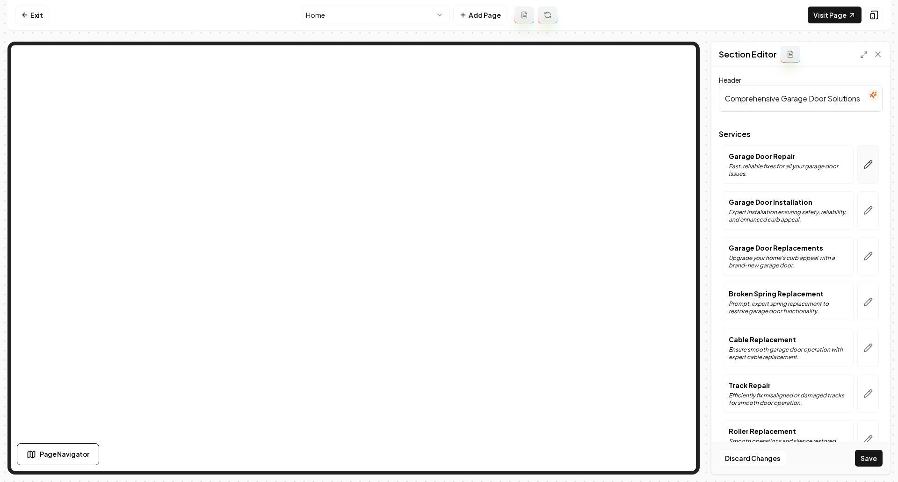
click at [865, 167] on icon "button" at bounding box center [869, 164] width 8 height 8
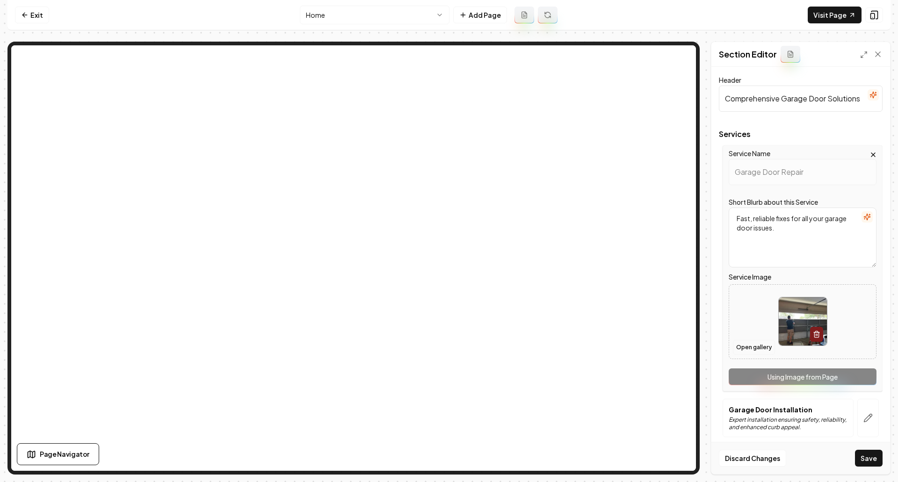
click at [766, 350] on button "Open gallery" at bounding box center [754, 347] width 42 height 15
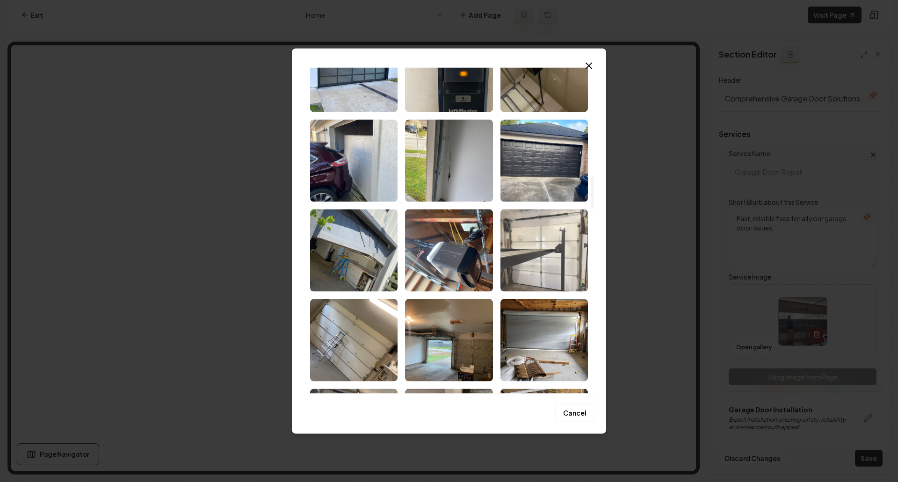
scroll to position [1170, 0]
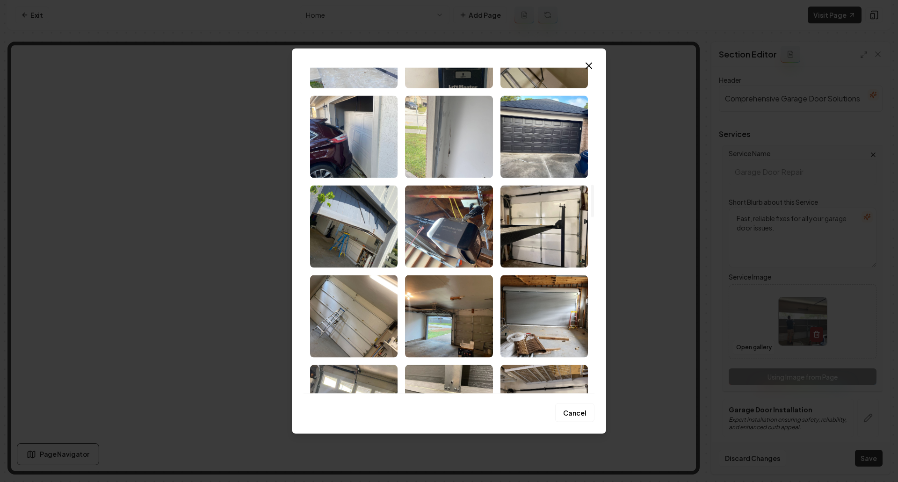
click at [432, 177] on img "Select image image_6841d3f9b13a102537dbf46f.jpeg" at bounding box center [449, 136] width 88 height 82
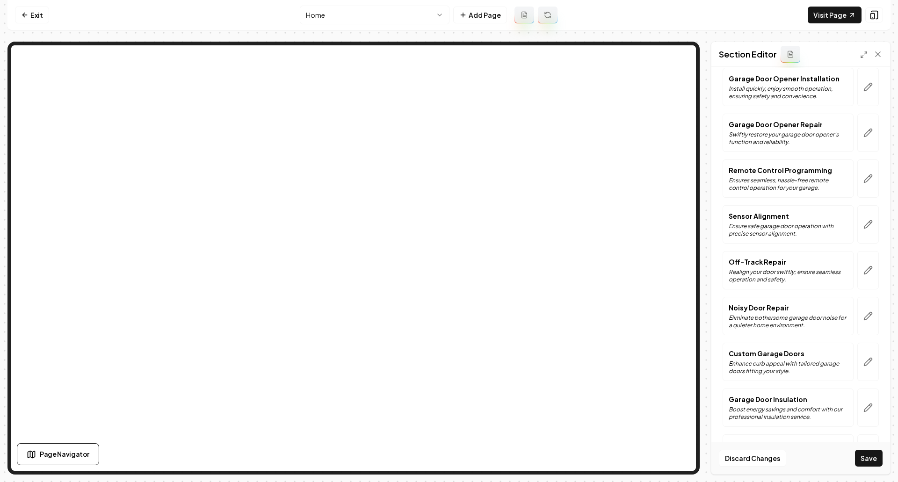
scroll to position [702, 0]
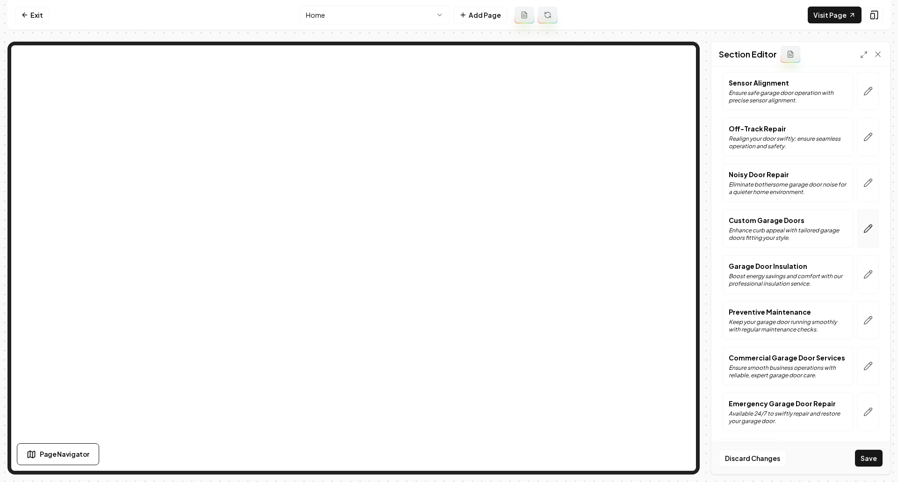
click at [864, 228] on icon "button" at bounding box center [868, 228] width 9 height 9
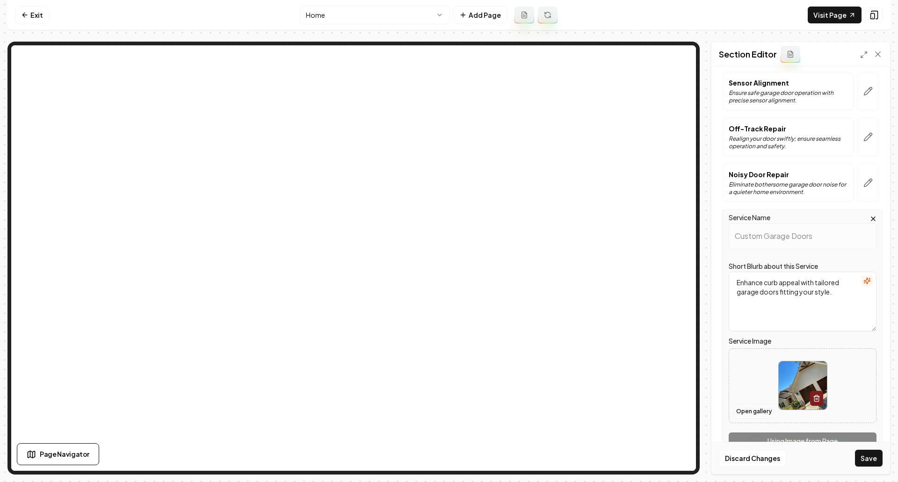
click at [755, 417] on button "Open gallery" at bounding box center [754, 411] width 42 height 15
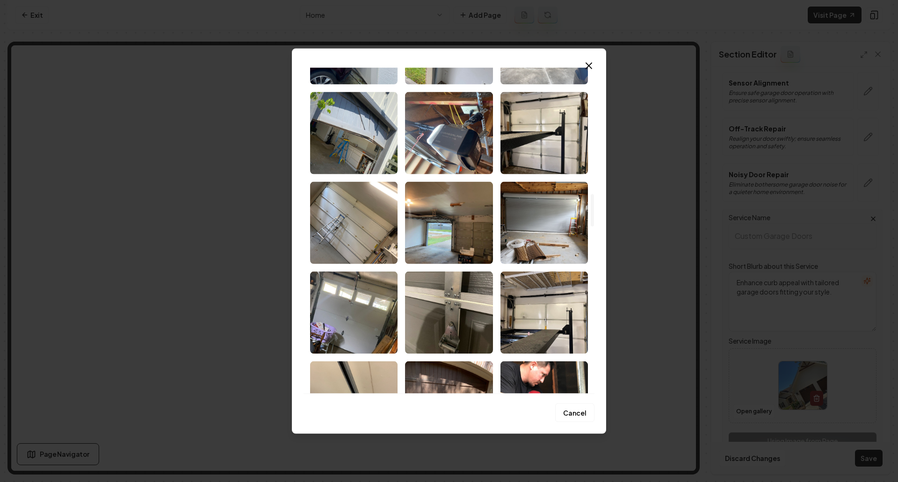
scroll to position [1076, 0]
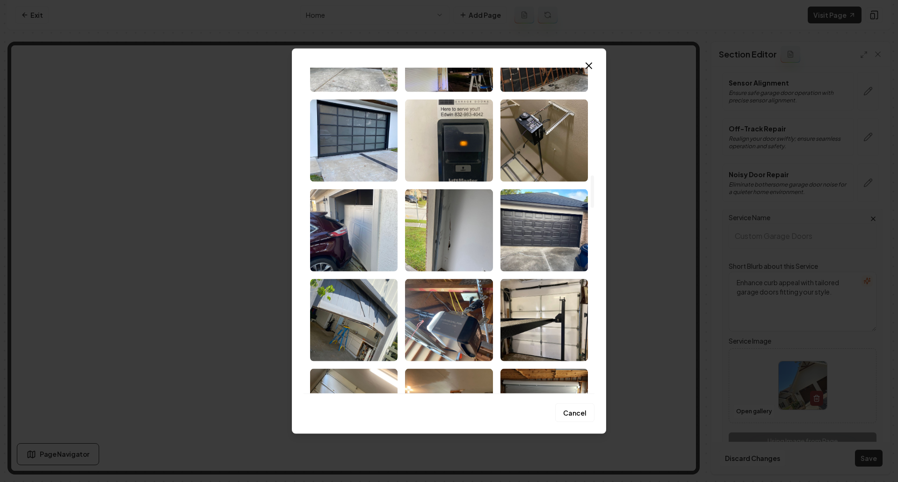
click at [553, 219] on img "Select image image_6841d3f9b13a102537dbf2d4.jpeg" at bounding box center [545, 230] width 88 height 82
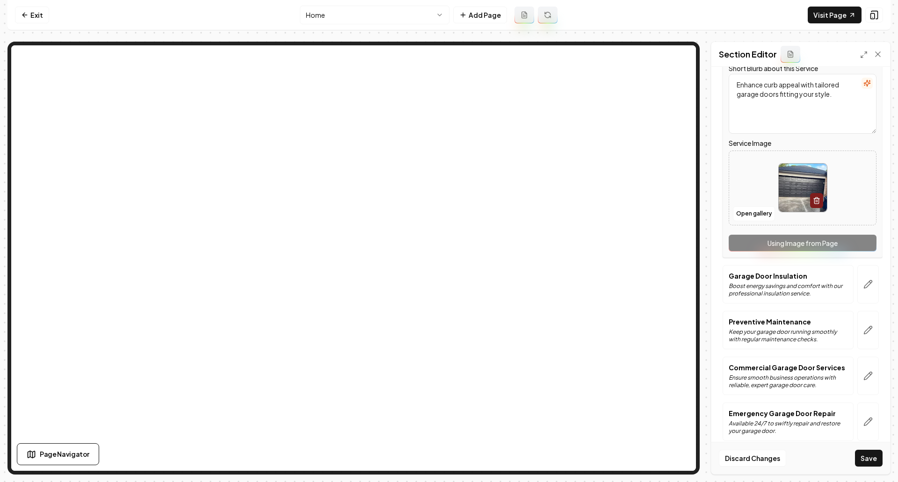
scroll to position [831, 0]
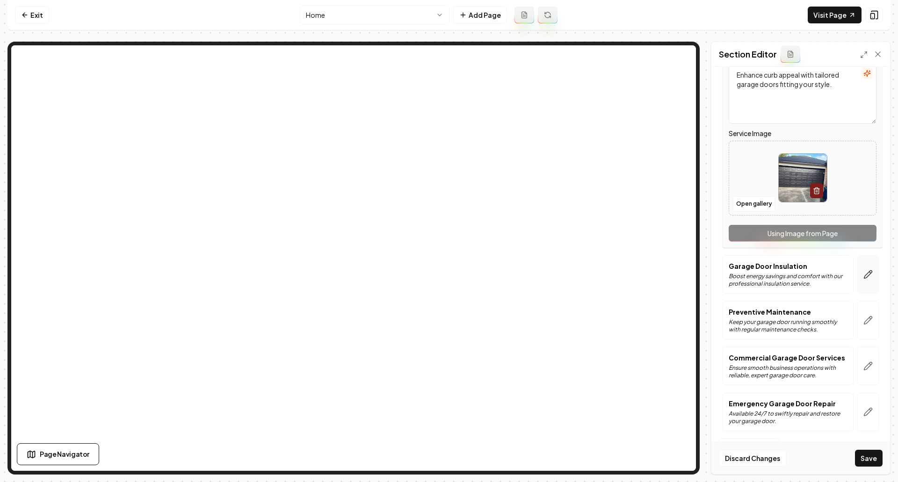
click at [864, 274] on icon "button" at bounding box center [868, 274] width 9 height 9
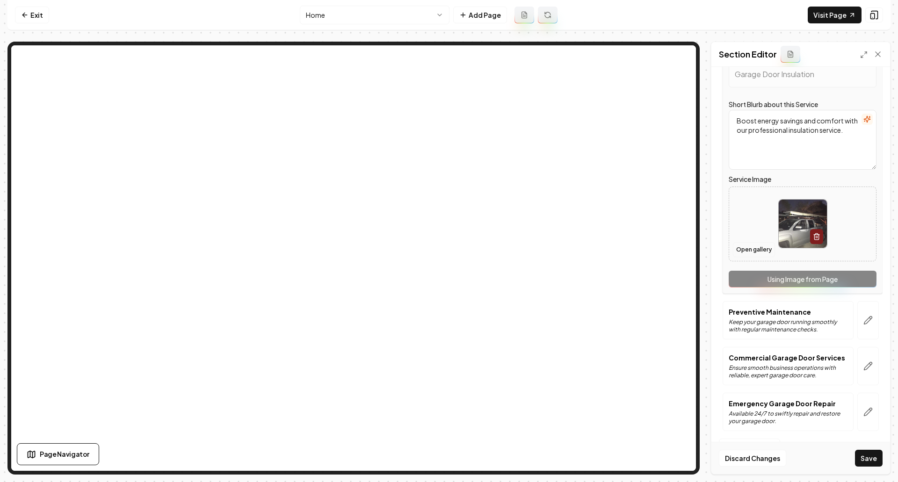
click at [757, 252] on button "Open gallery" at bounding box center [754, 249] width 42 height 15
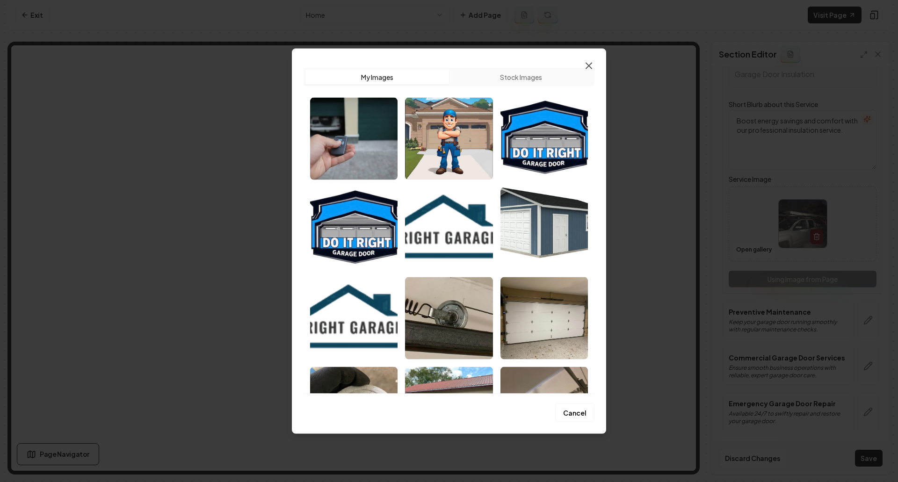
click at [592, 66] on icon "button" at bounding box center [588, 65] width 11 height 11
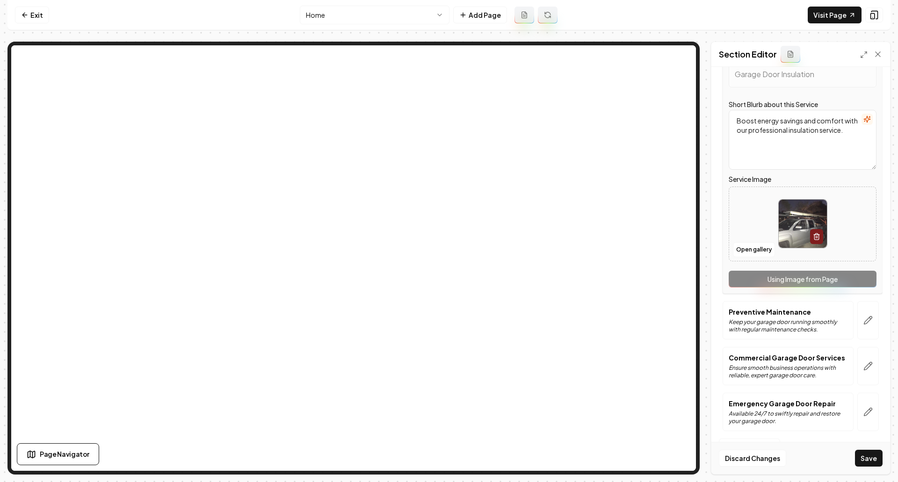
click at [782, 237] on img at bounding box center [803, 224] width 48 height 48
type input "**********"
click at [866, 319] on icon "button" at bounding box center [868, 320] width 9 height 9
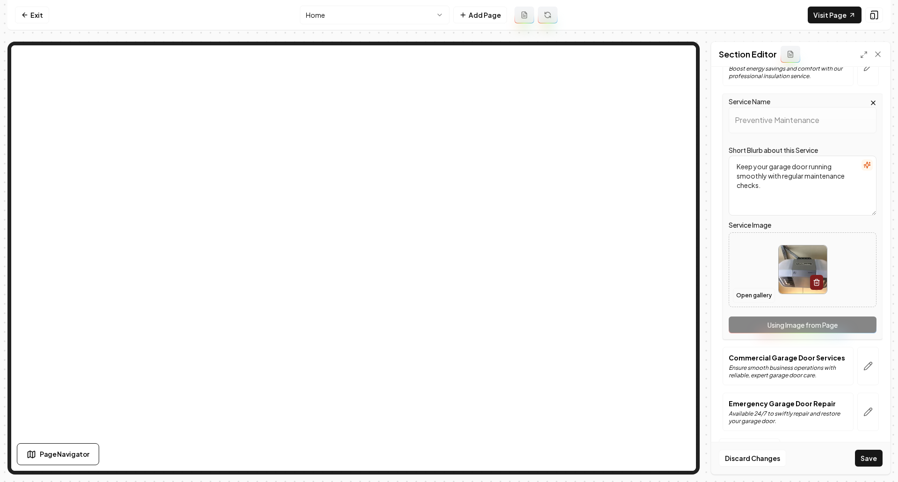
click at [752, 298] on button "Open gallery" at bounding box center [754, 295] width 42 height 15
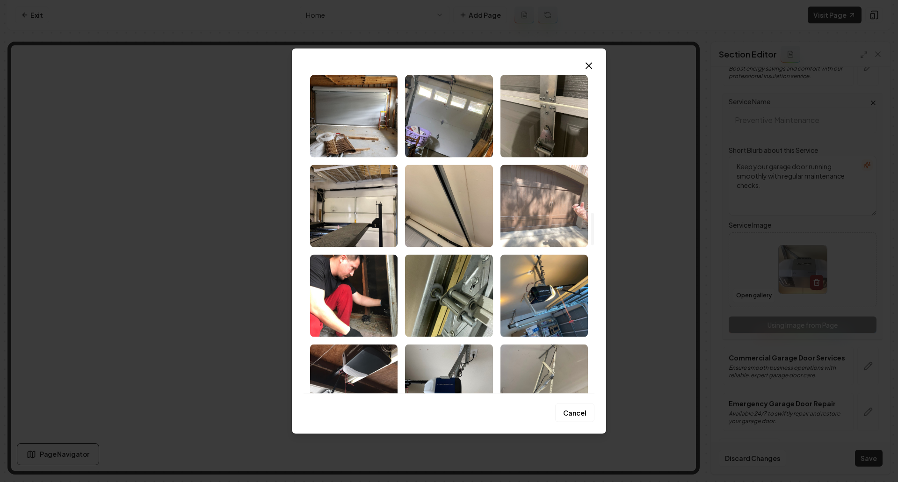
scroll to position [1451, 0]
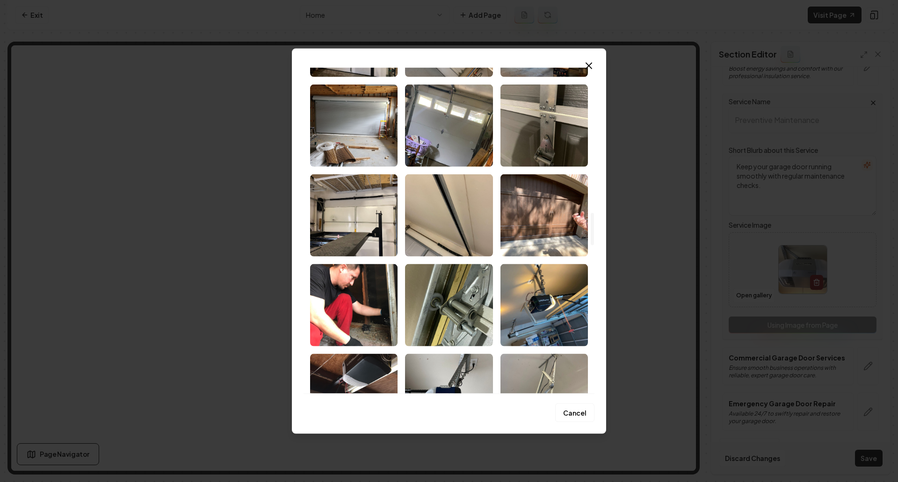
click at [358, 189] on img "Select image image_6841d3f9b13a102537dbf166.jpeg" at bounding box center [354, 215] width 88 height 82
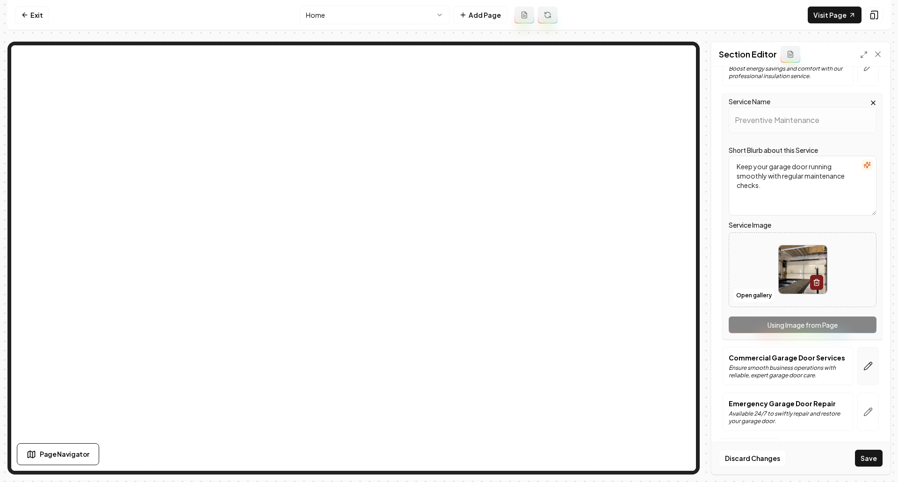
click at [865, 368] on icon "button" at bounding box center [869, 366] width 8 height 8
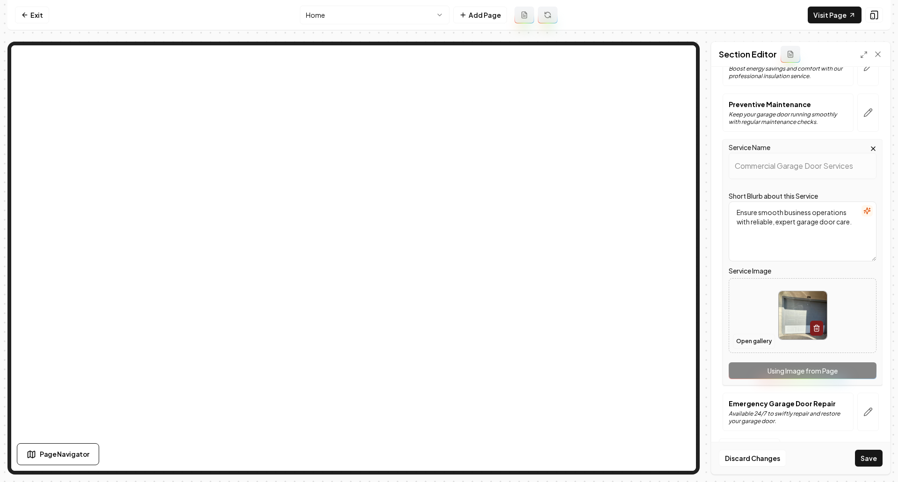
click at [745, 340] on button "Open gallery" at bounding box center [754, 341] width 42 height 15
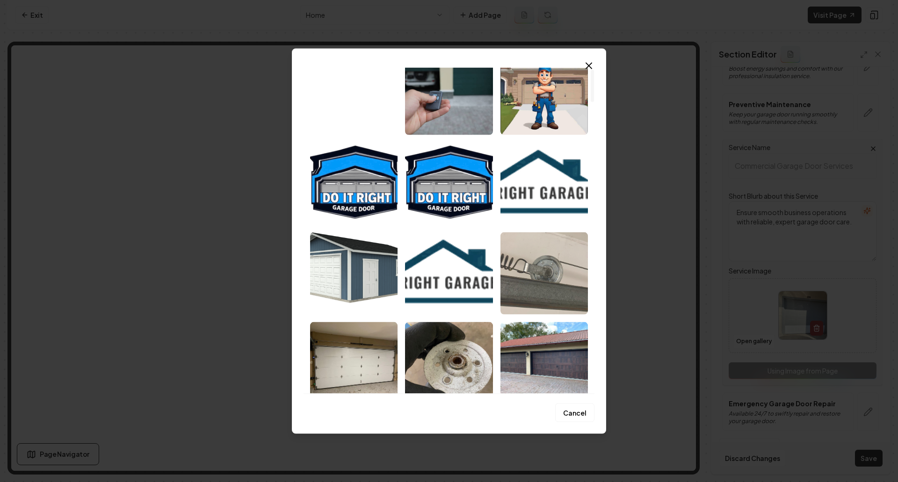
scroll to position [187, 0]
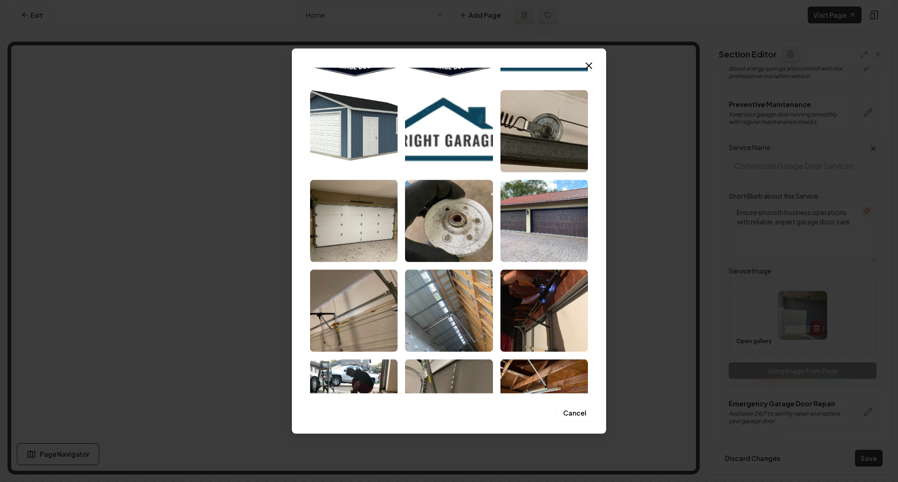
click at [590, 64] on icon "button" at bounding box center [588, 65] width 11 height 11
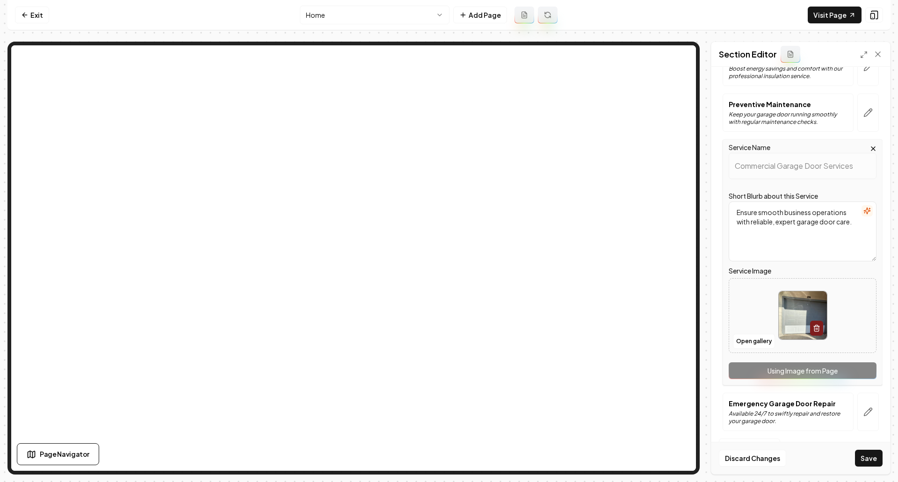
click at [786, 314] on img at bounding box center [803, 316] width 48 height 48
type input "**********"
click at [864, 408] on icon "button" at bounding box center [868, 412] width 9 height 9
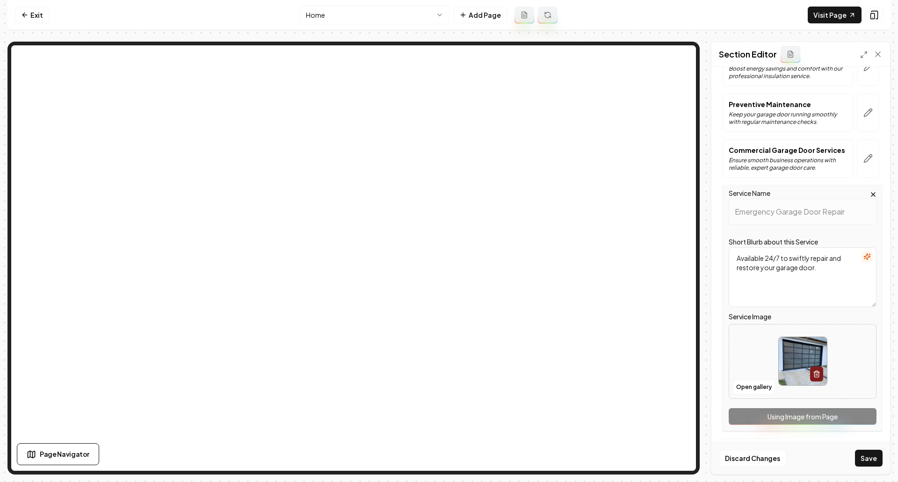
click at [788, 372] on img at bounding box center [803, 361] width 48 height 48
type input "**********"
click at [868, 458] on button "Save" at bounding box center [869, 458] width 28 height 17
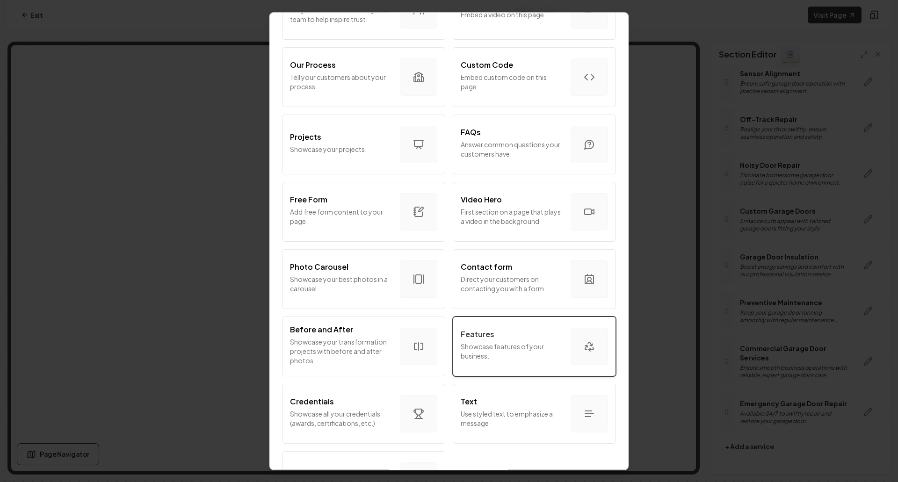
scroll to position [374, 0]
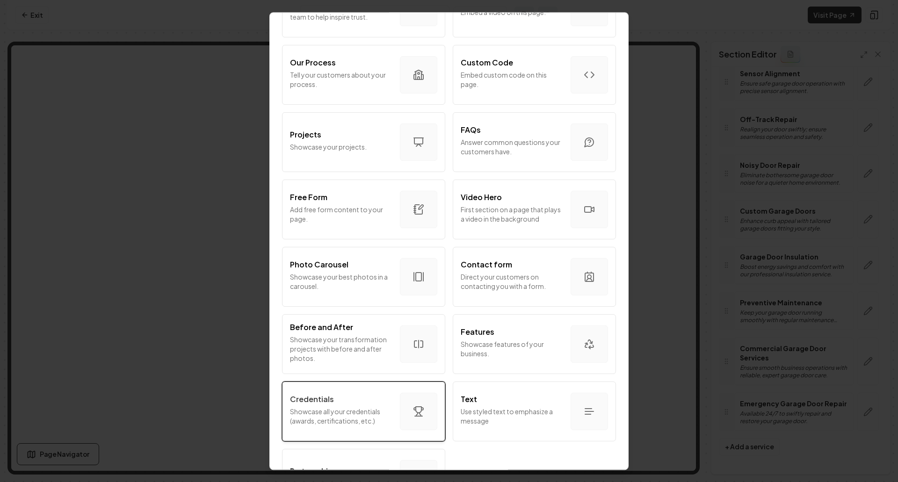
click at [380, 406] on div "Credentials Showcase all your credentials (awards, certifications, etc.)" at bounding box center [341, 412] width 102 height 36
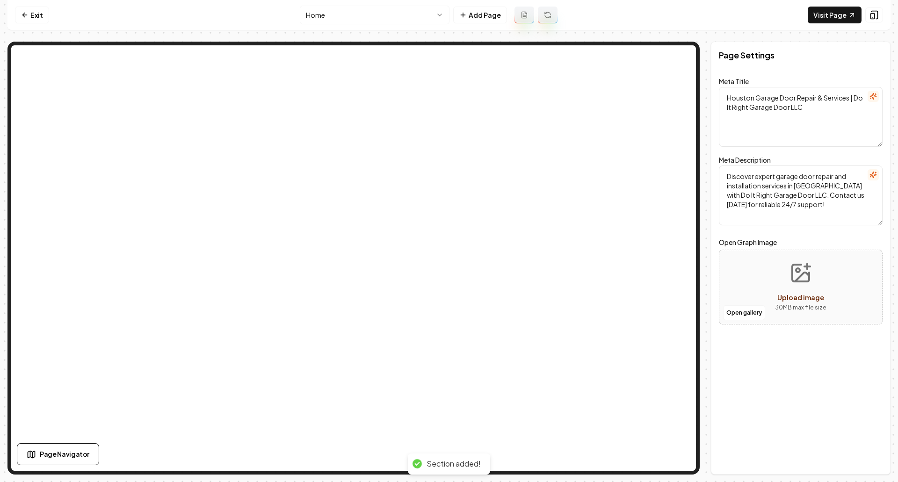
scroll to position [0, 0]
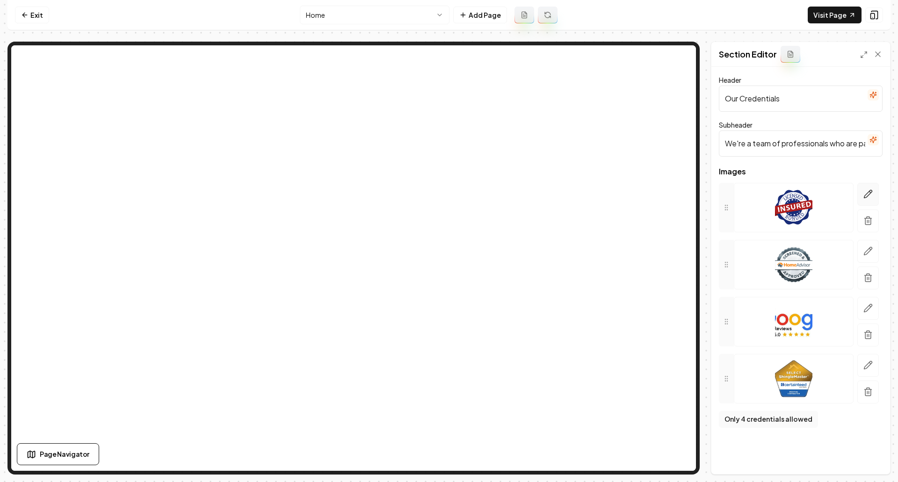
click at [873, 197] on icon "button" at bounding box center [868, 194] width 9 height 9
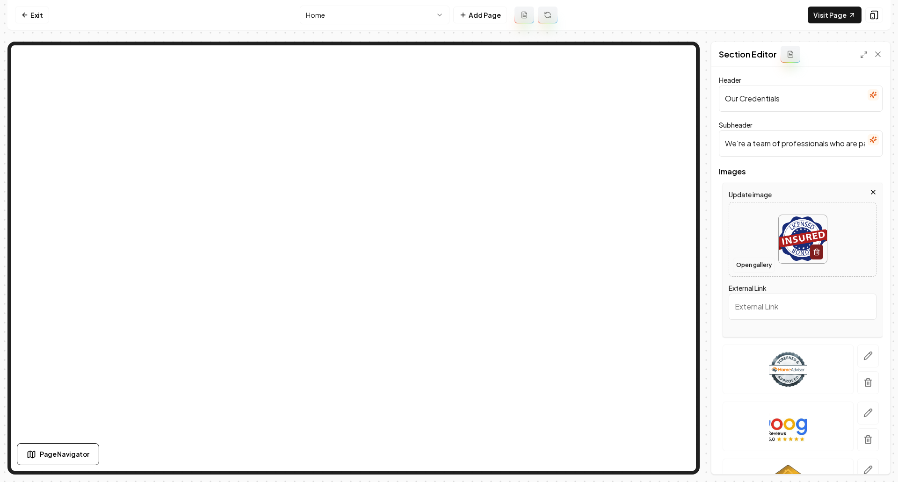
click at [764, 267] on button "Open gallery" at bounding box center [754, 265] width 42 height 15
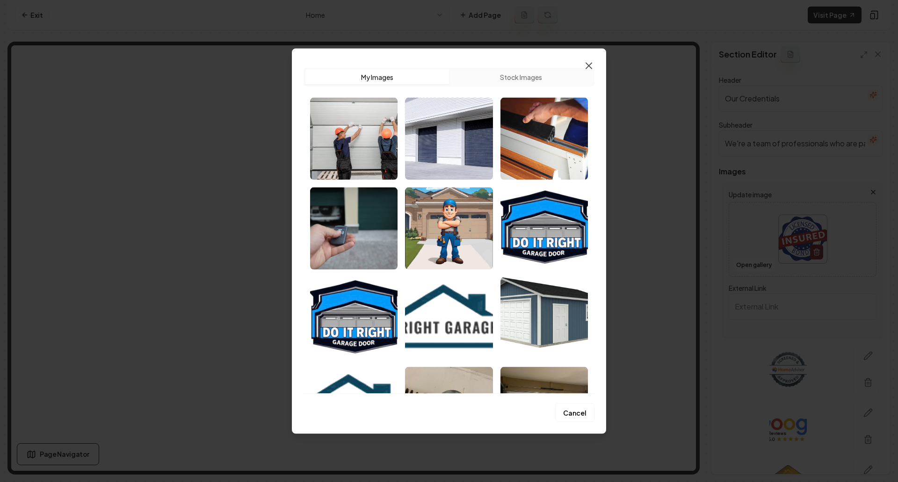
click at [591, 65] on icon "button" at bounding box center [588, 65] width 11 height 11
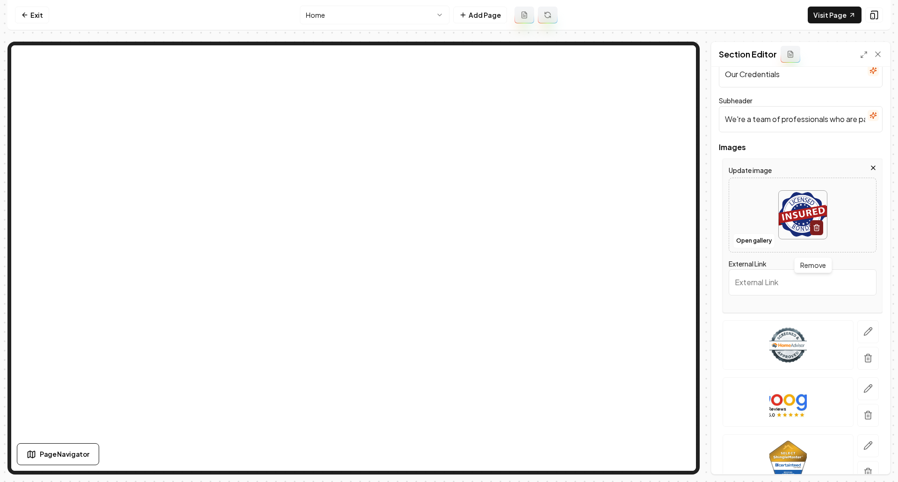
scroll to position [70, 0]
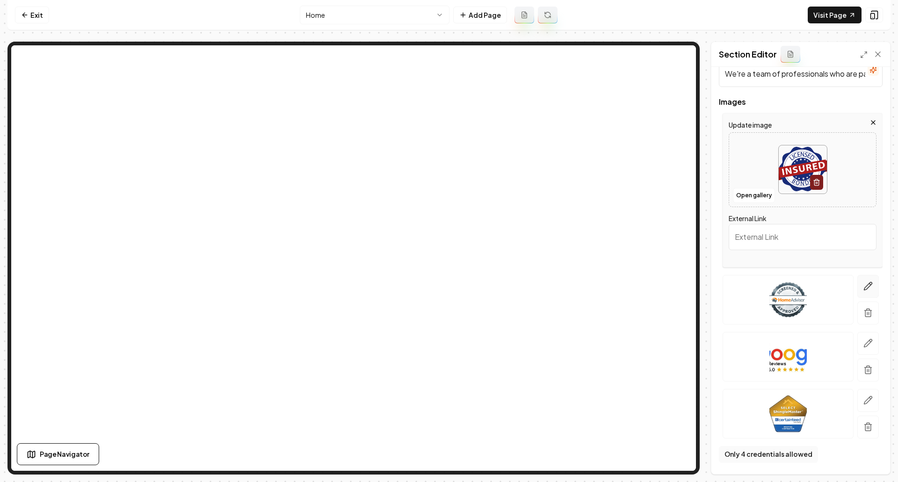
click at [866, 288] on icon "button" at bounding box center [868, 286] width 9 height 9
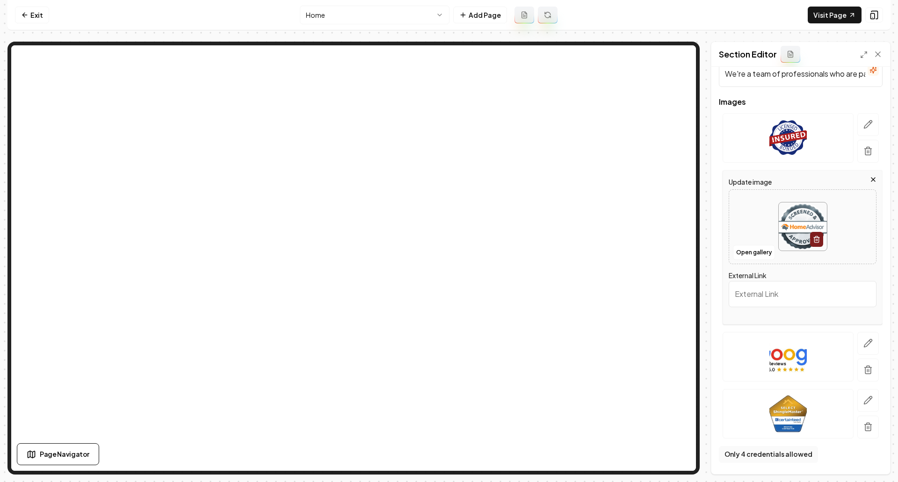
click at [790, 231] on img at bounding box center [803, 227] width 48 height 48
type input "**********"
click at [867, 344] on button "button" at bounding box center [869, 343] width 22 height 23
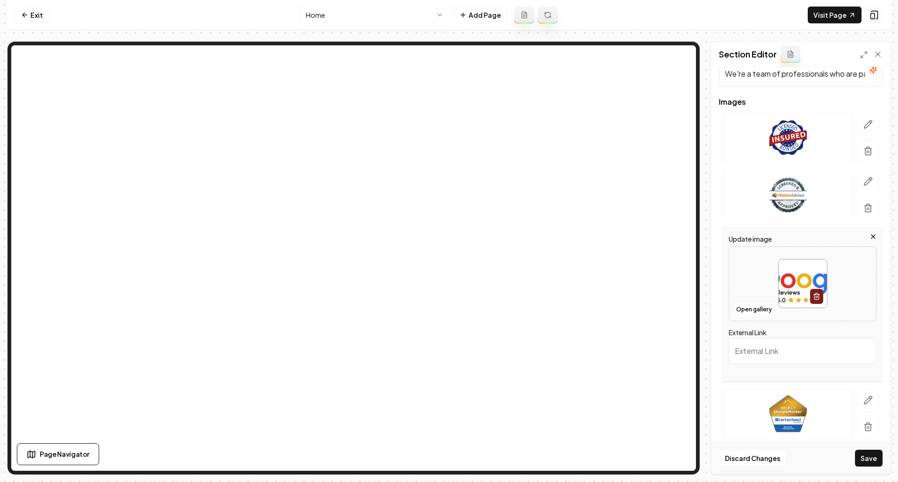
click at [794, 287] on img at bounding box center [803, 284] width 48 height 48
click at [789, 277] on img at bounding box center [803, 284] width 48 height 48
type input "**********"
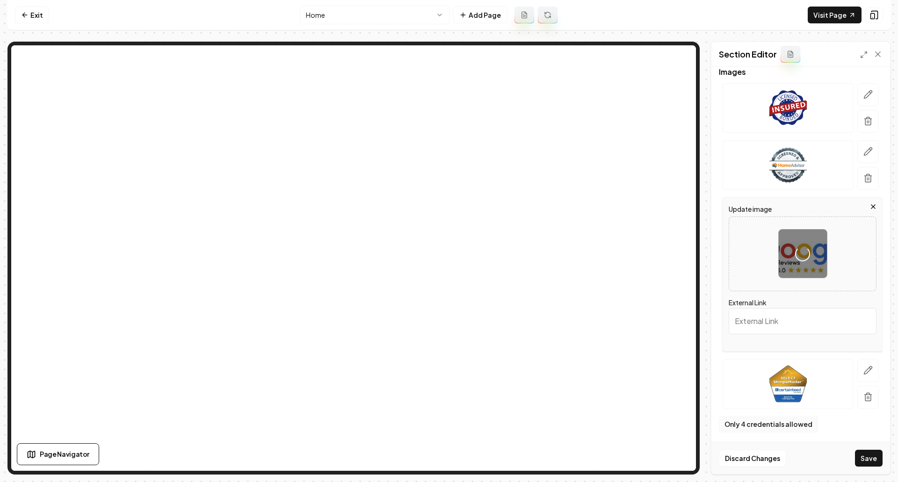
scroll to position [102, 0]
click at [790, 380] on img at bounding box center [788, 381] width 37 height 37
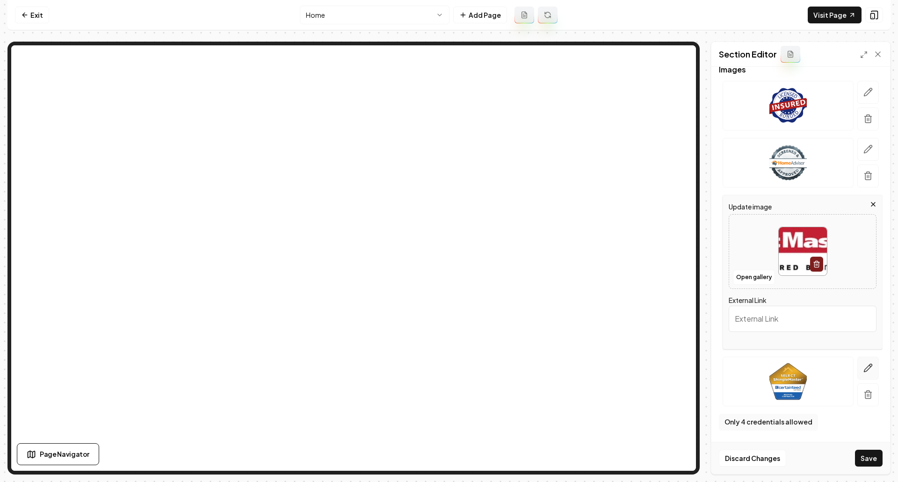
click at [868, 368] on button "button" at bounding box center [869, 368] width 22 height 23
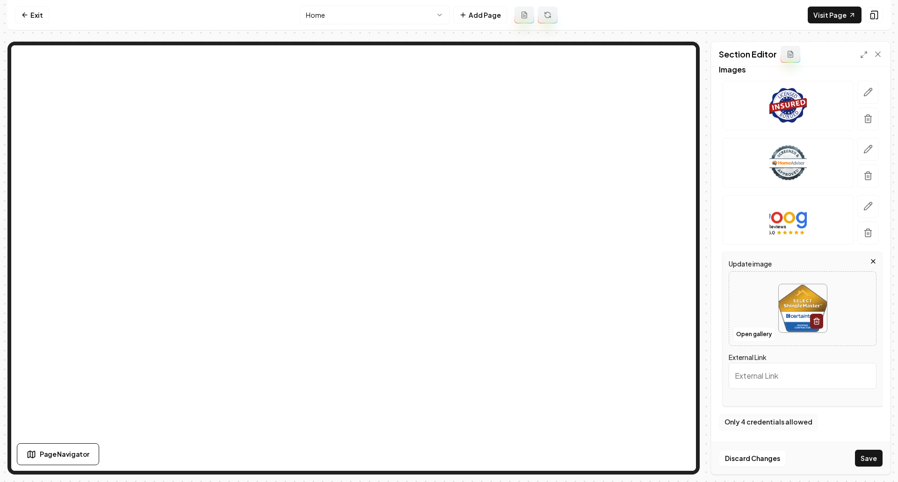
click at [783, 316] on img at bounding box center [803, 308] width 48 height 48
type input "**********"
click at [874, 464] on button "Save" at bounding box center [869, 458] width 28 height 17
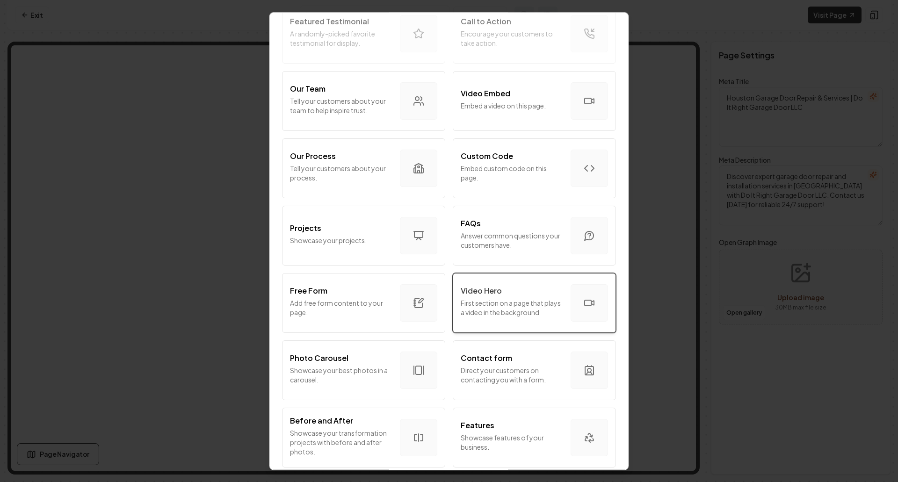
scroll to position [328, 0]
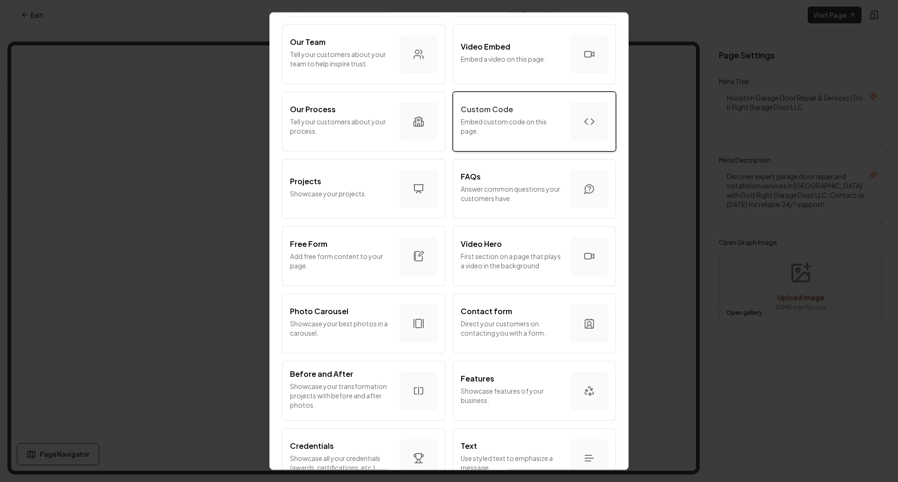
click at [507, 127] on p "Embed custom code on this page." at bounding box center [512, 126] width 102 height 19
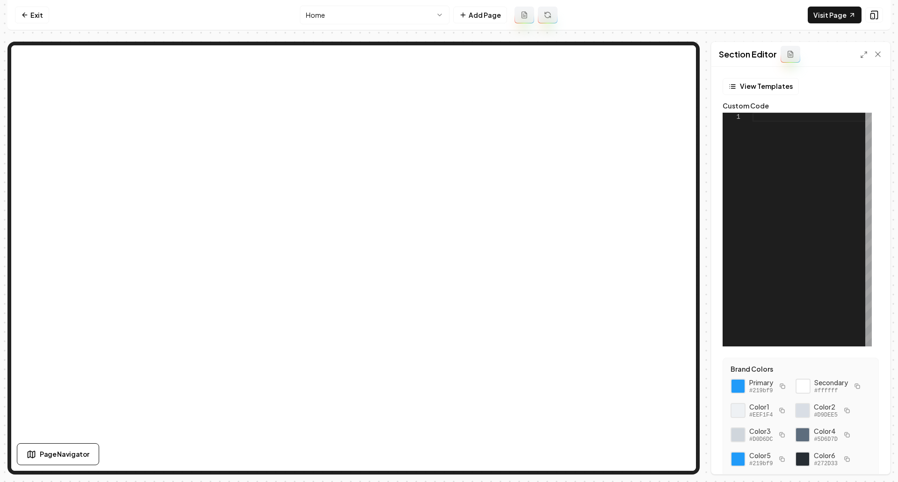
click at [785, 58] on button at bounding box center [791, 54] width 20 height 17
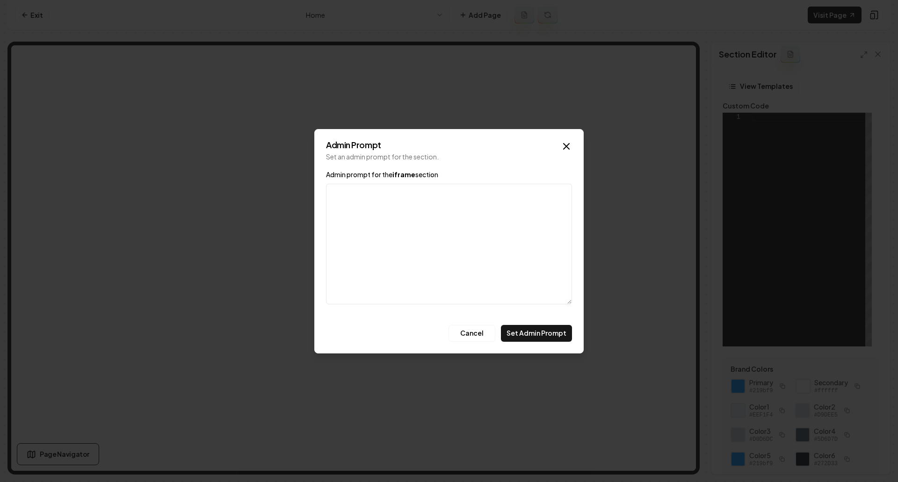
click at [575, 147] on div "Admin Prompt Set an admin prompt for the section. Admin prompt for the iframe s…" at bounding box center [449, 241] width 270 height 225
click at [572, 147] on icon "button" at bounding box center [566, 146] width 11 height 11
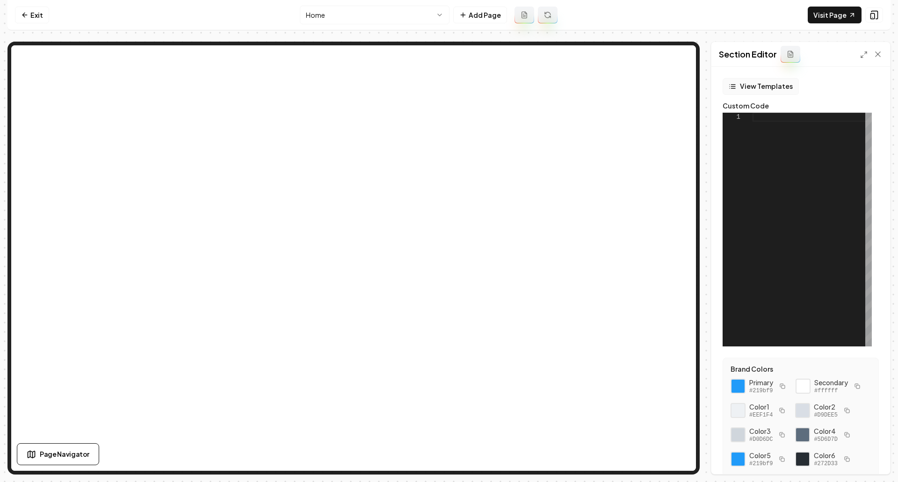
click at [757, 84] on button "View Templates" at bounding box center [761, 86] width 76 height 17
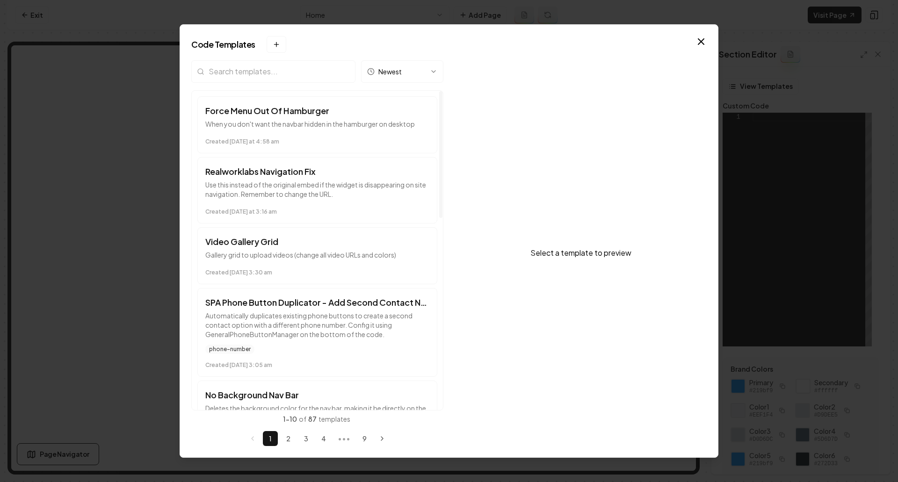
click at [301, 79] on input "search" at bounding box center [273, 71] width 164 height 22
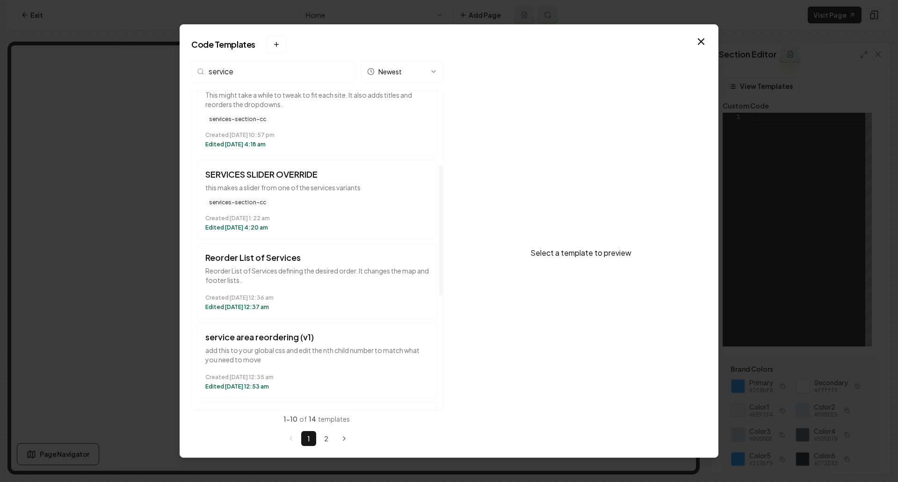
scroll to position [0, 0]
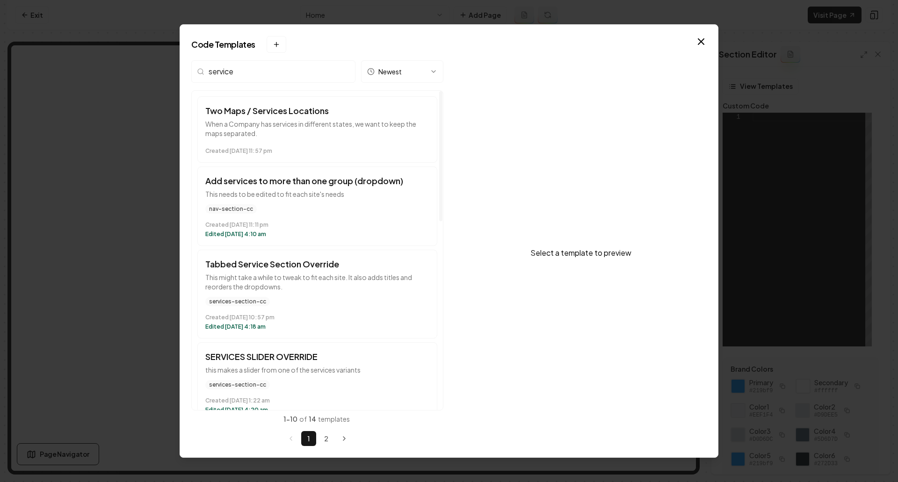
drag, startPoint x: 250, startPoint y: 78, endPoint x: 185, endPoint y: 81, distance: 65.1
click at [185, 81] on div "Code Templates New template → Desktop or Tablet Required The template manager n…" at bounding box center [449, 241] width 539 height 434
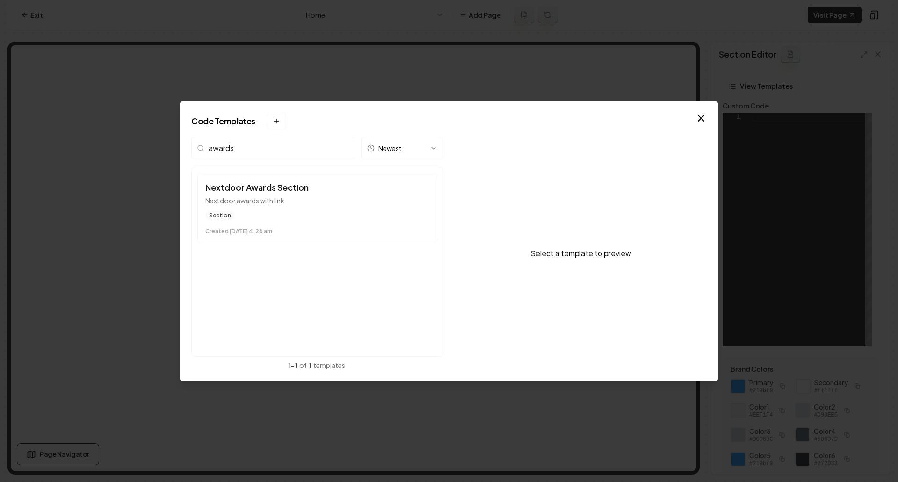
type input "awards"
click at [700, 116] on icon "button" at bounding box center [701, 118] width 11 height 11
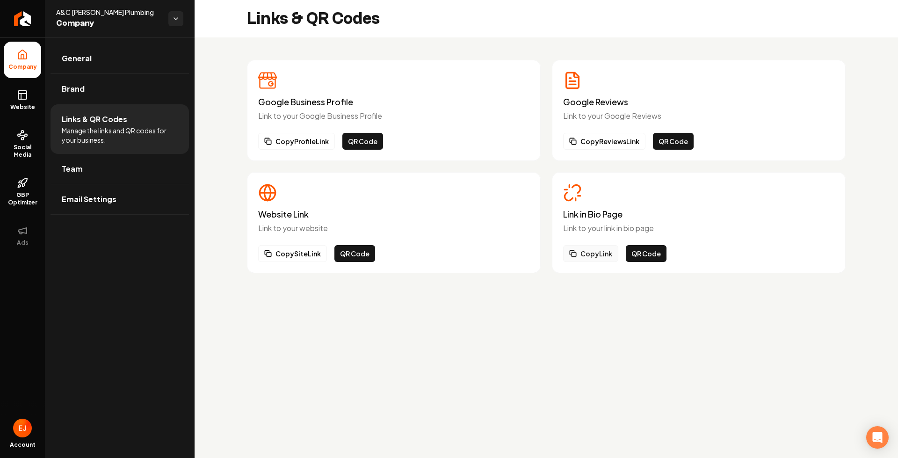
click at [596, 254] on button "Copy Link" at bounding box center [590, 253] width 55 height 17
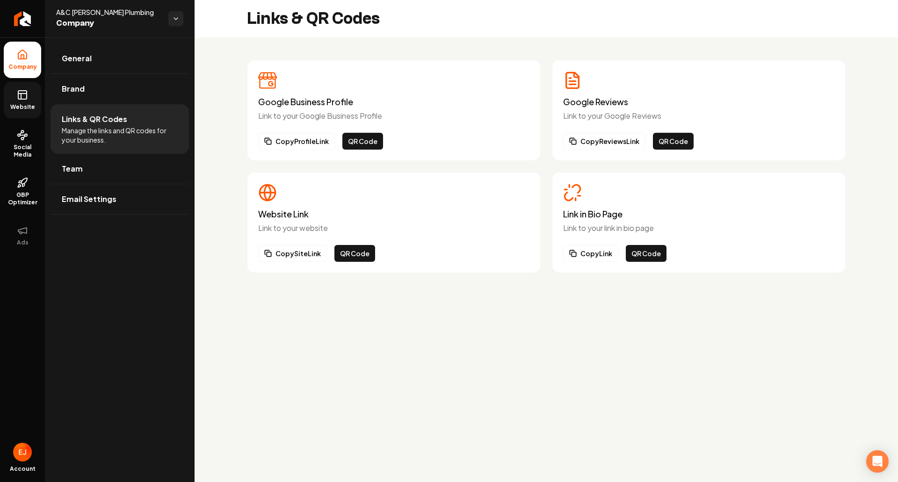
click at [30, 104] on span "Website" at bounding box center [23, 106] width 32 height 7
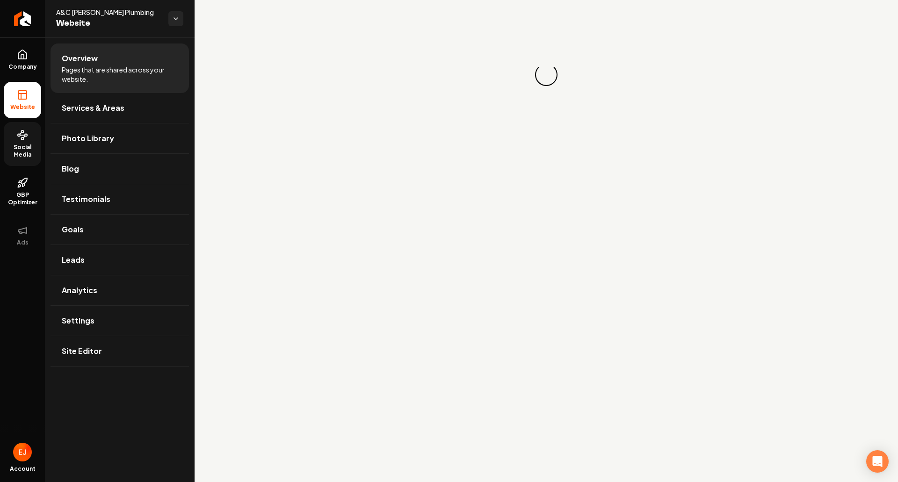
click at [17, 151] on span "Social Media" at bounding box center [22, 151] width 37 height 15
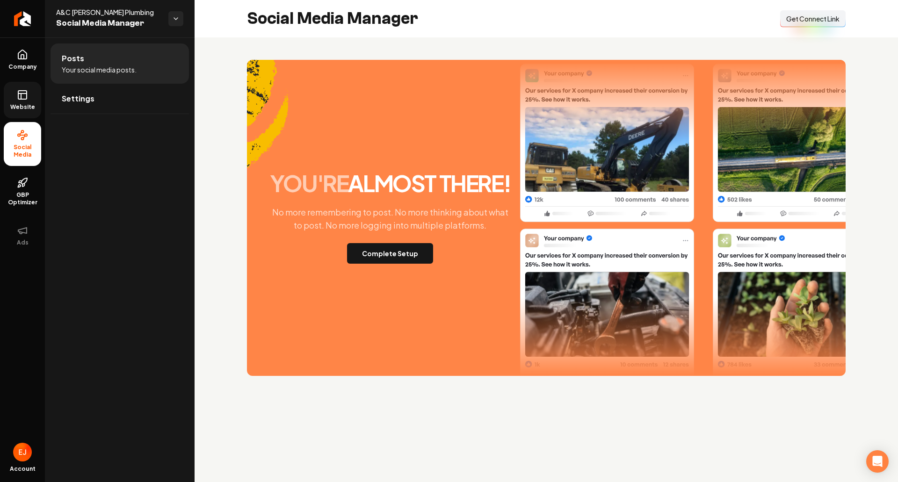
click at [819, 24] on button "Connect Link Get Connect Link" at bounding box center [813, 18] width 66 height 17
click at [30, 60] on link "Company" at bounding box center [22, 60] width 37 height 36
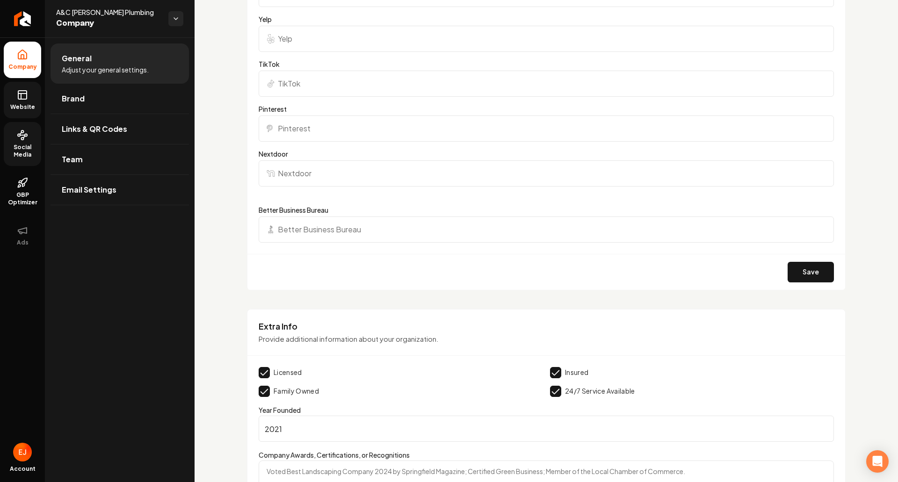
scroll to position [902, 0]
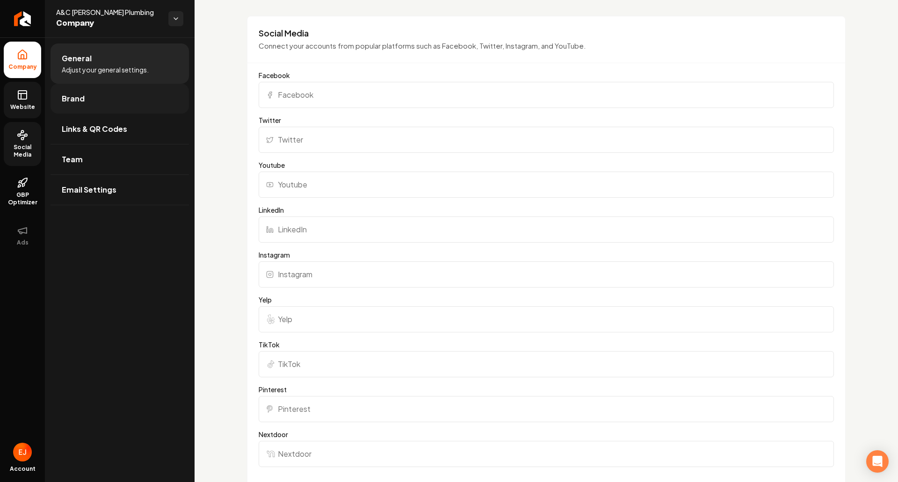
click at [126, 105] on link "Brand" at bounding box center [120, 99] width 139 height 30
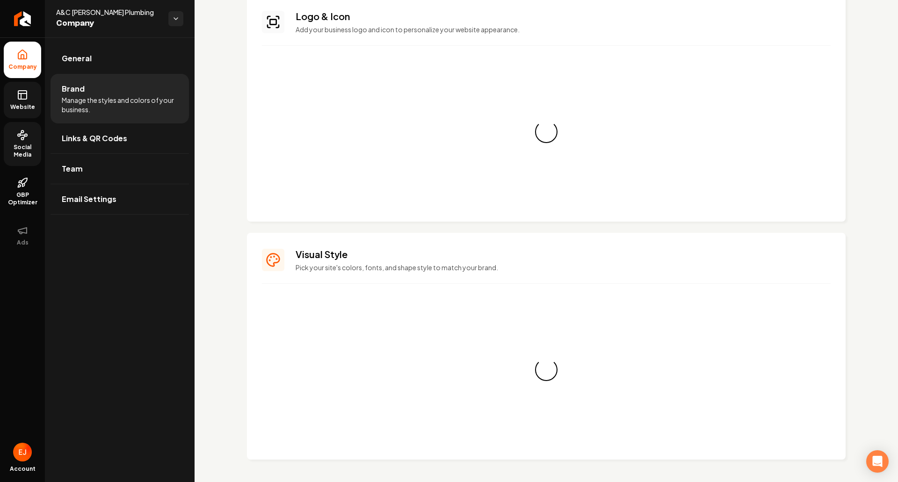
scroll to position [599, 0]
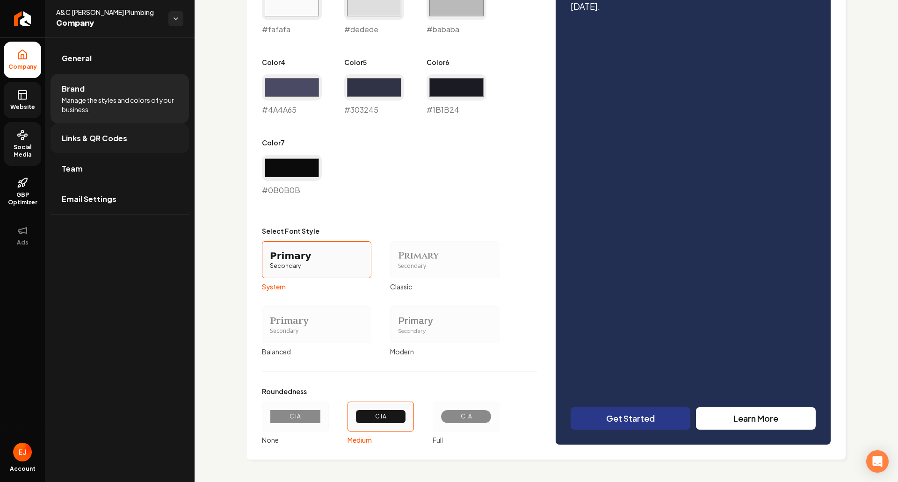
click at [126, 146] on link "Links & QR Codes" at bounding box center [120, 139] width 139 height 30
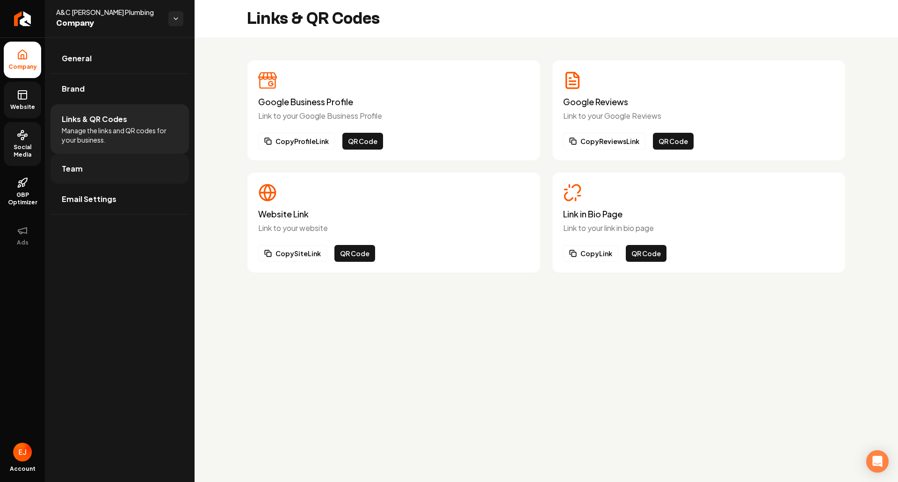
click at [128, 169] on link "Team" at bounding box center [120, 169] width 139 height 30
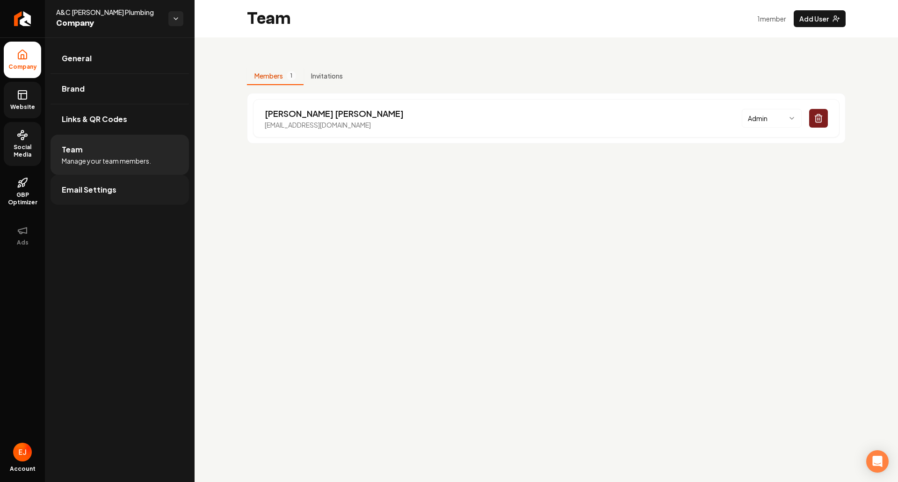
click at [106, 195] on span "Email Settings" at bounding box center [89, 189] width 55 height 11
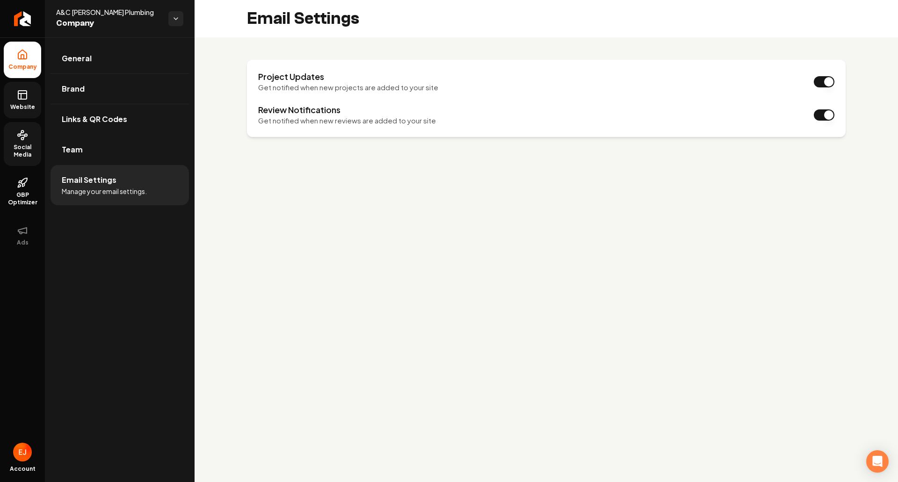
click at [15, 108] on span "Website" at bounding box center [23, 106] width 32 height 7
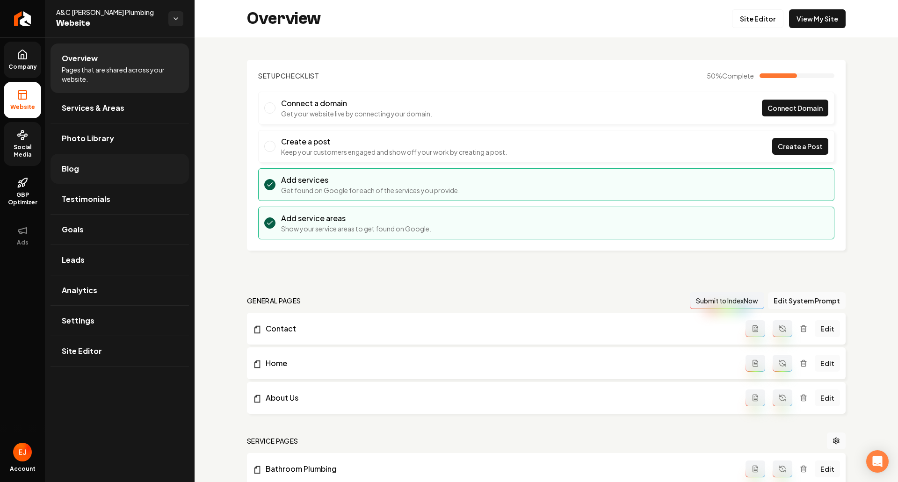
click at [125, 176] on link "Blog" at bounding box center [120, 169] width 139 height 30
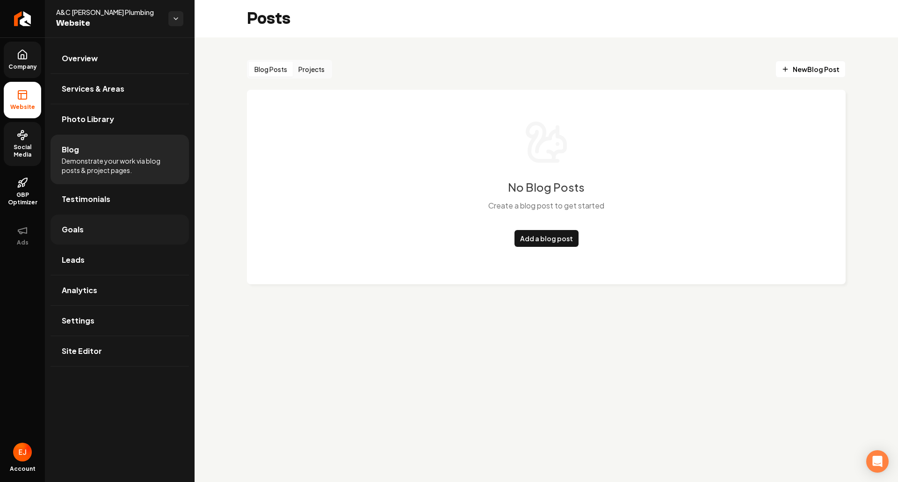
click at [118, 239] on link "Goals" at bounding box center [120, 230] width 139 height 30
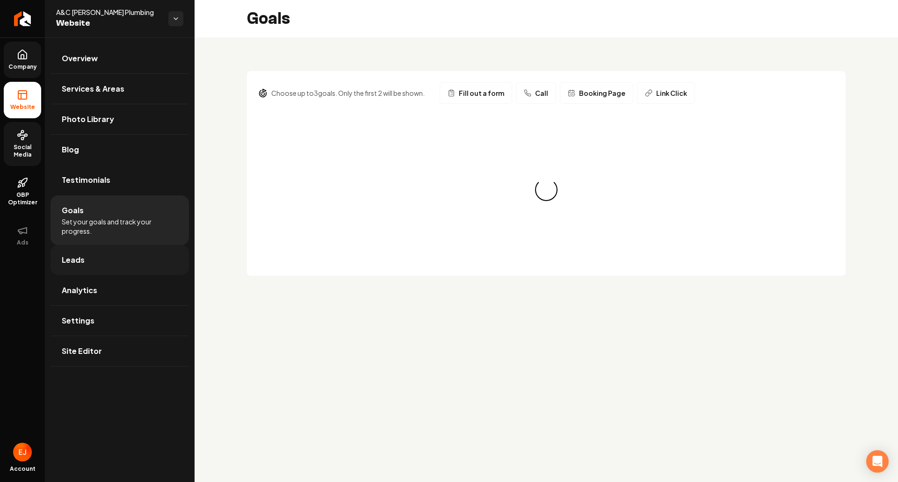
click at [118, 270] on link "Leads" at bounding box center [120, 260] width 139 height 30
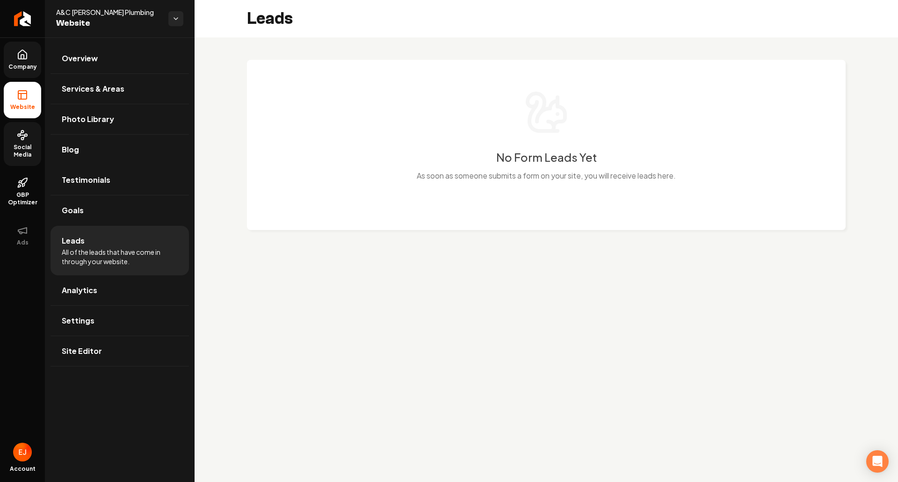
click at [30, 152] on span "Social Media" at bounding box center [22, 151] width 37 height 15
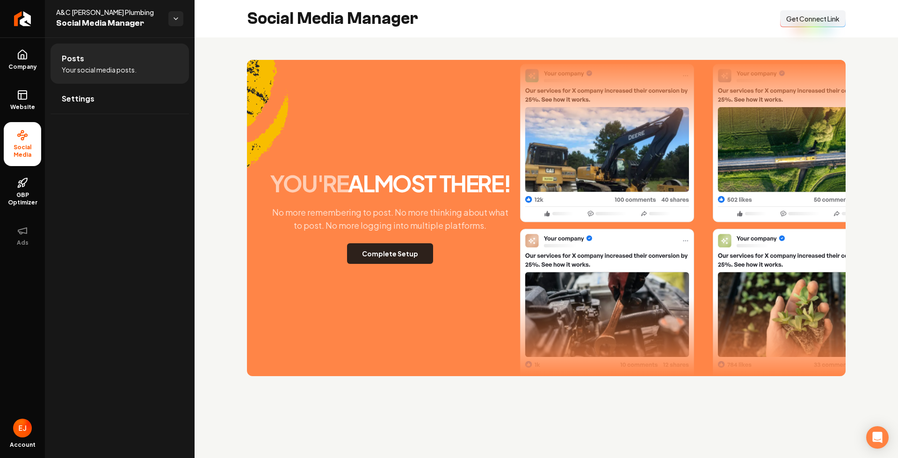
click at [377, 251] on button "Complete Setup" at bounding box center [390, 253] width 86 height 21
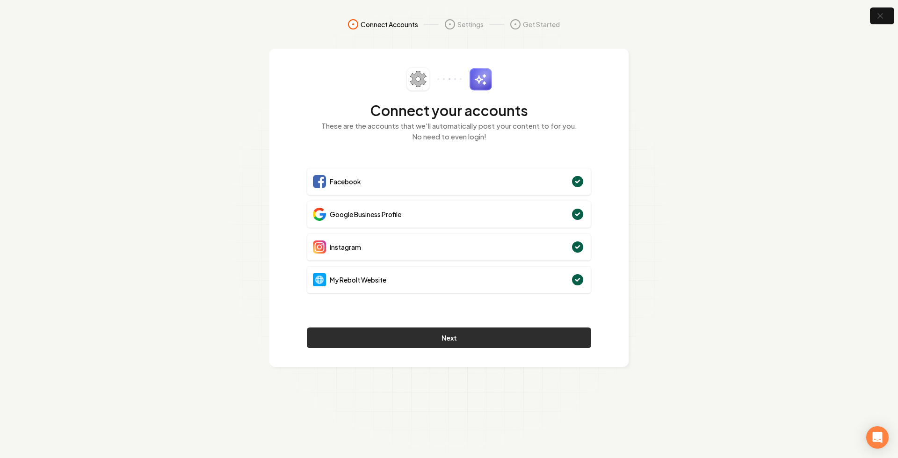
click at [453, 340] on button "Next" at bounding box center [449, 338] width 284 height 21
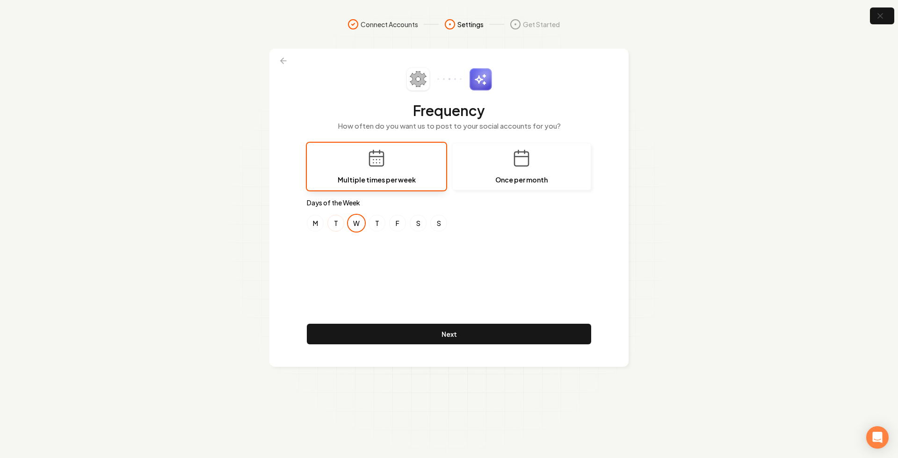
click at [340, 225] on button "T" at bounding box center [336, 223] width 17 height 17
click at [360, 225] on button "W" at bounding box center [356, 223] width 17 height 17
click at [375, 224] on button "T" at bounding box center [377, 223] width 17 height 17
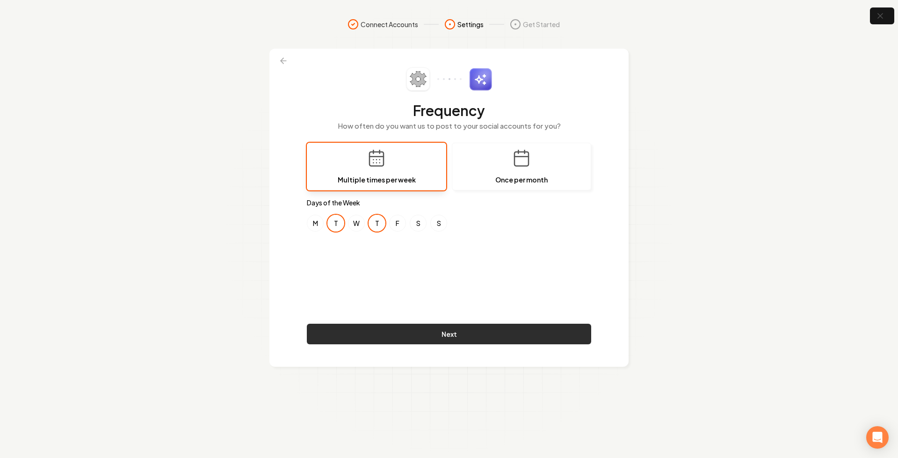
click at [486, 340] on button "Next" at bounding box center [449, 334] width 284 height 21
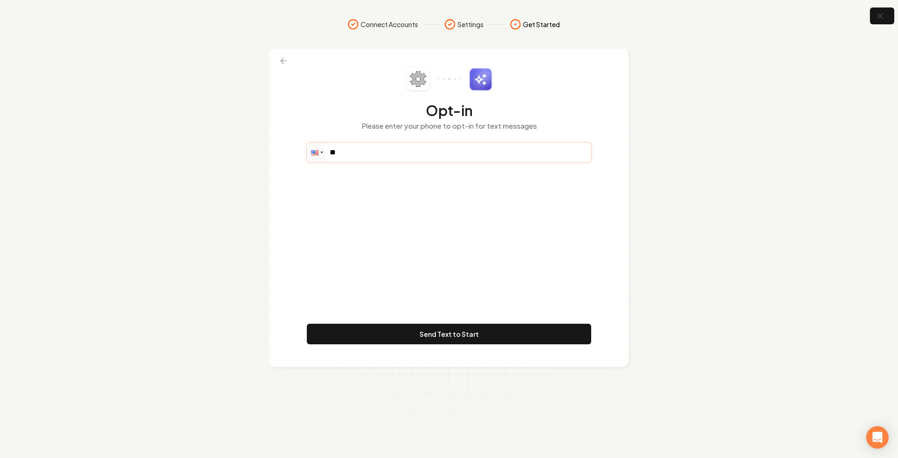
click at [490, 160] on input "**" at bounding box center [449, 152] width 284 height 19
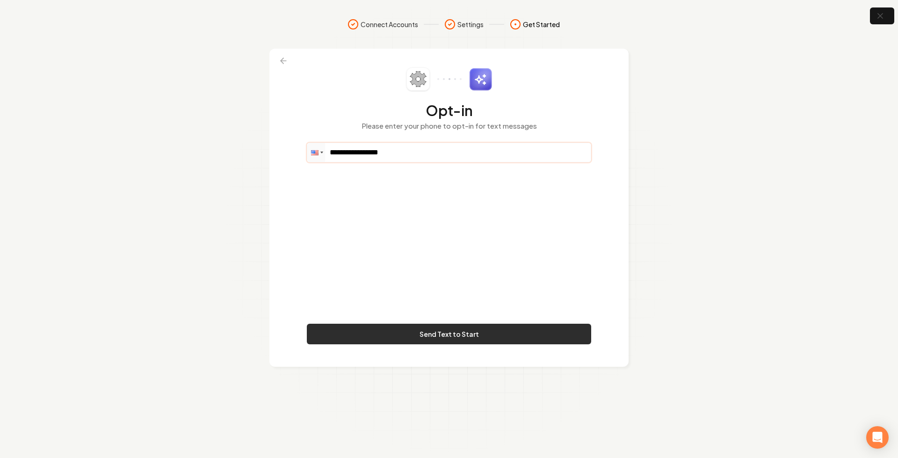
type input "**********"
drag, startPoint x: 500, startPoint y: 339, endPoint x: 500, endPoint y: 334, distance: 5.2
click at [500, 339] on button "Send Text to Start" at bounding box center [449, 334] width 284 height 21
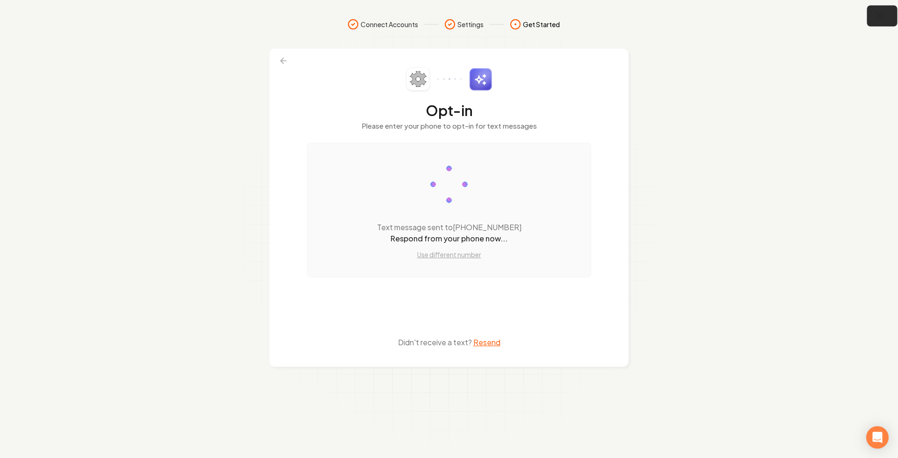
click at [882, 19] on icon "button" at bounding box center [880, 16] width 6 height 6
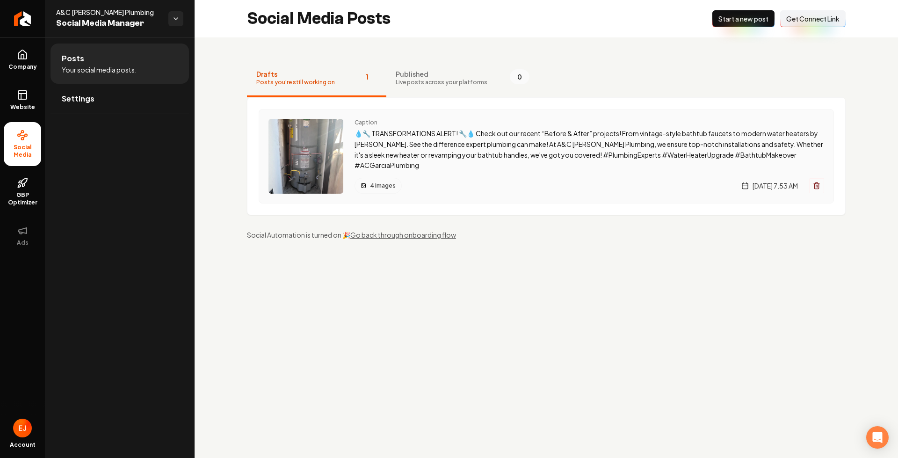
click at [559, 174] on div "Caption 💧🔧 TRANSFORMATIONS ALERT! 🔧💧 Check out our recent “Before & After” proj…" at bounding box center [590, 156] width 470 height 75
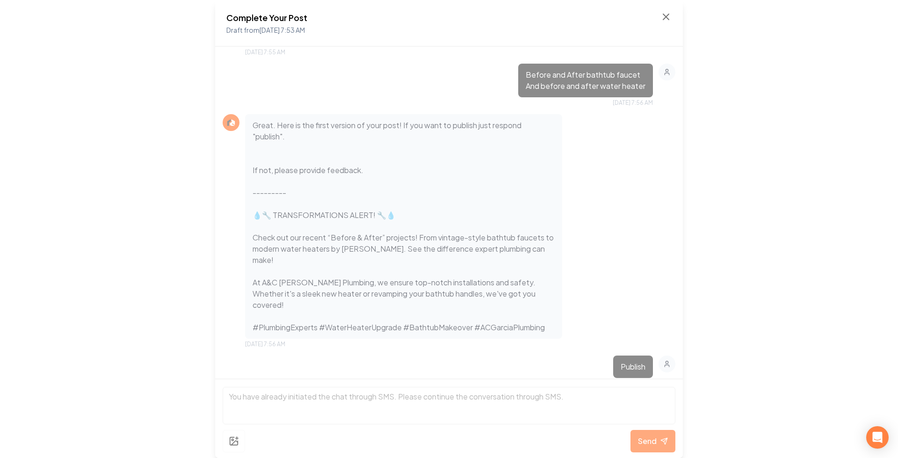
scroll to position [365, 0]
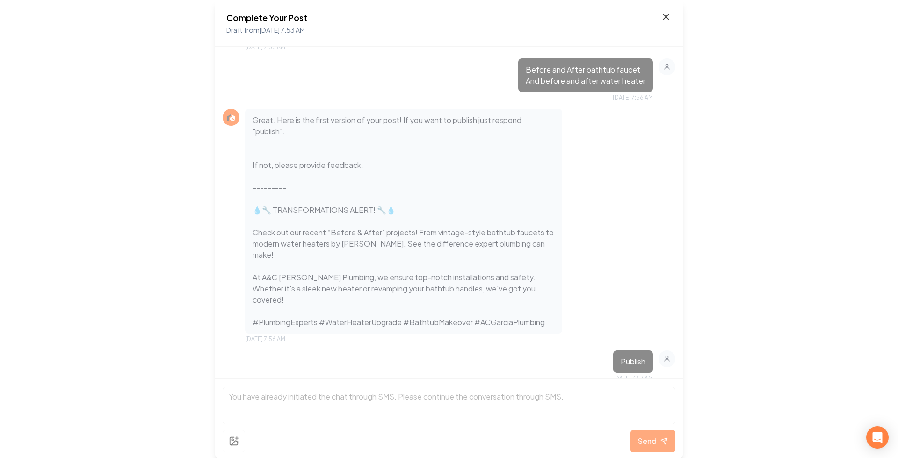
click at [671, 22] on icon at bounding box center [666, 16] width 11 height 11
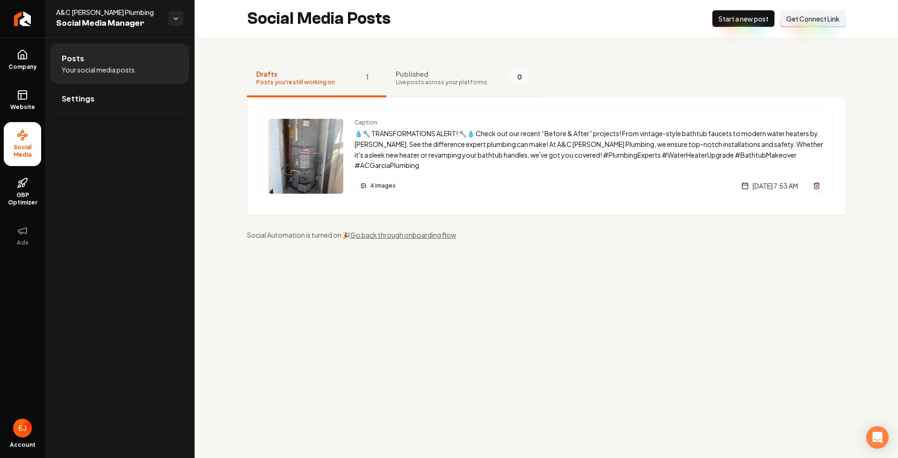
click at [452, 83] on span "Live posts across your platforms" at bounding box center [442, 82] width 92 height 7
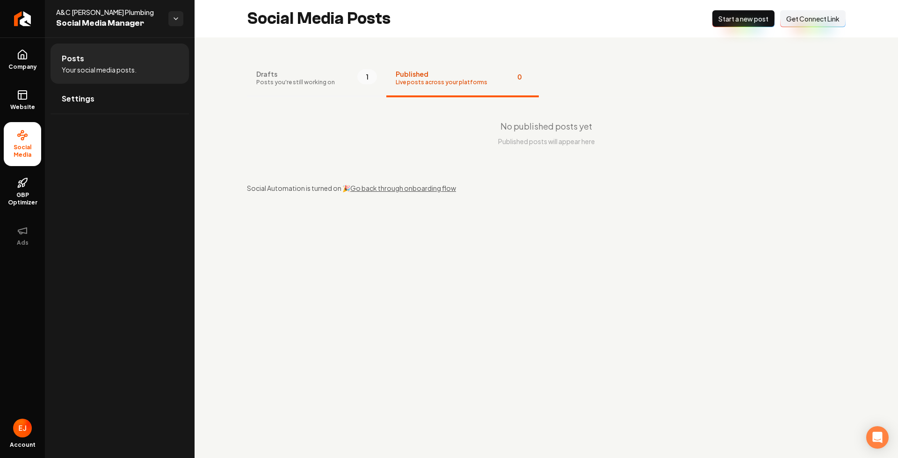
click at [302, 79] on span "Posts you're still working on" at bounding box center [295, 82] width 79 height 7
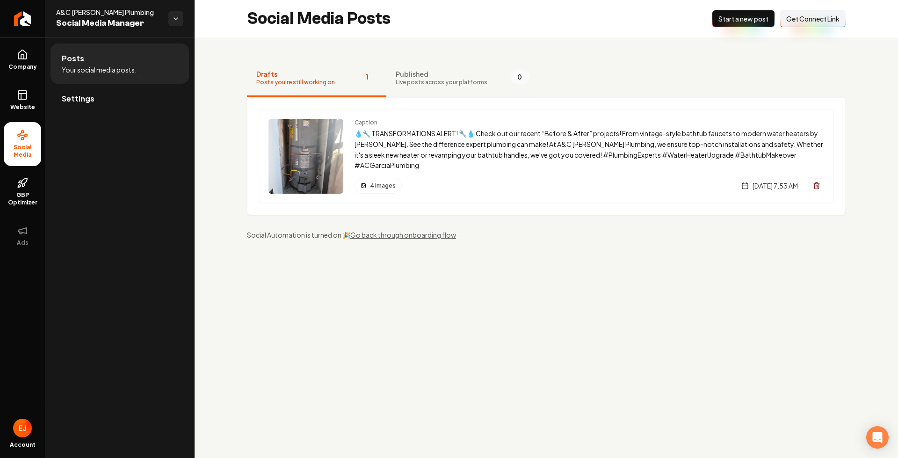
click at [459, 86] on button "Published Live posts across your platforms 0" at bounding box center [462, 78] width 153 height 37
click at [28, 201] on span "GBP Optimizer" at bounding box center [22, 198] width 37 height 15
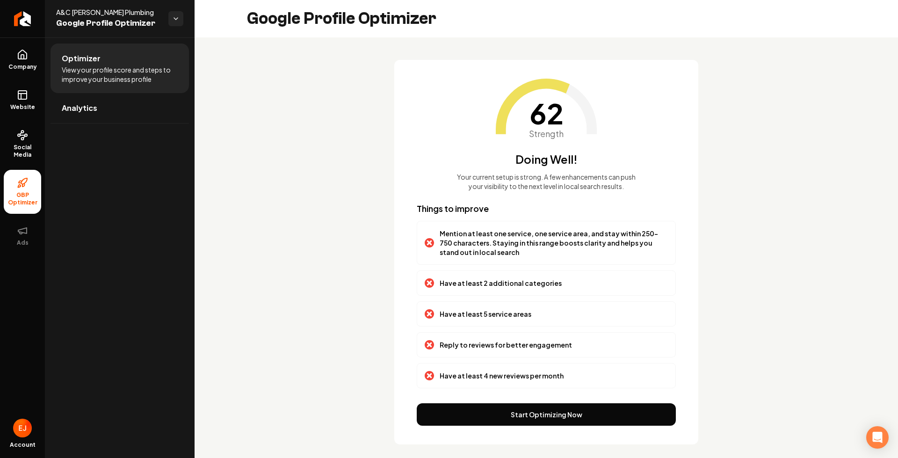
click at [522, 421] on button "Start Optimizing Now" at bounding box center [546, 414] width 259 height 22
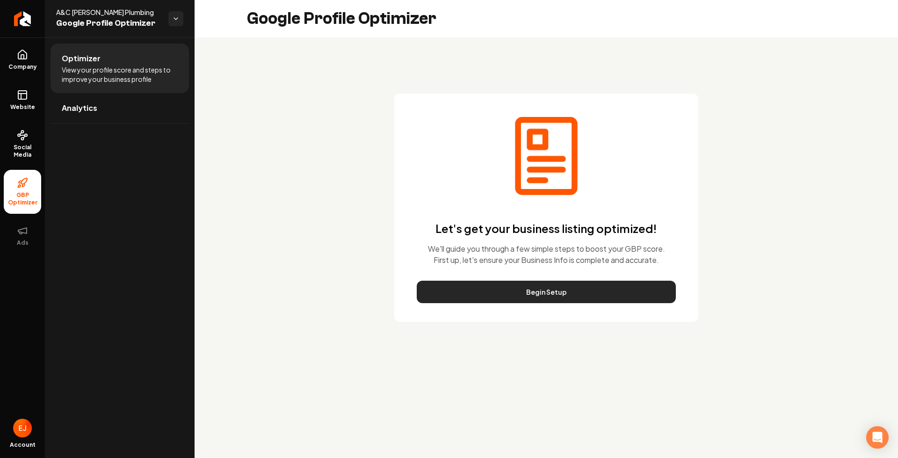
click at [580, 290] on button "Begin Setup" at bounding box center [546, 292] width 259 height 22
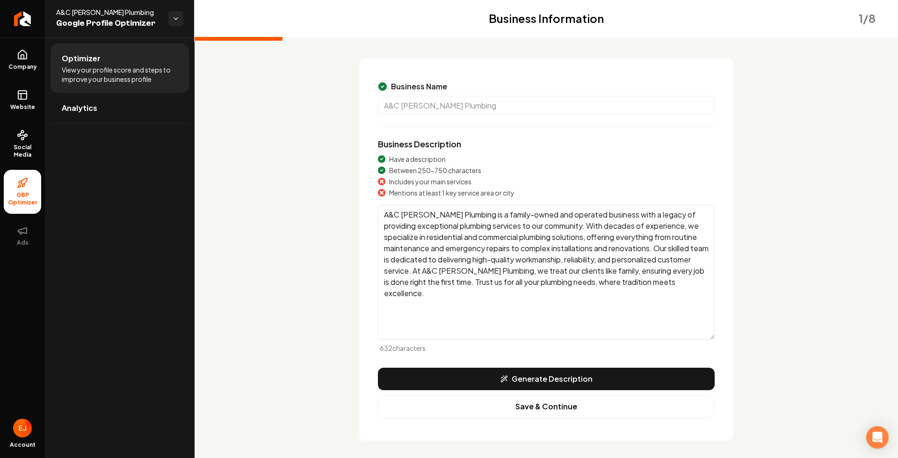
scroll to position [47, 0]
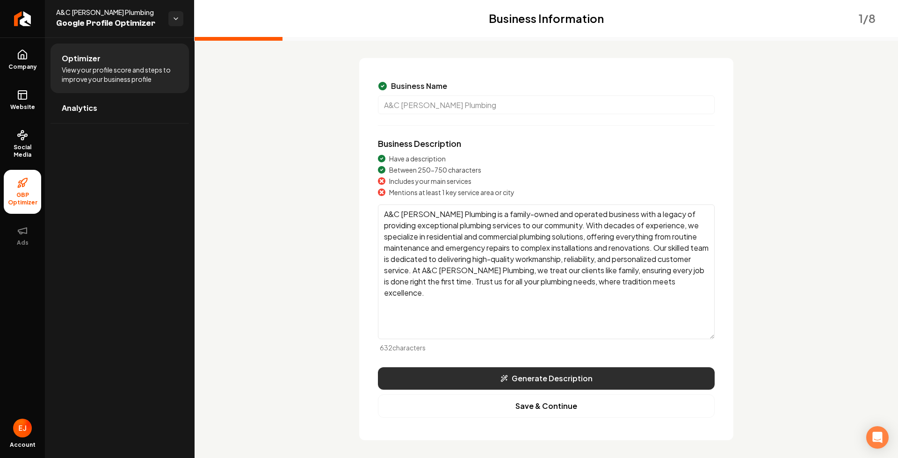
click at [627, 382] on button "Generate Description" at bounding box center [546, 378] width 337 height 22
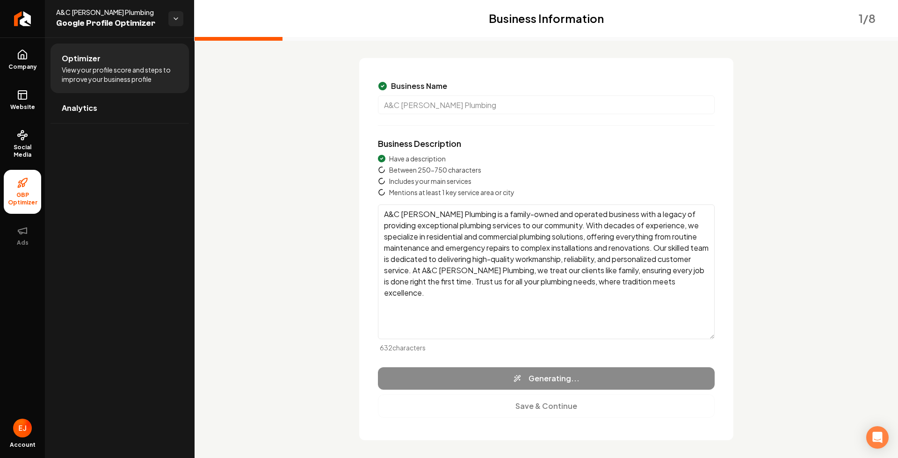
type textarea "A&C [PERSON_NAME] Plumbing, a family-owned business, brings decades of expertis…"
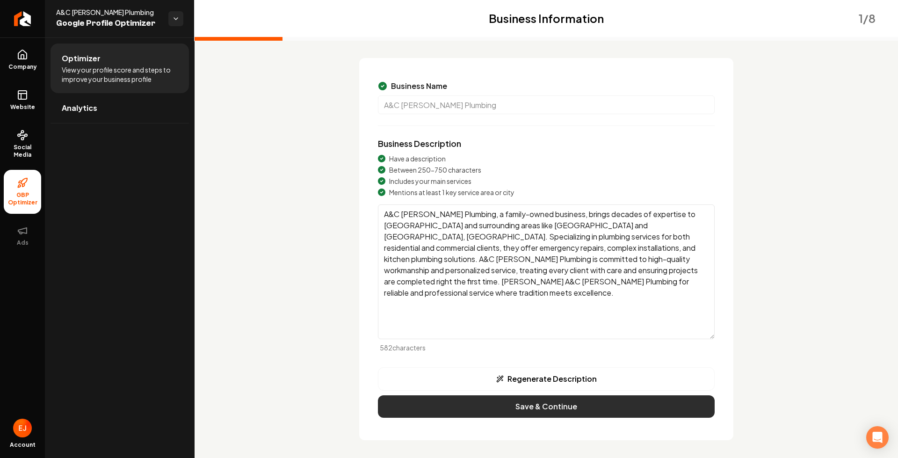
click at [693, 408] on button "Save & Continue" at bounding box center [546, 406] width 337 height 22
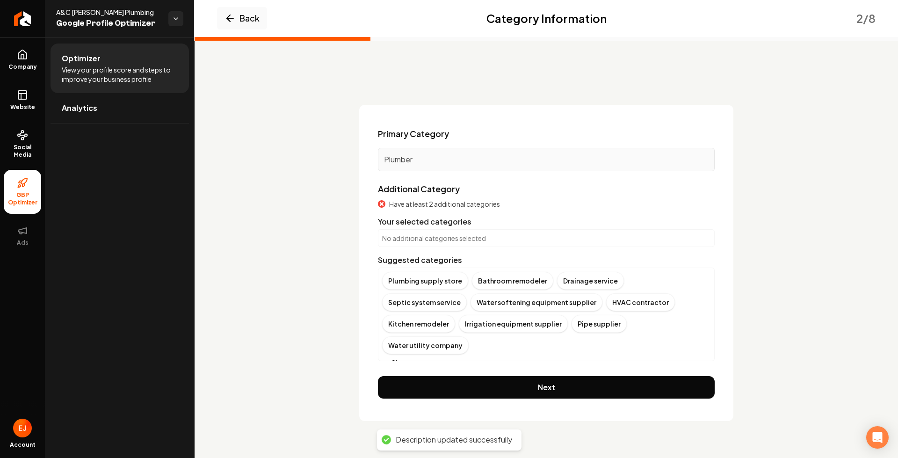
scroll to position [0, 0]
click at [415, 358] on button "Show more" at bounding box center [404, 362] width 44 height 9
click at [589, 288] on div "Drainage service" at bounding box center [590, 281] width 67 height 18
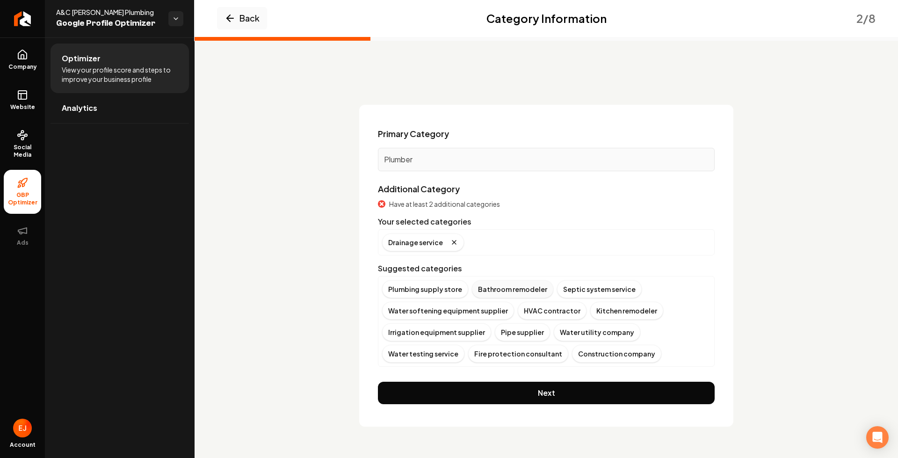
click at [513, 292] on div "Bathroom remodeler" at bounding box center [512, 289] width 81 height 18
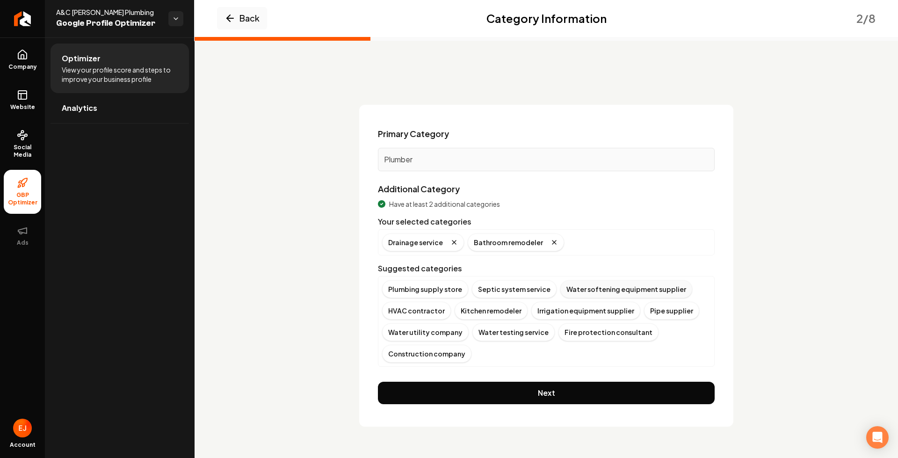
click at [612, 294] on div "Water softening equipment supplier" at bounding box center [627, 289] width 132 height 18
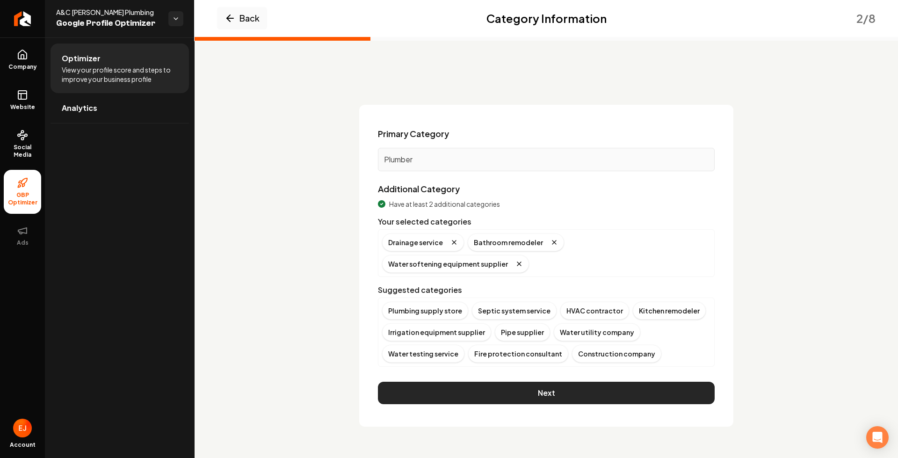
click at [590, 382] on button "Next" at bounding box center [546, 393] width 337 height 22
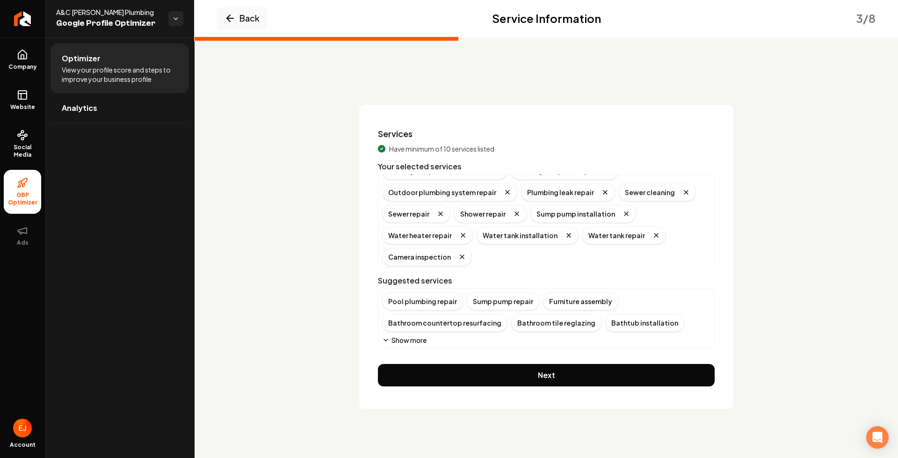
scroll to position [83, 0]
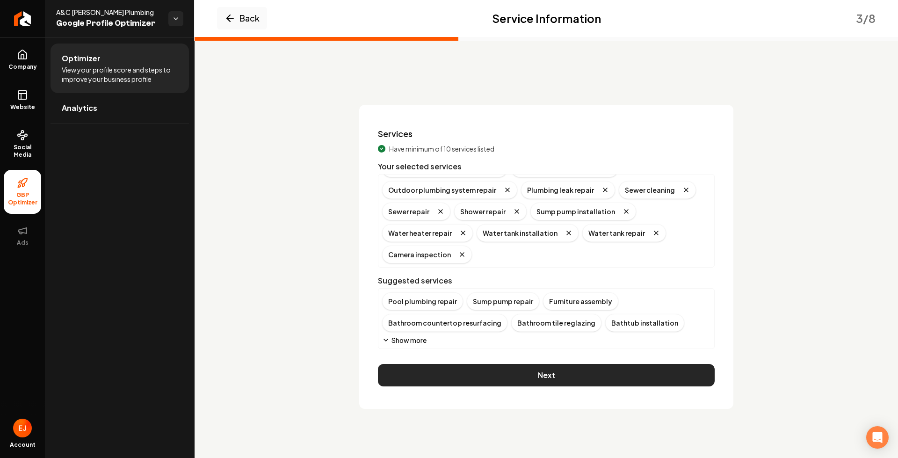
click at [571, 375] on button "Next" at bounding box center [546, 375] width 337 height 22
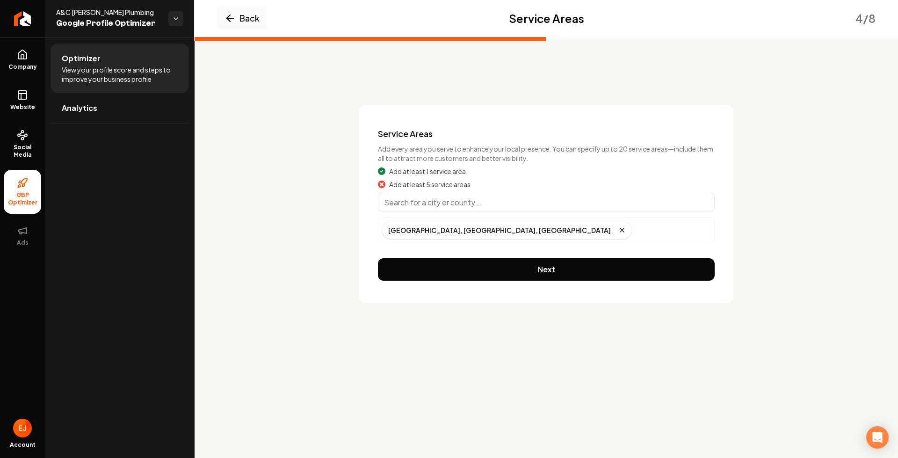
click at [505, 201] on input "Main content area" at bounding box center [546, 202] width 337 height 19
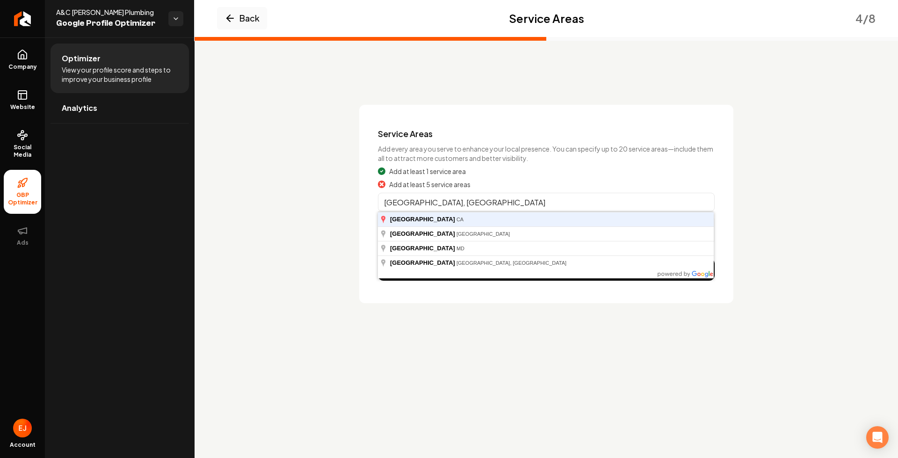
type input "[GEOGRAPHIC_DATA], [GEOGRAPHIC_DATA]"
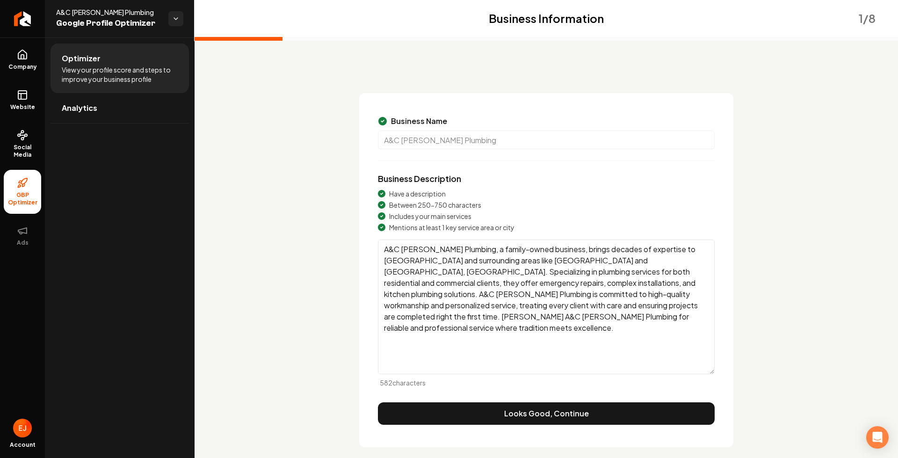
scroll to position [23, 0]
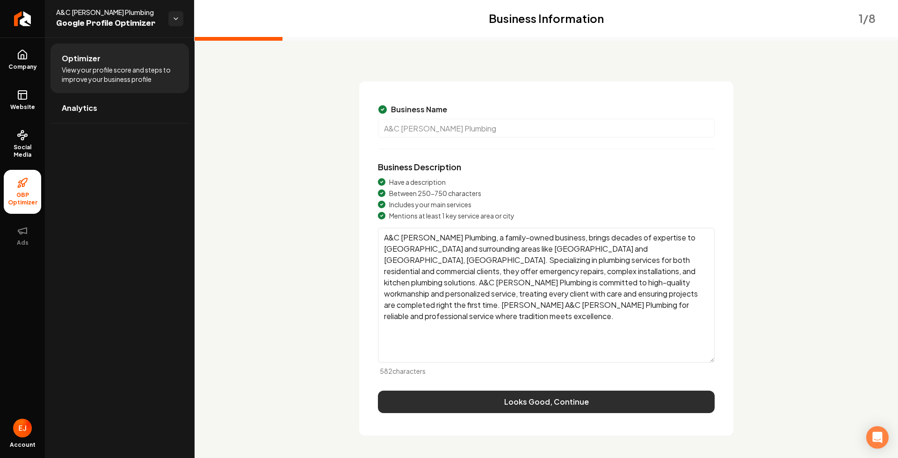
click at [545, 402] on button "Looks Good, Continue" at bounding box center [546, 402] width 337 height 22
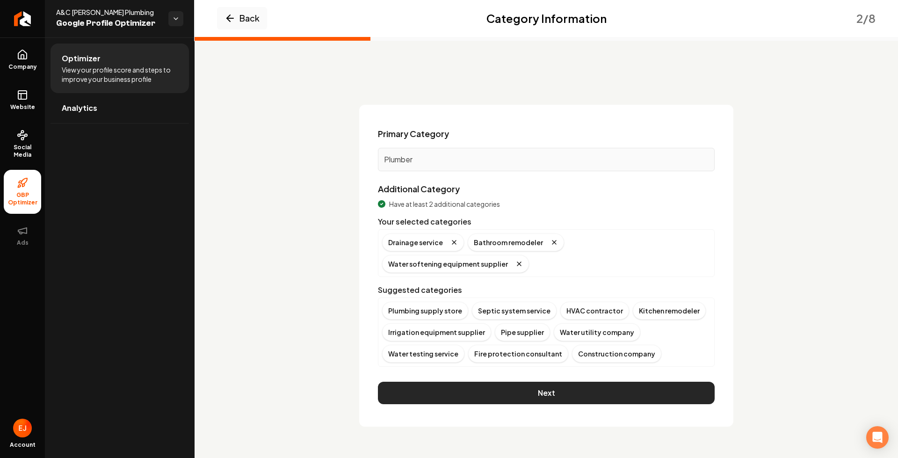
click at [554, 382] on button "Next" at bounding box center [546, 393] width 337 height 22
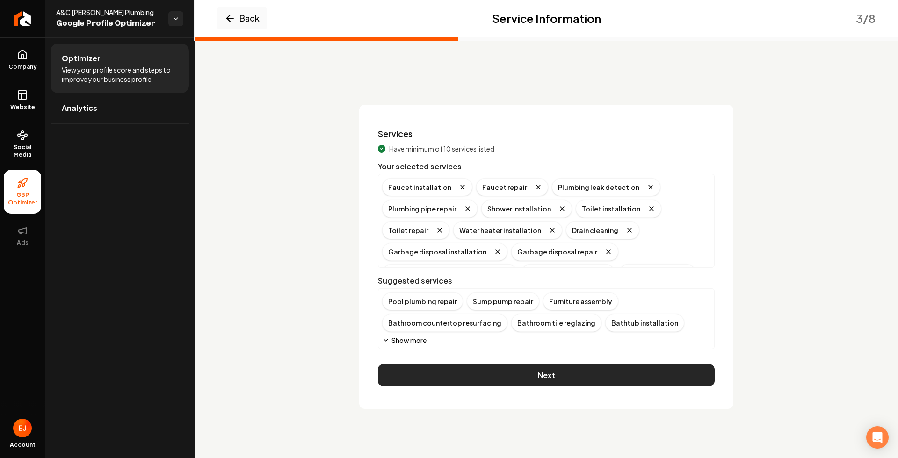
click at [561, 378] on button "Next" at bounding box center [546, 375] width 337 height 22
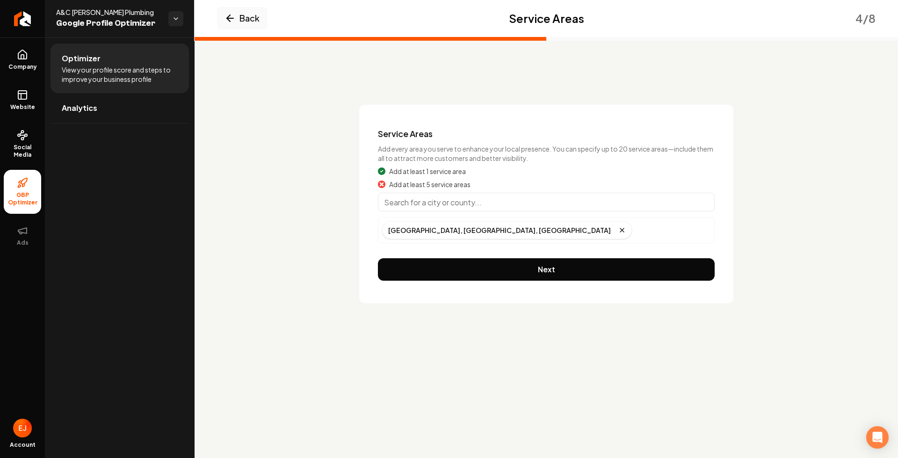
click at [485, 204] on input "Main content area" at bounding box center [546, 202] width 337 height 19
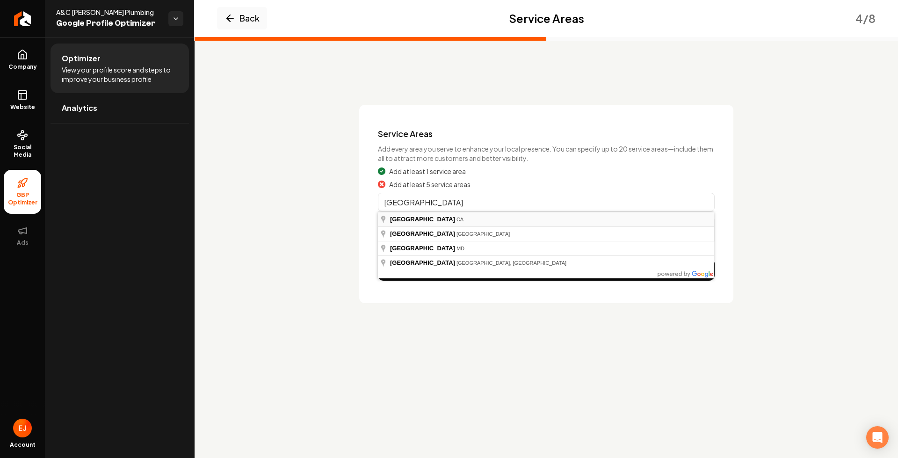
type input "[GEOGRAPHIC_DATA], [GEOGRAPHIC_DATA]"
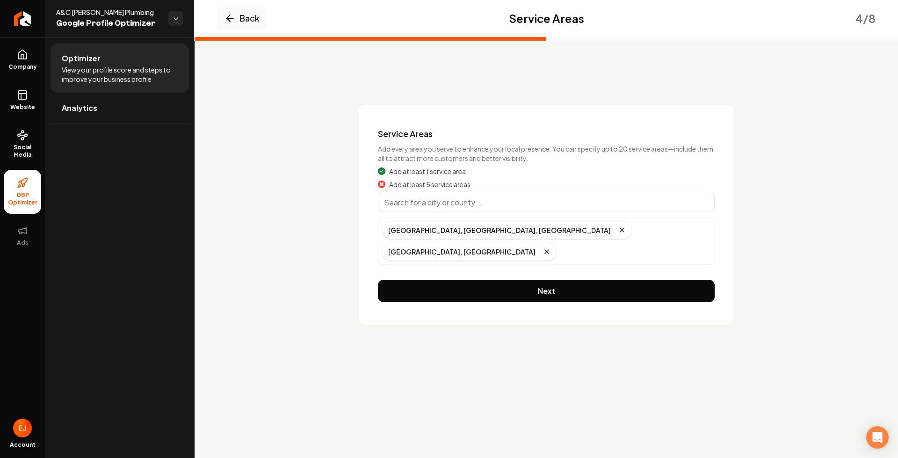
click at [460, 207] on input "Main content area" at bounding box center [546, 202] width 337 height 19
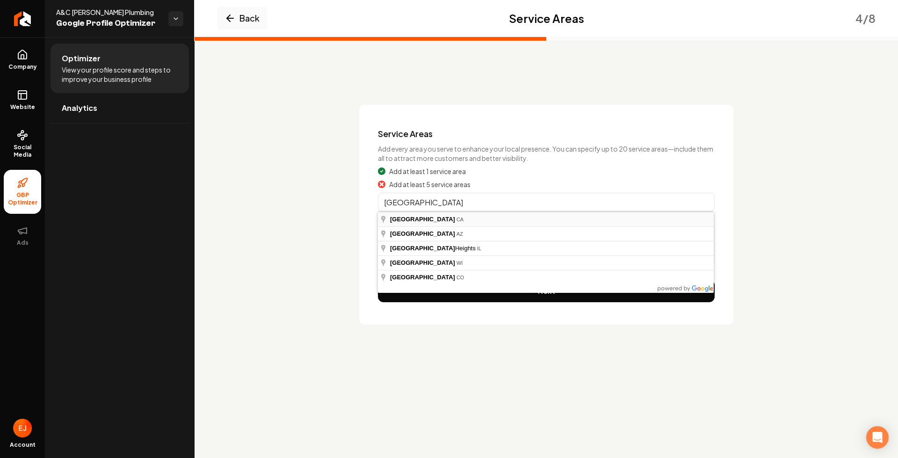
type input "[GEOGRAPHIC_DATA], [GEOGRAPHIC_DATA]"
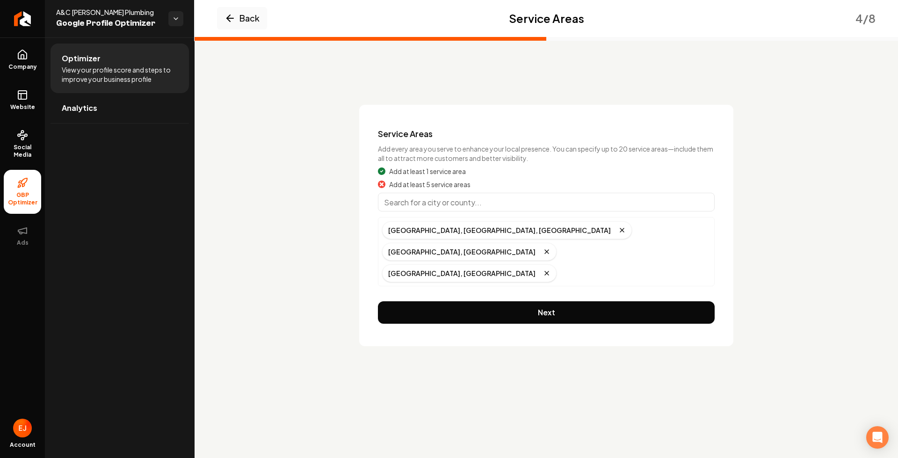
click at [444, 202] on input "Main content area" at bounding box center [546, 202] width 337 height 19
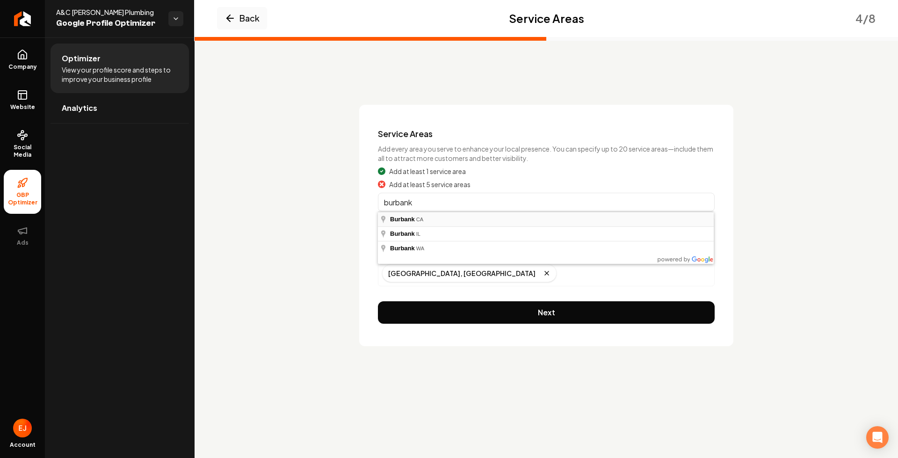
type input "[GEOGRAPHIC_DATA], [GEOGRAPHIC_DATA]"
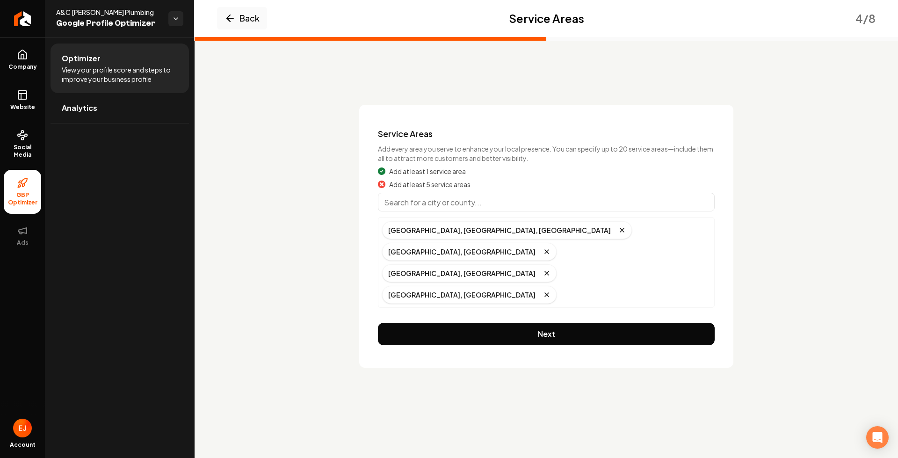
click at [442, 204] on input "Main content area" at bounding box center [546, 202] width 337 height 19
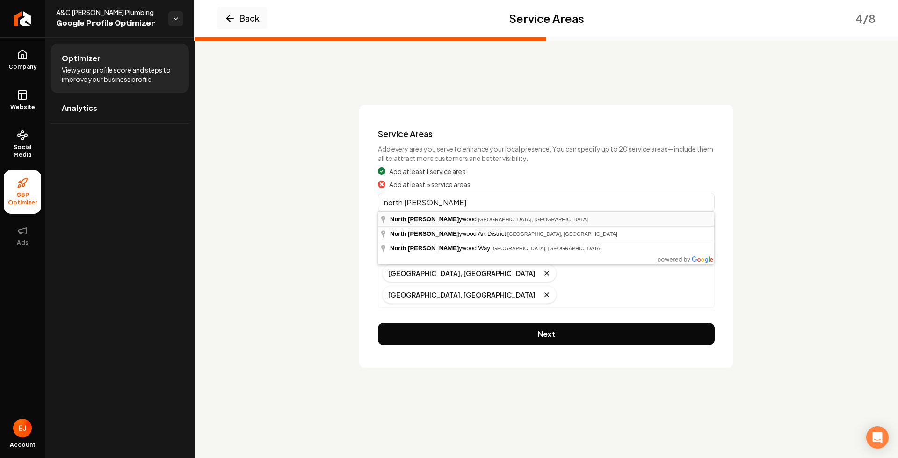
type input "[GEOGRAPHIC_DATA], [GEOGRAPHIC_DATA], [GEOGRAPHIC_DATA]"
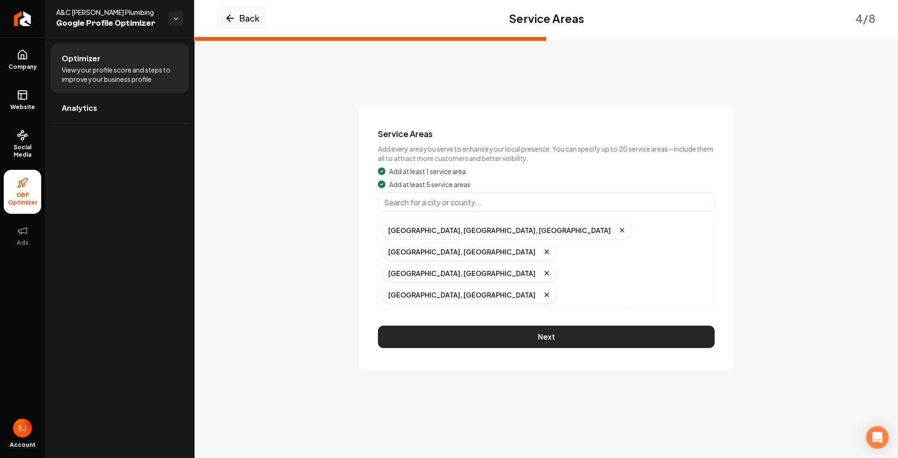
click at [546, 326] on button "Next" at bounding box center [546, 337] width 337 height 22
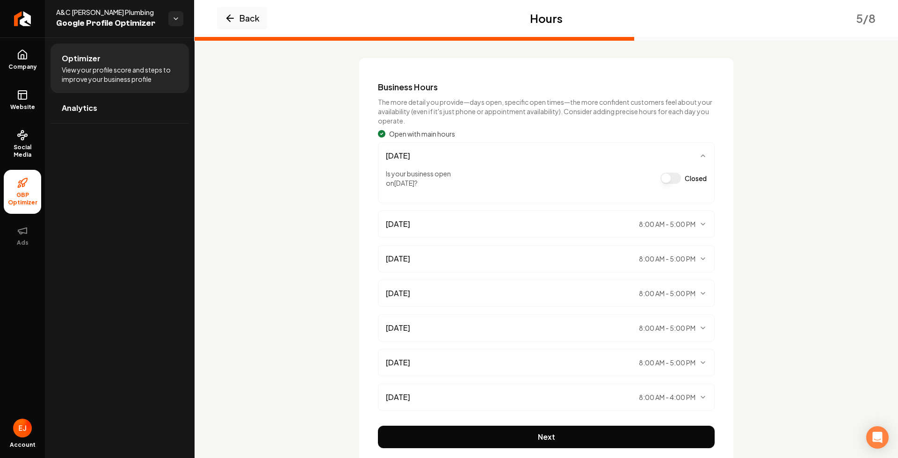
scroll to position [82, 0]
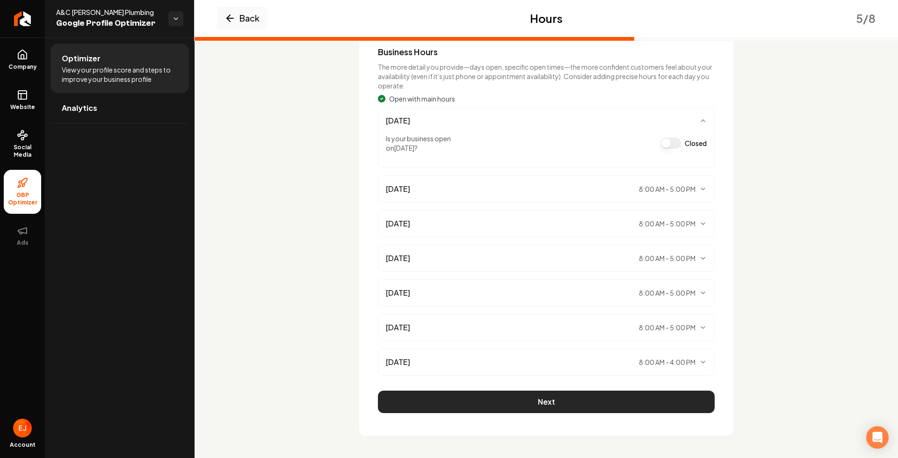
click at [682, 404] on button "Next" at bounding box center [546, 402] width 337 height 22
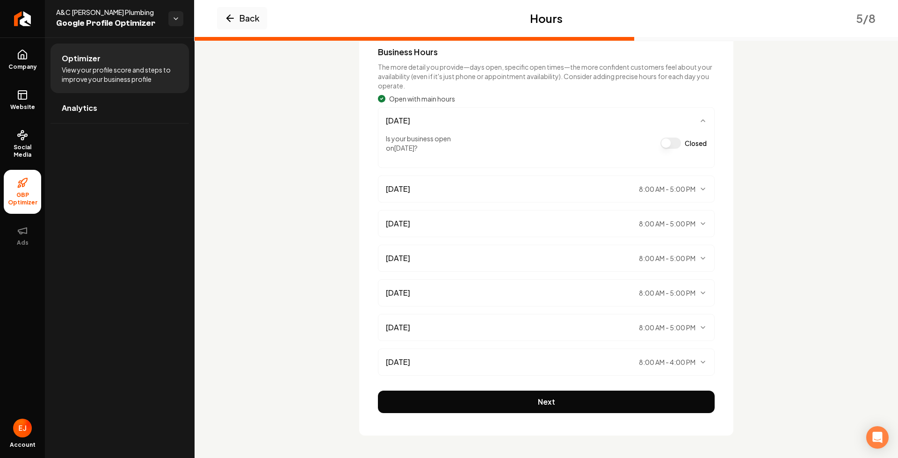
scroll to position [0, 0]
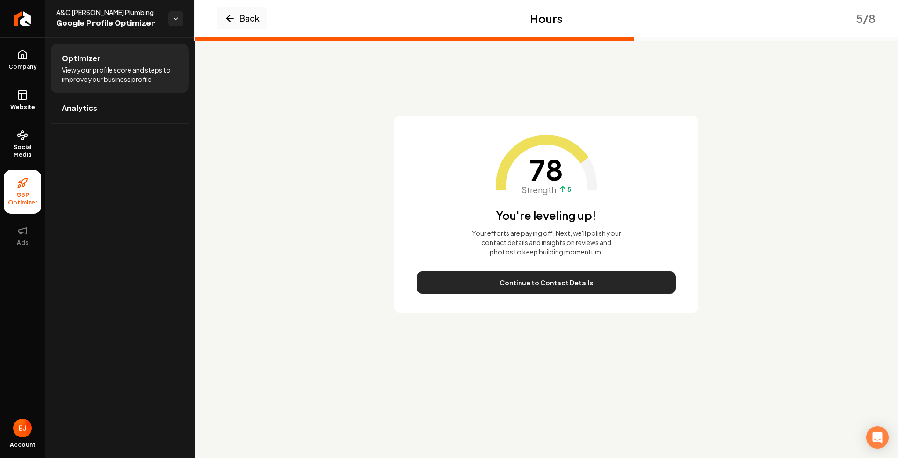
click at [609, 285] on button "Continue to Contact Details" at bounding box center [546, 282] width 259 height 22
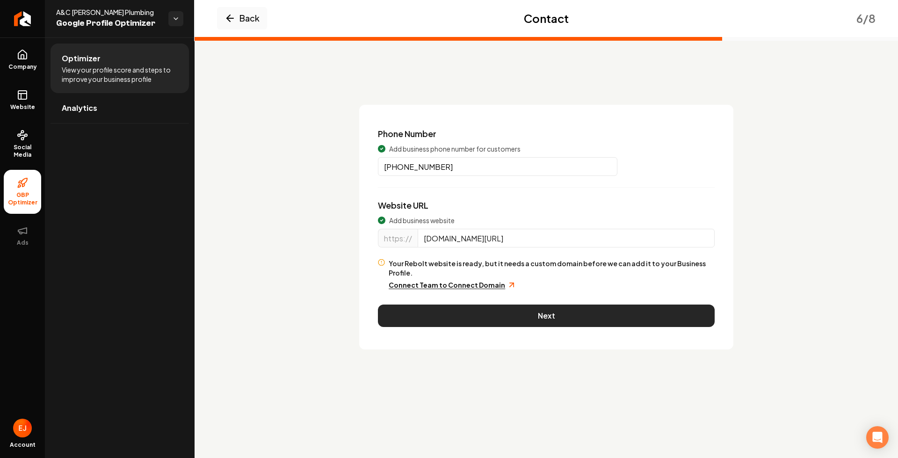
click at [568, 313] on button "Next" at bounding box center [546, 316] width 337 height 22
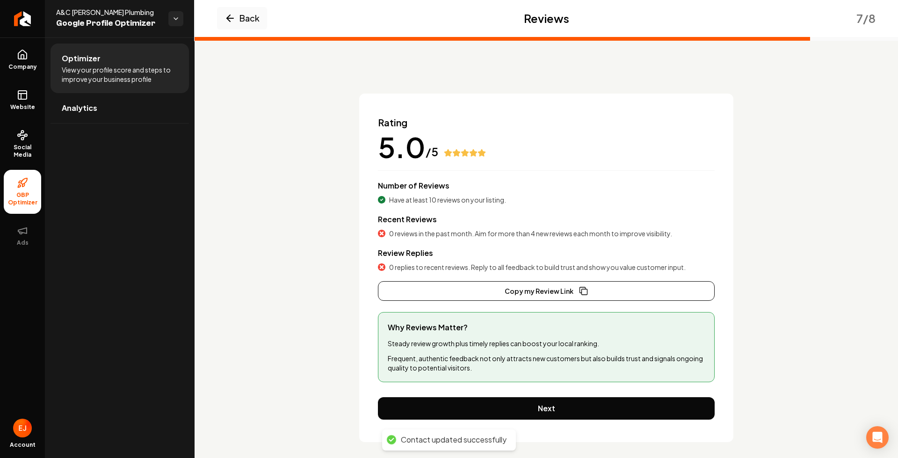
scroll to position [18, 0]
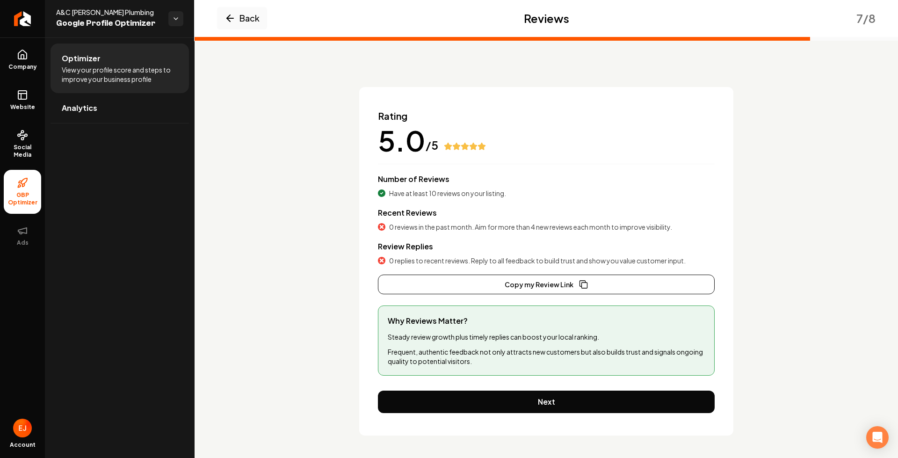
click at [570, 409] on button "Next" at bounding box center [546, 402] width 337 height 22
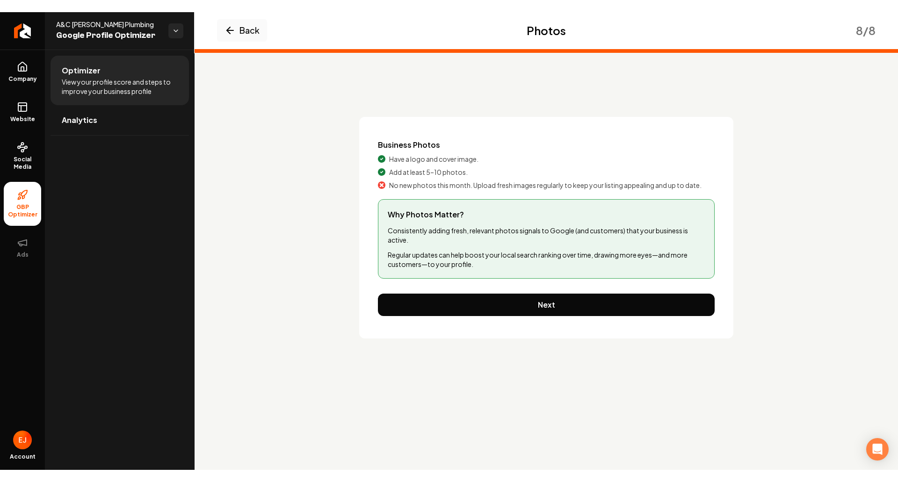
scroll to position [0, 0]
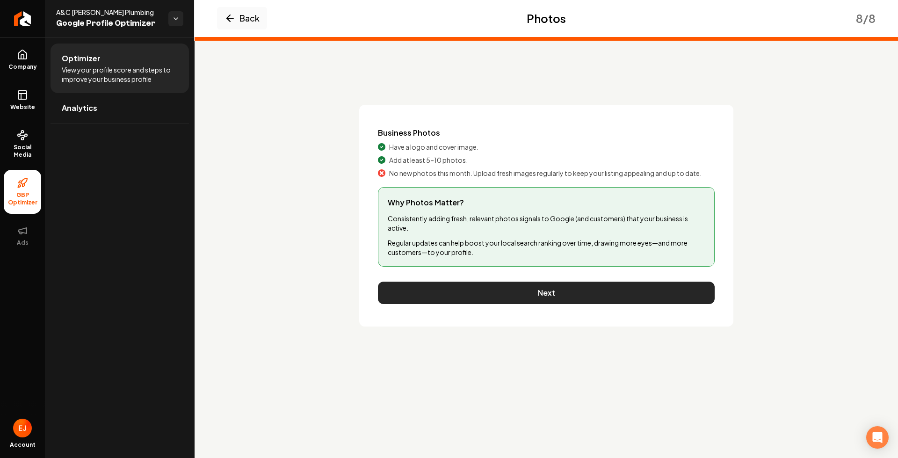
click at [602, 303] on button "Next" at bounding box center [546, 293] width 337 height 22
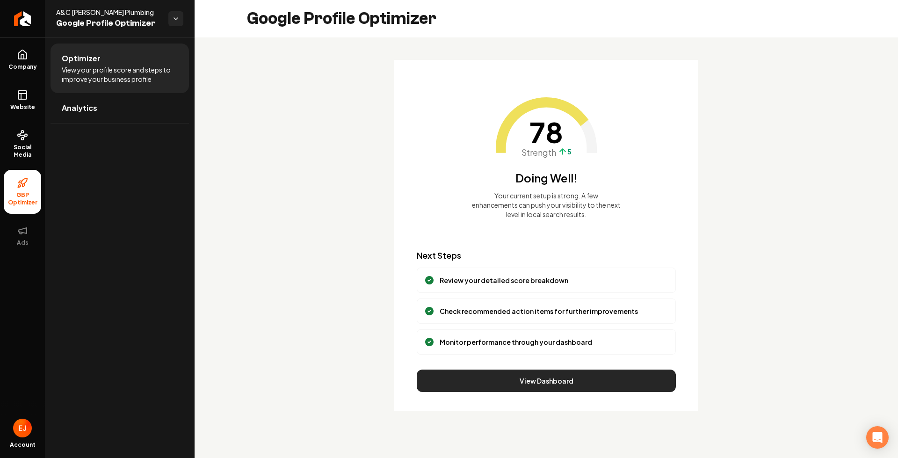
click at [572, 383] on button "View Dashboard" at bounding box center [546, 381] width 259 height 22
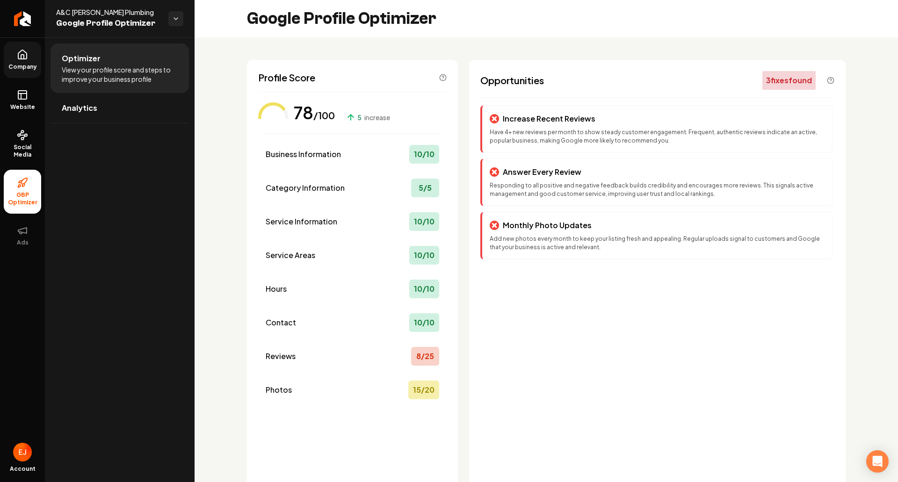
click at [35, 66] on span "Company" at bounding box center [23, 66] width 36 height 7
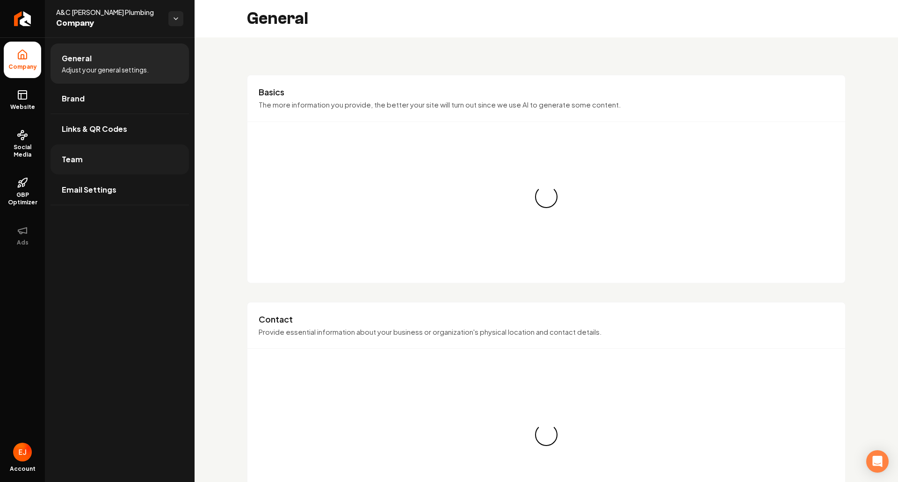
click at [92, 162] on link "Team" at bounding box center [120, 160] width 139 height 30
